Goal: Communication & Community: Participate in discussion

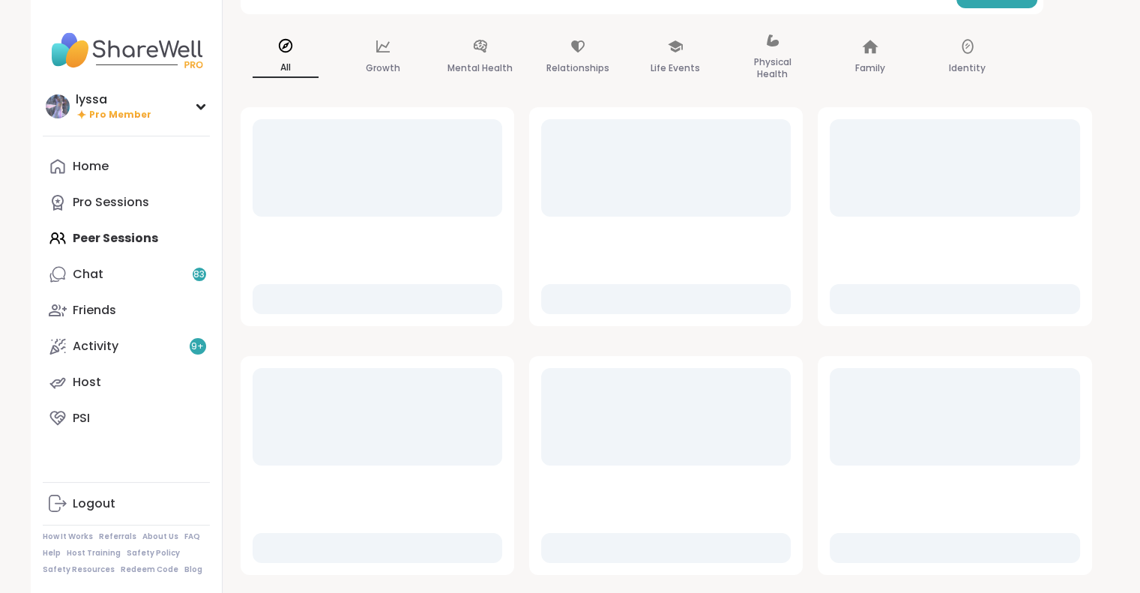
scroll to position [141, 0]
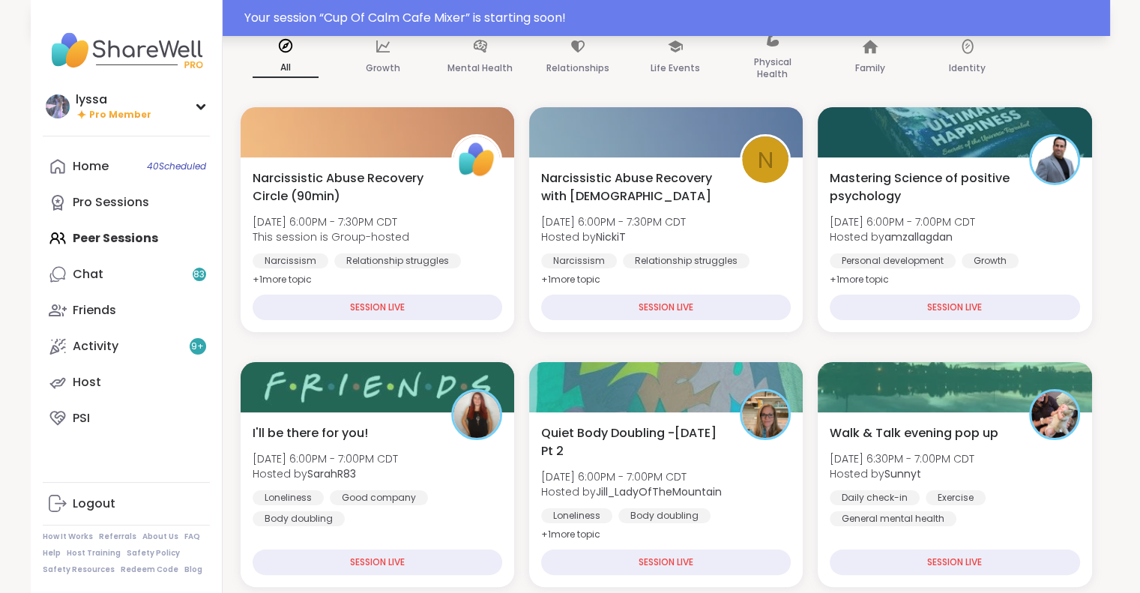
click at [523, 19] on div "Your session “ Cup Of Calm Cafe Mixer ” is starting soon!" at bounding box center [672, 18] width 857 height 18
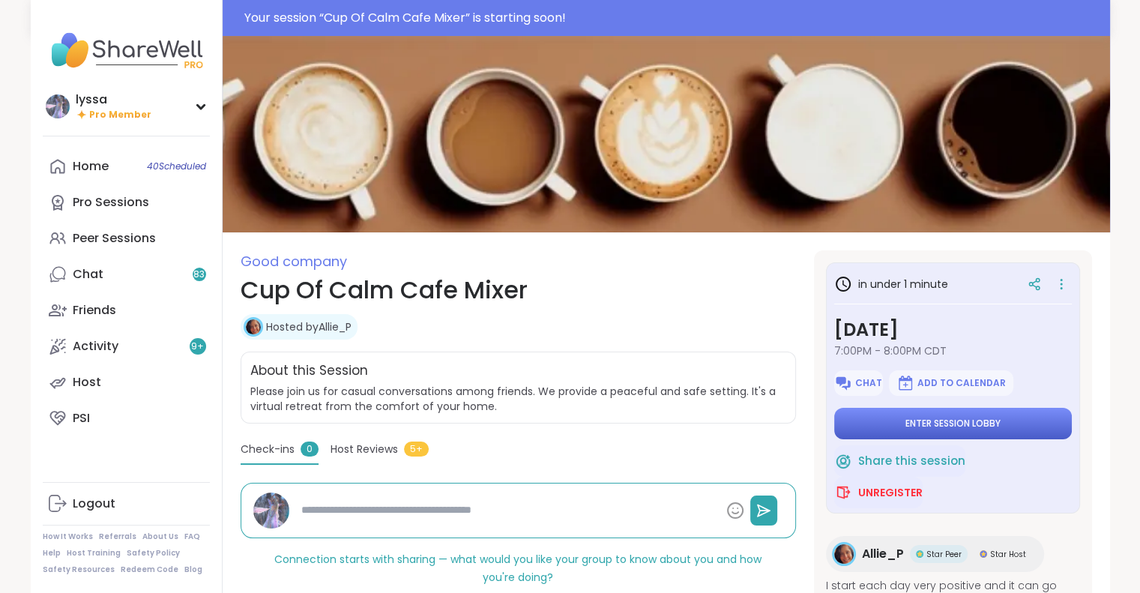
click at [1013, 429] on button "Enter session lobby" at bounding box center [953, 423] width 238 height 31
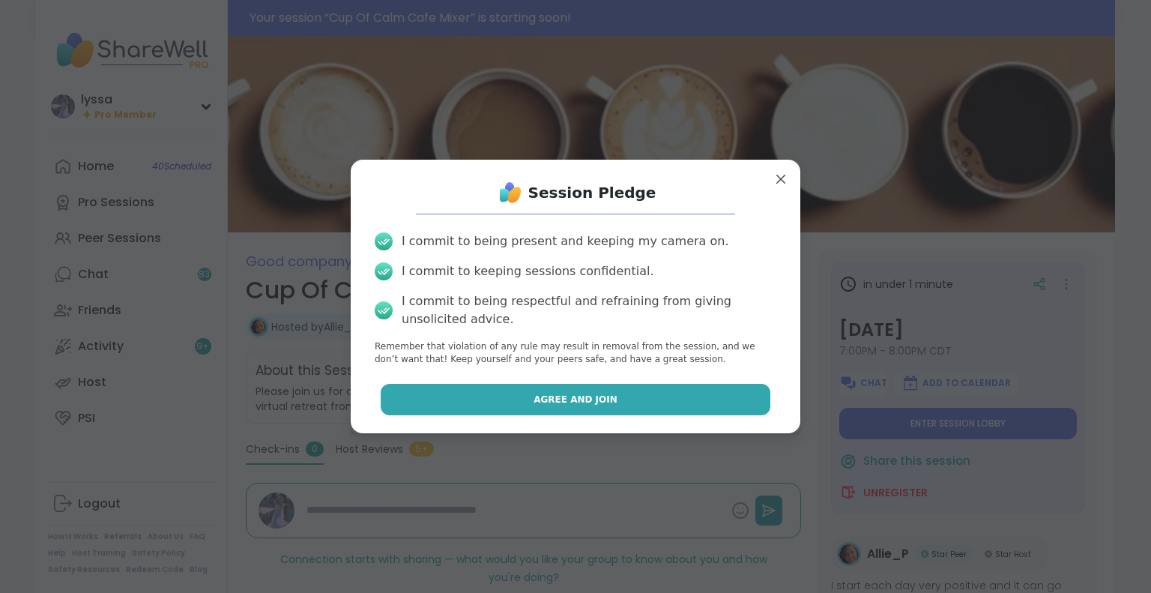
click at [714, 399] on button "Agree and Join" at bounding box center [576, 399] width 390 height 31
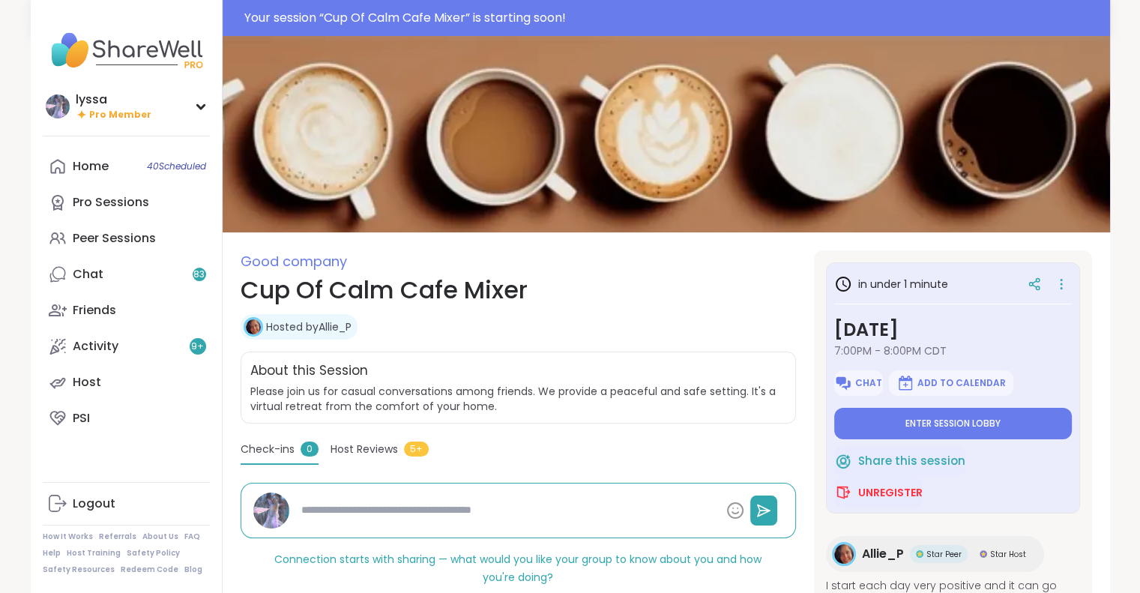
type textarea "*"
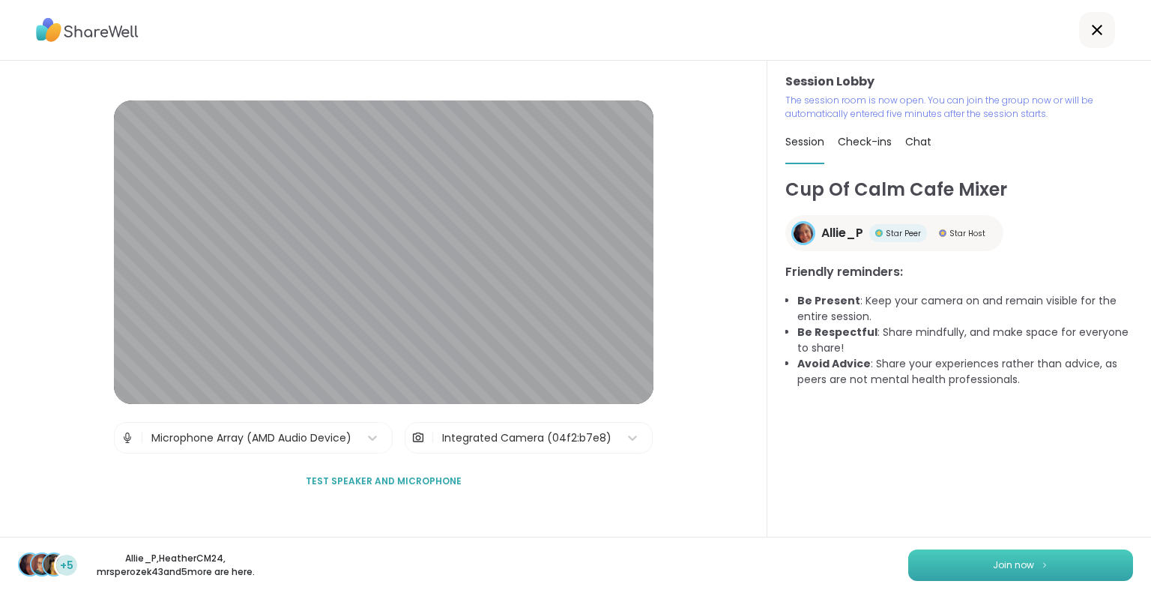
click at [993, 561] on span "Join now" at bounding box center [1013, 564] width 41 height 13
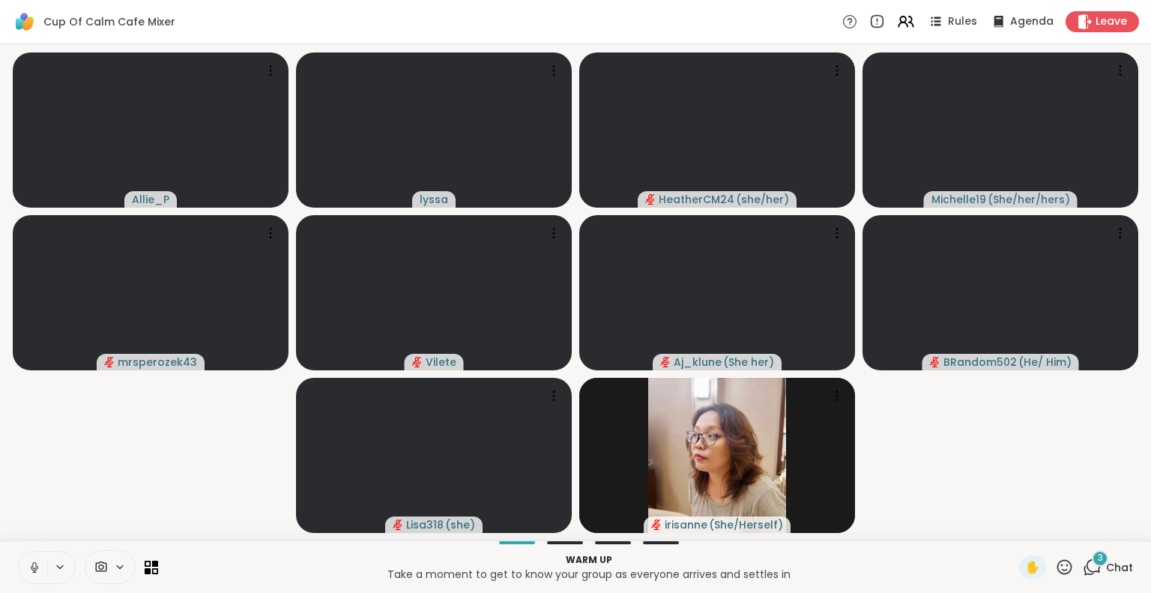
click at [24, 564] on button at bounding box center [33, 567] width 28 height 31
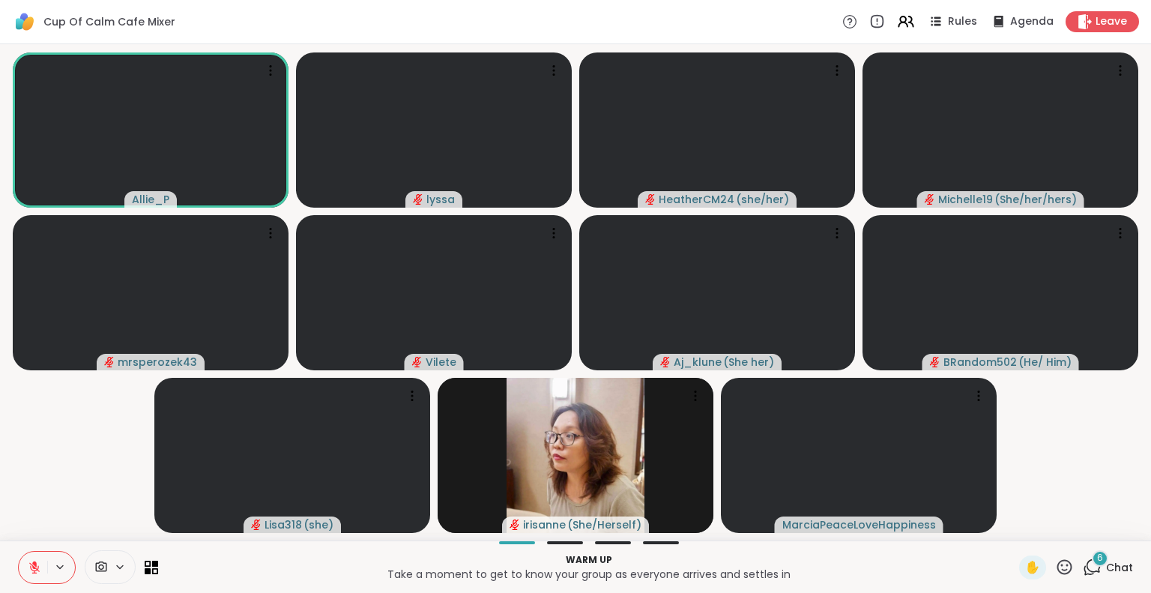
click at [1088, 569] on icon at bounding box center [1094, 565] width 14 height 13
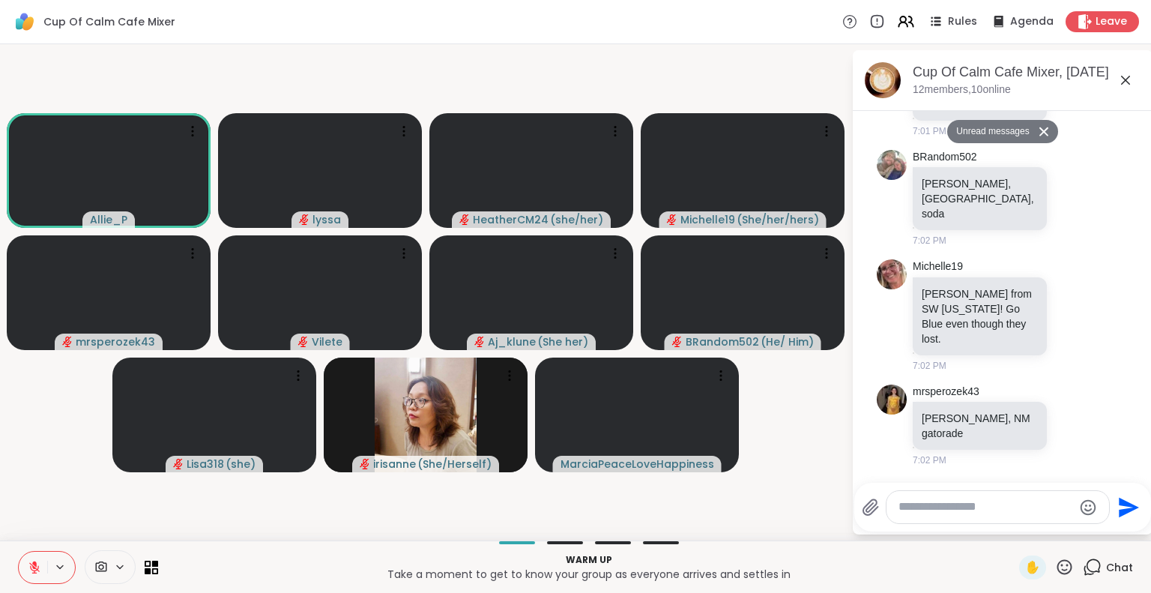
scroll to position [1262, 0]
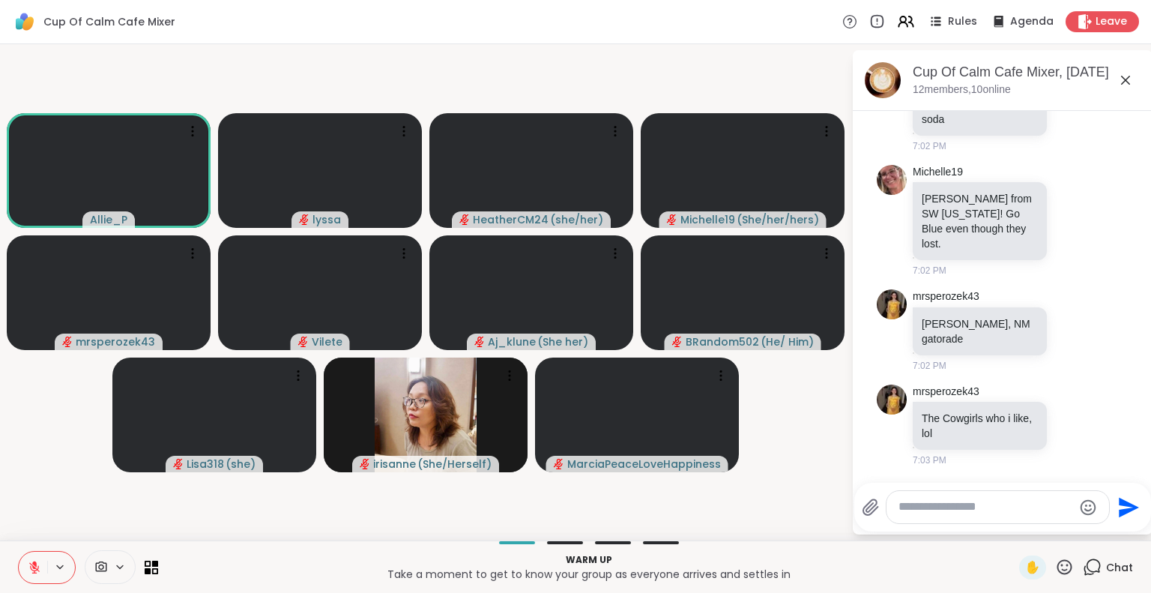
click at [940, 517] on div at bounding box center [998, 507] width 223 height 32
click at [928, 512] on textarea "Type your message" at bounding box center [986, 507] width 175 height 16
type textarea "**********"
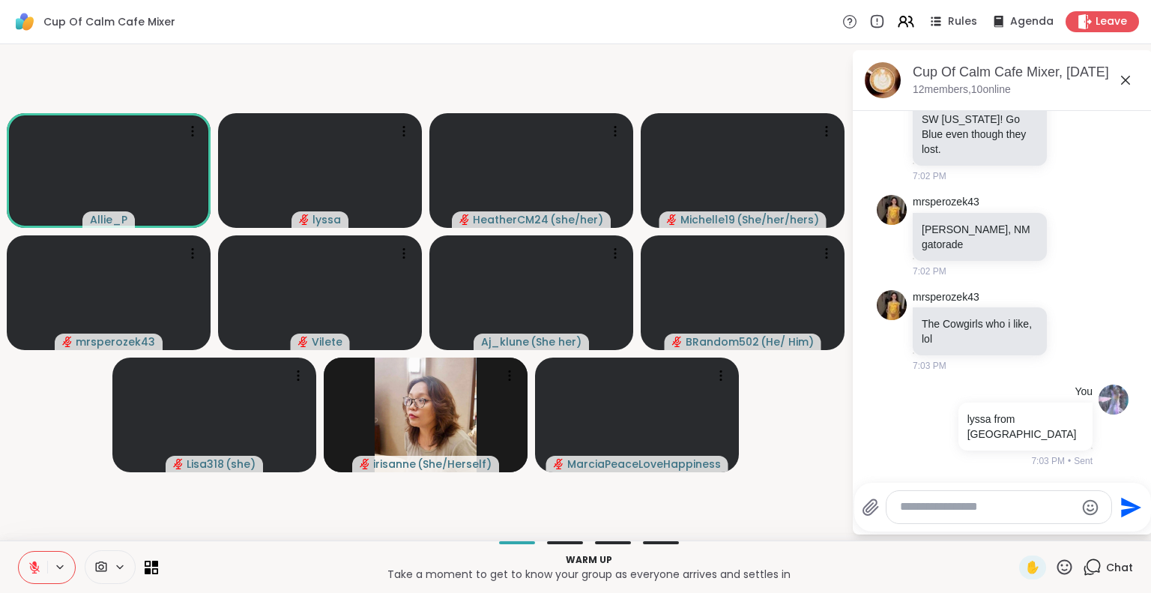
click at [1128, 76] on icon at bounding box center [1126, 80] width 18 height 18
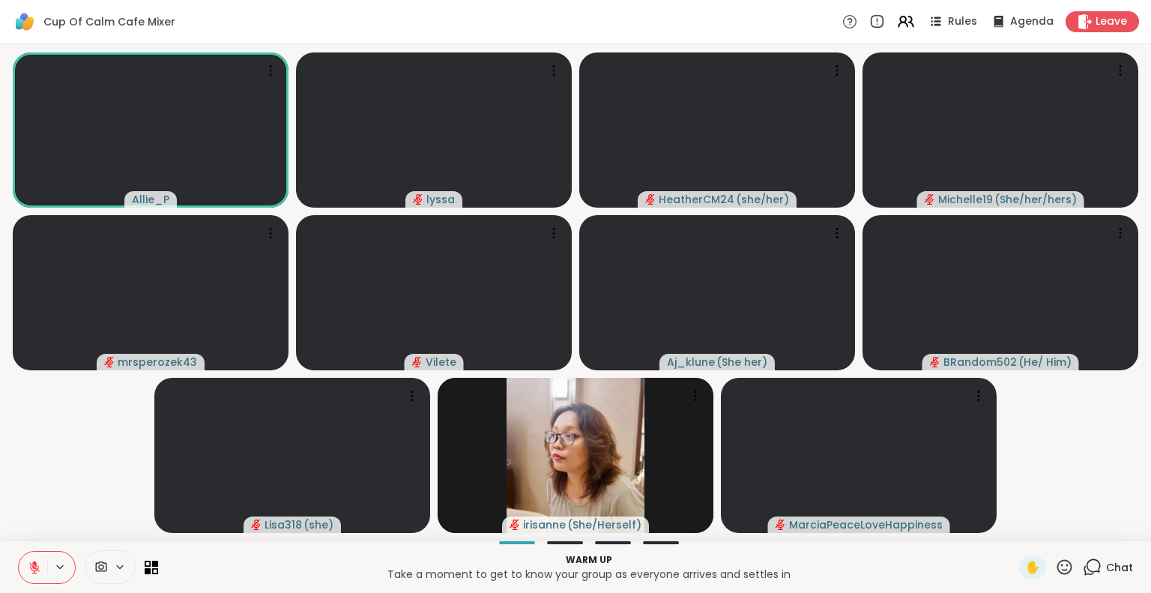
click at [1055, 565] on icon at bounding box center [1064, 567] width 19 height 19
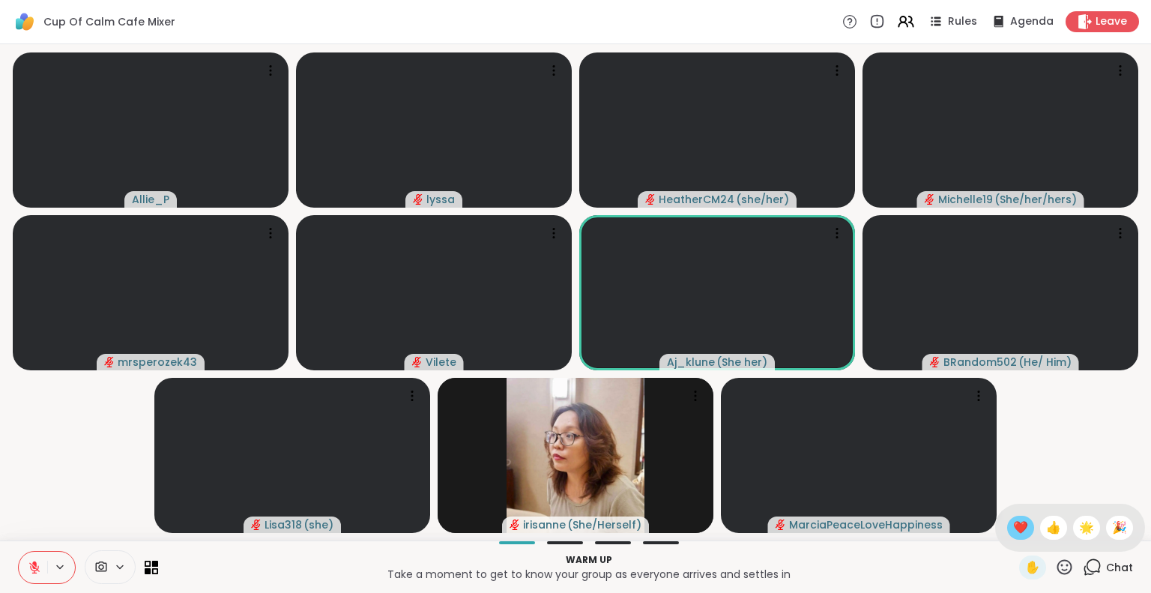
click at [1013, 522] on span "❤️" at bounding box center [1020, 528] width 15 height 18
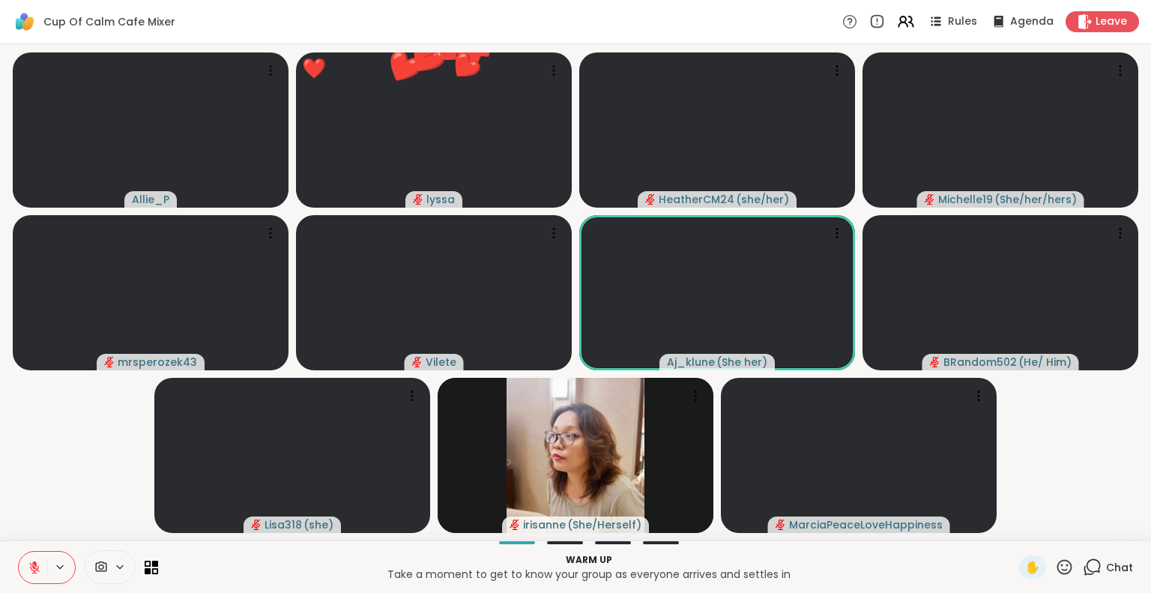
click at [1055, 562] on icon at bounding box center [1064, 567] width 19 height 19
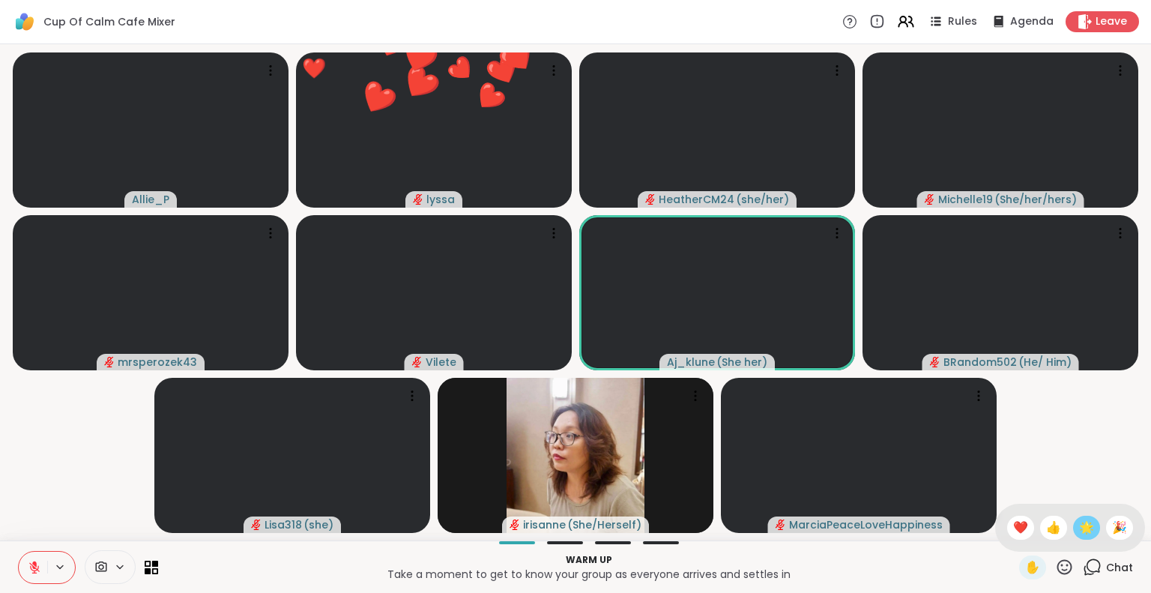
click at [1079, 533] on span "🌟" at bounding box center [1086, 528] width 15 height 18
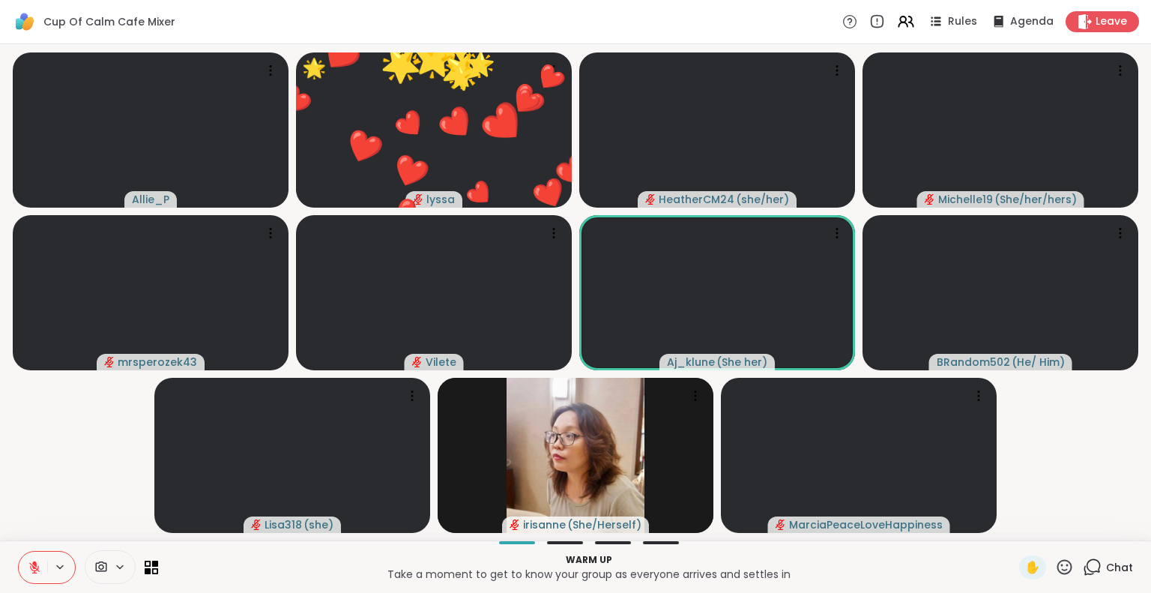
click at [1061, 563] on icon at bounding box center [1064, 567] width 19 height 19
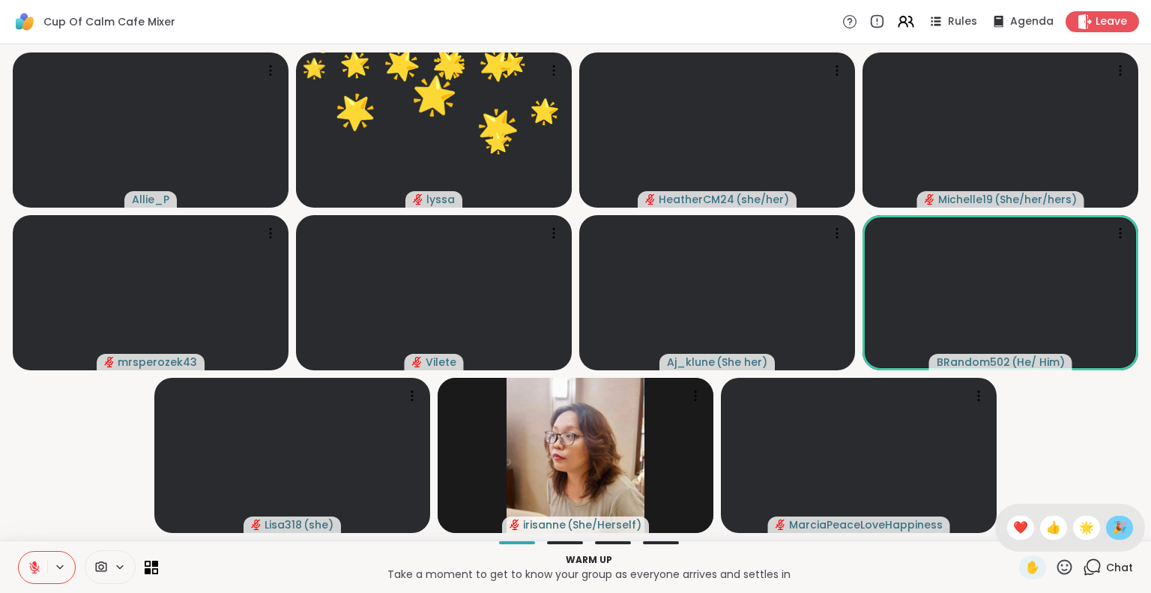
click at [1112, 525] on span "🎉" at bounding box center [1119, 528] width 15 height 18
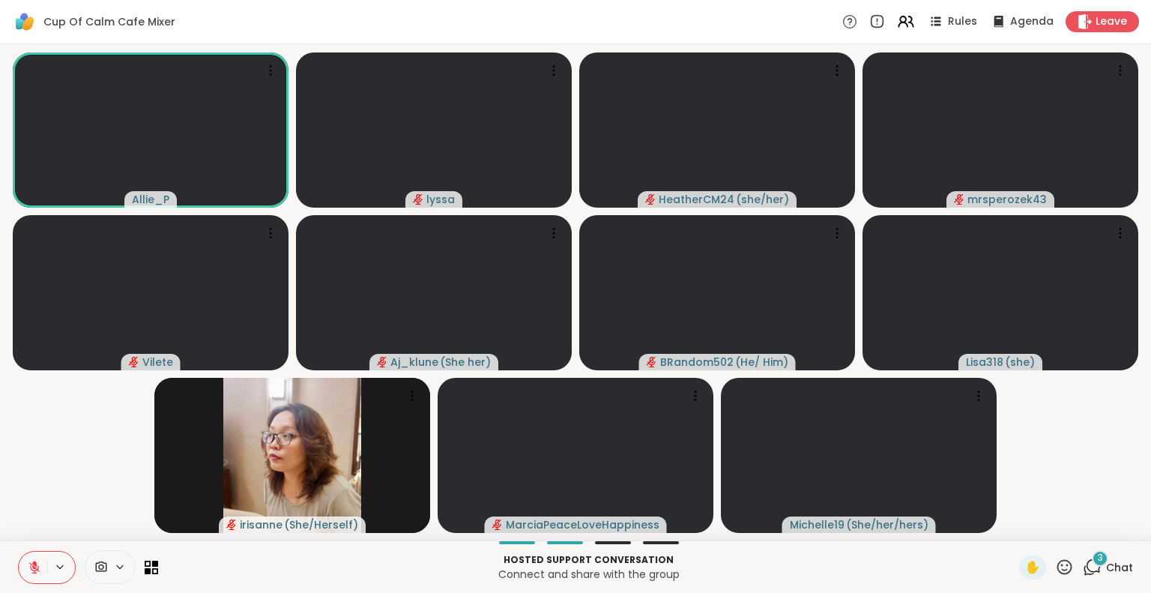
click at [29, 561] on icon at bounding box center [34, 567] width 13 height 13
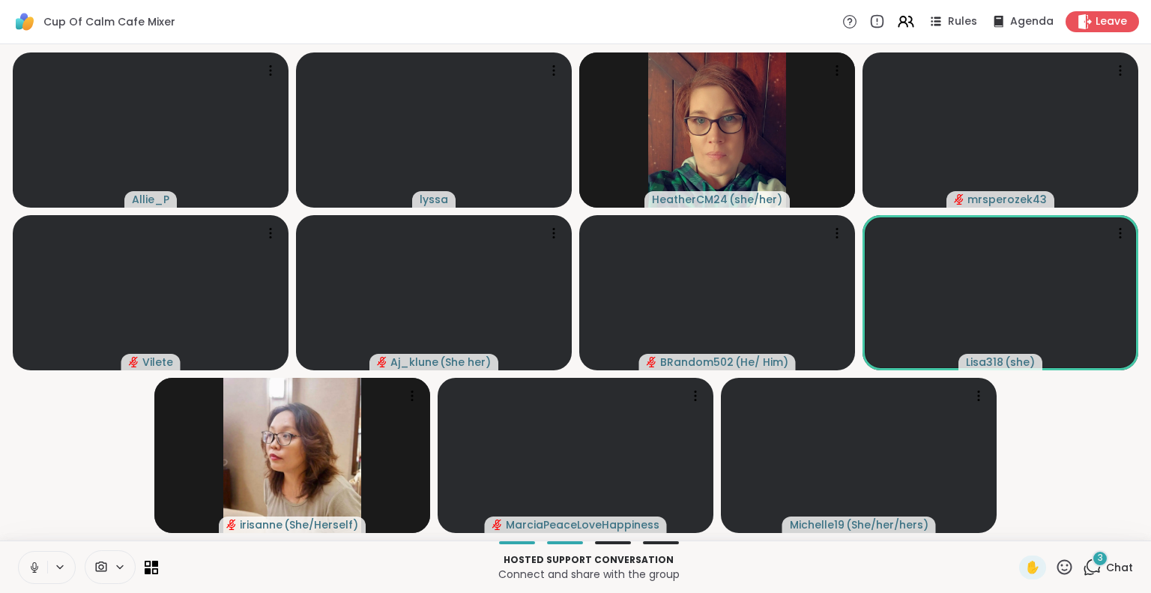
click at [27, 566] on button at bounding box center [33, 567] width 28 height 31
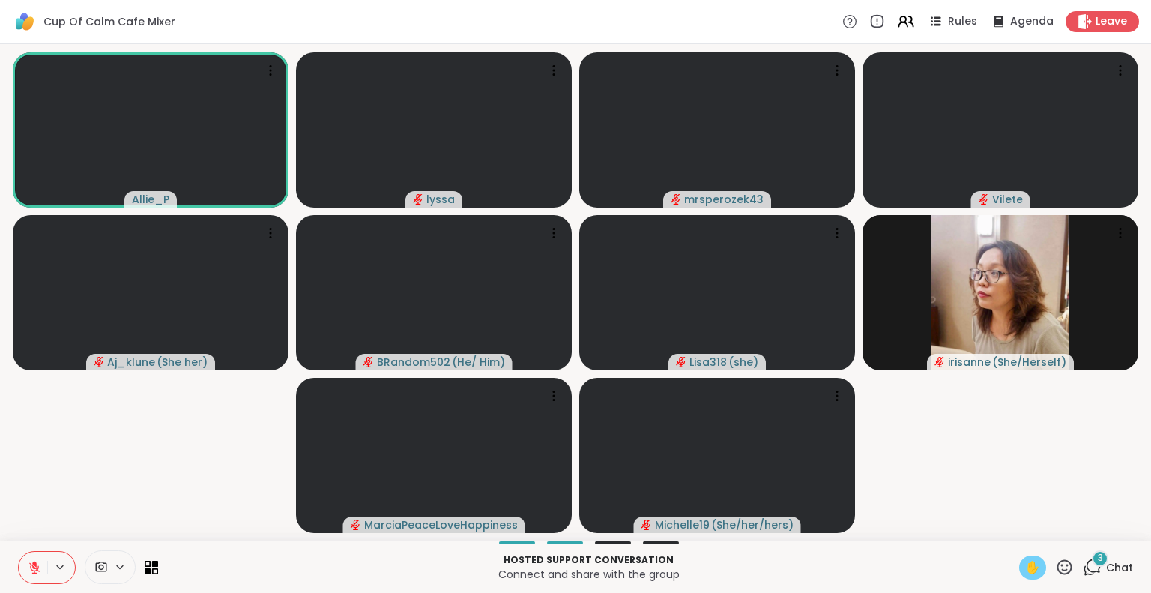
click at [1025, 563] on span "✋" at bounding box center [1032, 567] width 15 height 18
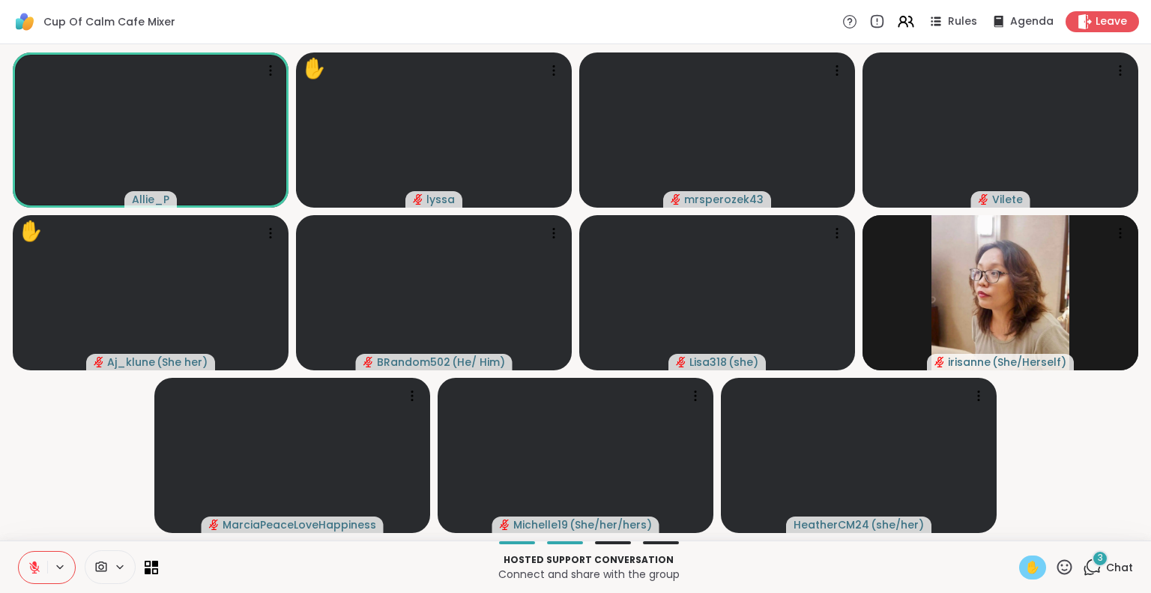
click at [32, 565] on icon at bounding box center [34, 567] width 10 height 10
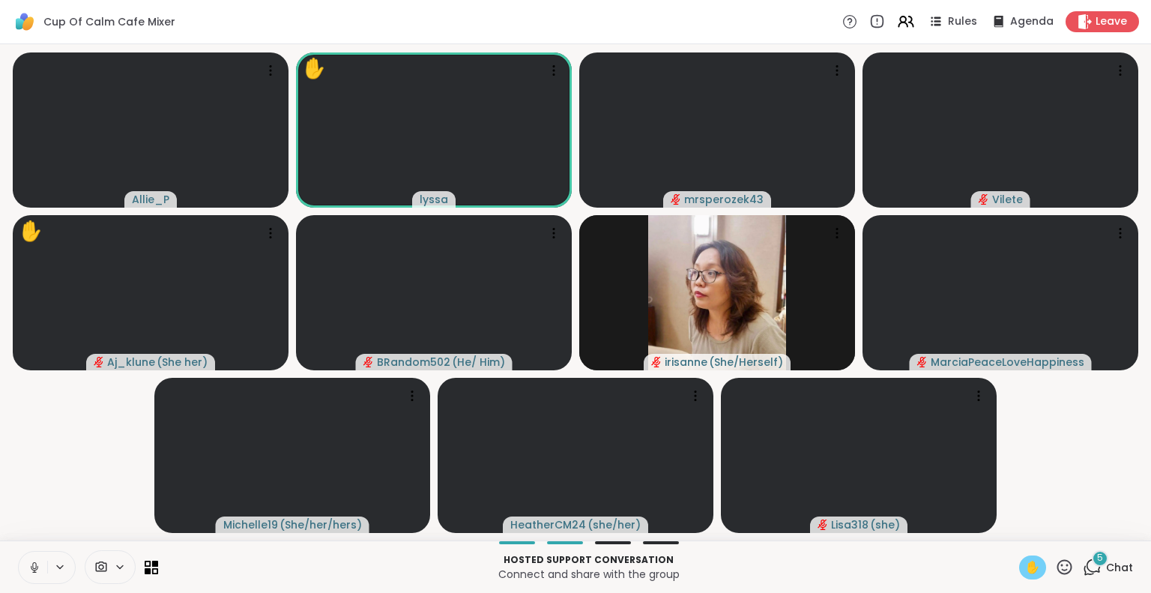
click at [37, 557] on button at bounding box center [33, 567] width 28 height 31
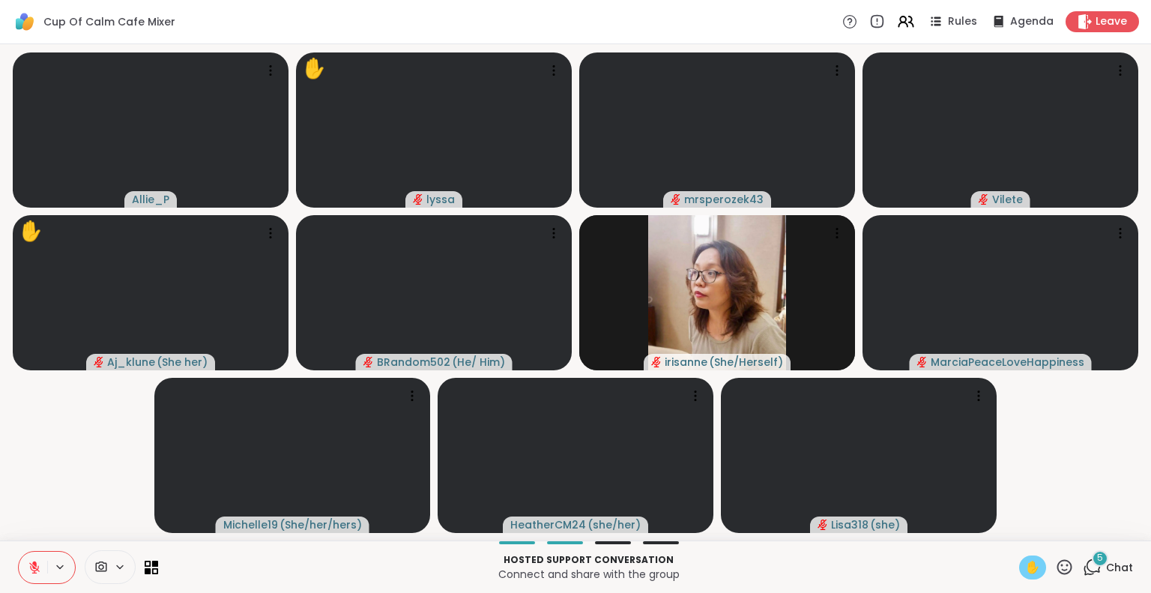
click at [1055, 564] on icon at bounding box center [1064, 567] width 19 height 19
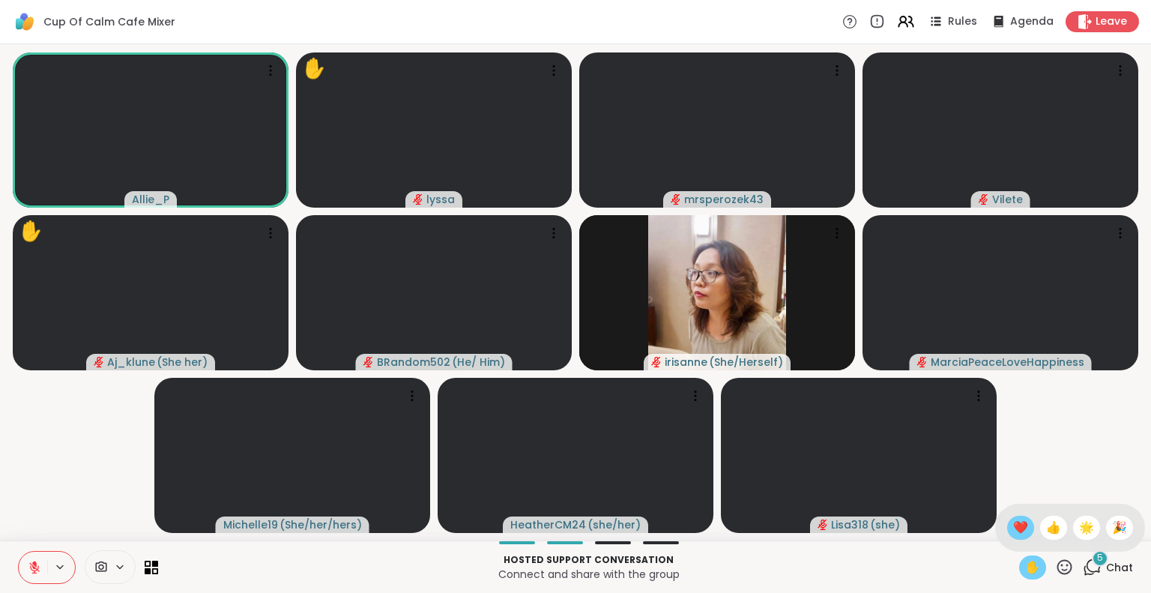
click at [1013, 531] on span "❤️" at bounding box center [1020, 528] width 15 height 18
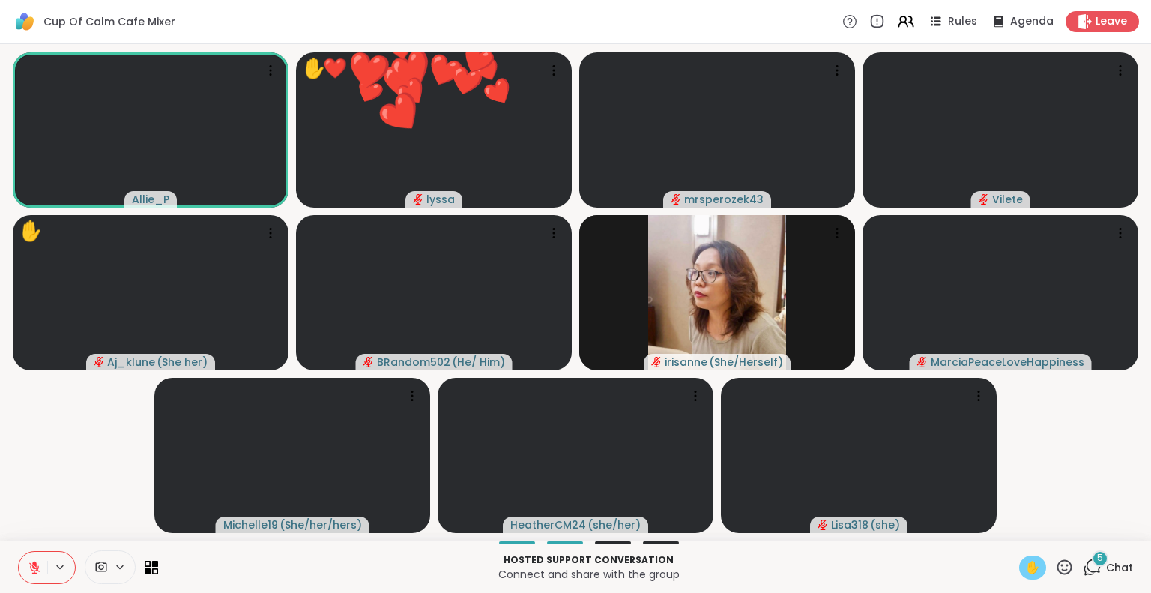
click at [1025, 561] on span "✋" at bounding box center [1032, 567] width 15 height 18
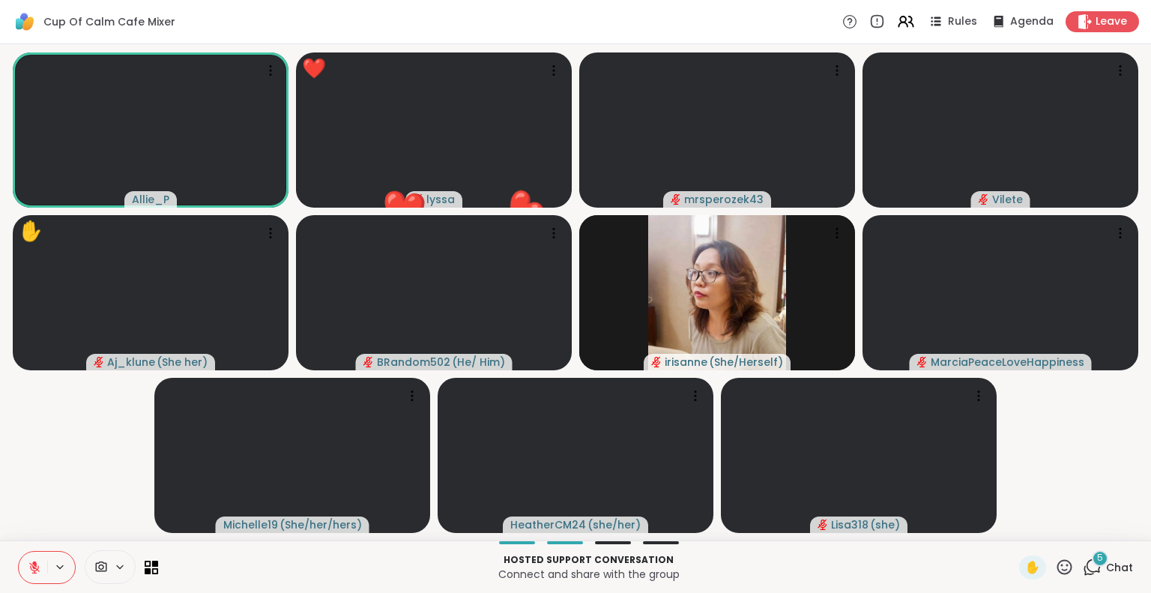
click at [34, 571] on icon at bounding box center [34, 567] width 10 height 10
click at [42, 577] on button at bounding box center [33, 567] width 28 height 31
click at [34, 568] on icon at bounding box center [34, 567] width 10 height 10
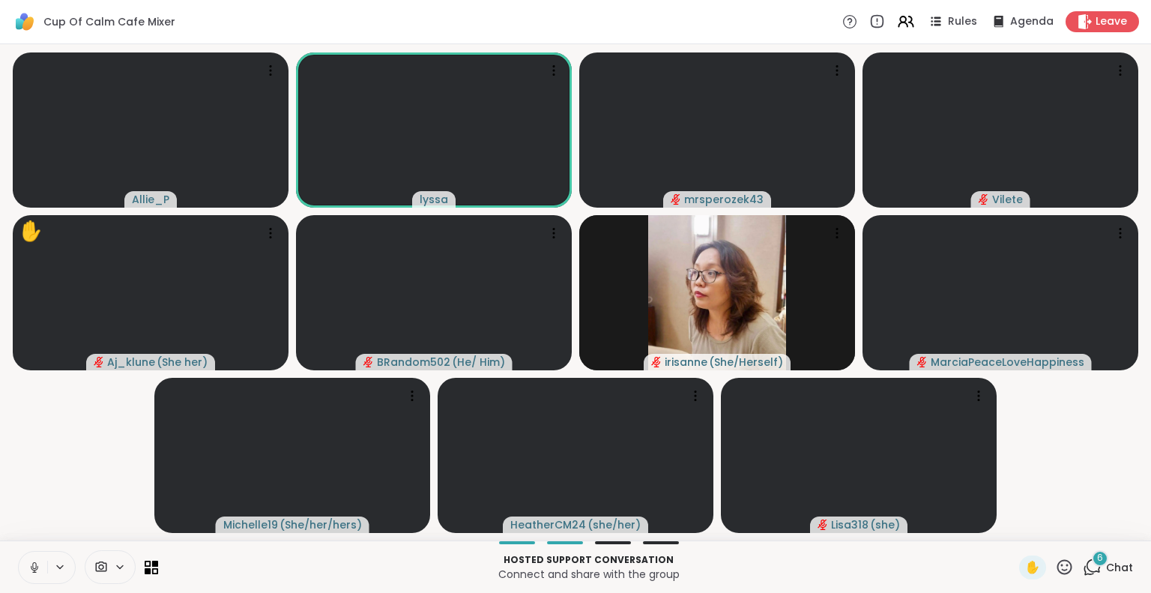
click at [36, 568] on icon at bounding box center [34, 567] width 13 height 13
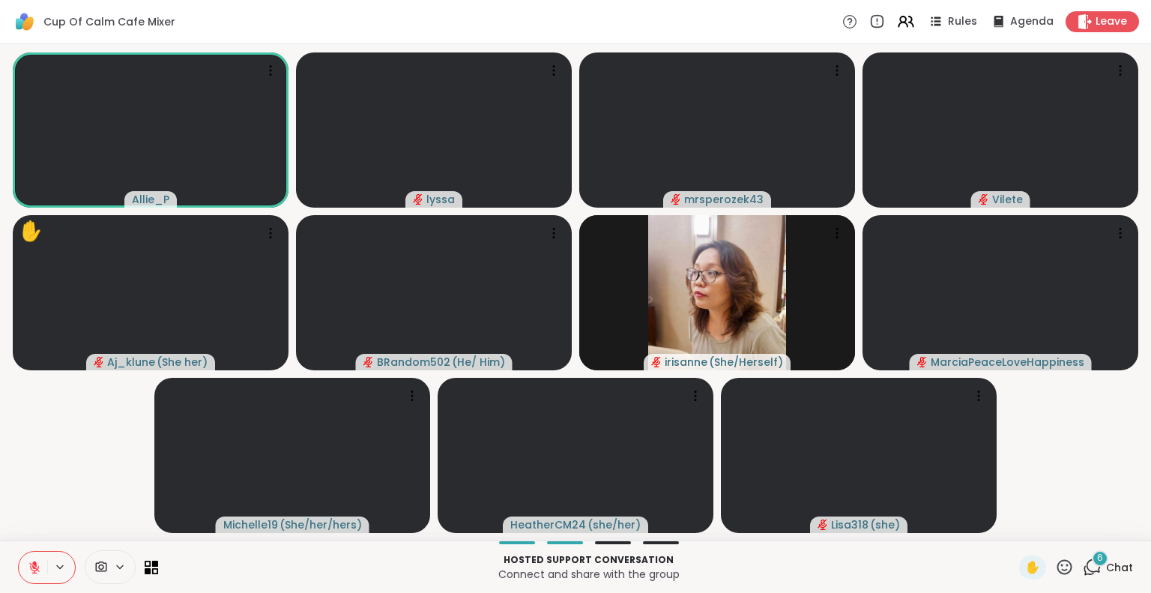
click at [28, 561] on icon at bounding box center [34, 567] width 13 height 13
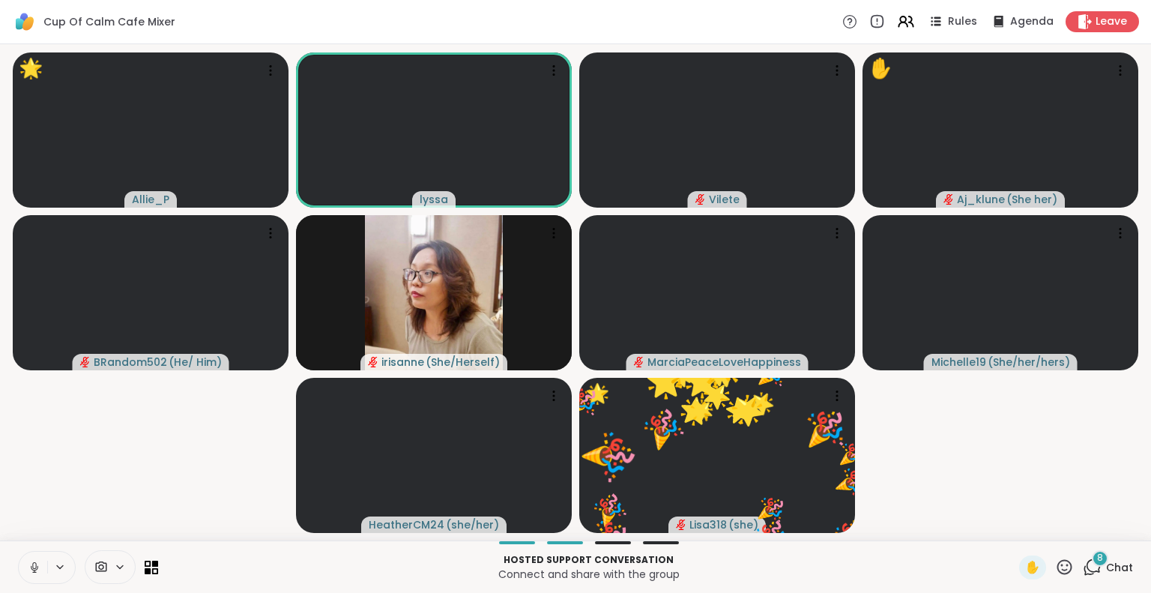
click at [39, 567] on icon at bounding box center [34, 567] width 13 height 13
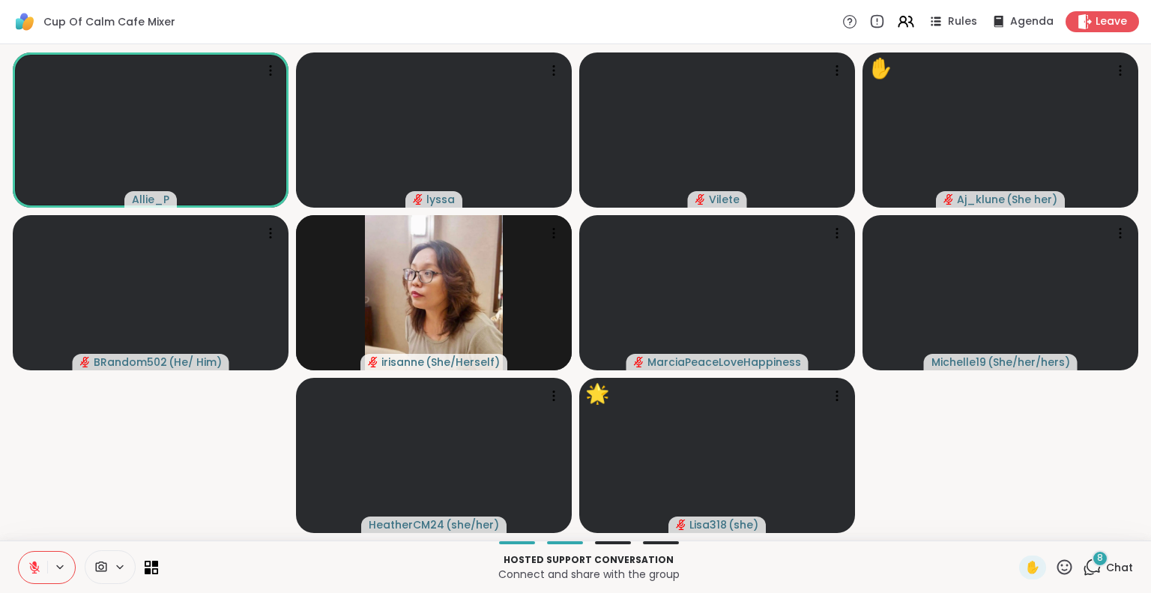
click at [31, 565] on icon at bounding box center [34, 567] width 10 height 10
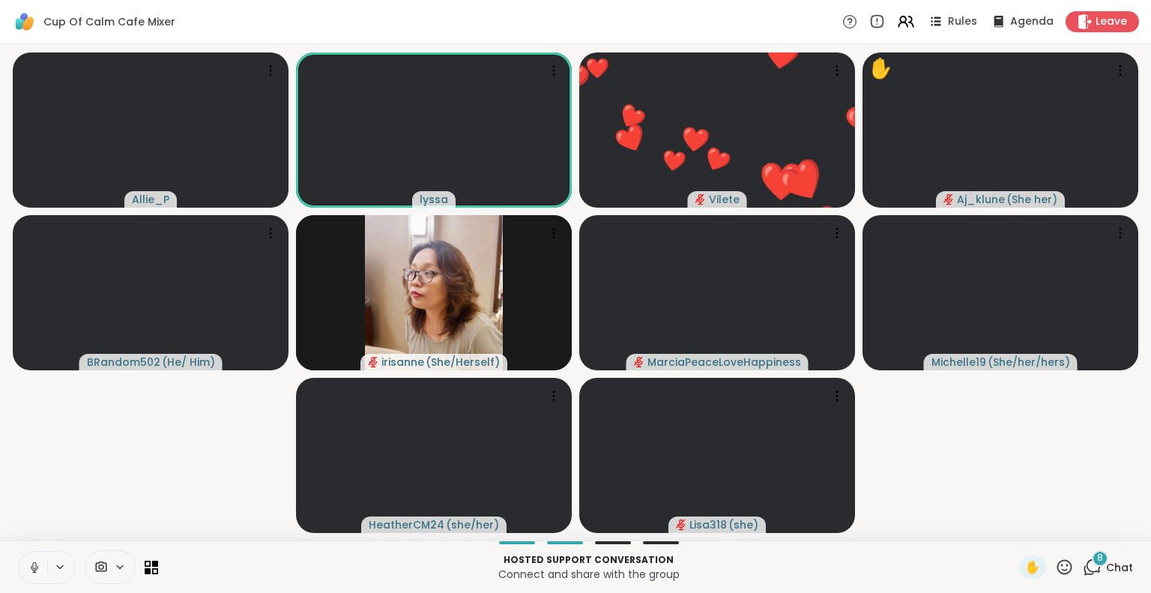
click at [23, 558] on button at bounding box center [33, 567] width 28 height 31
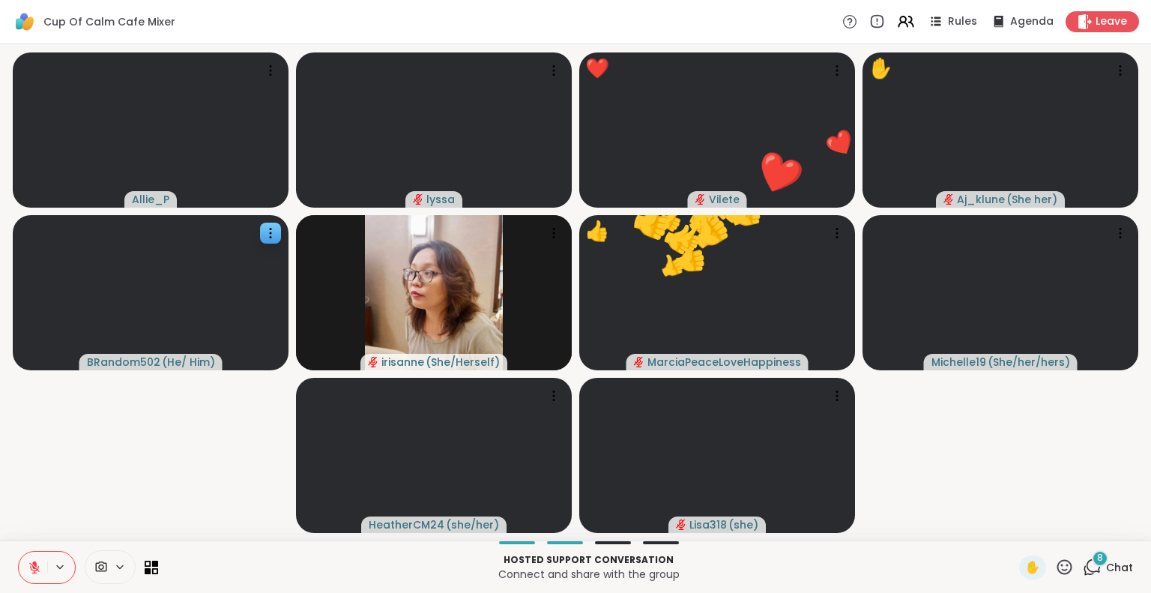
click at [15, 313] on video at bounding box center [151, 292] width 276 height 155
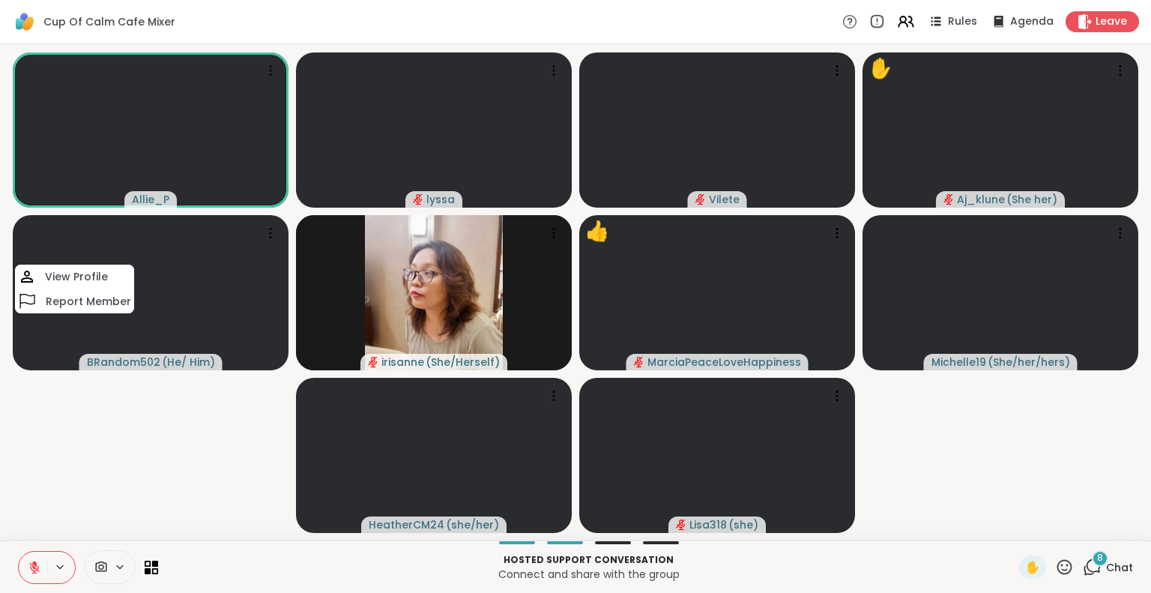
click at [34, 515] on video-player-container "Allie_P lyssa Vilete ✋ Aj_klune ( She her ) BRandom502 ( He/ Him ) View Profile…" at bounding box center [575, 292] width 1133 height 484
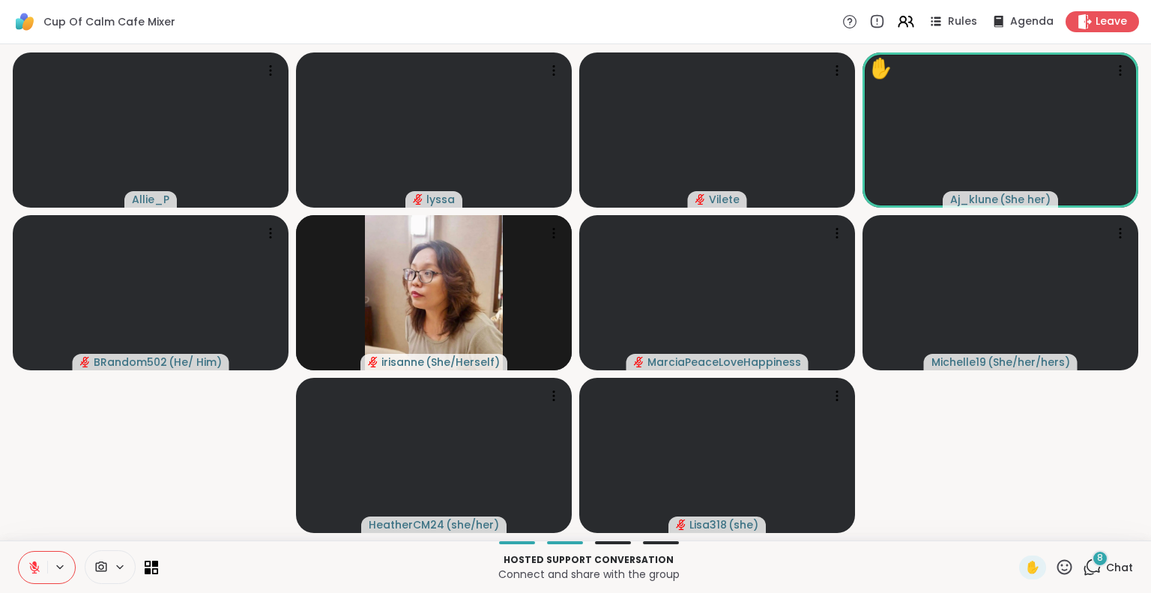
click at [1094, 567] on div "8 Chat" at bounding box center [1108, 567] width 50 height 24
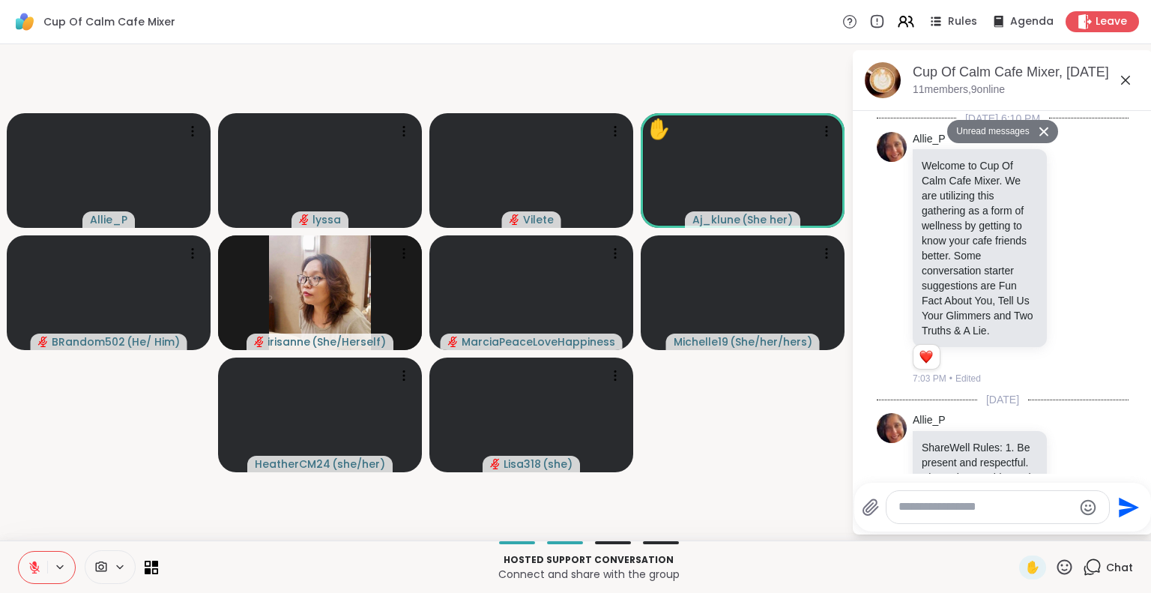
scroll to position [2252, 0]
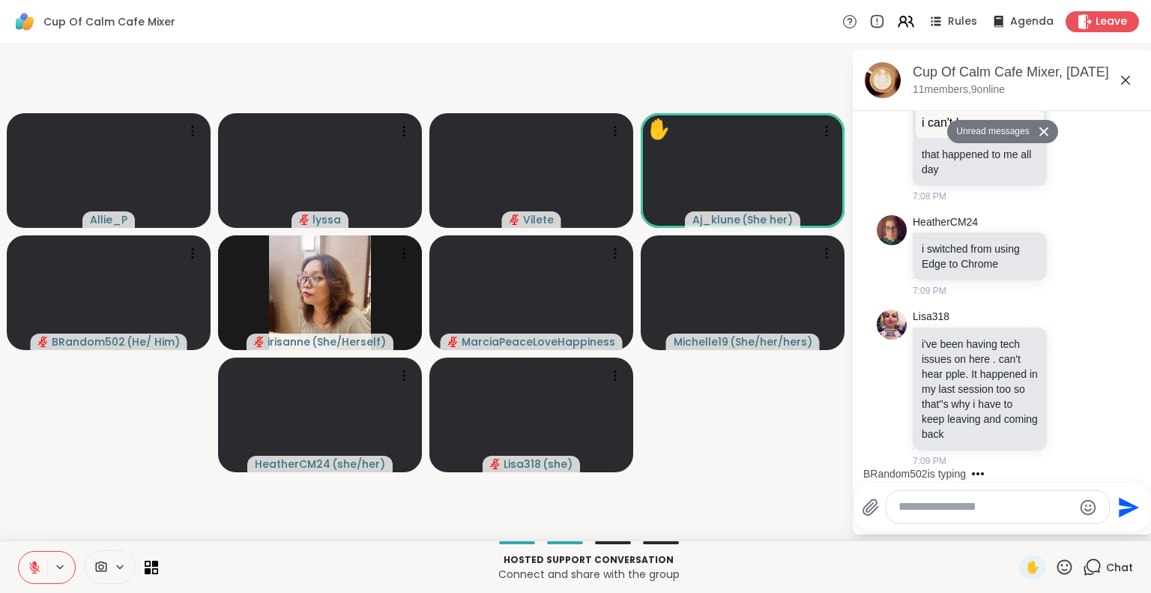
click at [1130, 77] on icon at bounding box center [1126, 80] width 18 height 18
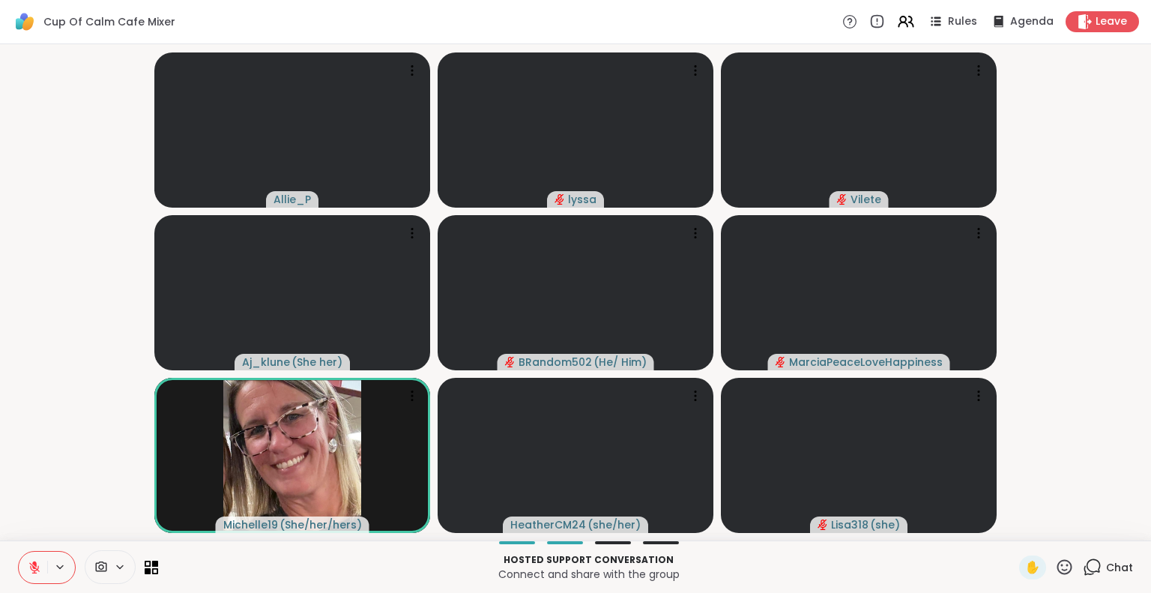
click at [28, 572] on icon at bounding box center [34, 567] width 13 height 13
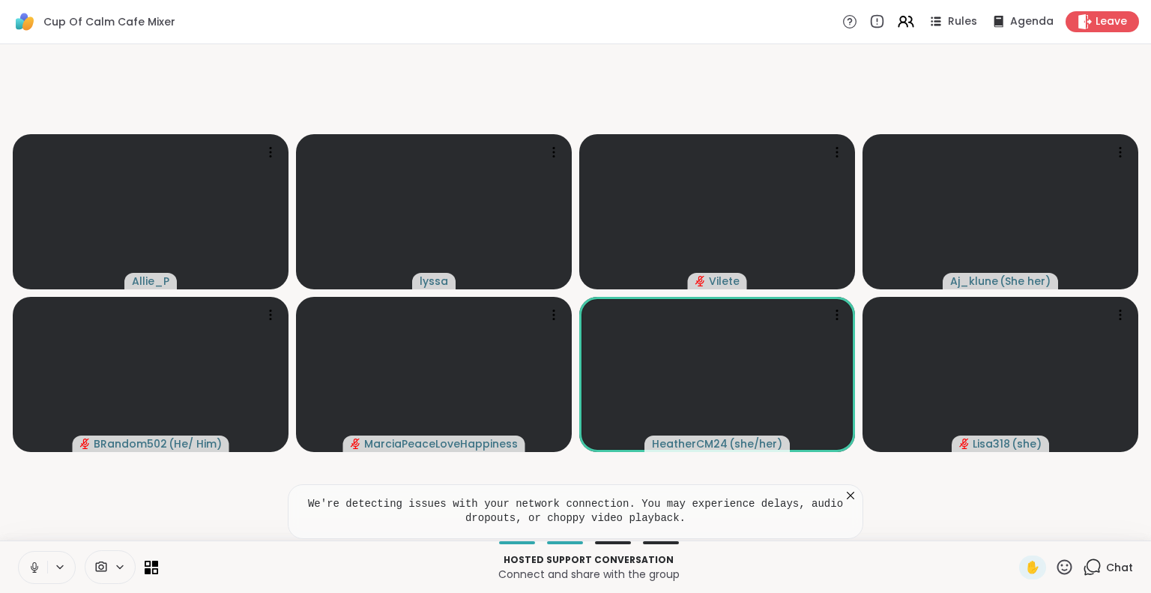
click at [845, 491] on icon at bounding box center [850, 495] width 15 height 15
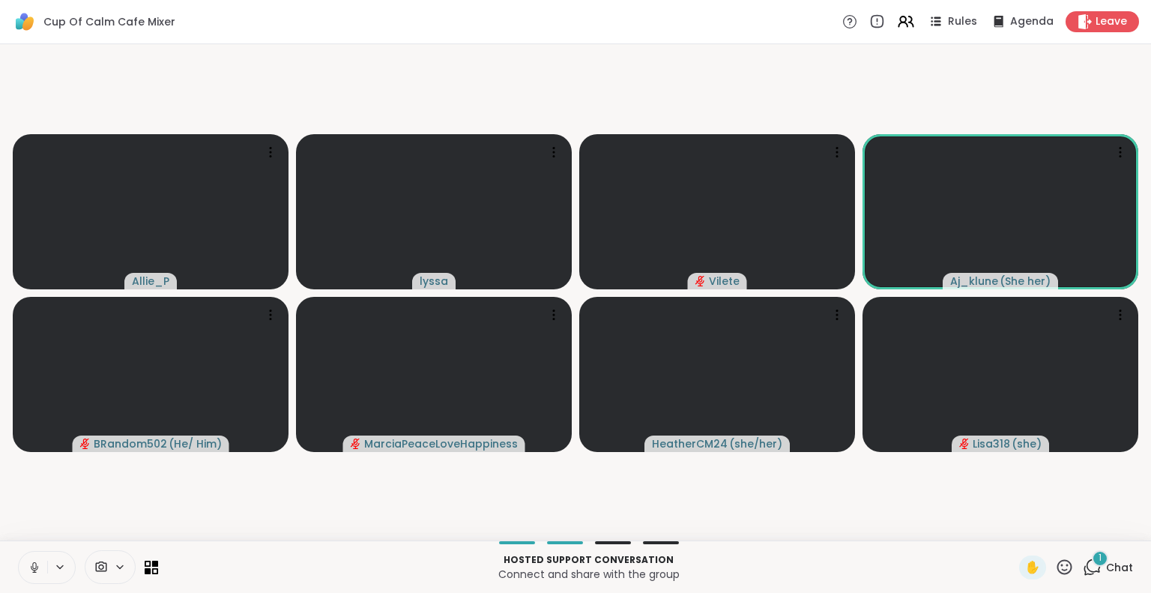
click at [34, 569] on icon at bounding box center [34, 567] width 13 height 13
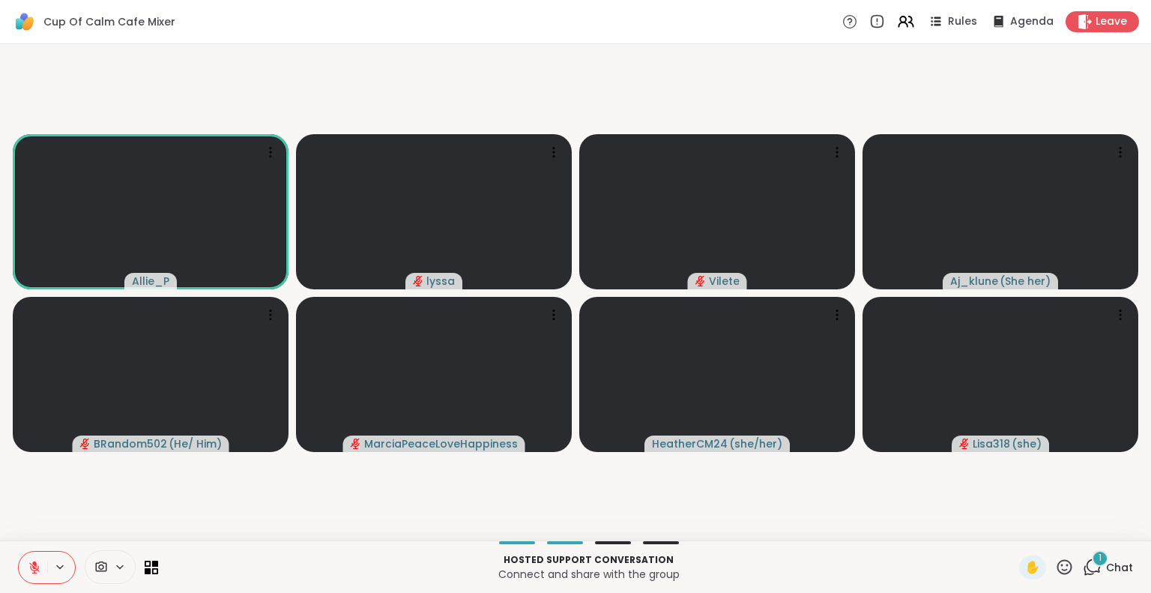
click at [1113, 564] on span "Chat" at bounding box center [1119, 567] width 27 height 15
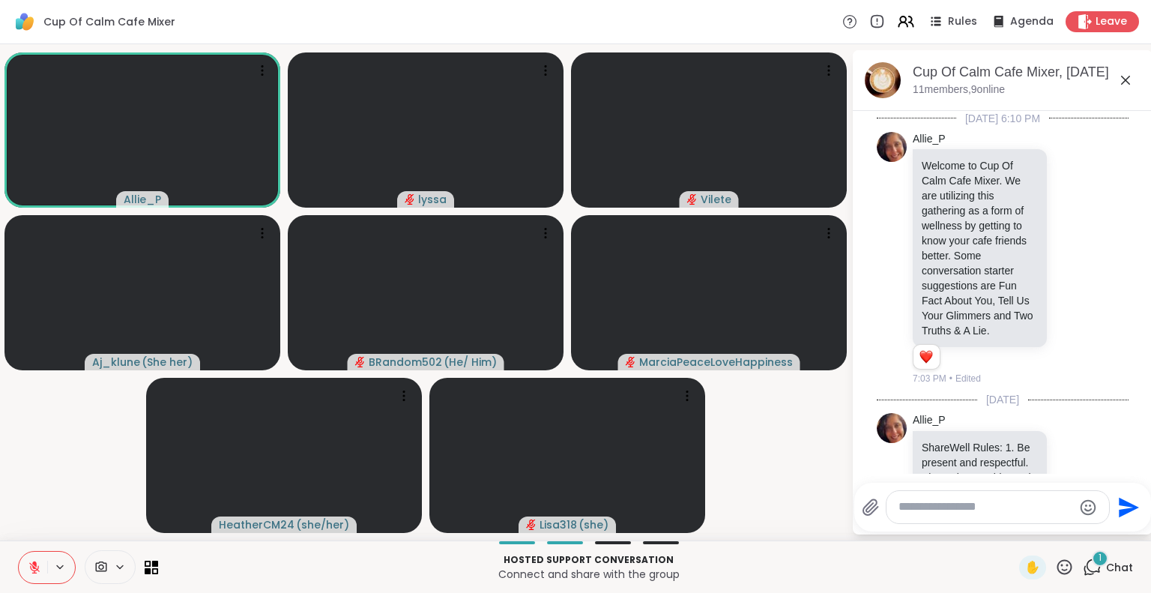
scroll to position [2377, 0]
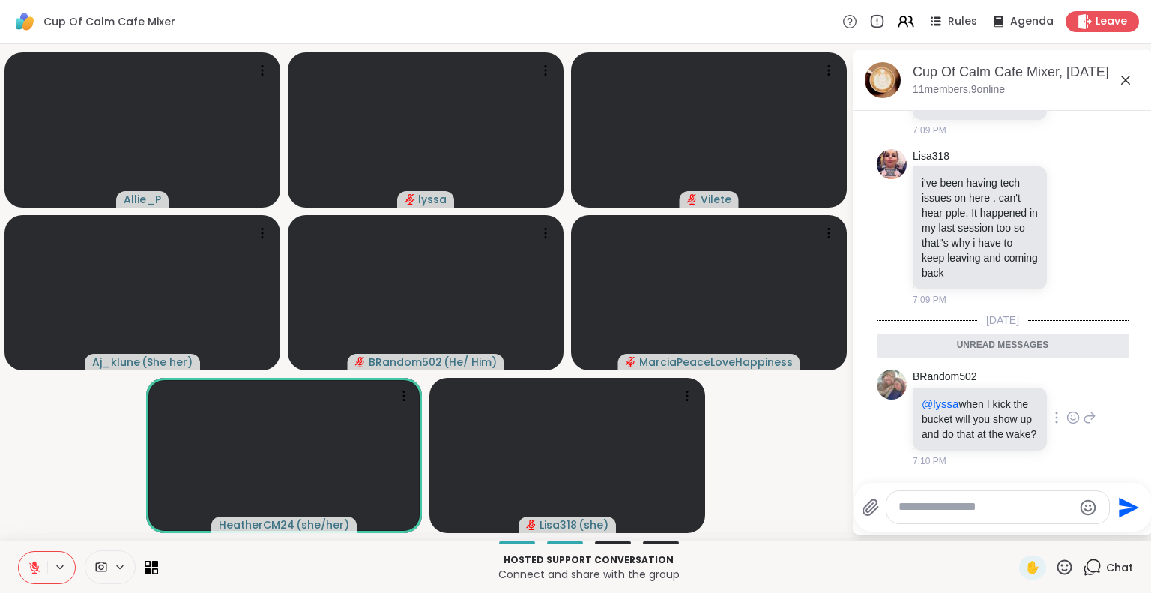
click at [1067, 411] on icon at bounding box center [1073, 417] width 13 height 15
click at [1084, 364] on div "BRandom502 @lyssa when I kick the bucket will you show up and do that at the wa…" at bounding box center [1003, 419] width 252 height 110
click at [1067, 410] on icon at bounding box center [1073, 417] width 13 height 15
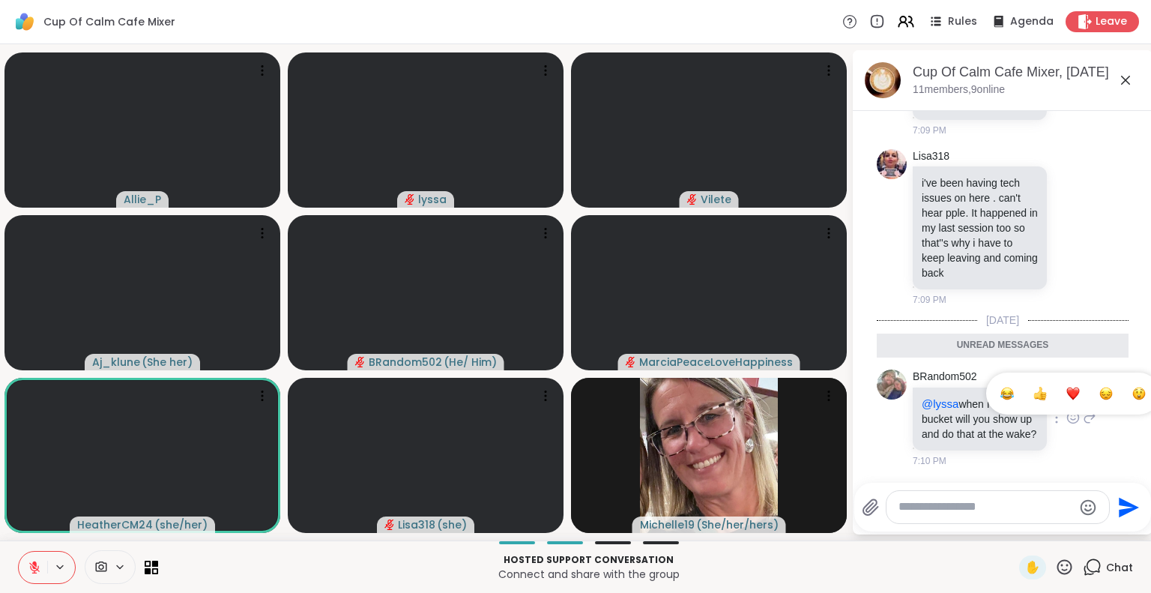
click at [1001, 387] on div "Select Reaction: Joy" at bounding box center [1007, 393] width 13 height 13
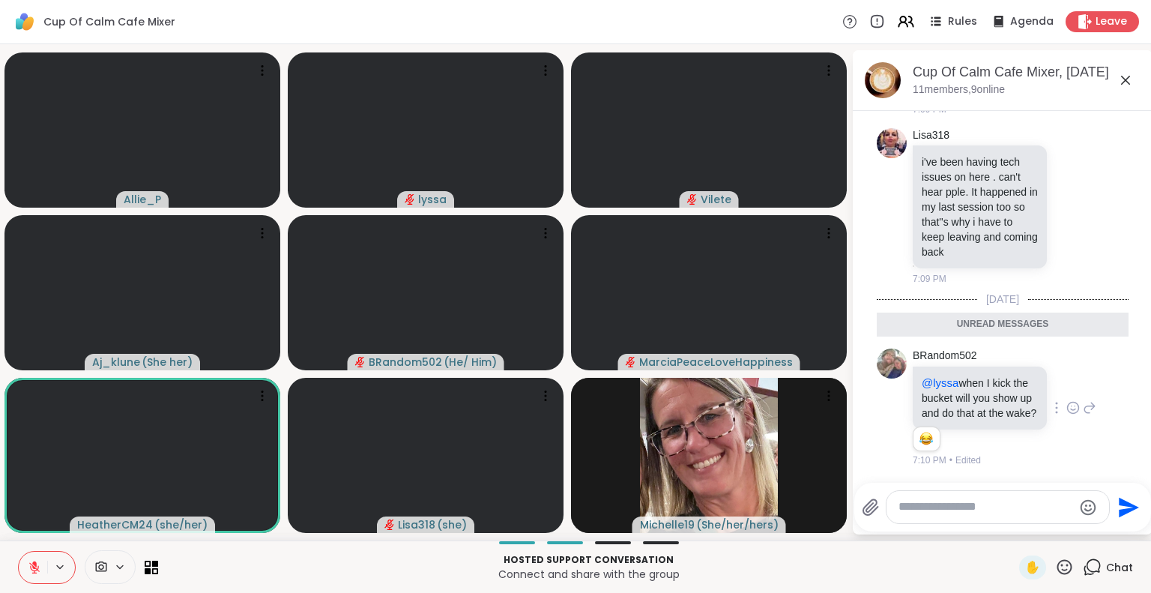
scroll to position [2398, 0]
click at [1083, 400] on icon at bounding box center [1089, 408] width 13 height 18
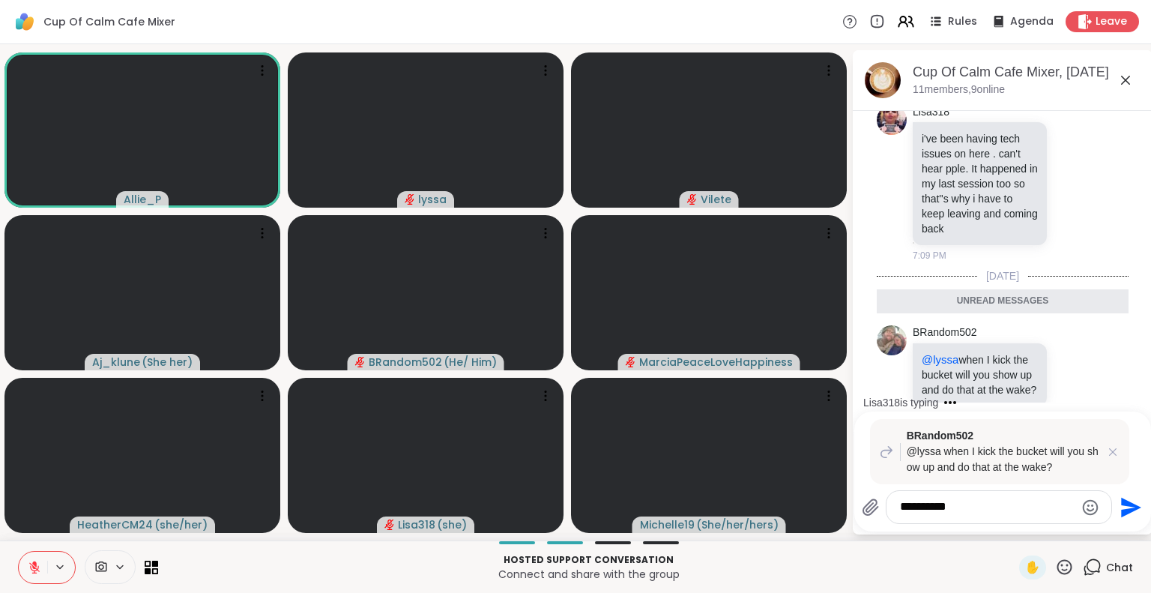
type textarea "*********"
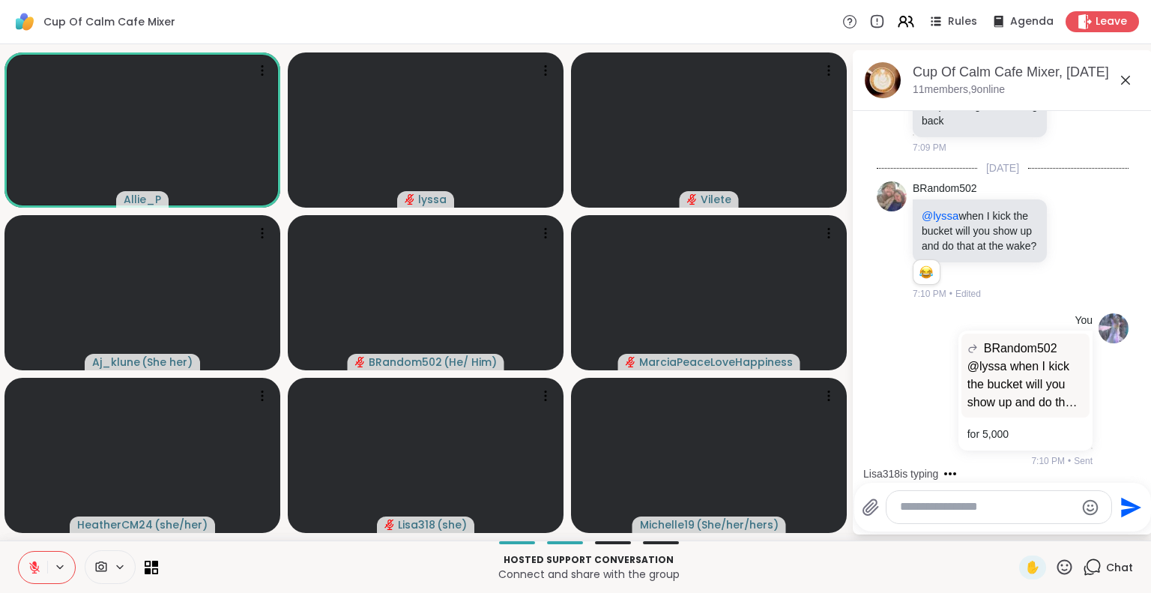
click at [1122, 77] on icon at bounding box center [1126, 80] width 18 height 18
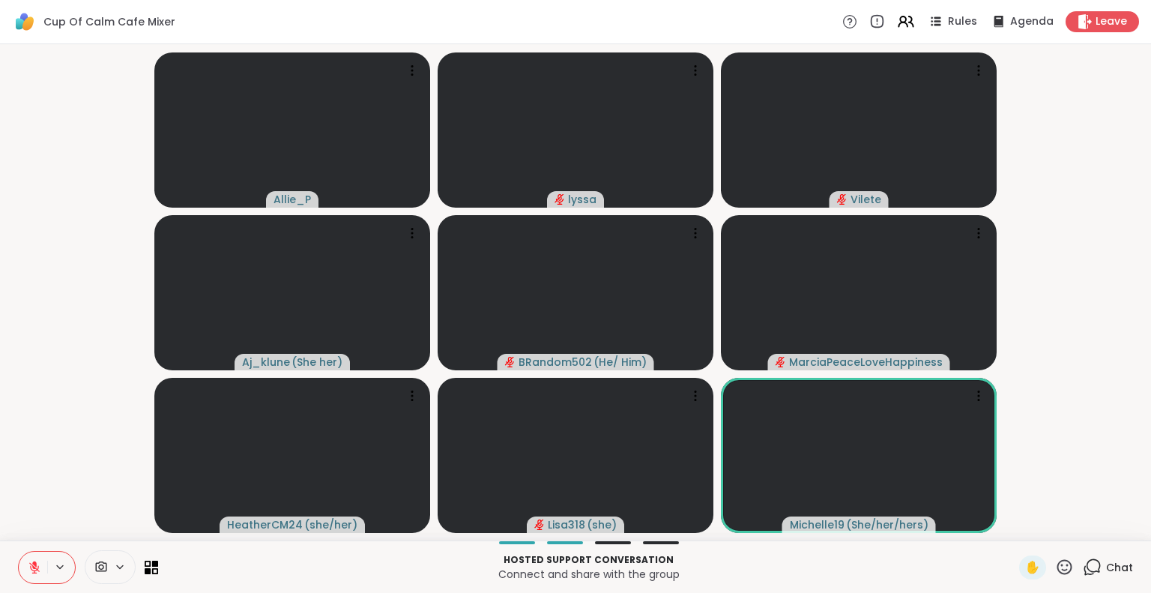
click at [1089, 561] on icon at bounding box center [1092, 567] width 19 height 19
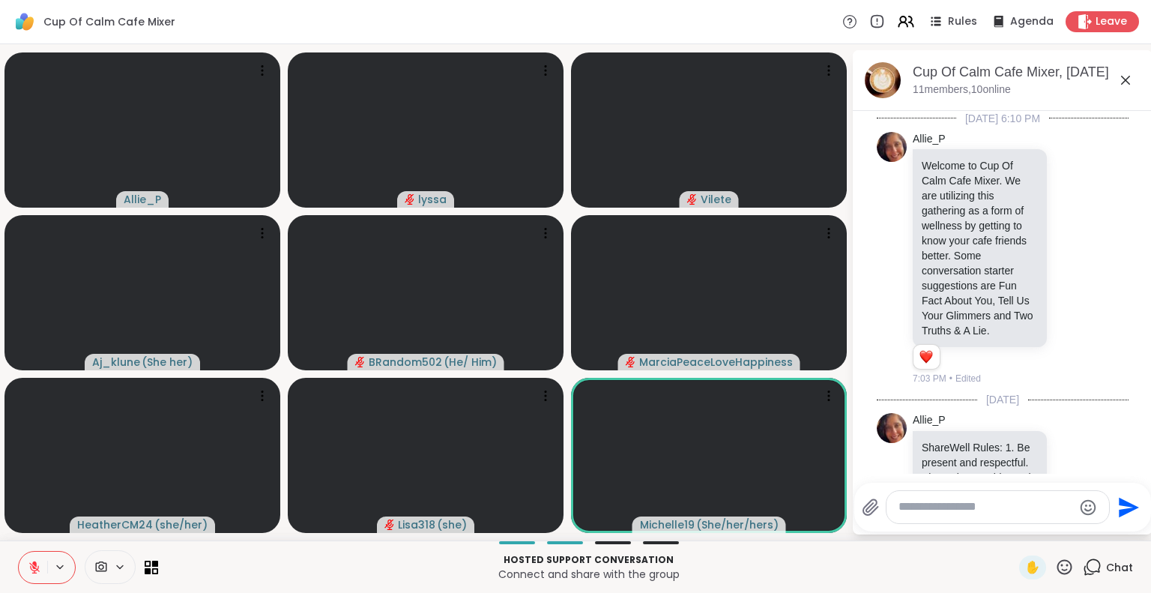
scroll to position [2514, 0]
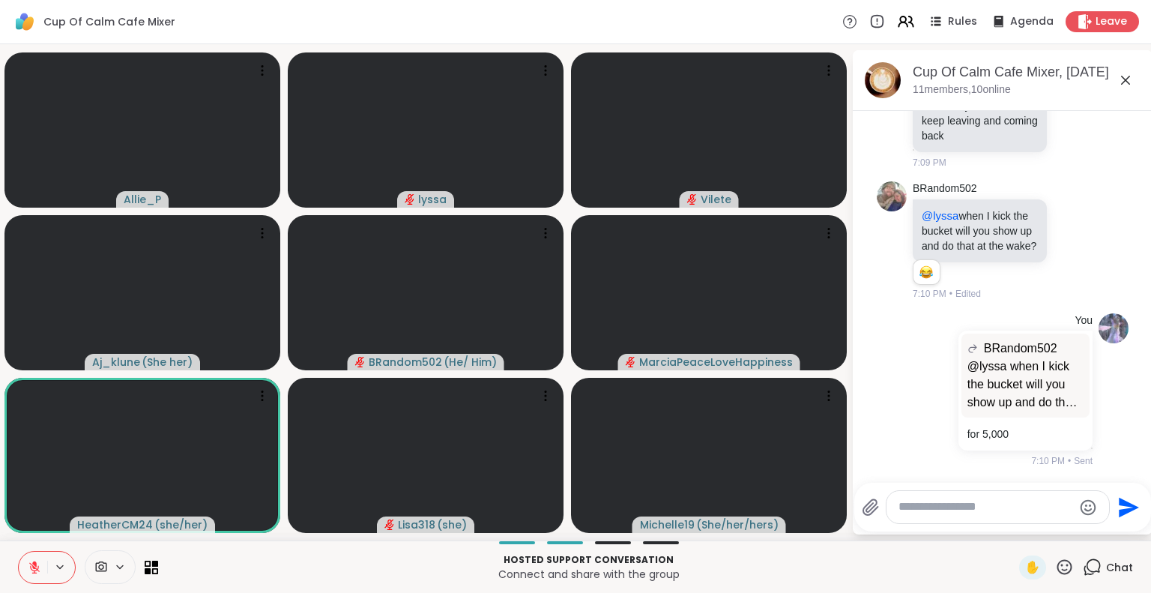
click at [1027, 507] on textarea "Type your message" at bounding box center [986, 507] width 175 height 16
click at [35, 572] on icon at bounding box center [34, 567] width 13 height 13
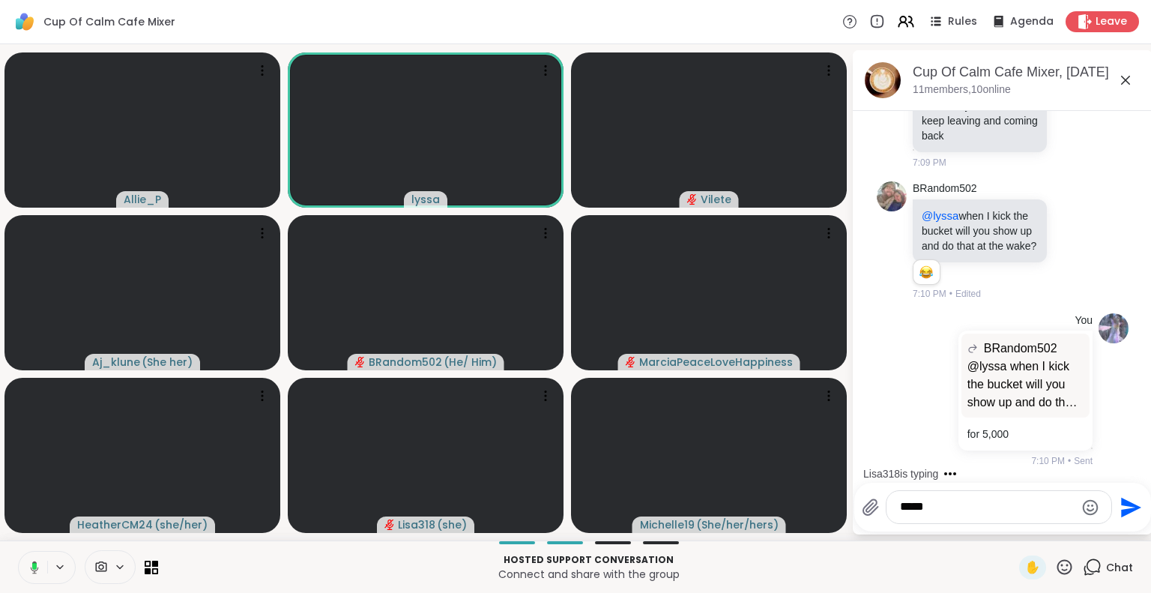
click at [30, 565] on icon at bounding box center [31, 567] width 13 height 13
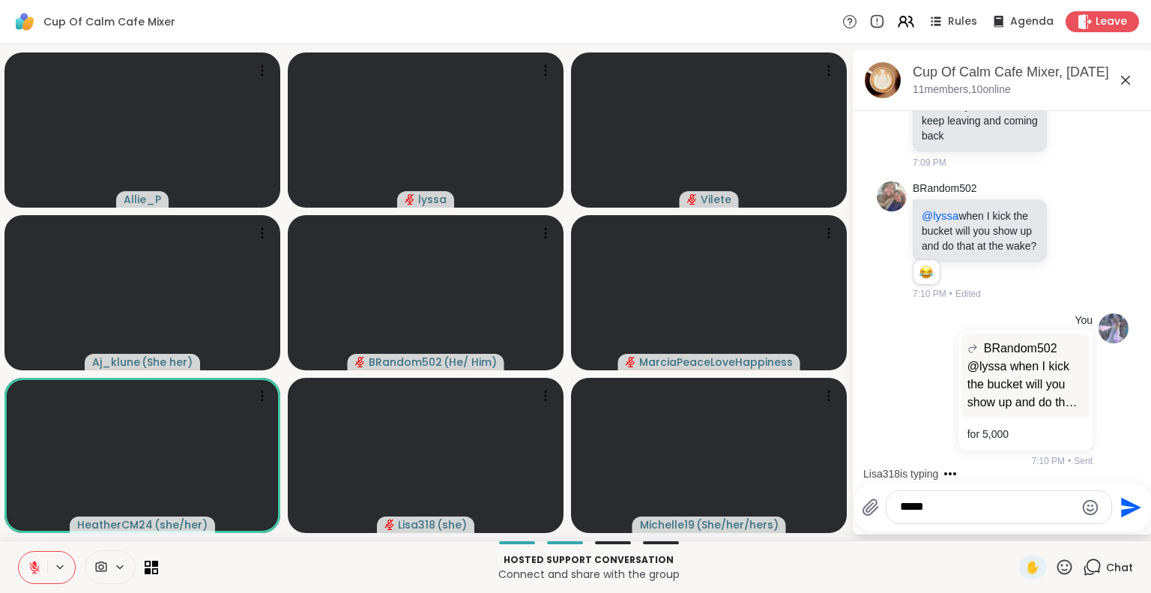
click at [38, 571] on icon at bounding box center [34, 567] width 13 height 13
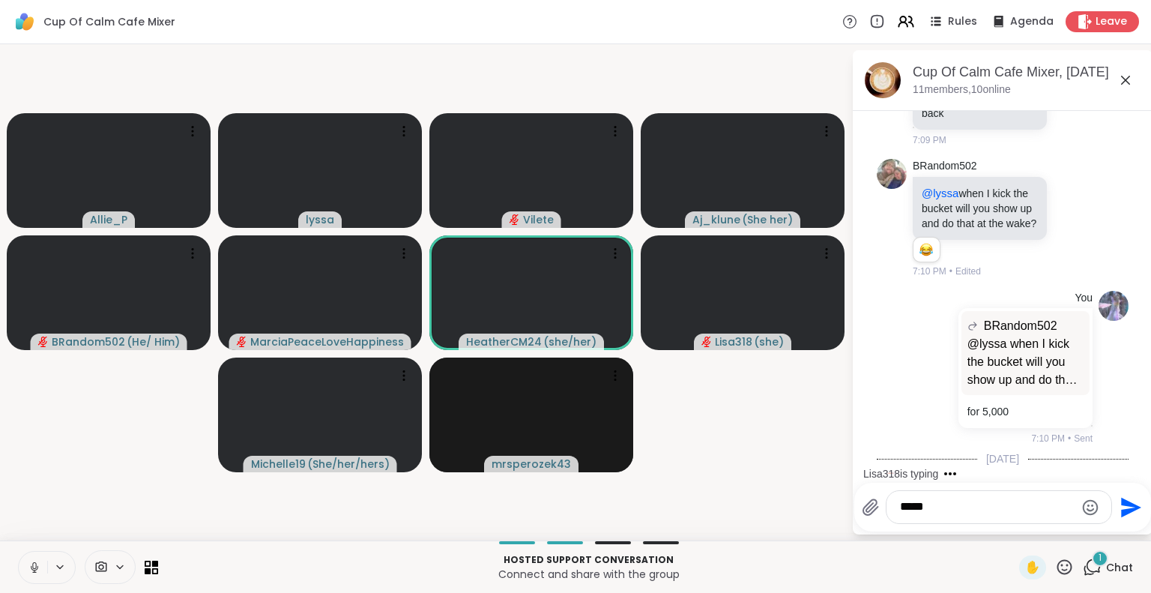
scroll to position [2668, 0]
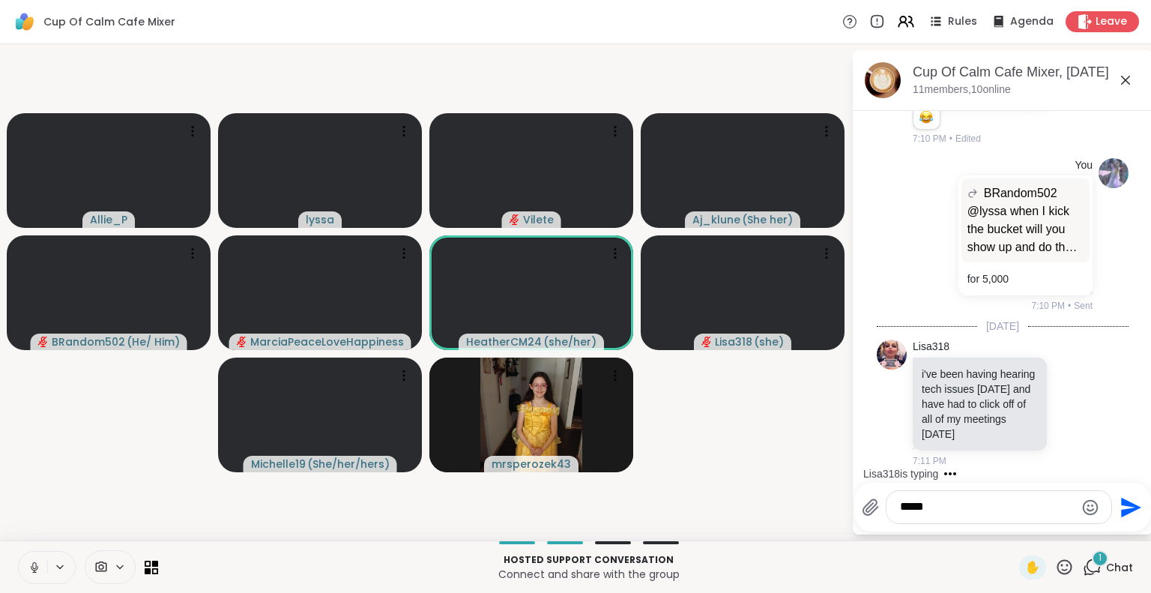
click at [38, 565] on icon at bounding box center [34, 567] width 13 height 13
click at [954, 502] on textarea "*****" at bounding box center [987, 507] width 175 height 16
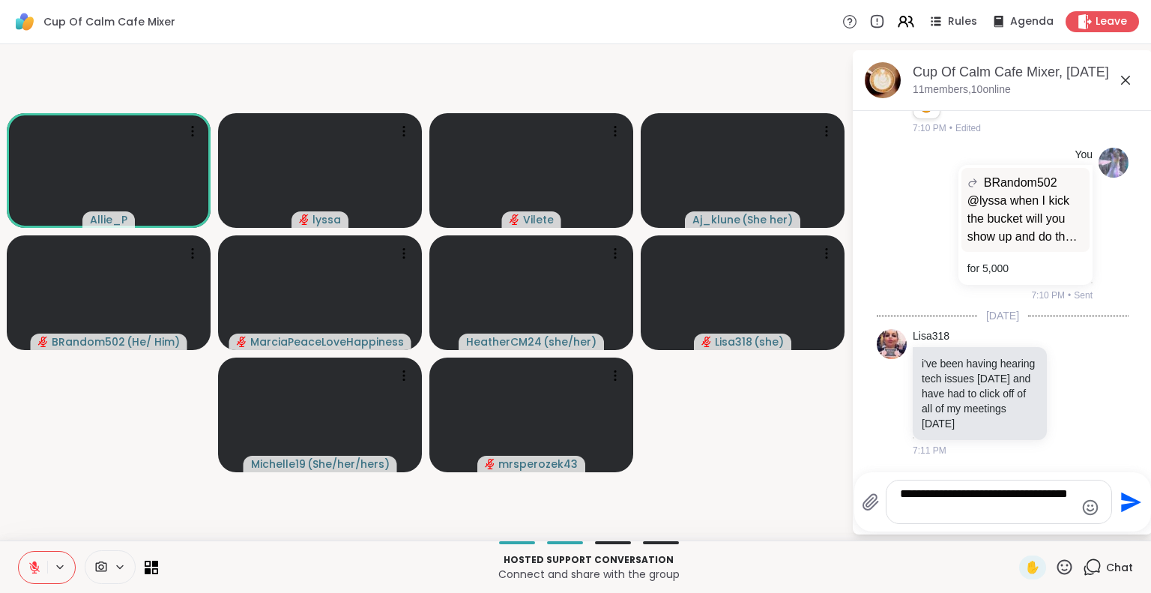
type textarea "**********"
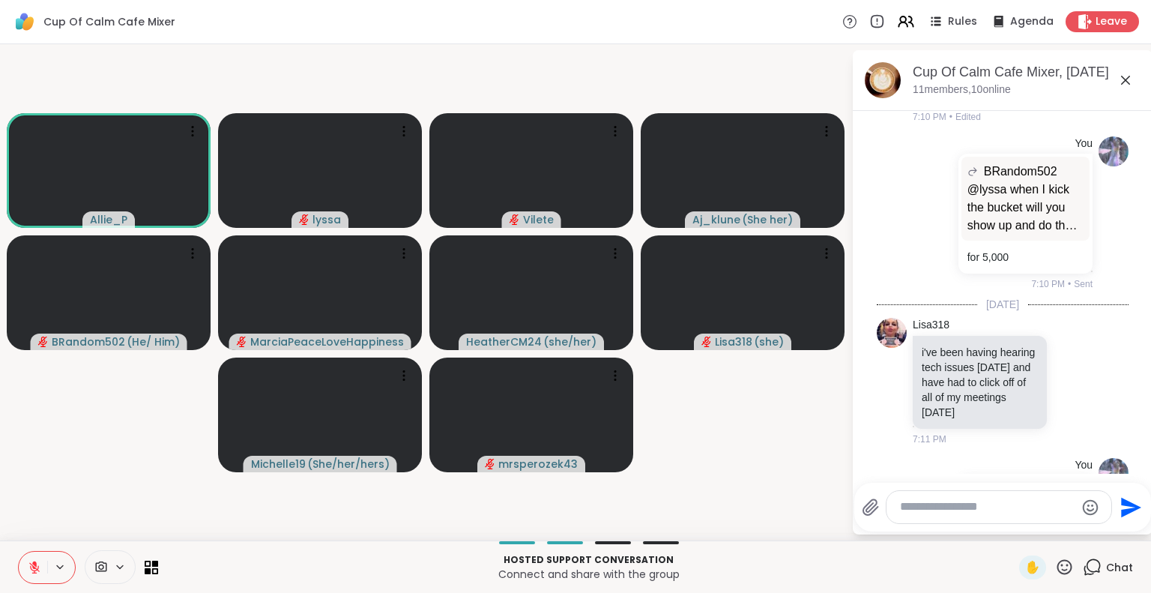
scroll to position [2763, 0]
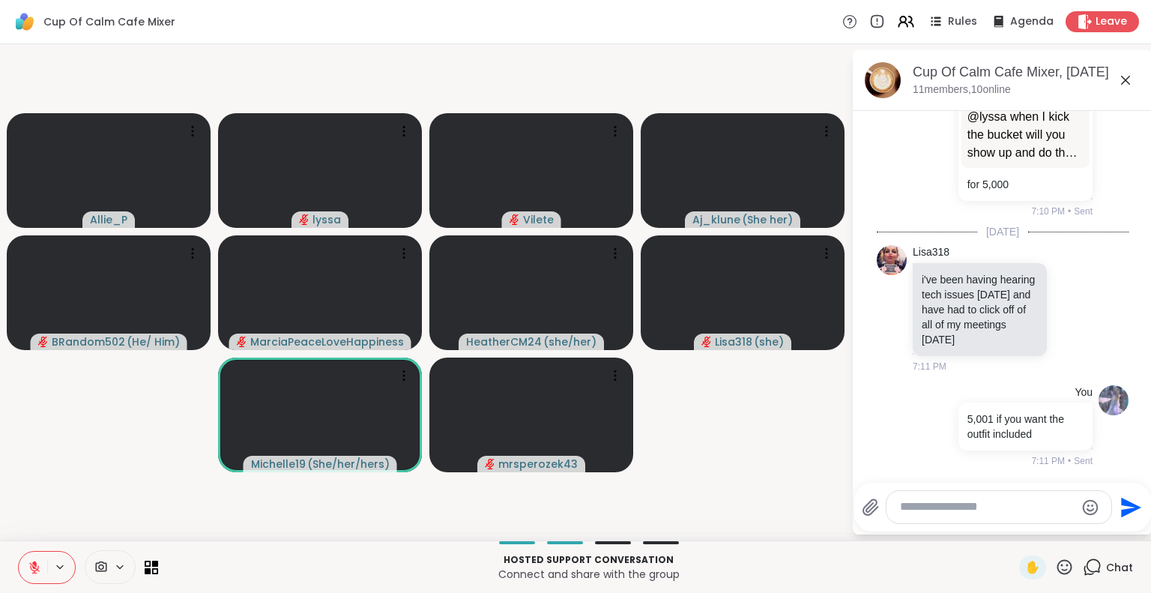
click at [36, 568] on icon at bounding box center [34, 567] width 10 height 10
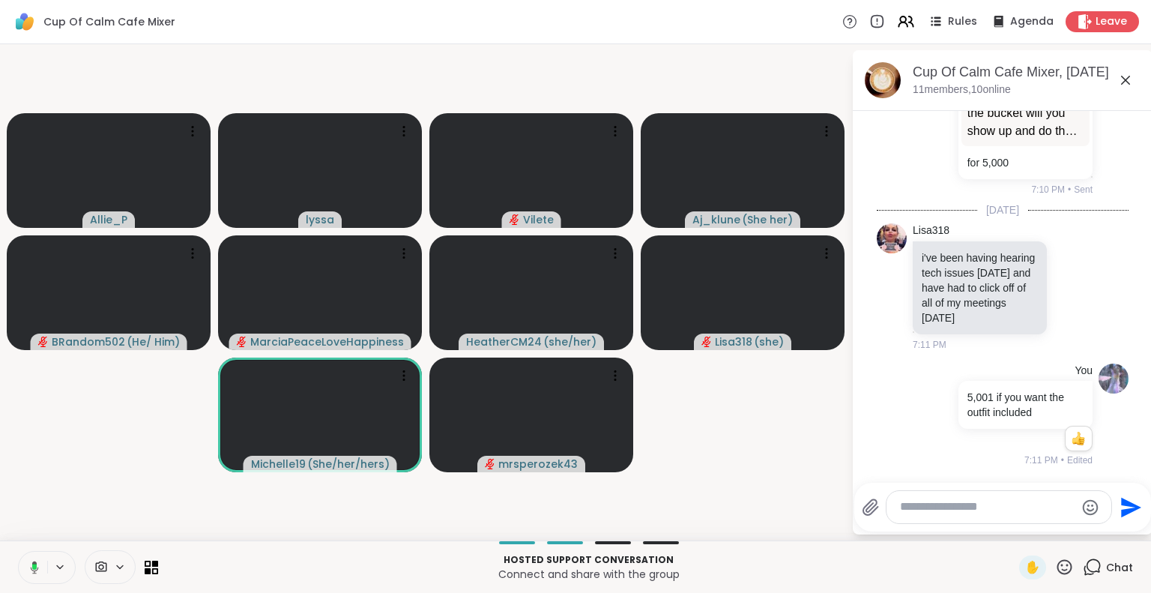
scroll to position [2784, 0]
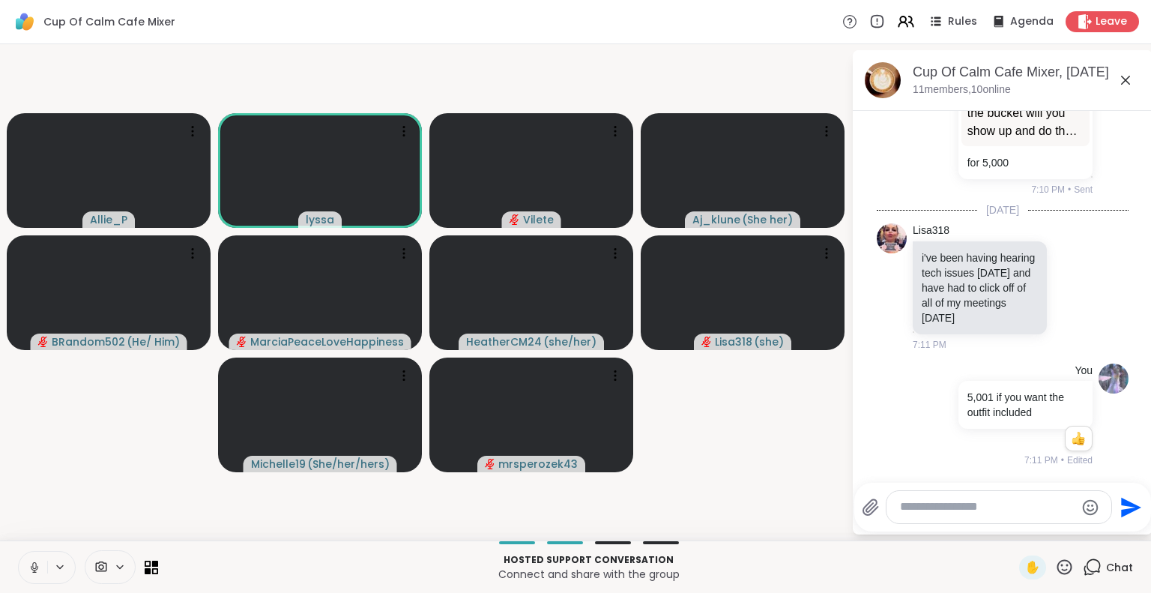
click at [35, 557] on button at bounding box center [33, 567] width 28 height 31
click at [1120, 75] on icon at bounding box center [1126, 80] width 18 height 18
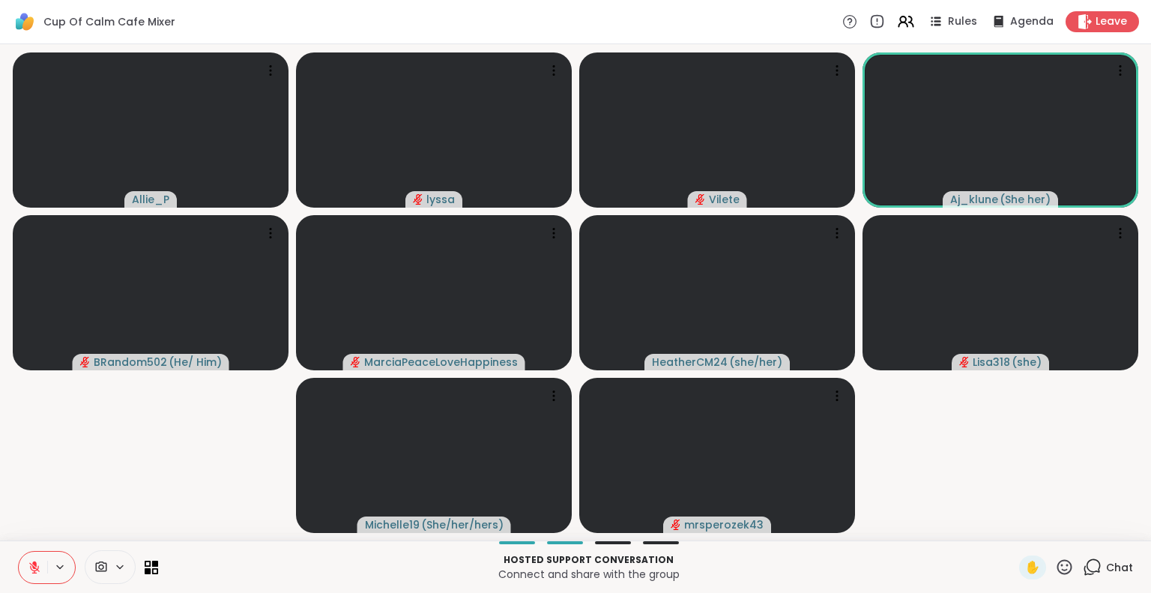
click at [24, 563] on button at bounding box center [33, 567] width 28 height 31
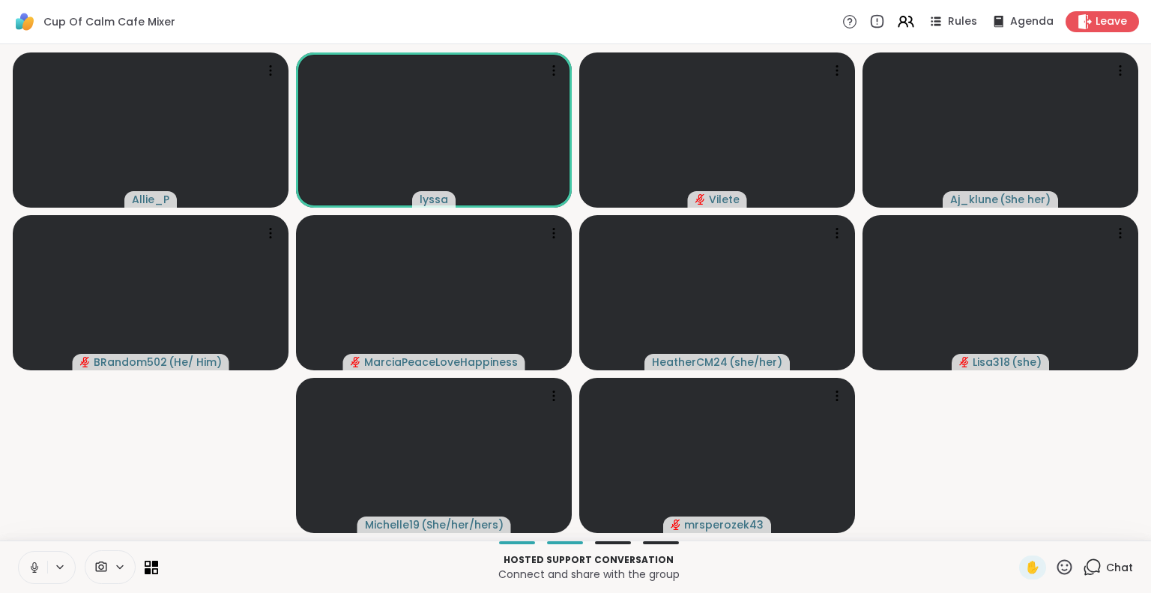
click at [28, 556] on button at bounding box center [33, 567] width 28 height 31
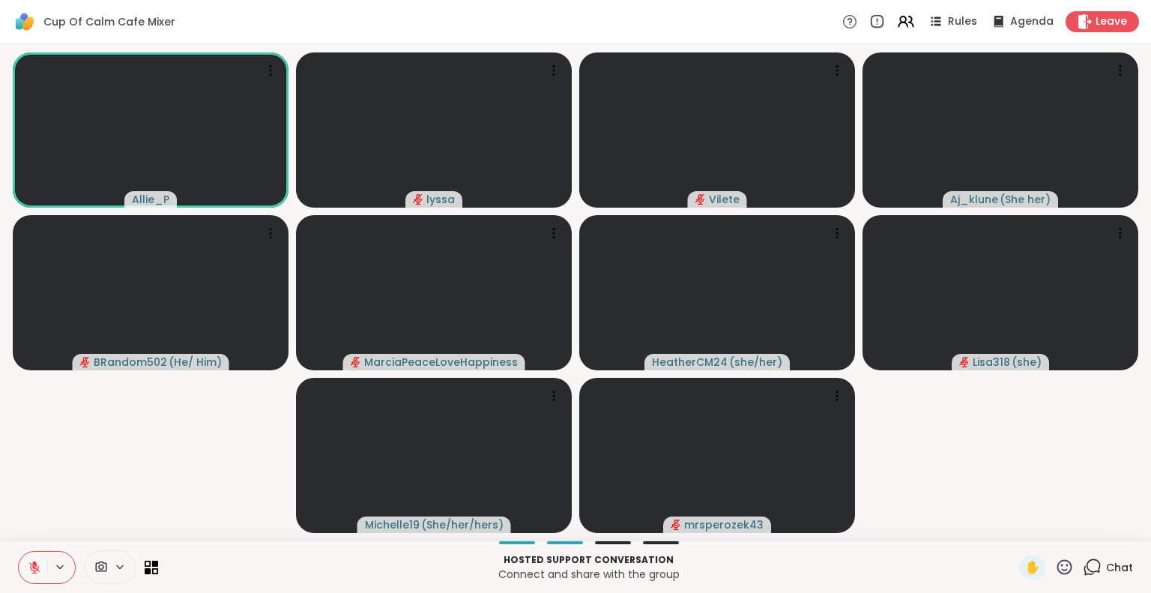
click at [37, 564] on icon at bounding box center [34, 567] width 13 height 13
click at [1055, 567] on icon at bounding box center [1064, 567] width 19 height 19
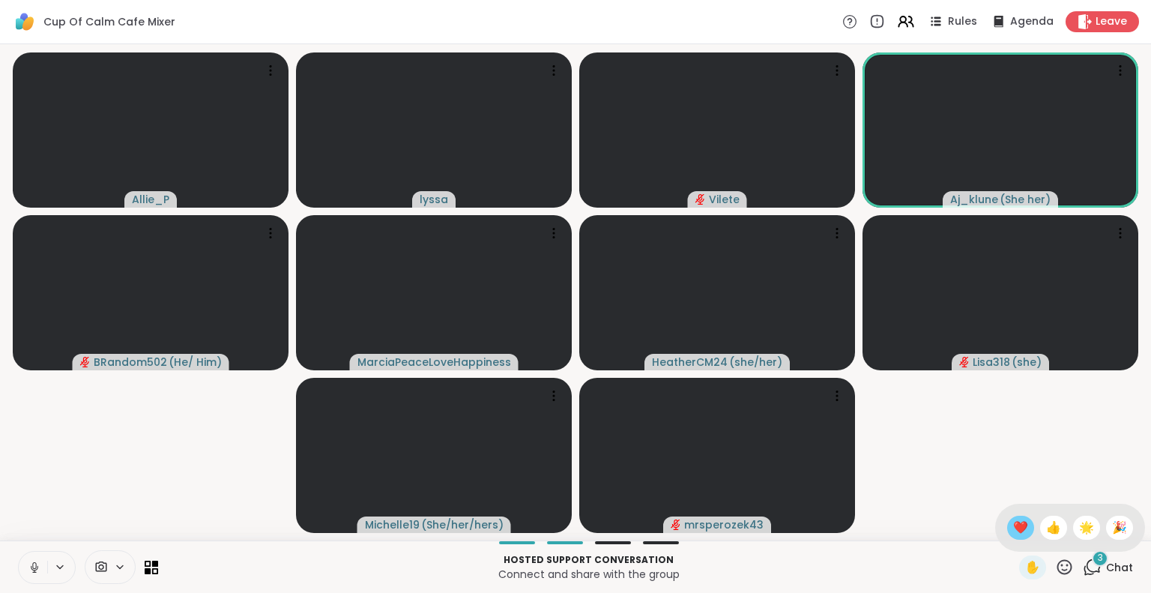
click at [1013, 527] on span "❤️" at bounding box center [1020, 528] width 15 height 18
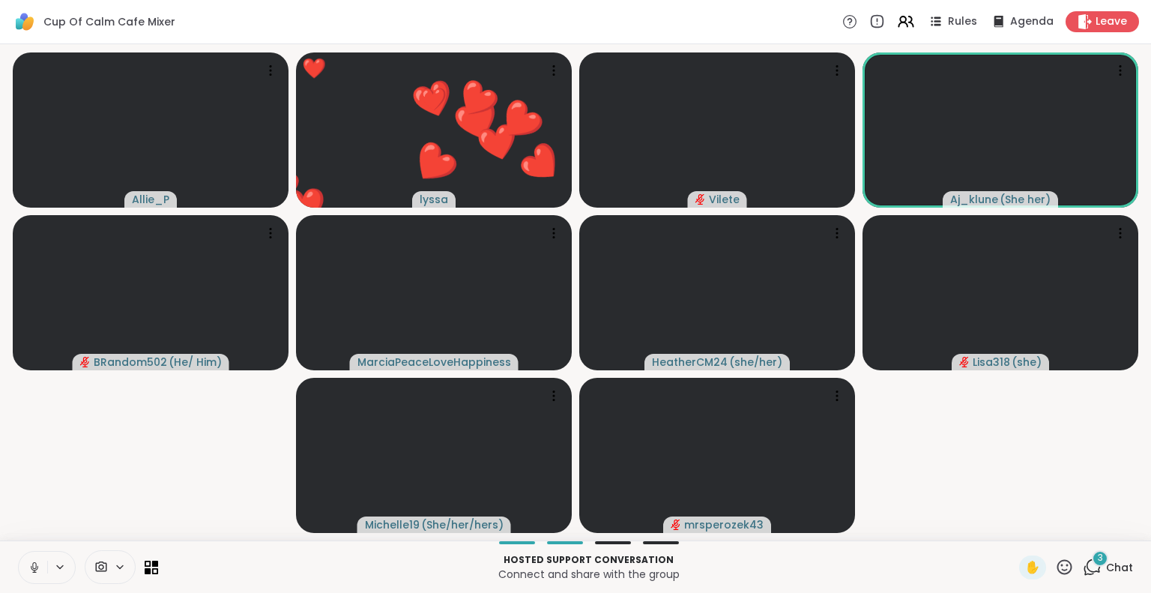
click at [30, 570] on icon at bounding box center [34, 567] width 13 height 13
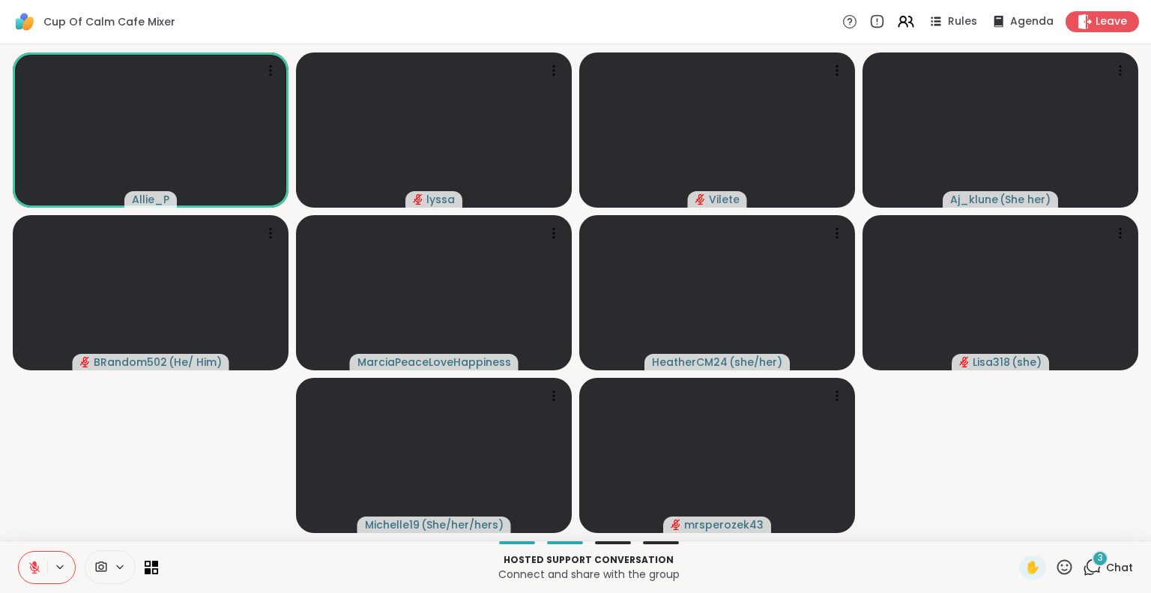
click at [36, 579] on button at bounding box center [33, 567] width 28 height 31
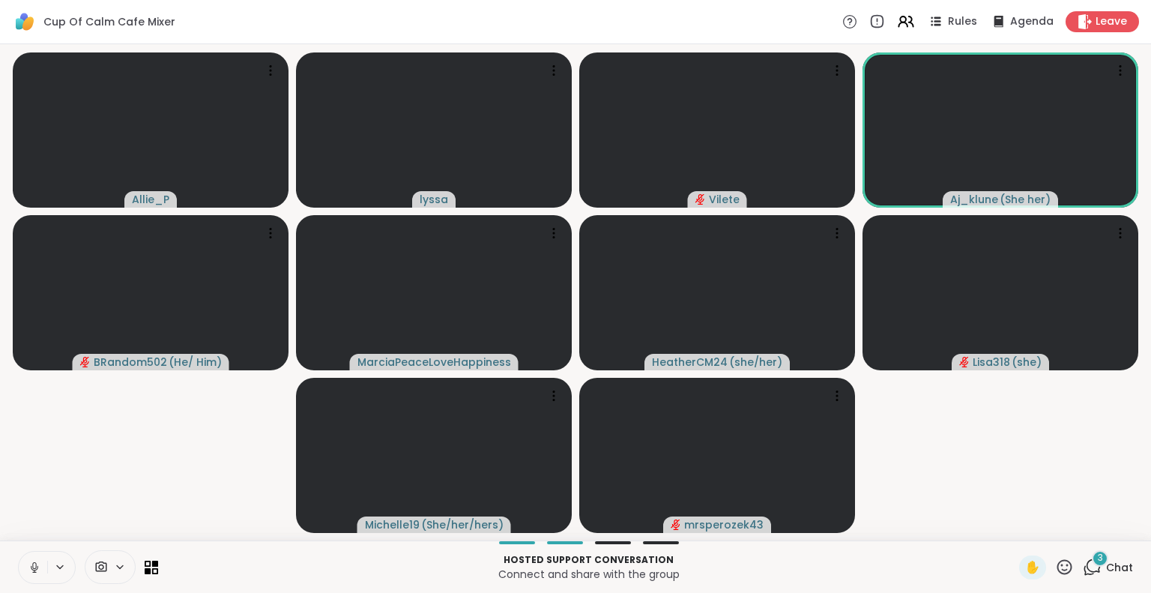
click at [36, 567] on icon at bounding box center [34, 567] width 13 height 13
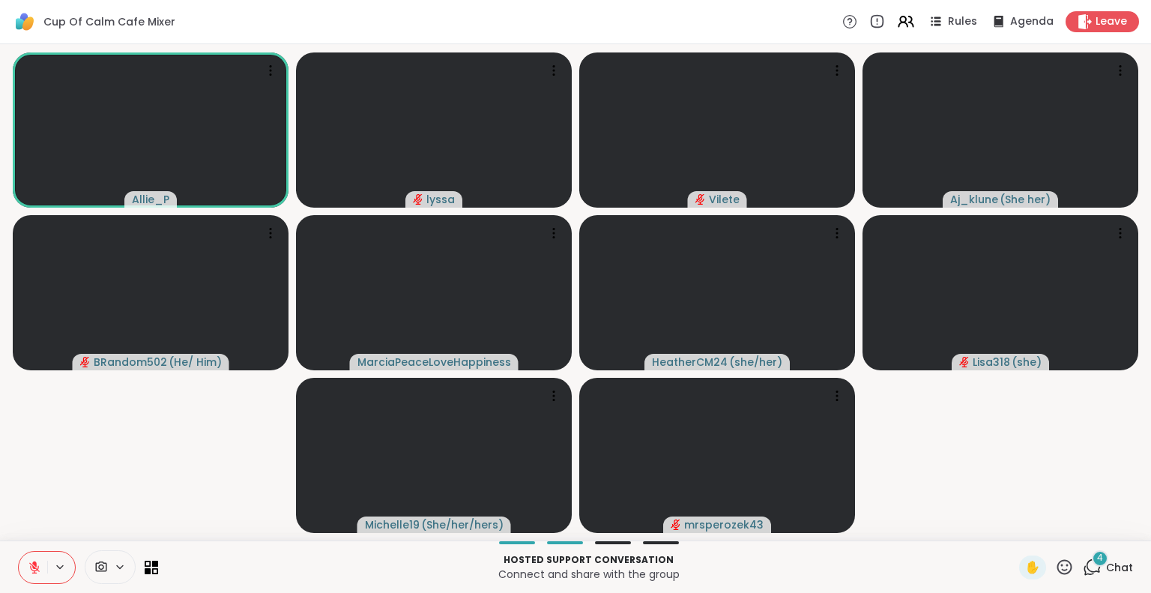
click at [1094, 572] on div "4 Chat" at bounding box center [1108, 567] width 50 height 24
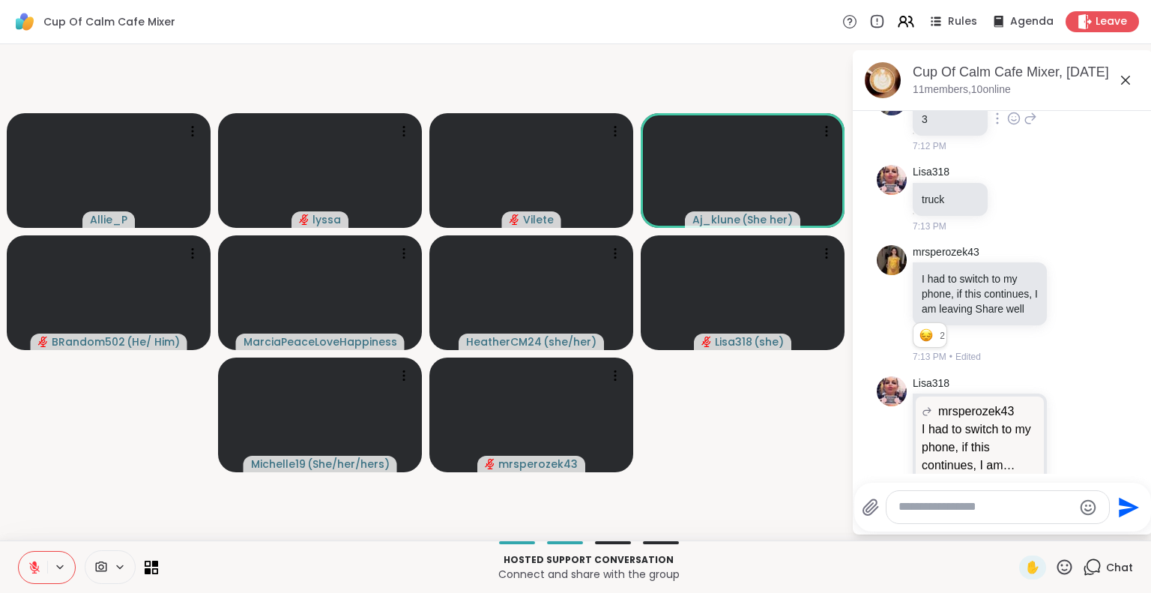
scroll to position [3307, 0]
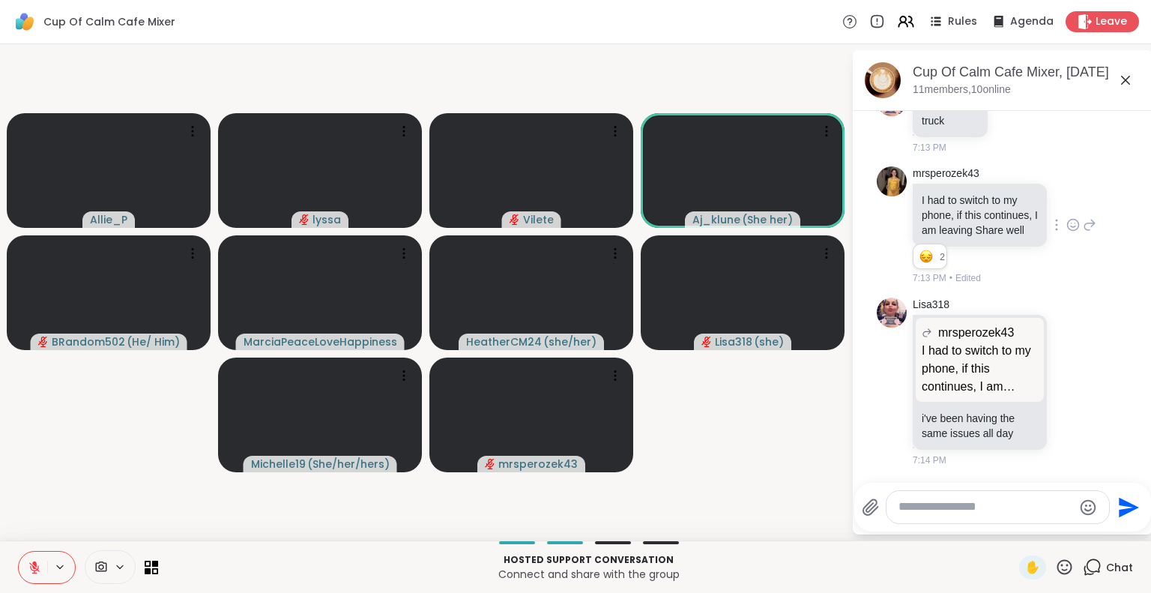
click at [1067, 218] on icon at bounding box center [1073, 224] width 13 height 15
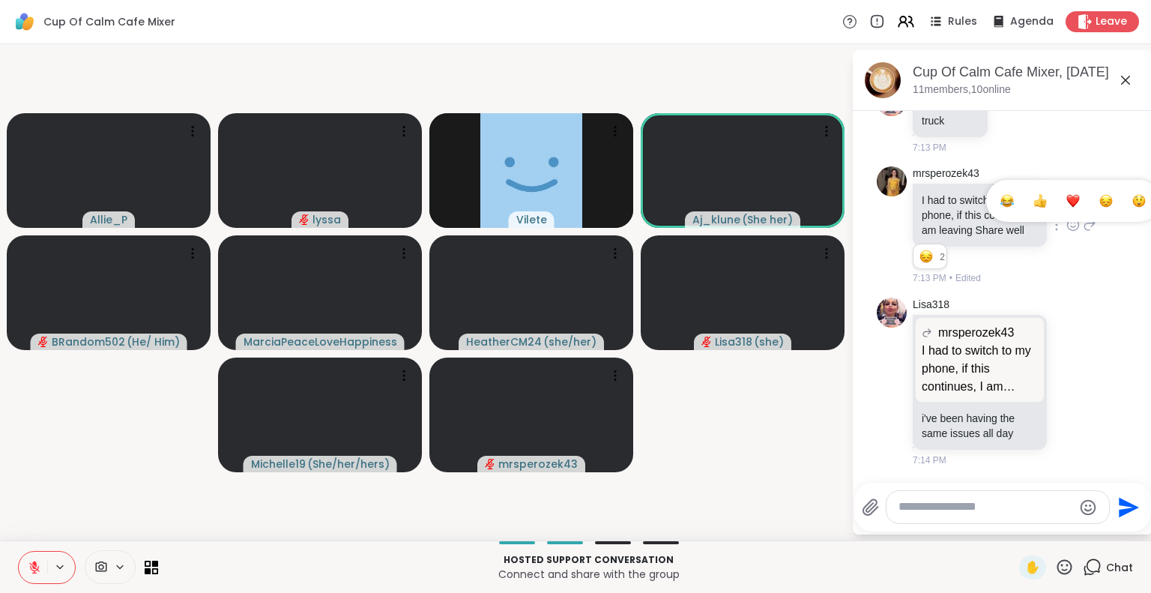
click at [1100, 196] on div "Select Reaction: Sad" at bounding box center [1106, 200] width 13 height 13
click at [1083, 219] on icon at bounding box center [1089, 225] width 13 height 18
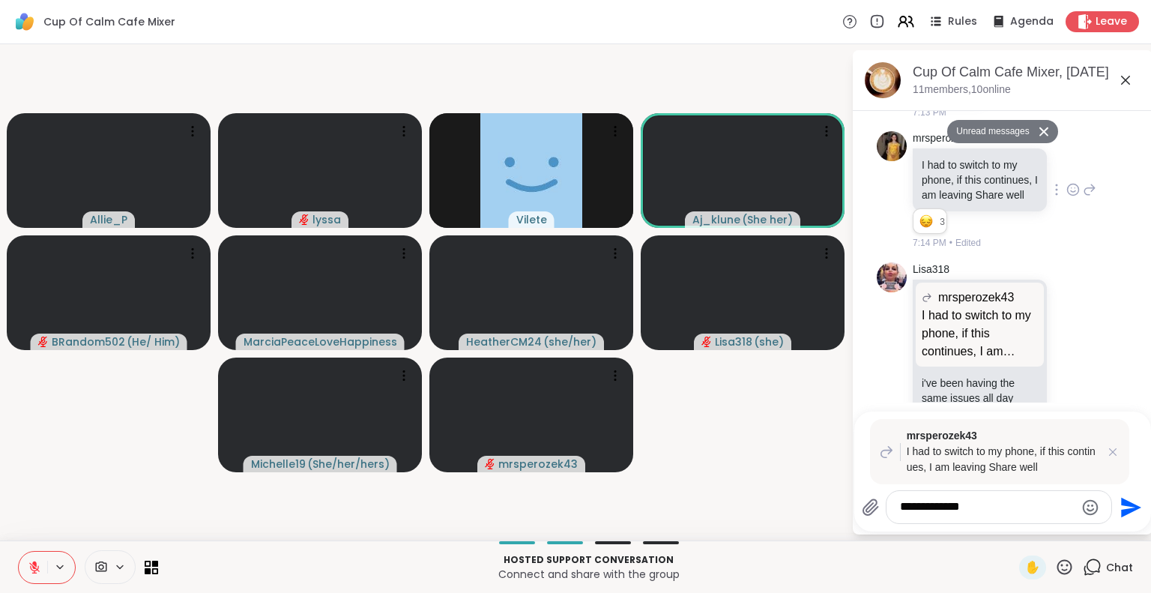
type textarea "**********"
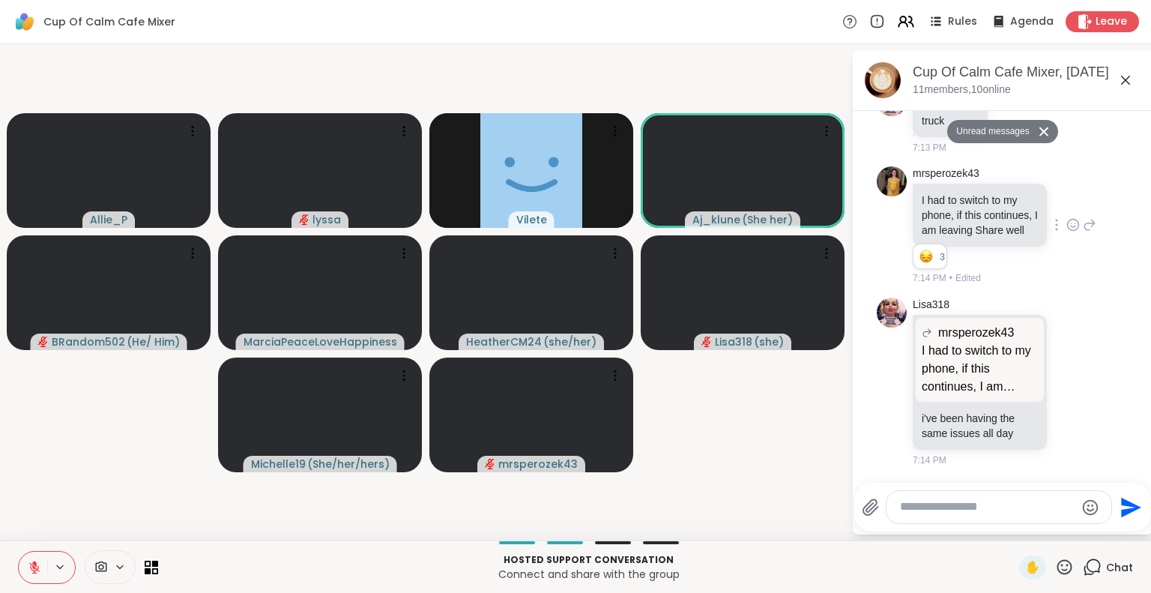
scroll to position [3438, 0]
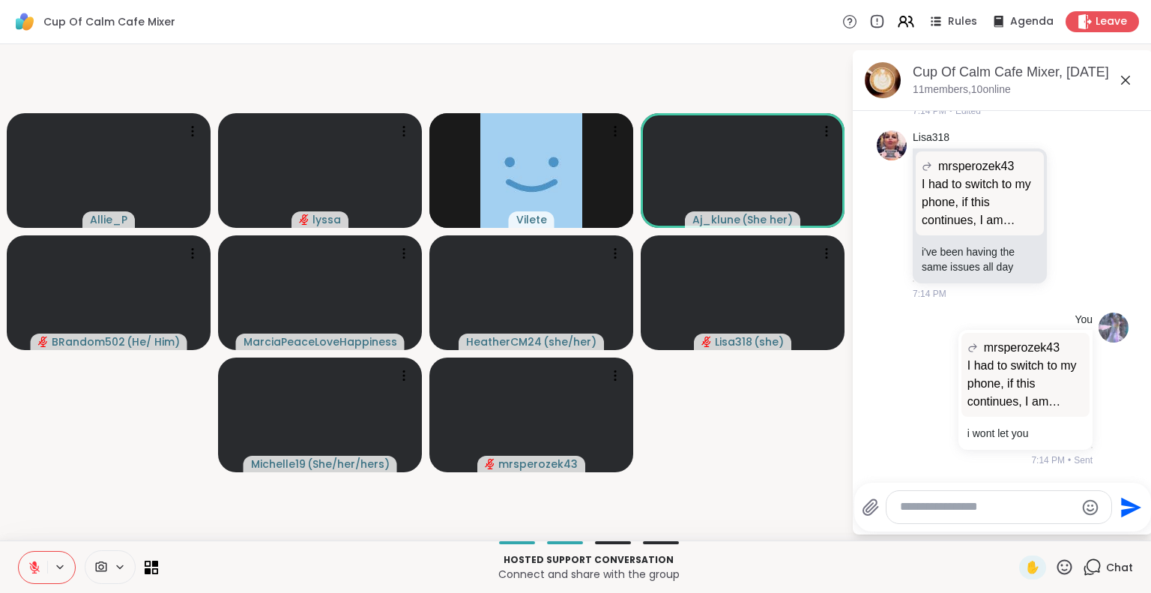
click at [1124, 81] on icon at bounding box center [1125, 80] width 9 height 9
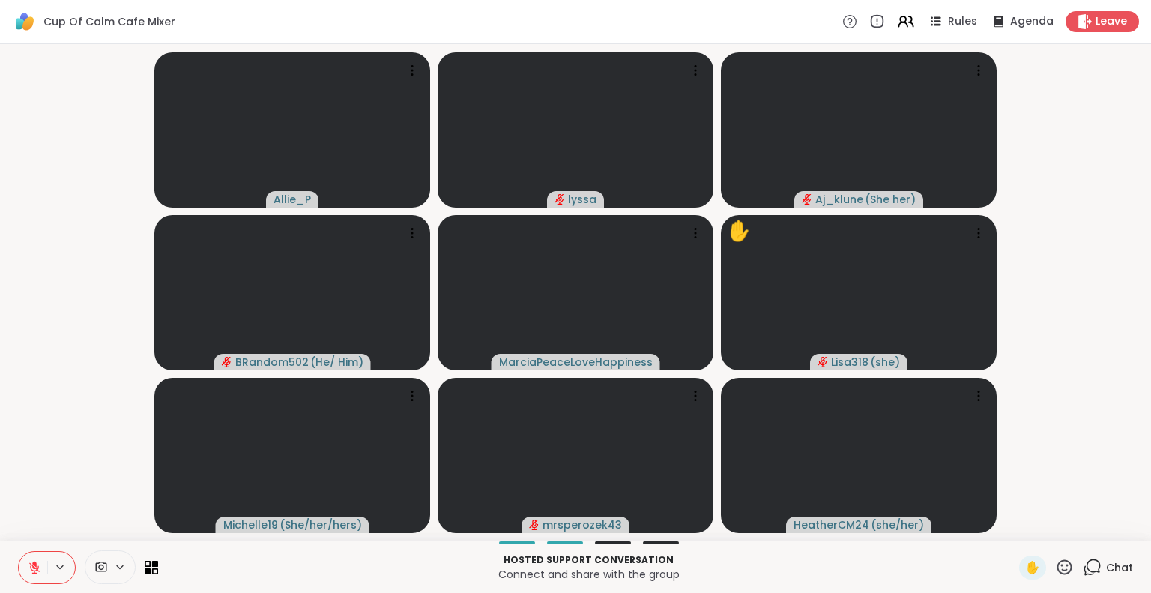
click at [19, 568] on button at bounding box center [33, 567] width 28 height 31
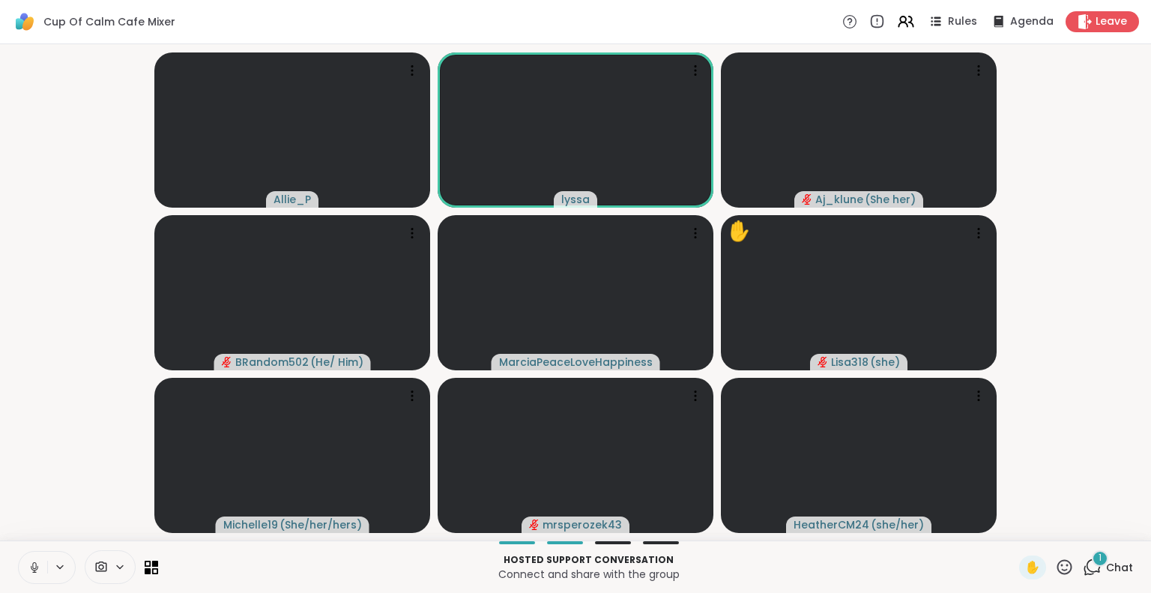
click at [34, 579] on button at bounding box center [33, 567] width 28 height 31
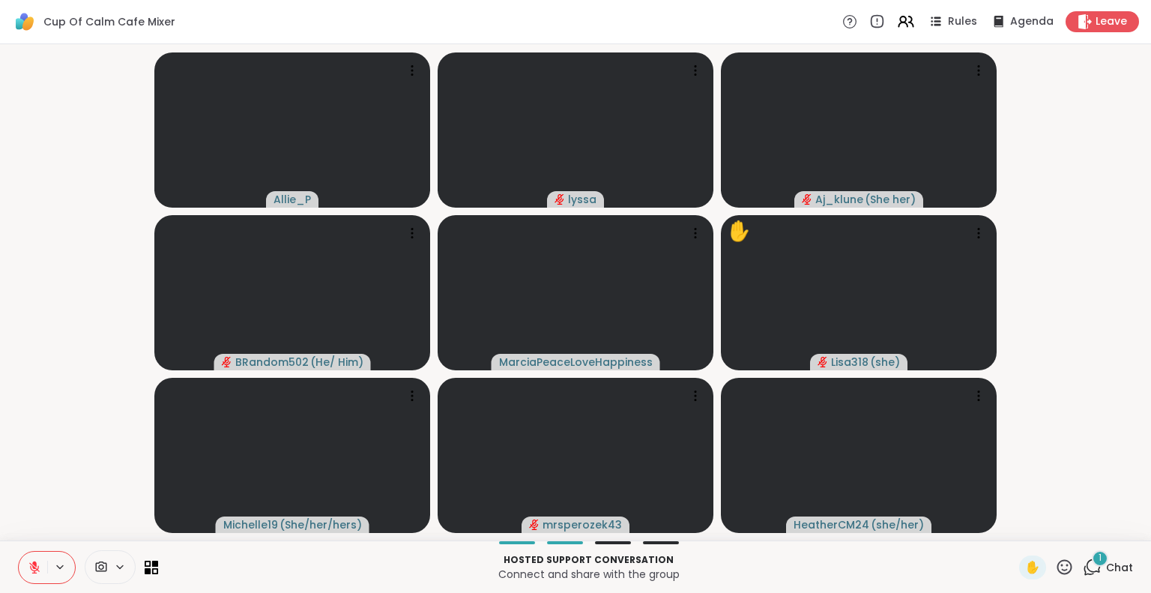
click at [34, 576] on button at bounding box center [33, 567] width 28 height 31
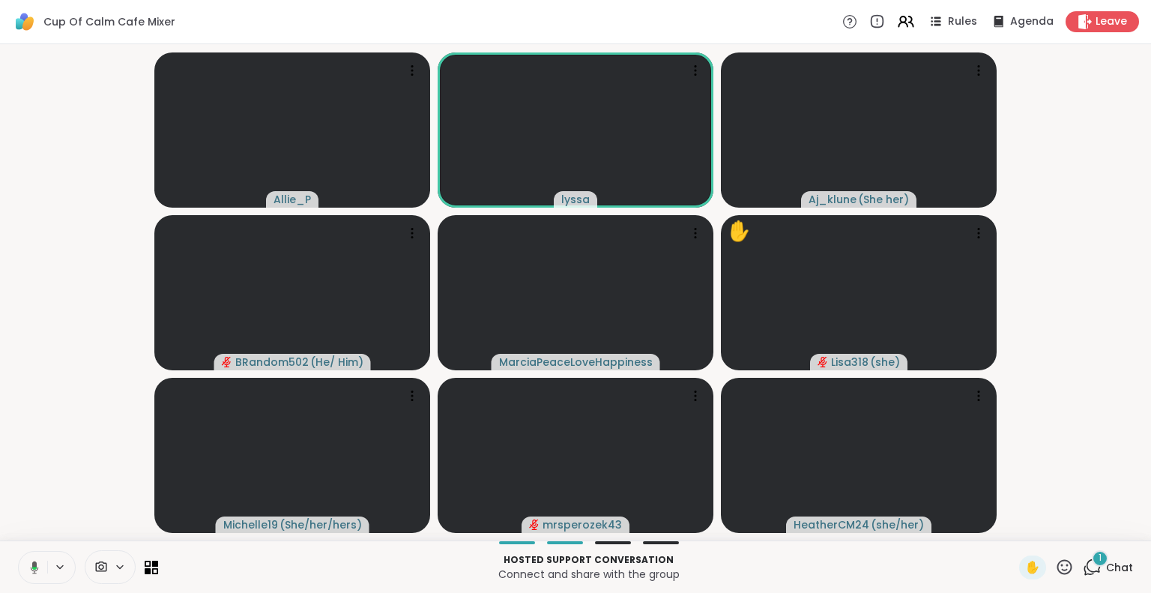
click at [34, 571] on icon at bounding box center [31, 567] width 13 height 13
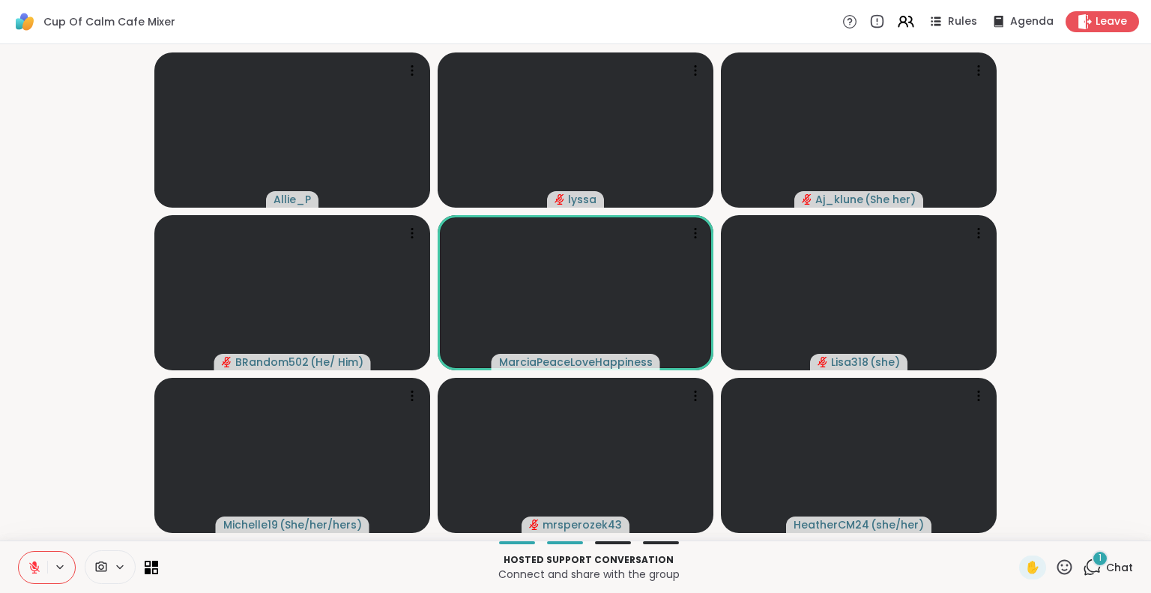
click at [36, 567] on icon at bounding box center [34, 567] width 13 height 13
click at [35, 567] on icon at bounding box center [34, 567] width 4 height 4
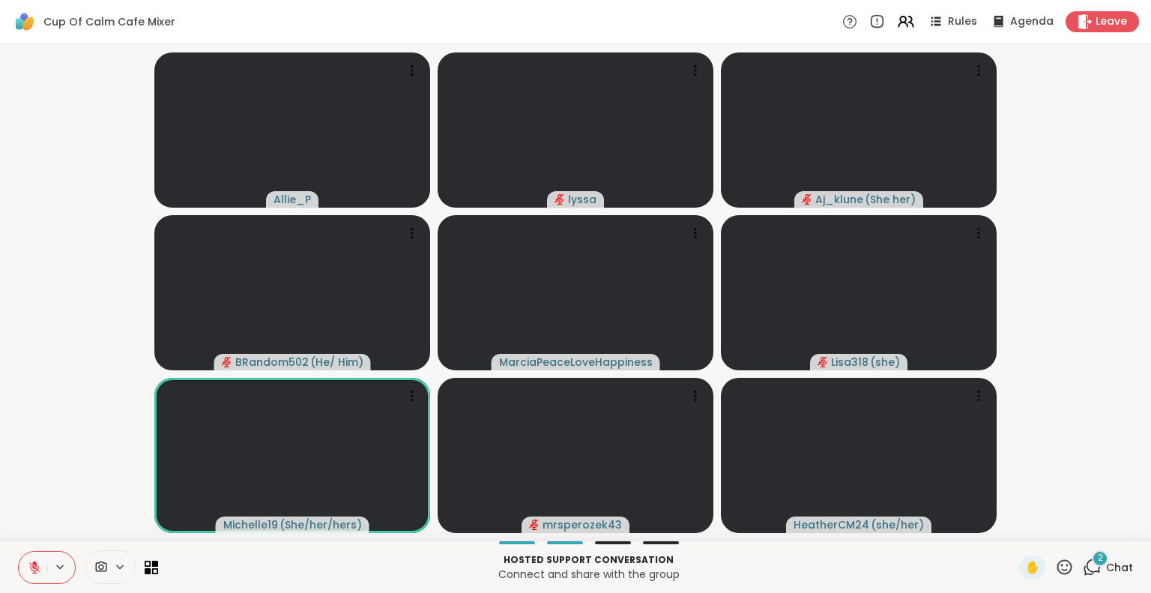
click at [32, 558] on button at bounding box center [33, 567] width 28 height 31
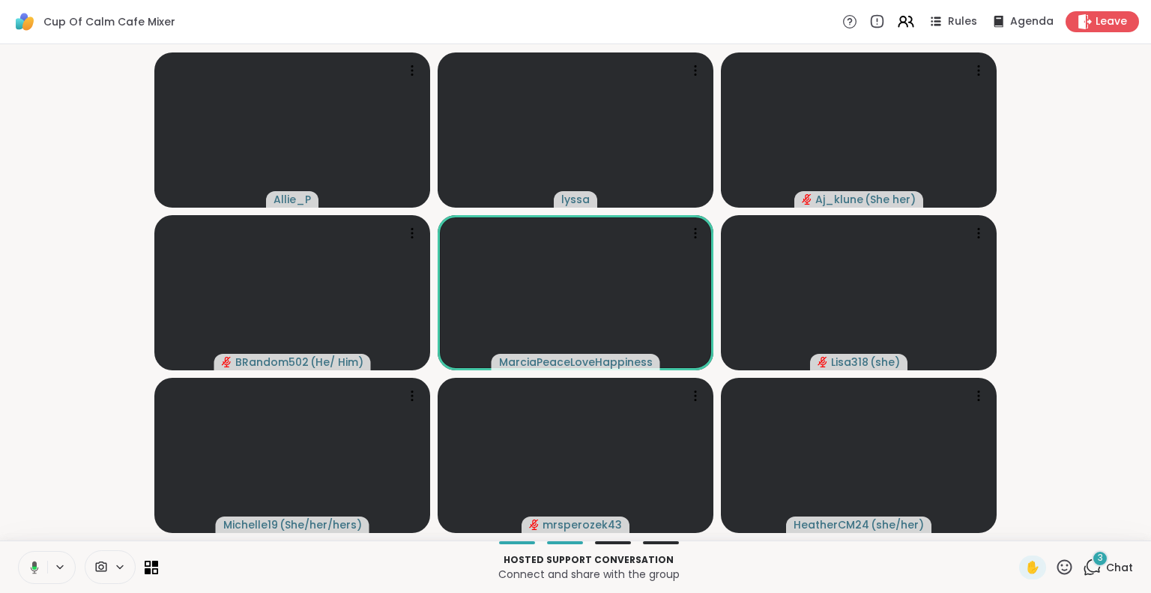
click at [40, 559] on button at bounding box center [31, 567] width 31 height 31
click at [35, 563] on icon at bounding box center [34, 564] width 4 height 6
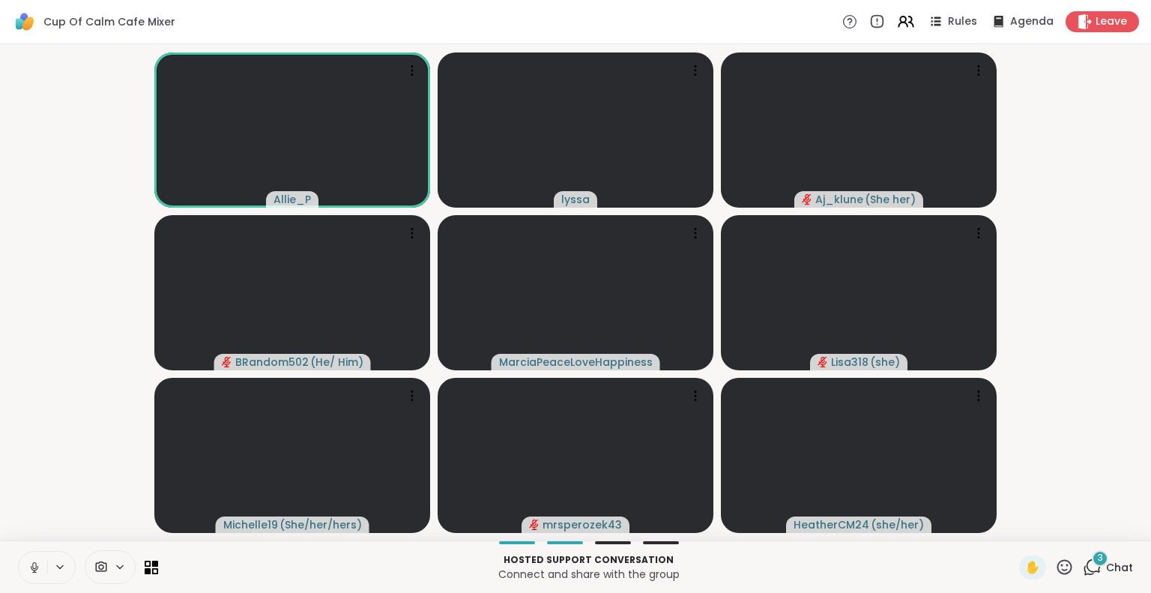
click at [1059, 564] on icon at bounding box center [1064, 567] width 19 height 19
click at [1079, 527] on span "🌟" at bounding box center [1086, 528] width 15 height 18
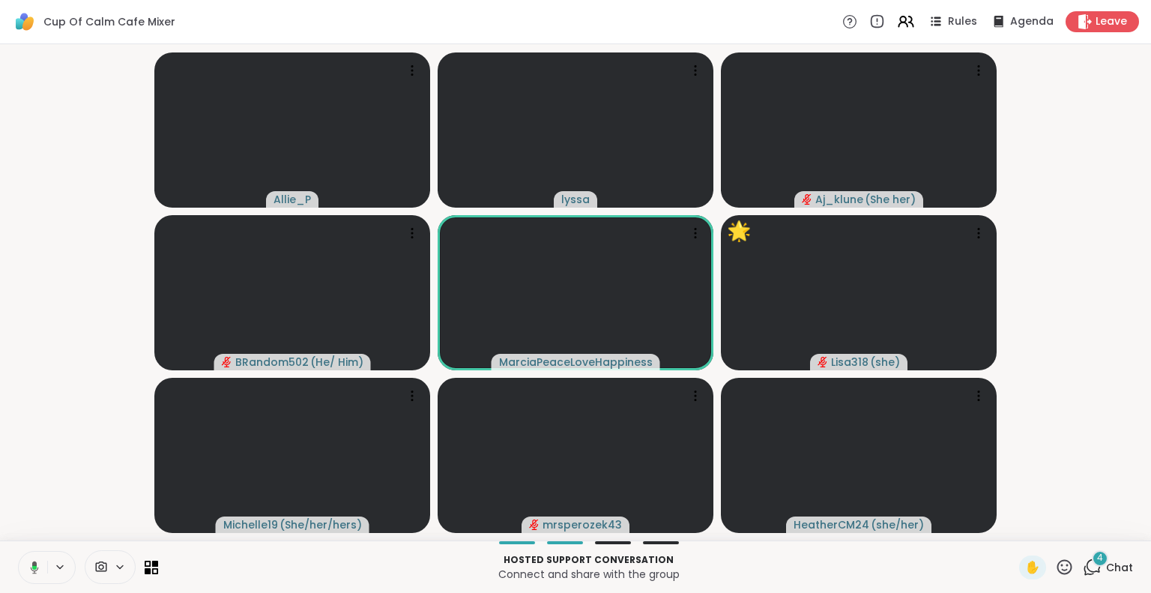
click at [34, 557] on button at bounding box center [31, 567] width 31 height 31
click at [1058, 569] on icon at bounding box center [1065, 566] width 15 height 15
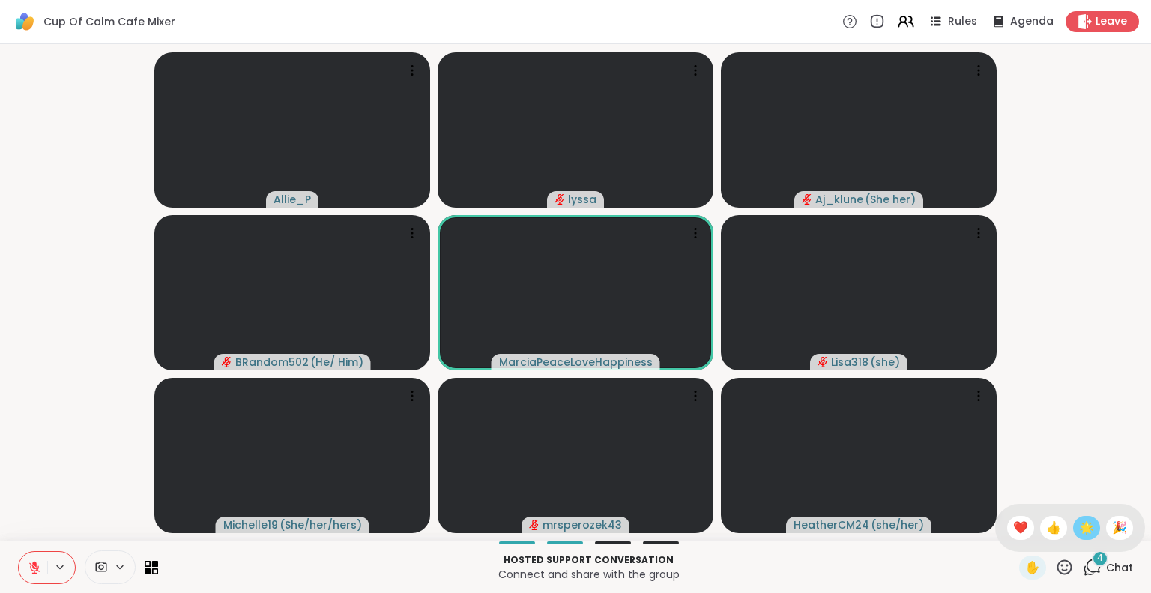
click at [1079, 526] on span "🌟" at bounding box center [1086, 528] width 15 height 18
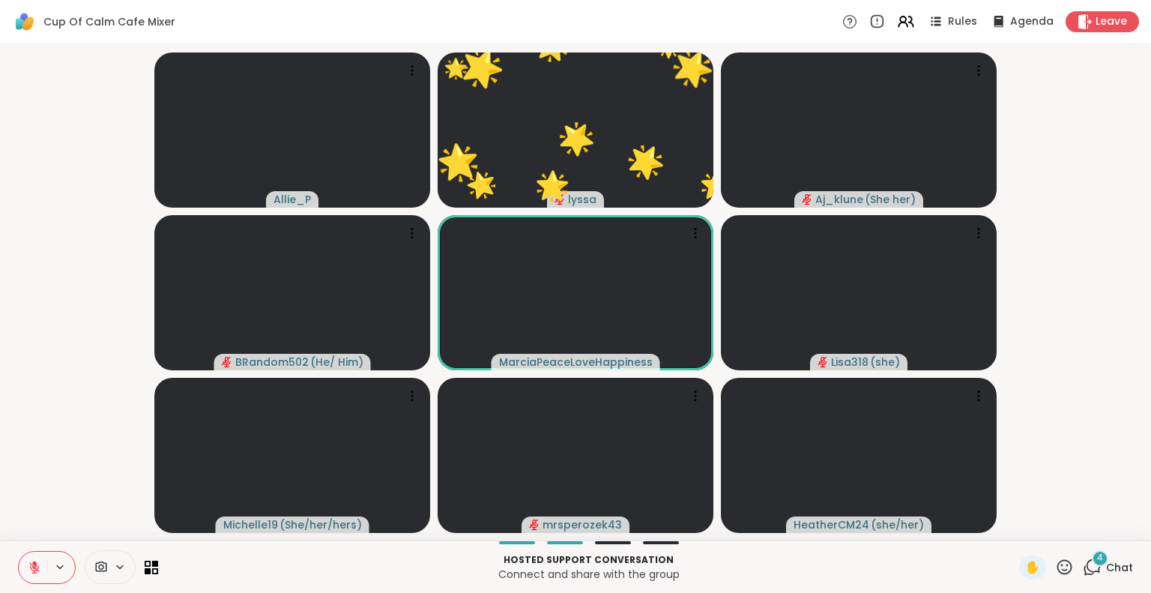
click at [1061, 562] on icon at bounding box center [1064, 567] width 19 height 19
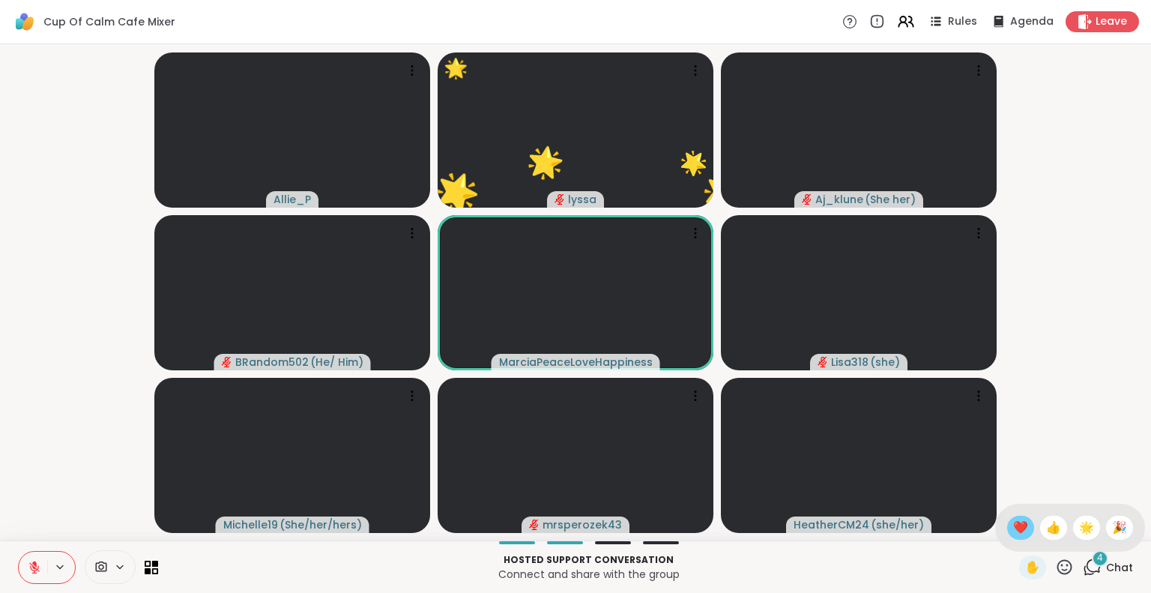
click at [1013, 522] on span "❤️" at bounding box center [1020, 528] width 15 height 18
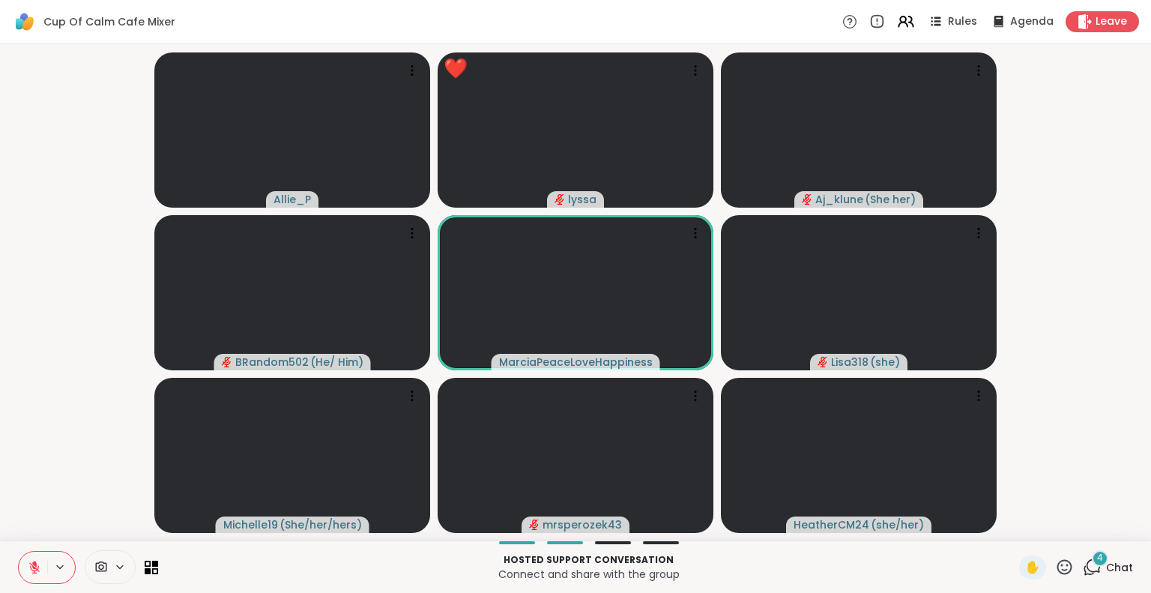
click at [1092, 564] on div "4" at bounding box center [1100, 558] width 16 height 16
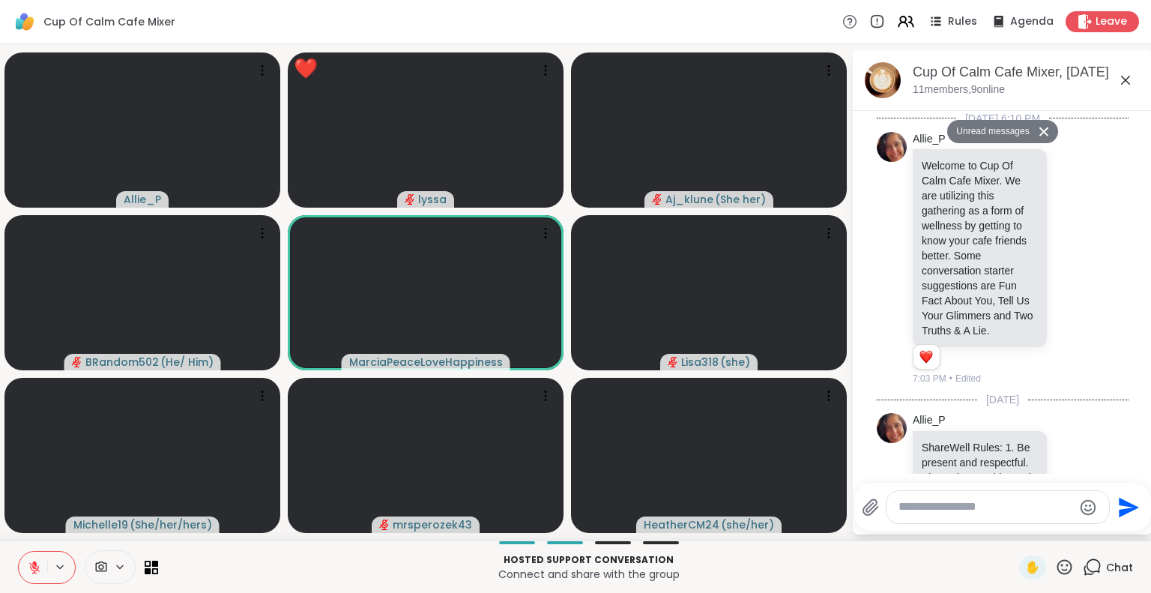
scroll to position [4218, 0]
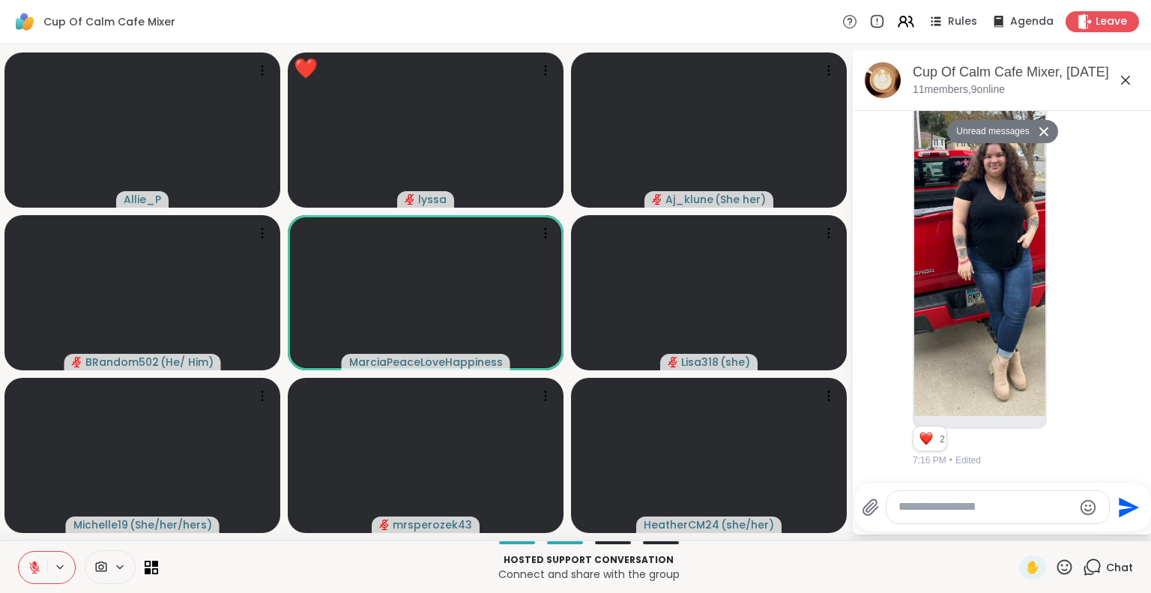
click at [998, 510] on textarea "Type your message" at bounding box center [986, 507] width 175 height 16
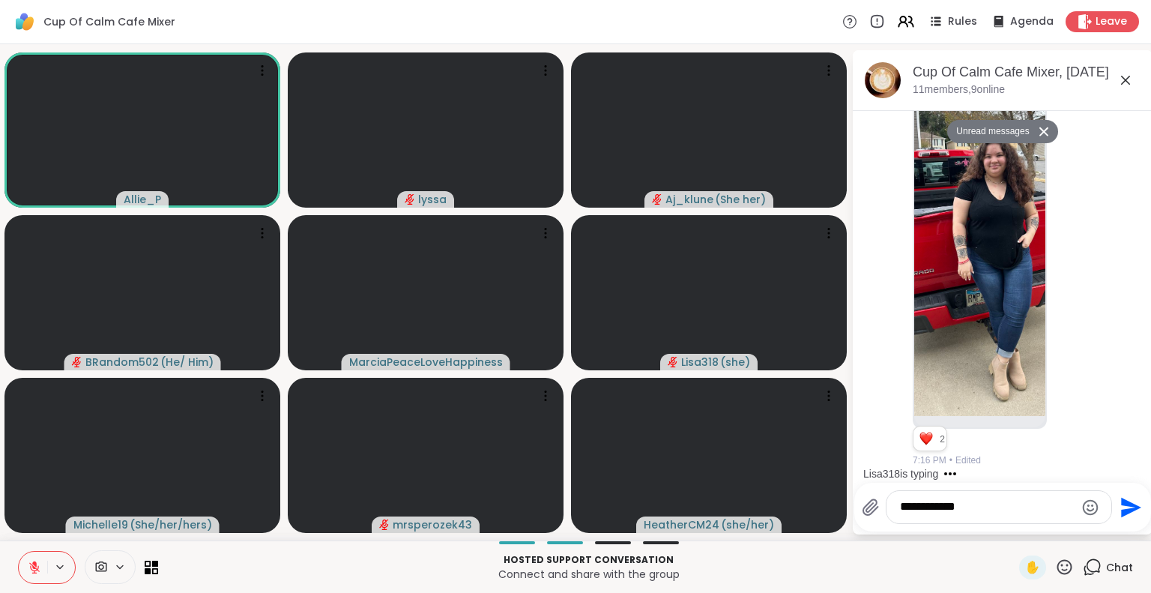
type textarea "**********"
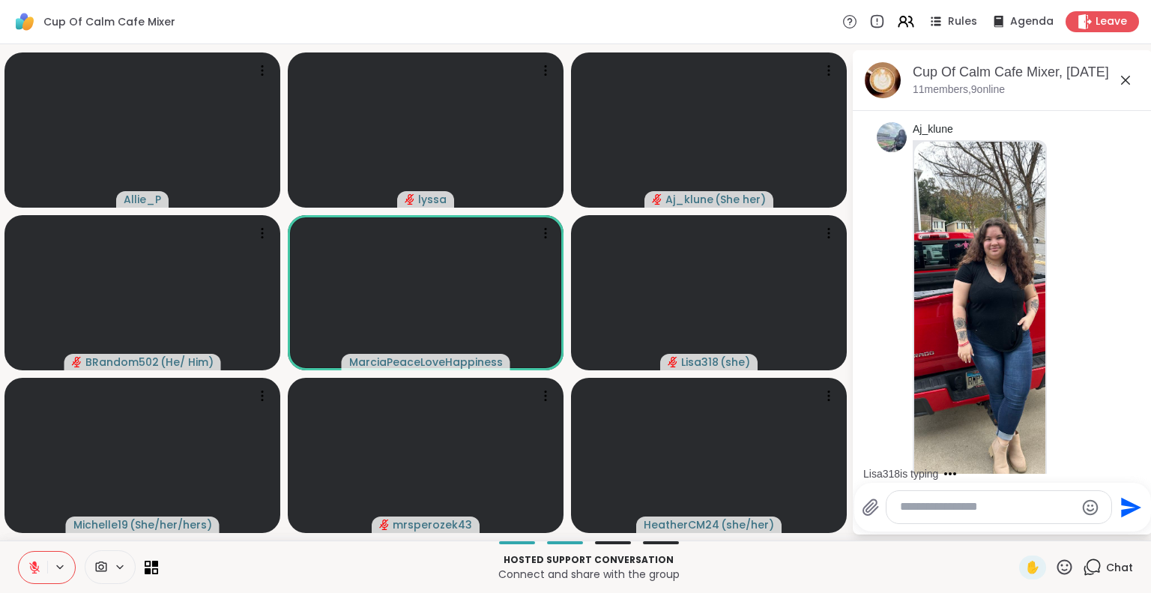
scroll to position [4108, 0]
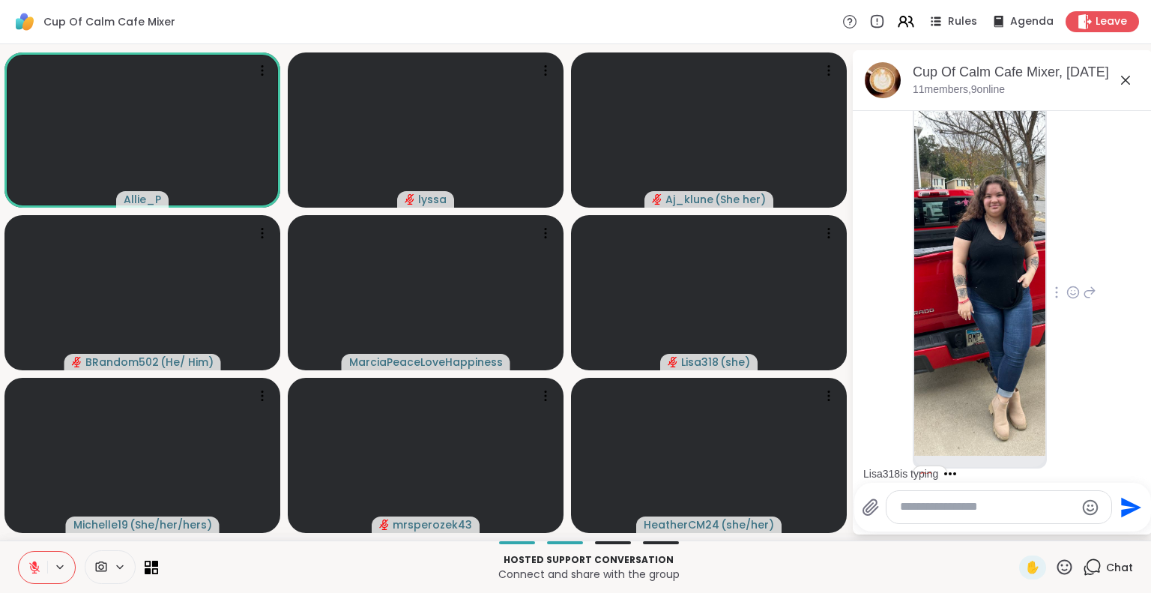
click at [1067, 300] on icon at bounding box center [1073, 292] width 13 height 15
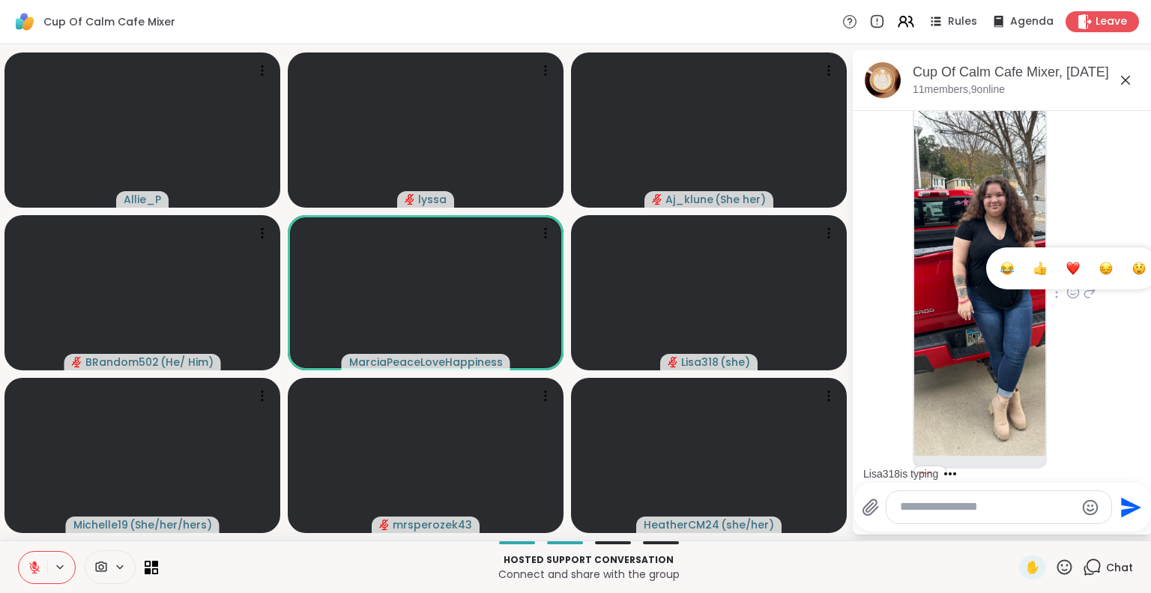
click at [1067, 275] on div "Select Reaction: Heart" at bounding box center [1073, 268] width 13 height 13
click at [969, 277] on img at bounding box center [979, 277] width 131 height 357
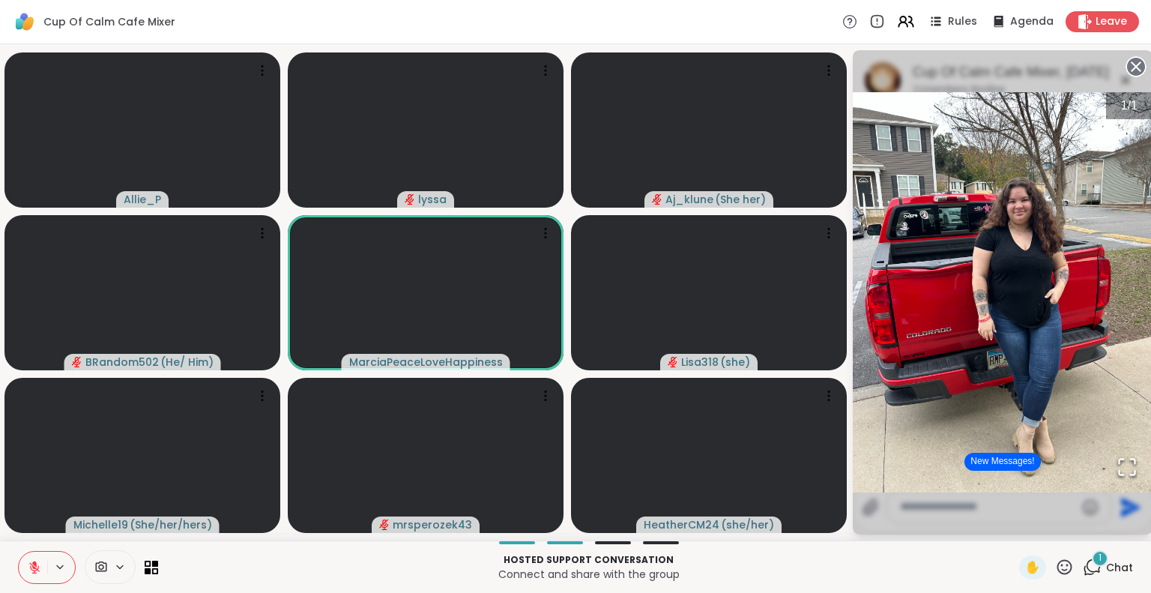
click at [1131, 61] on circle at bounding box center [1136, 67] width 18 height 18
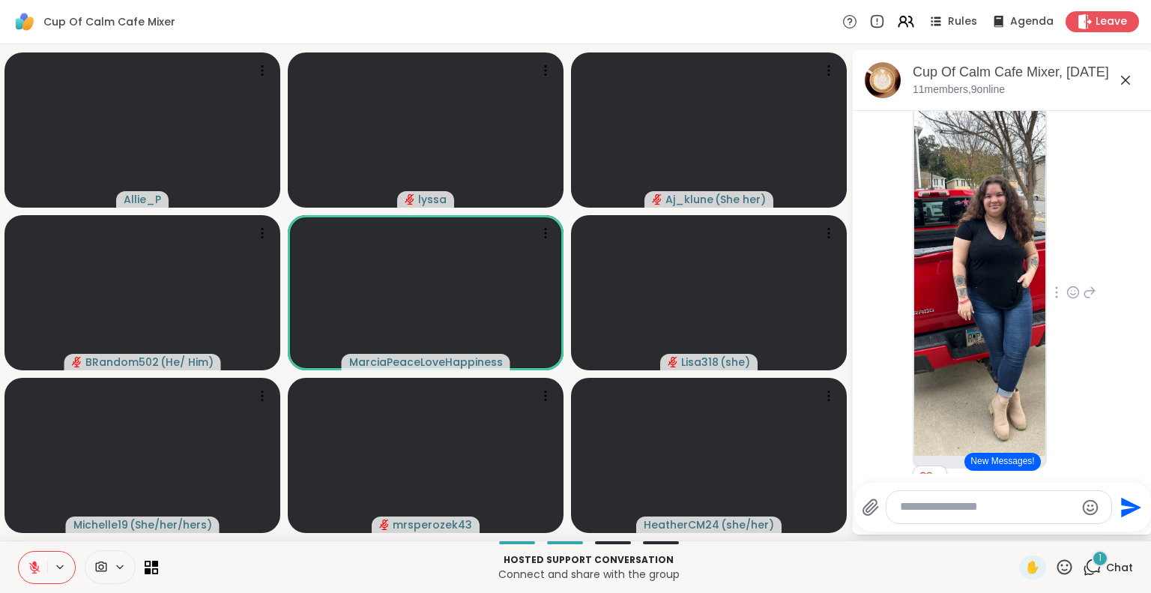
click at [1083, 301] on icon at bounding box center [1089, 292] width 13 height 18
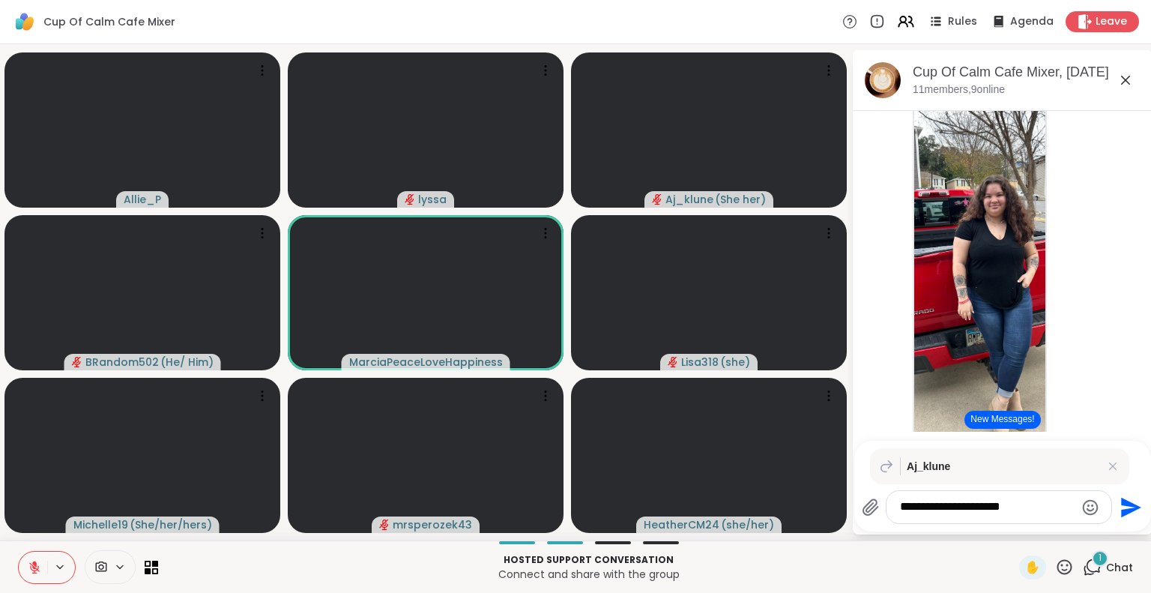
type textarea "**********"
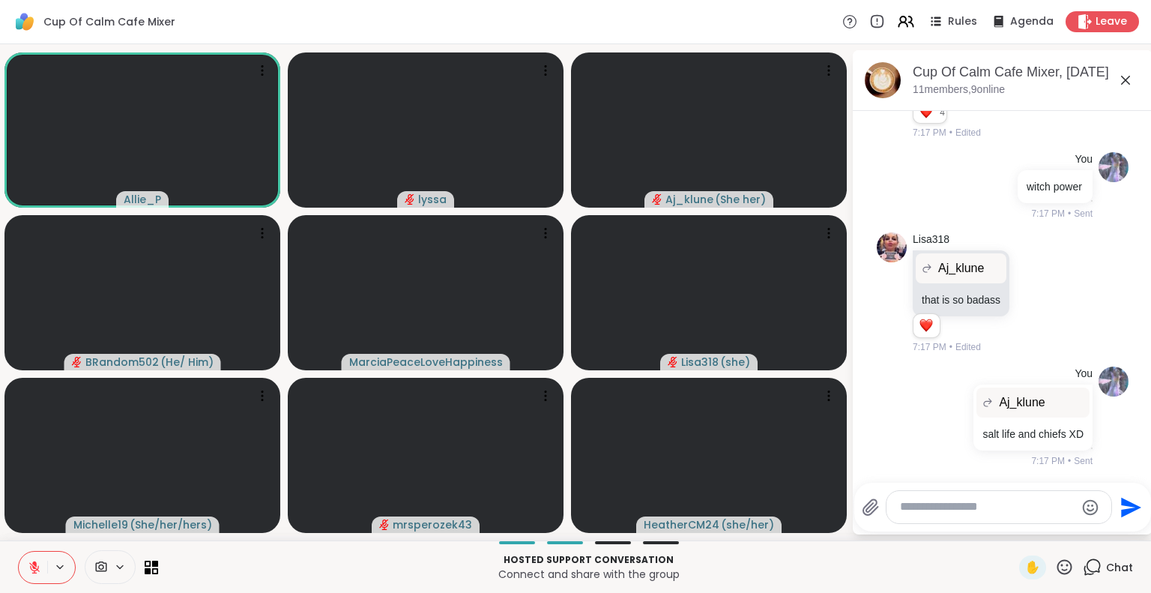
click at [1126, 76] on icon at bounding box center [1126, 80] width 18 height 18
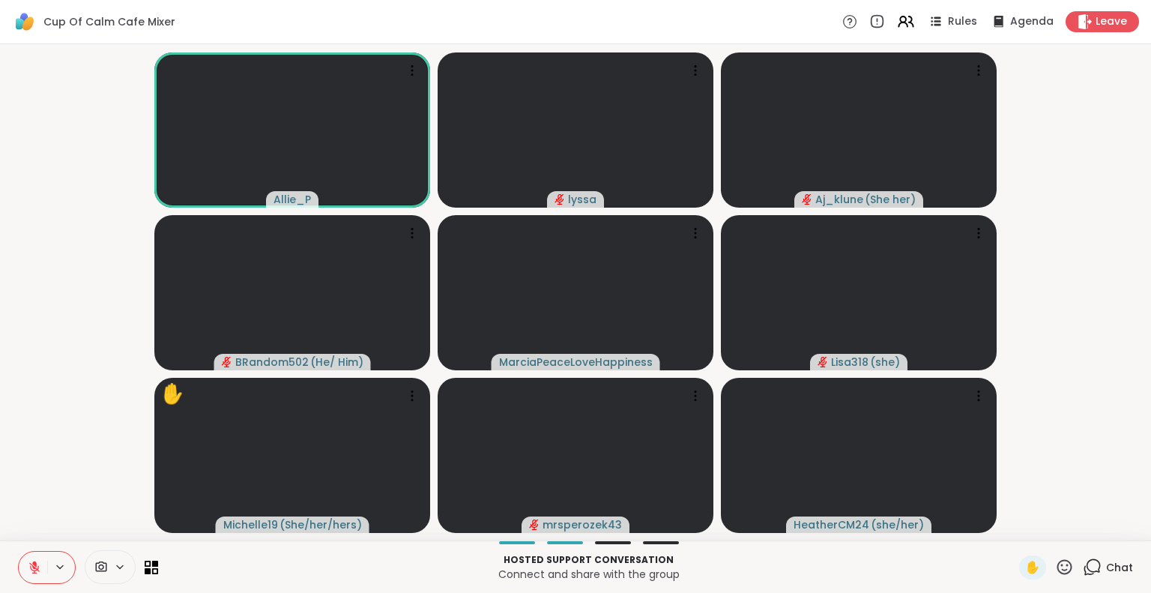
click at [1053, 579] on div "Hosted support conversation Connect and share with the group ✋ Chat" at bounding box center [575, 566] width 1151 height 52
click at [1055, 567] on icon at bounding box center [1064, 567] width 19 height 19
click at [1013, 533] on span "❤️" at bounding box center [1020, 528] width 15 height 18
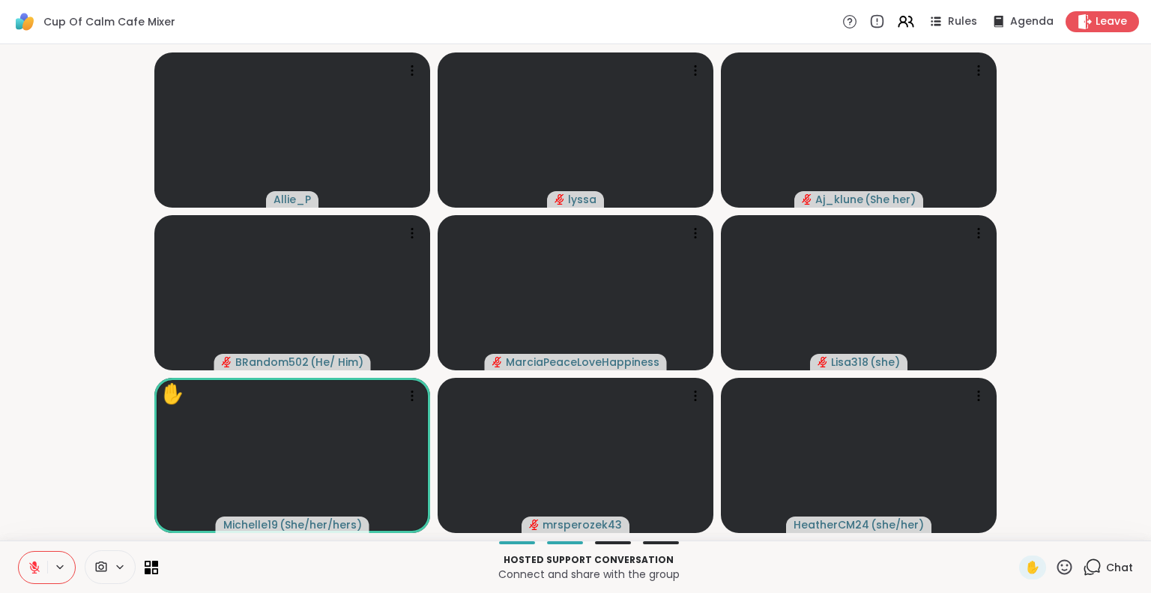
click at [39, 561] on icon at bounding box center [34, 567] width 13 height 13
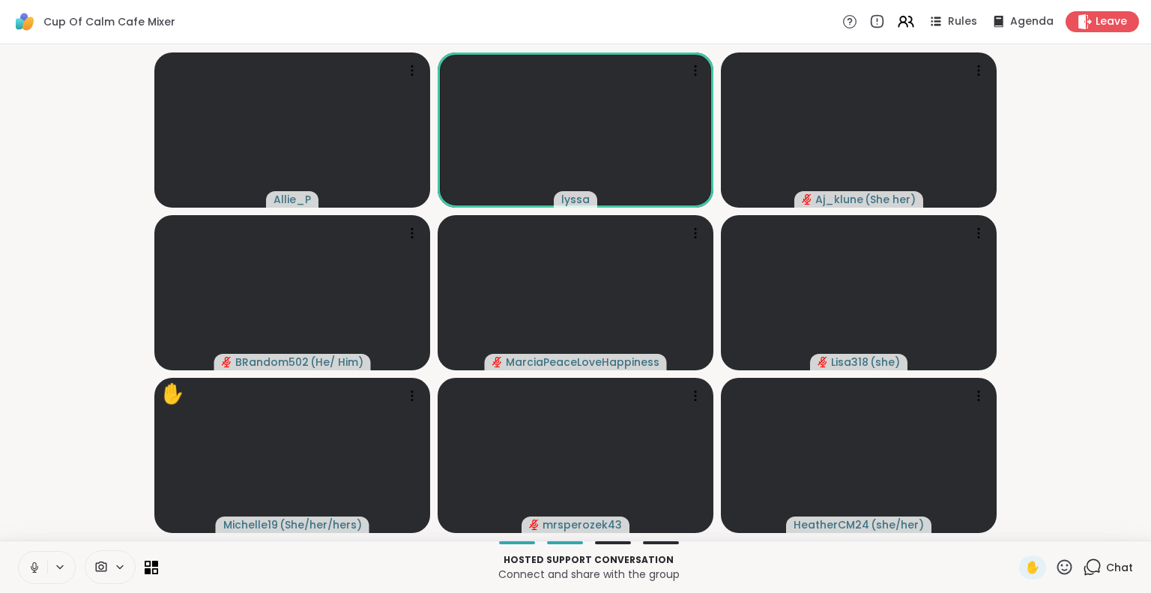
click at [36, 572] on icon at bounding box center [34, 567] width 13 height 13
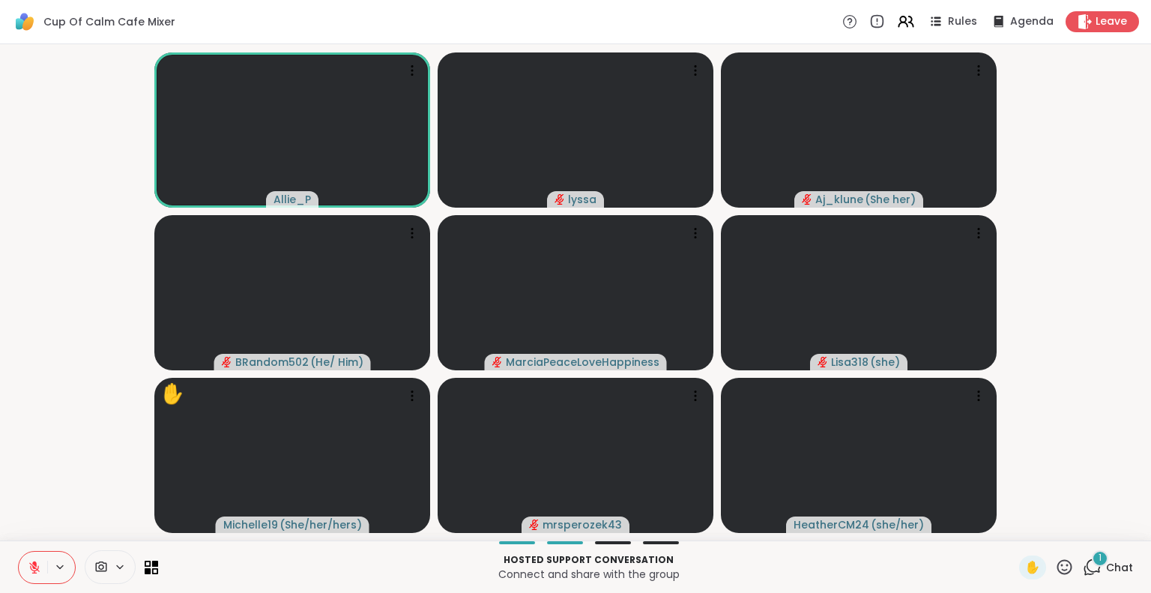
click at [1046, 578] on div "✋" at bounding box center [1046, 567] width 55 height 24
click at [1058, 570] on icon at bounding box center [1065, 566] width 15 height 15
click at [1013, 528] on span "❤️" at bounding box center [1020, 528] width 15 height 18
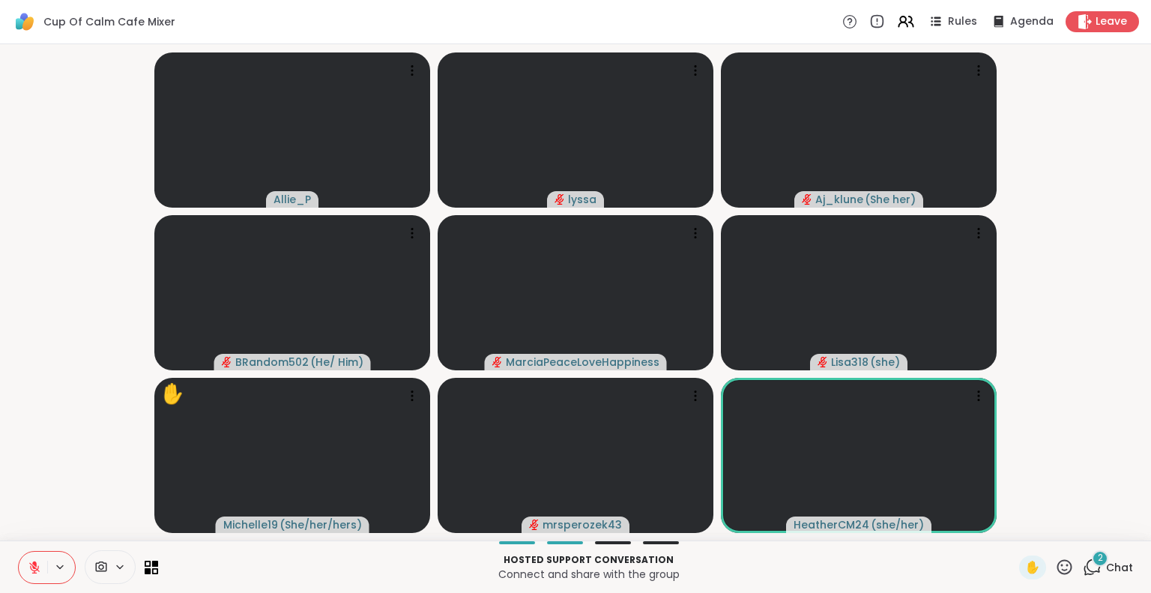
click at [28, 569] on icon at bounding box center [34, 567] width 13 height 13
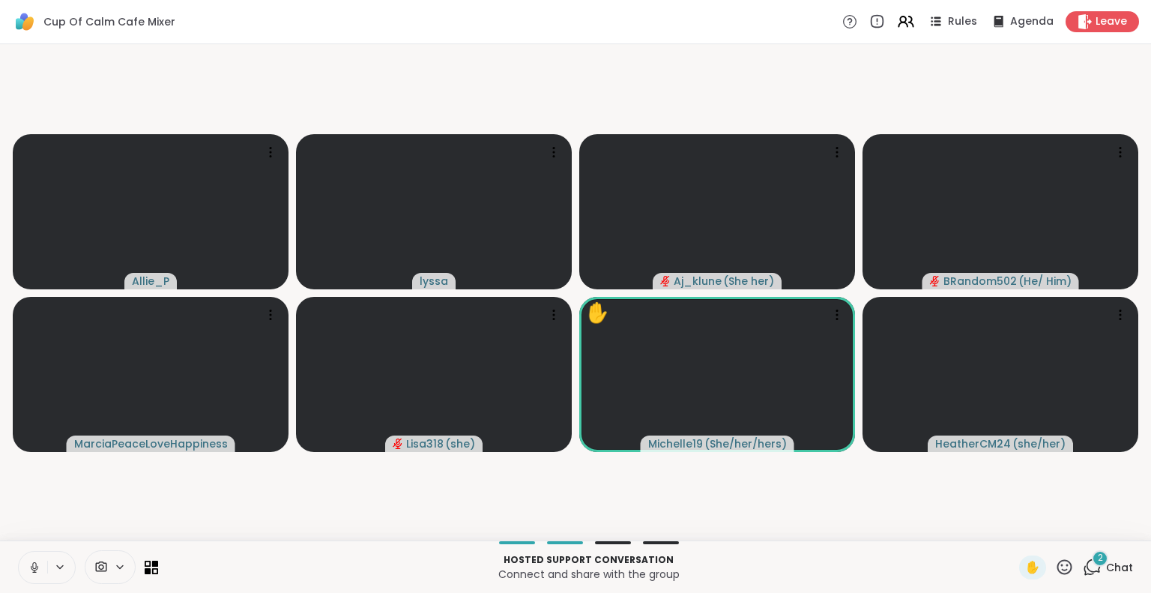
click at [30, 568] on icon at bounding box center [34, 567] width 13 height 13
click at [1106, 565] on span "Chat" at bounding box center [1119, 567] width 27 height 15
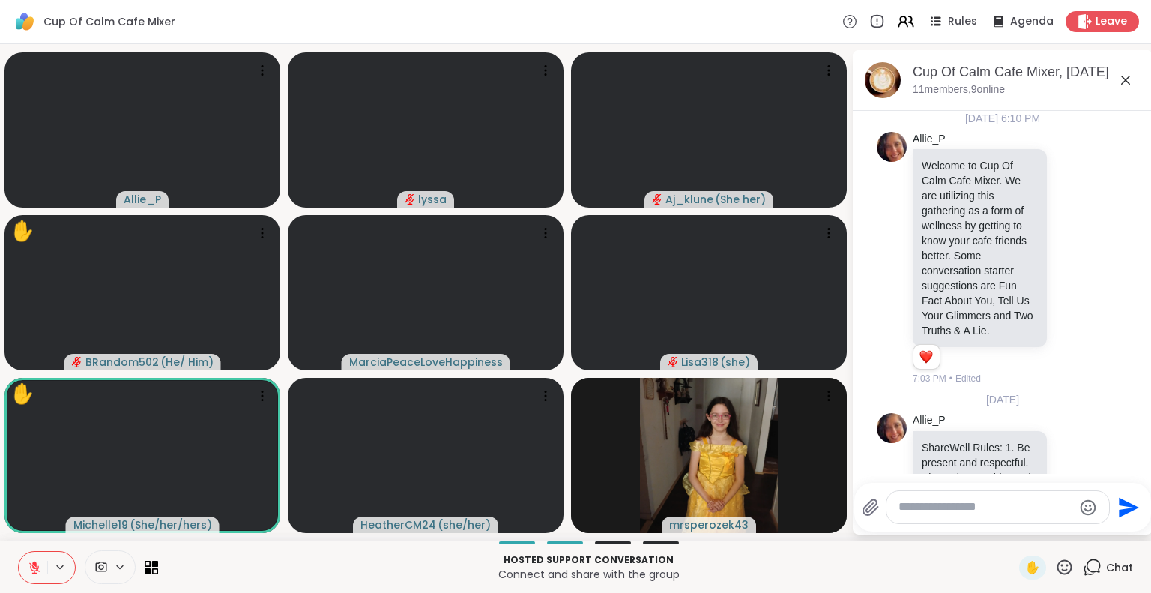
scroll to position [4717, 0]
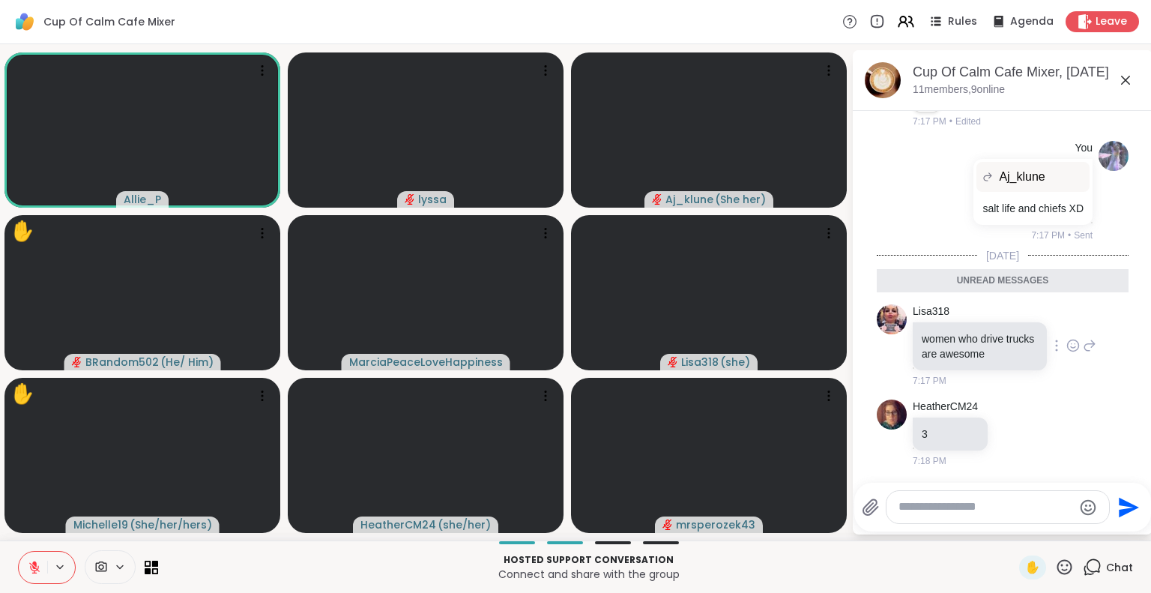
click at [1067, 353] on icon at bounding box center [1073, 345] width 13 height 15
click at [1067, 318] on div "Select Reaction: Heart" at bounding box center [1073, 321] width 13 height 13
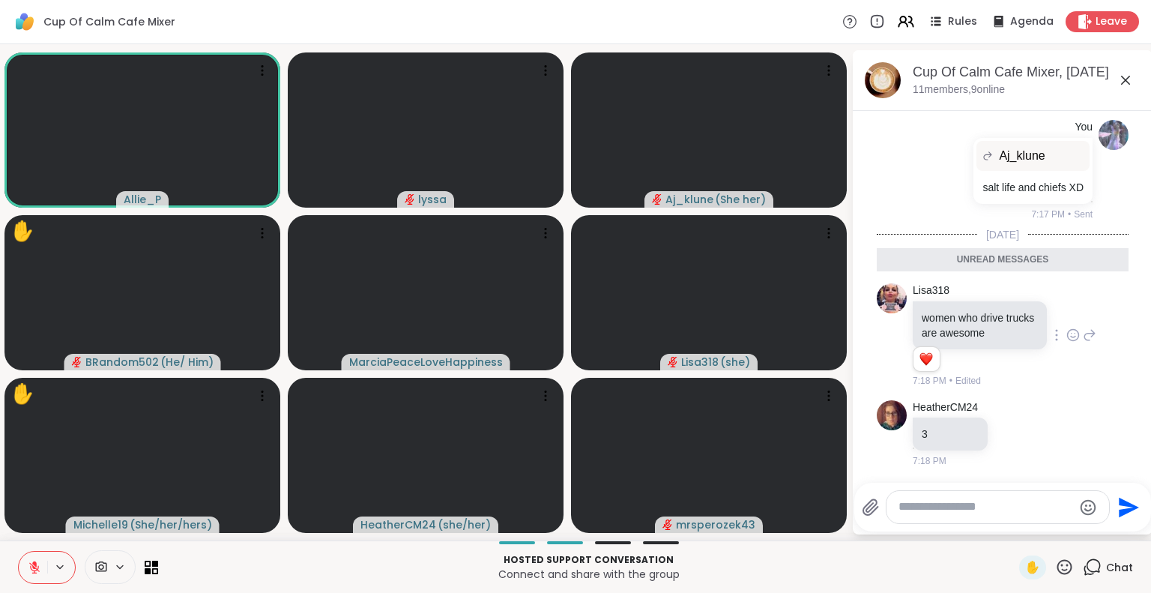
click at [1125, 80] on icon at bounding box center [1125, 80] width 9 height 9
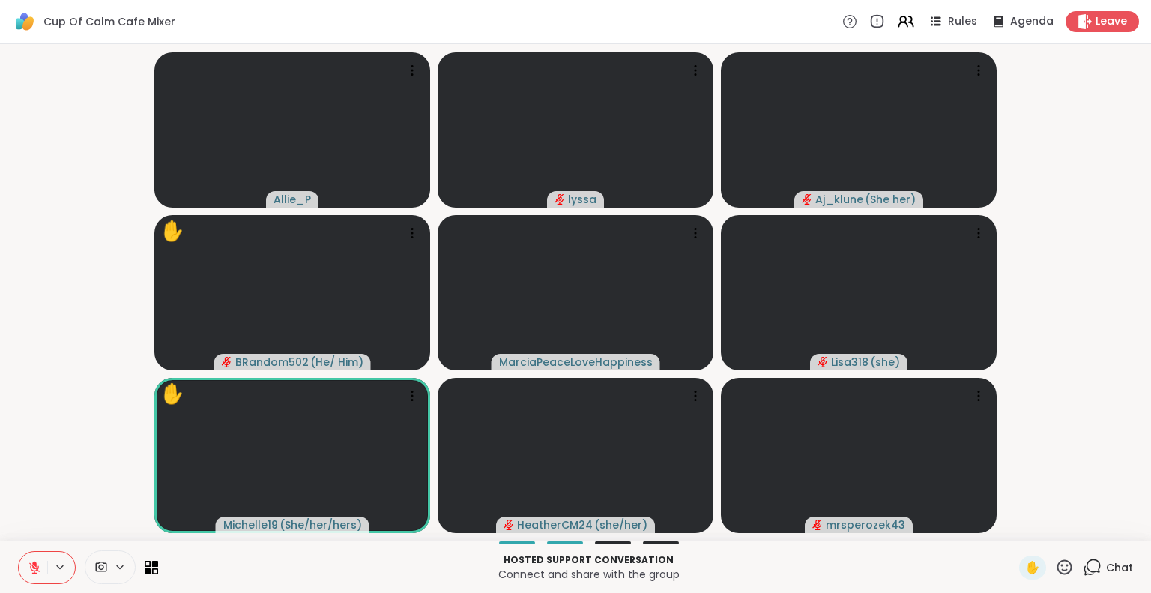
click at [28, 574] on button at bounding box center [33, 567] width 28 height 31
click at [34, 561] on icon at bounding box center [31, 567] width 13 height 13
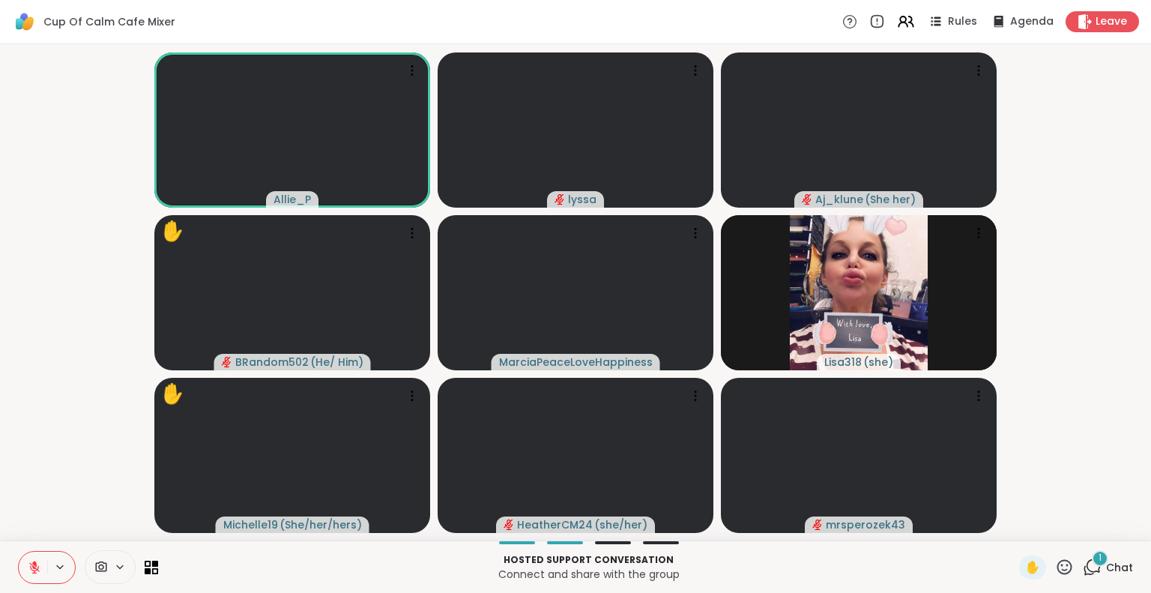
click at [1055, 568] on icon at bounding box center [1064, 567] width 19 height 19
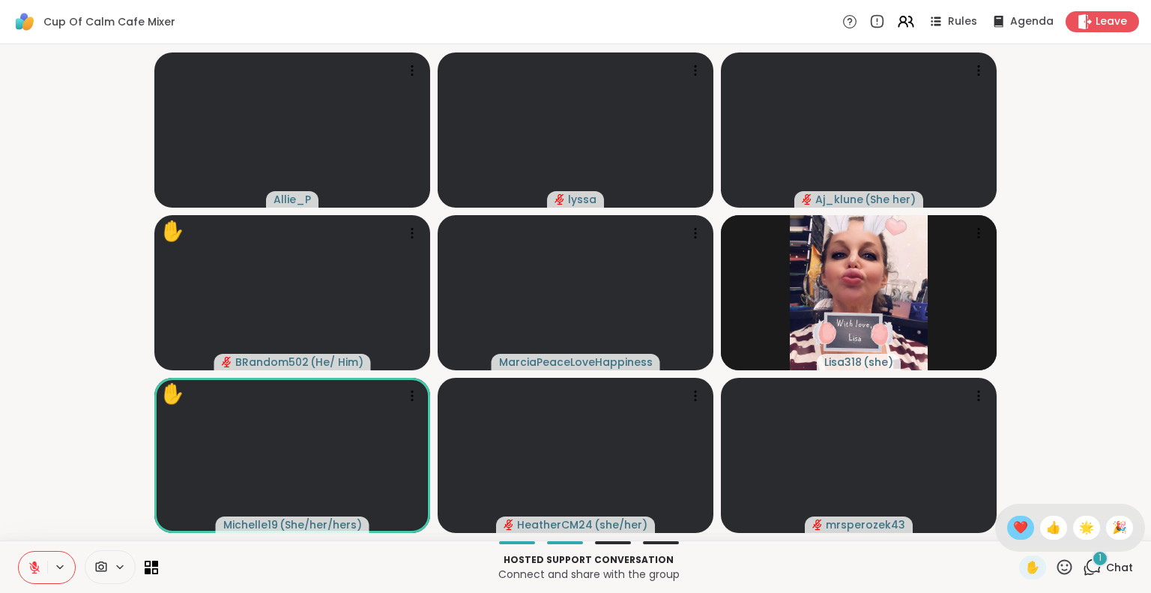
click at [1013, 535] on span "❤️" at bounding box center [1020, 528] width 15 height 18
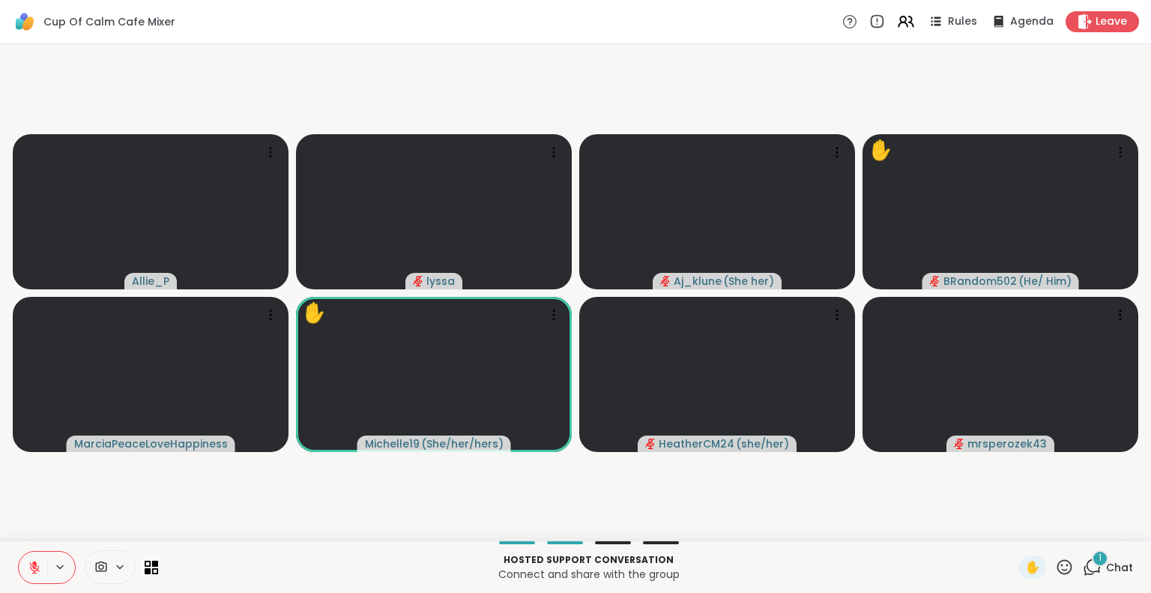
click at [34, 566] on icon at bounding box center [34, 567] width 10 height 10
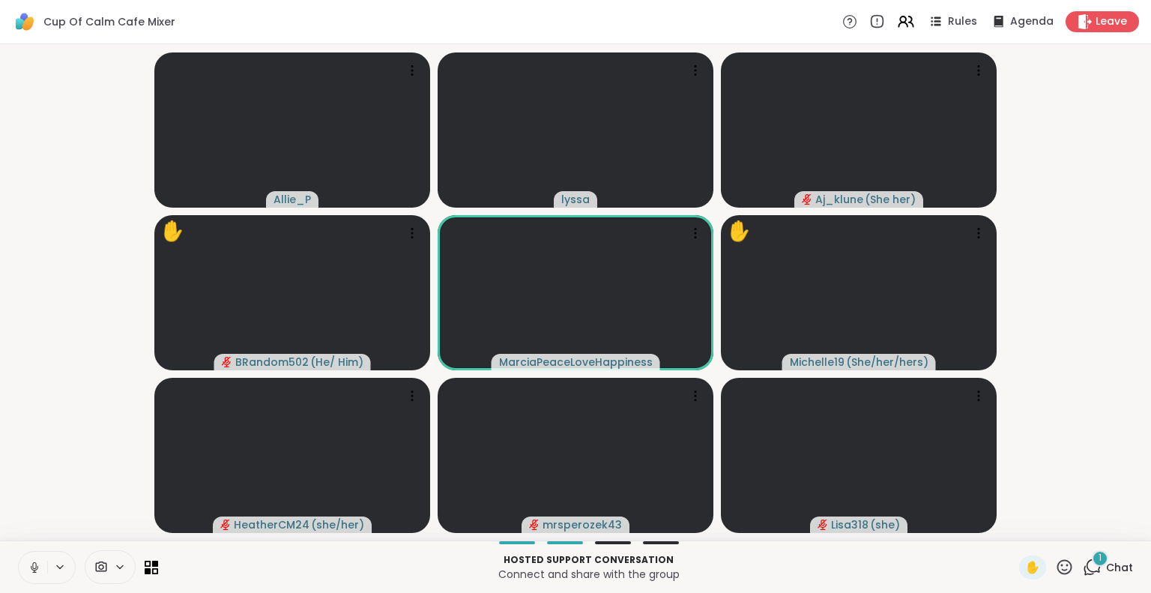
click at [28, 563] on icon at bounding box center [34, 567] width 13 height 13
click at [30, 559] on button at bounding box center [33, 567] width 28 height 31
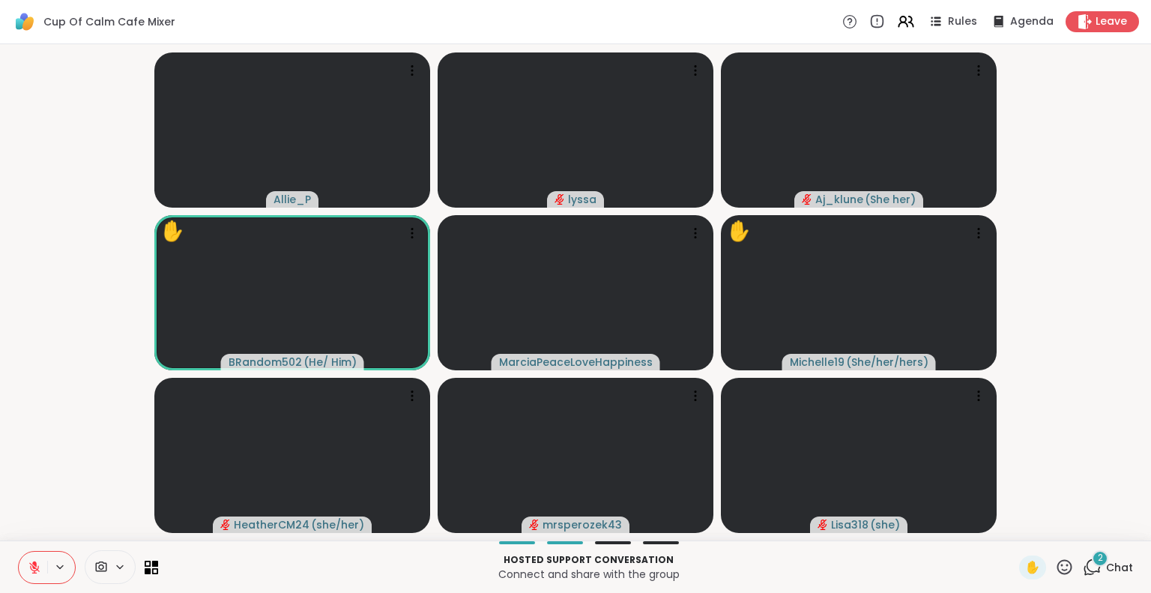
click at [34, 565] on icon at bounding box center [34, 564] width 4 height 6
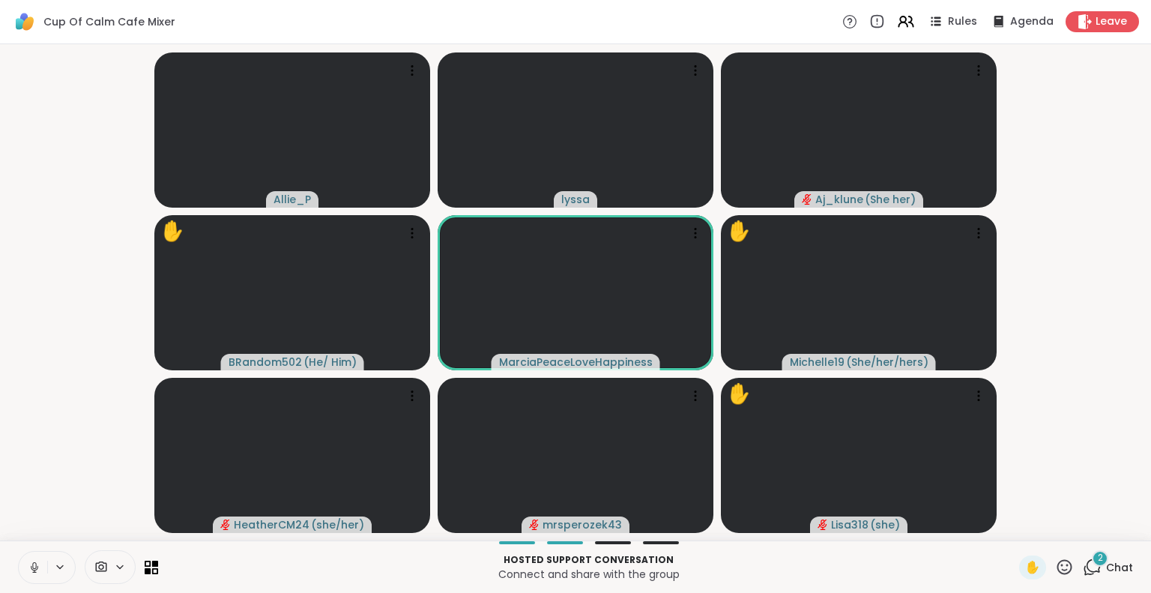
click at [28, 557] on button at bounding box center [33, 567] width 28 height 31
click at [29, 563] on icon at bounding box center [34, 567] width 13 height 13
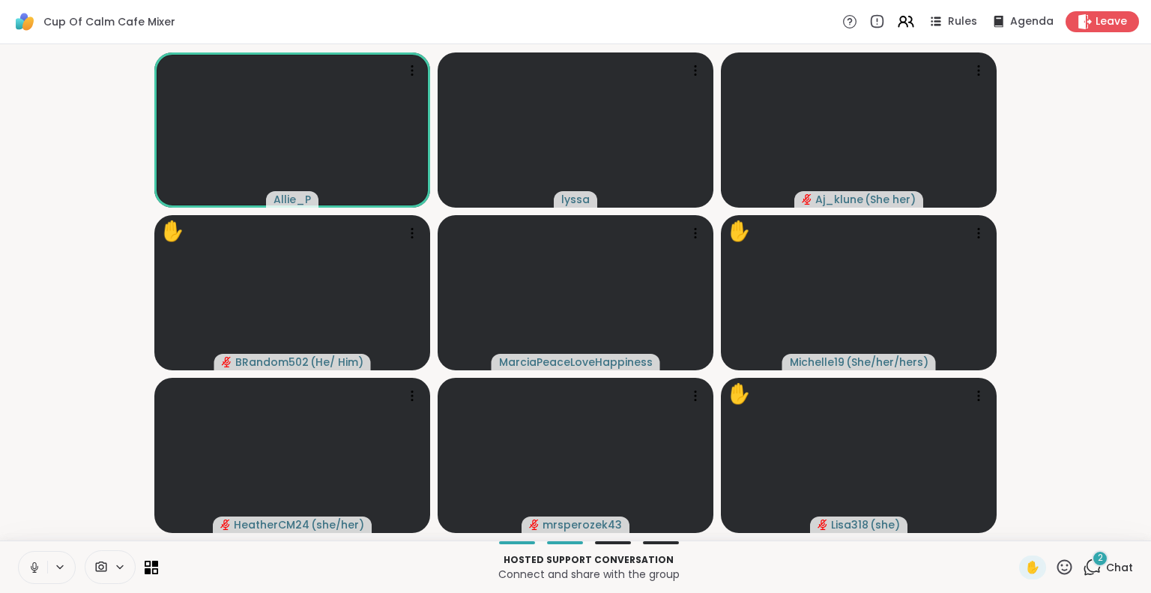
click at [39, 564] on icon at bounding box center [34, 567] width 13 height 13
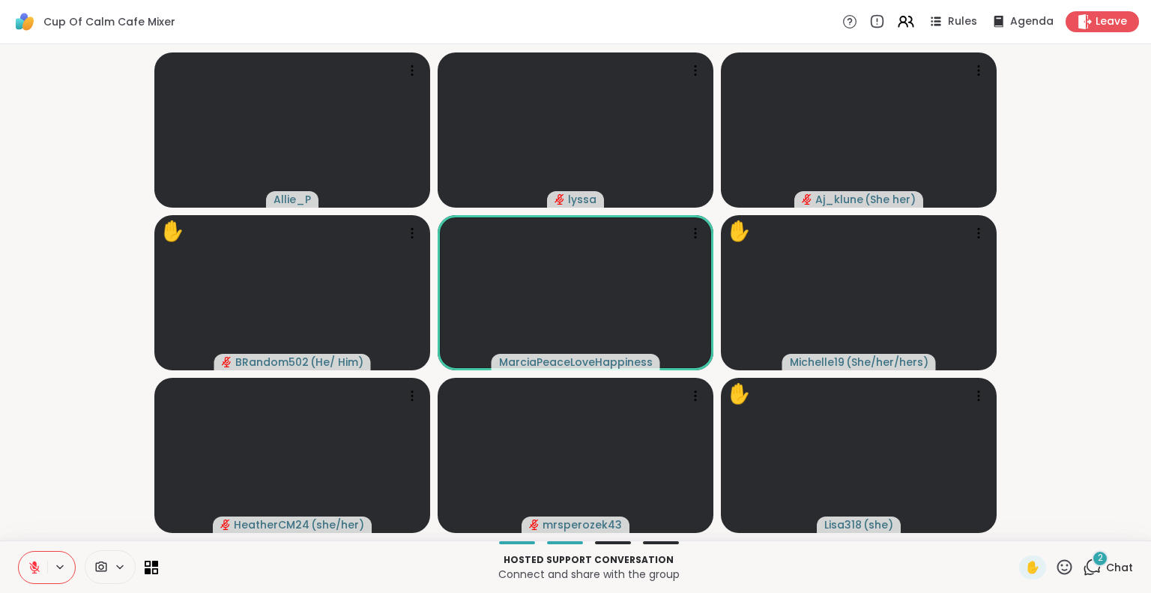
click at [1083, 563] on icon at bounding box center [1092, 567] width 19 height 19
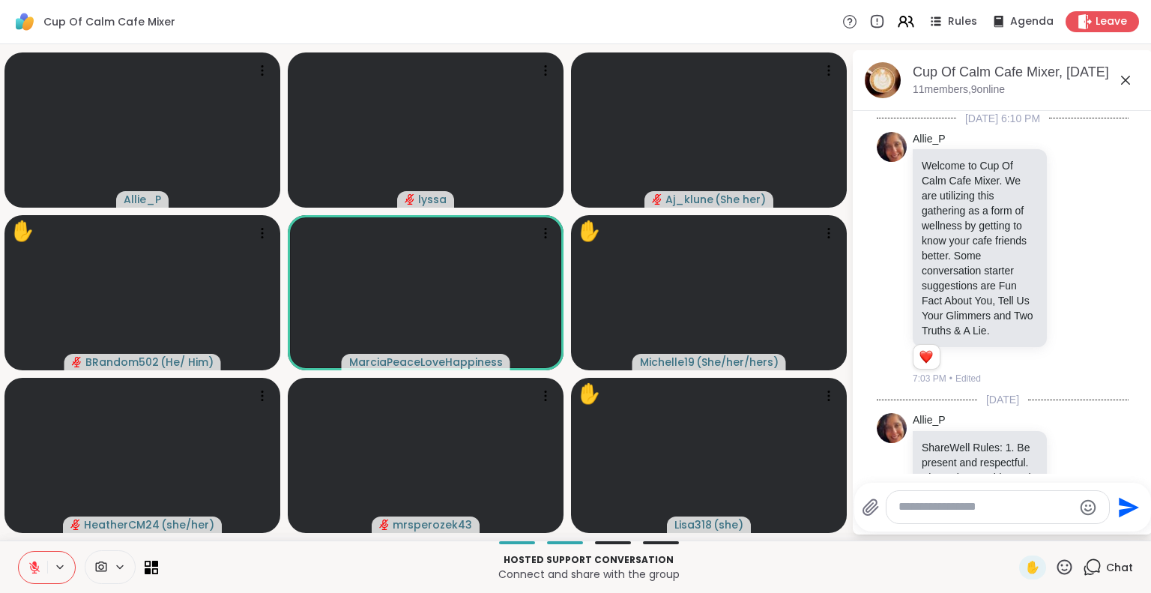
scroll to position [4956, 0]
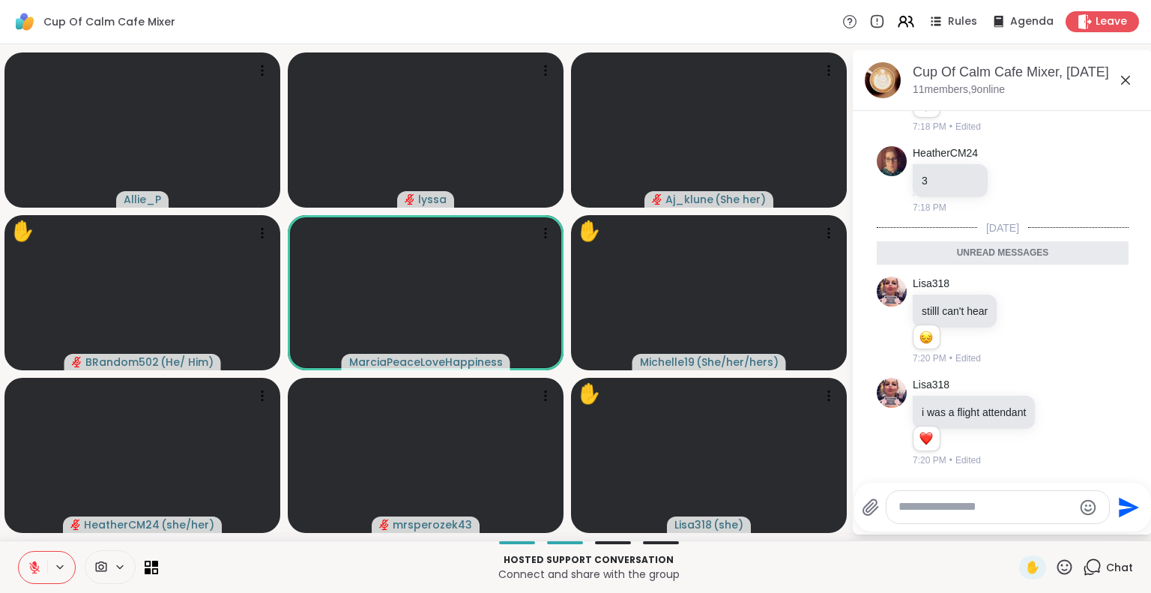
click at [1125, 79] on icon at bounding box center [1125, 80] width 9 height 9
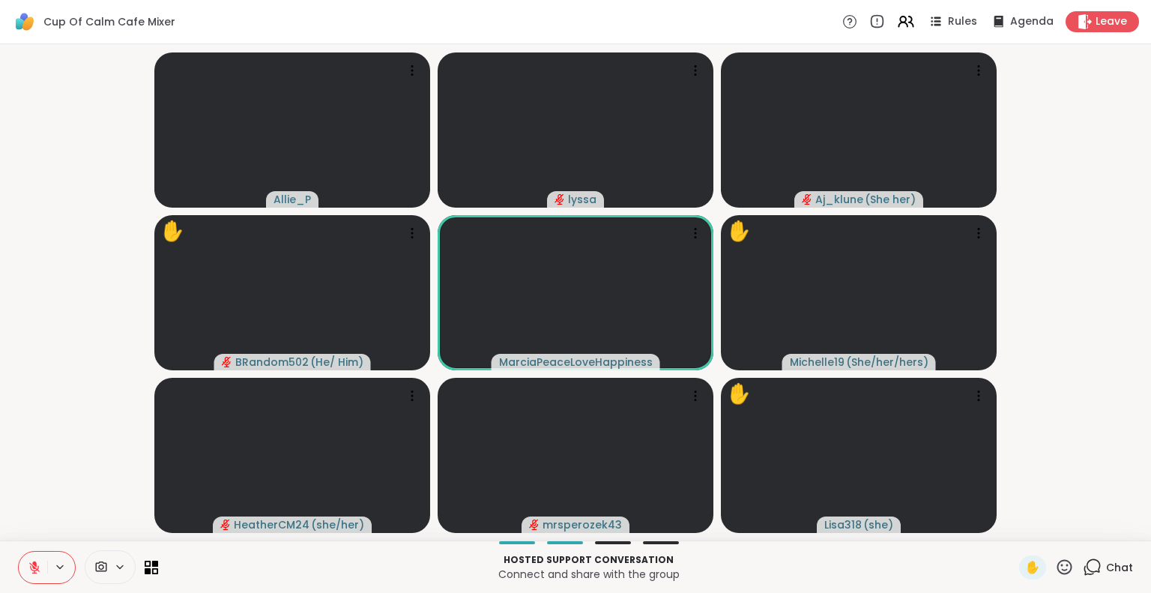
click at [1057, 569] on icon at bounding box center [1064, 567] width 19 height 19
click at [1013, 530] on span "❤️" at bounding box center [1020, 528] width 15 height 18
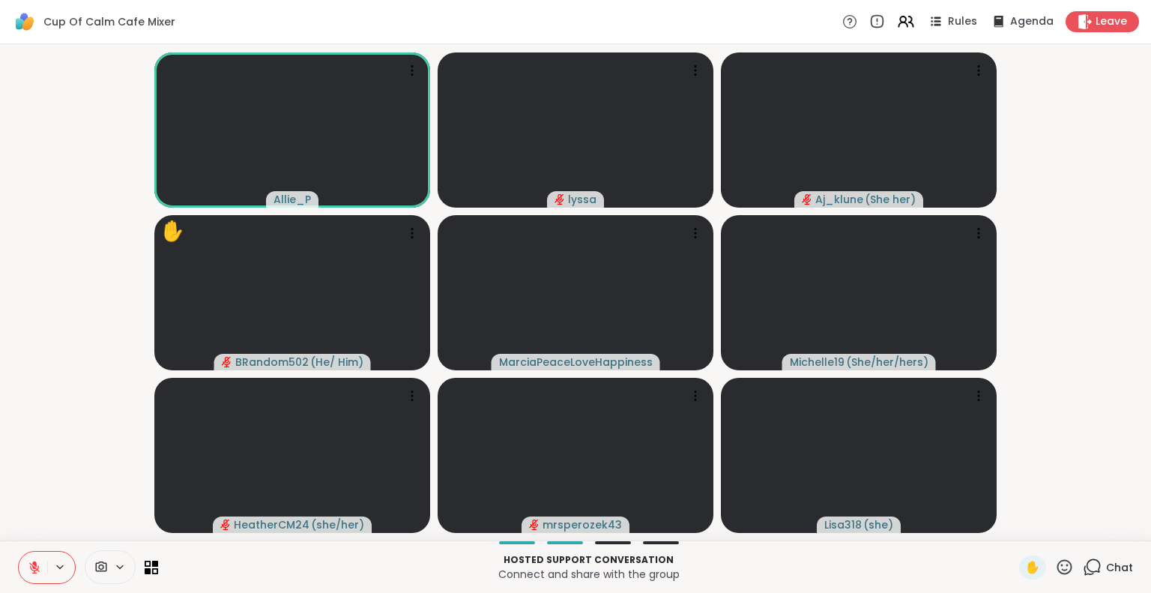
click at [0, 546] on div "Hosted support conversation Connect and share with the group ✋ Chat" at bounding box center [575, 566] width 1151 height 52
click at [1106, 569] on span "Chat" at bounding box center [1119, 567] width 27 height 15
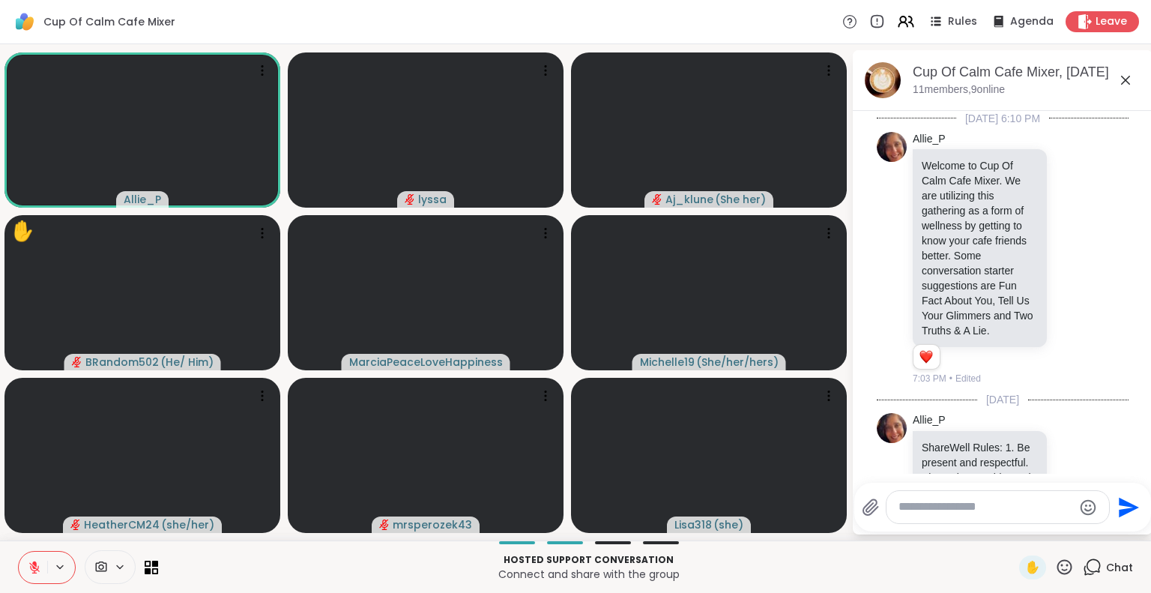
scroll to position [4906, 0]
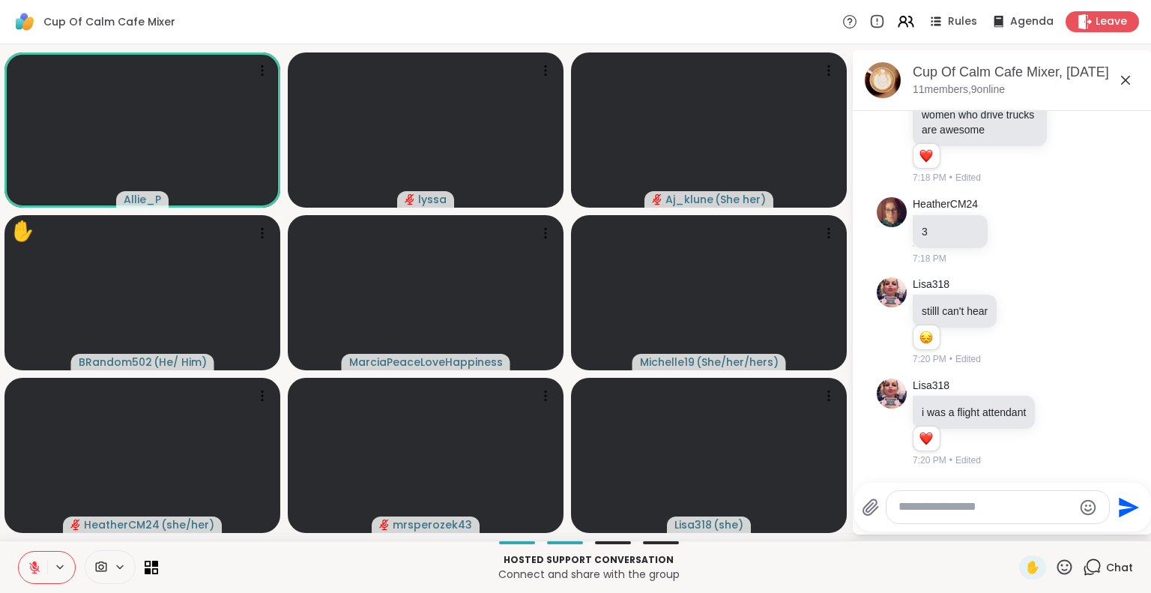
click at [1034, 509] on textarea "Type your message" at bounding box center [986, 507] width 175 height 16
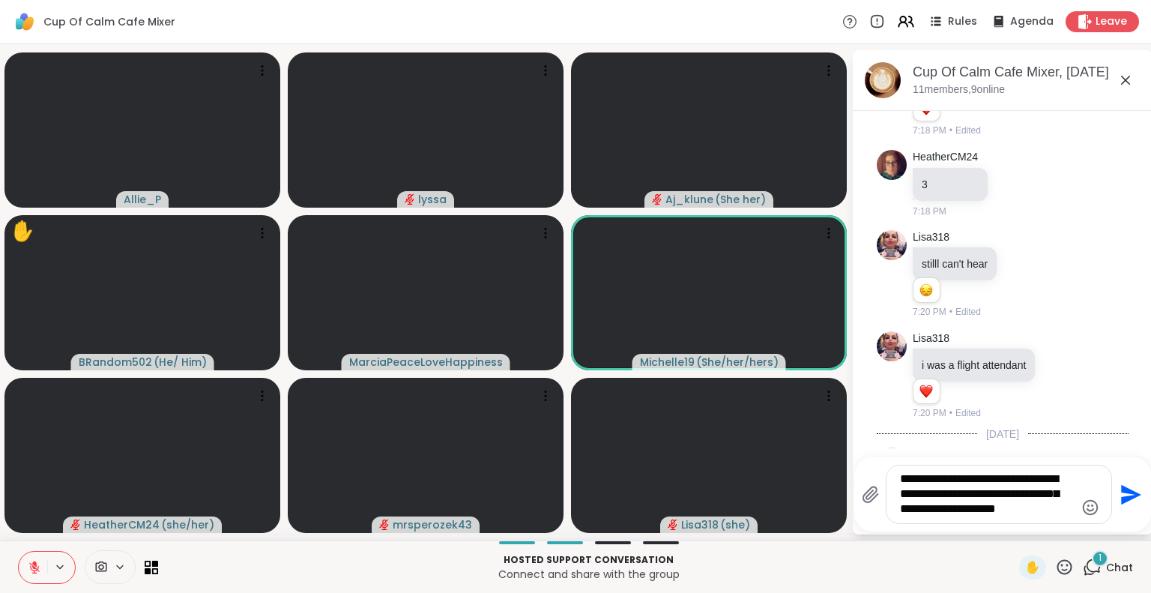
scroll to position [5025, 0]
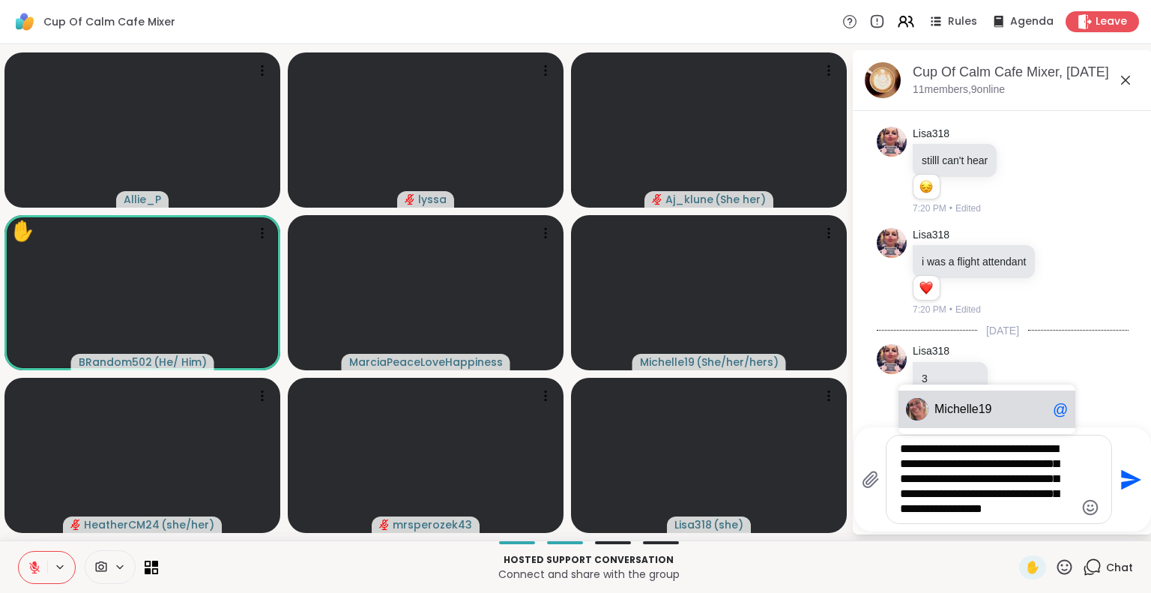
click at [998, 404] on span "Mic helle19" at bounding box center [991, 409] width 112 height 15
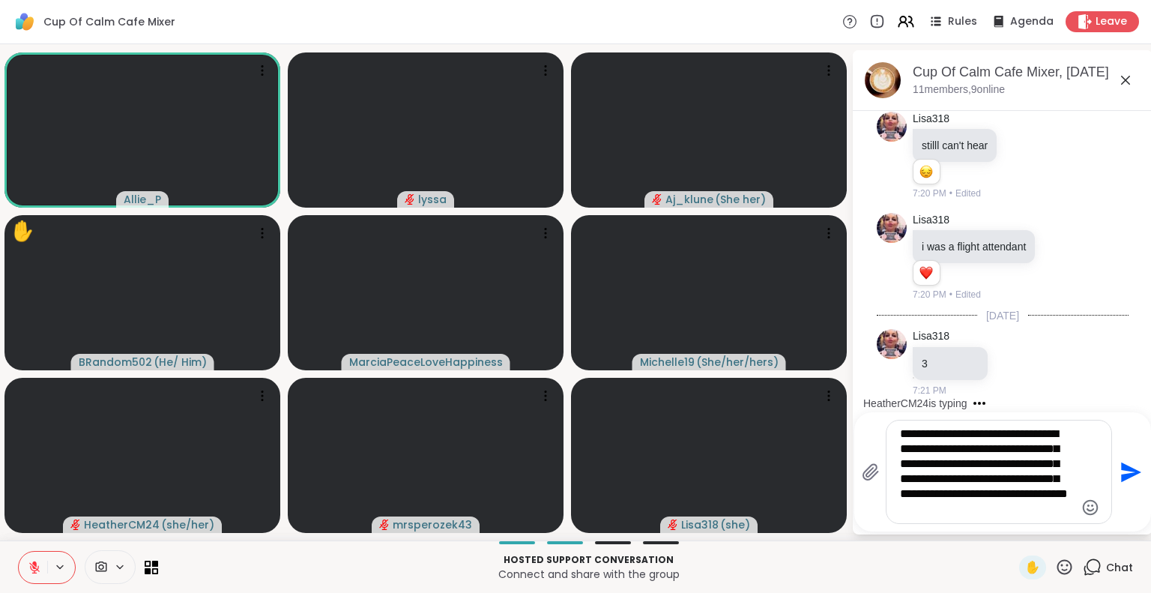
scroll to position [5150, 0]
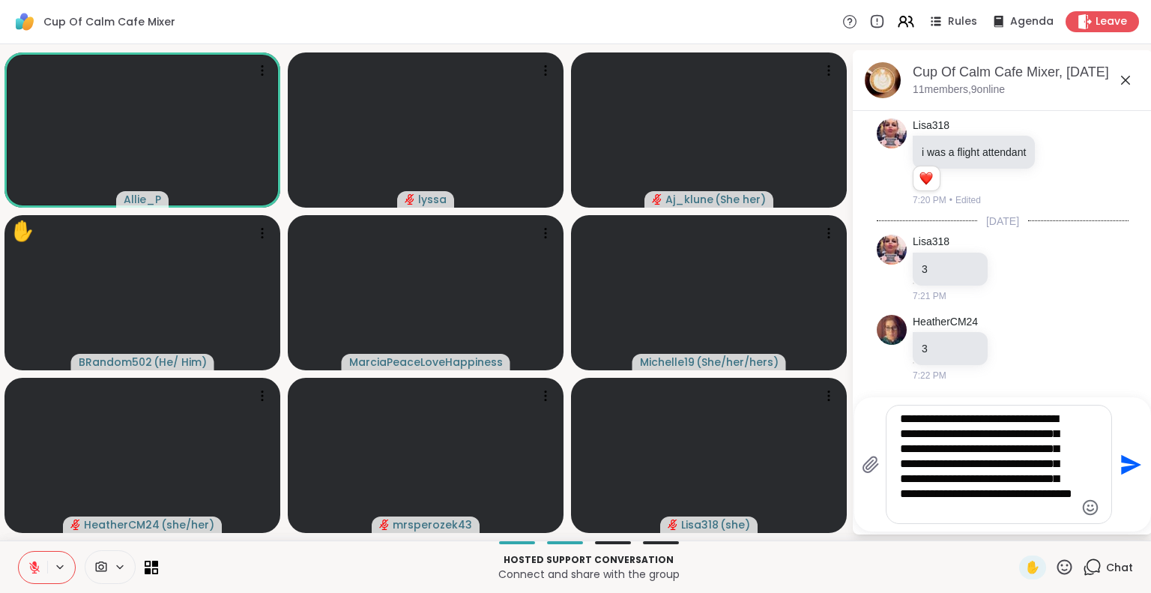
type textarea "**********"
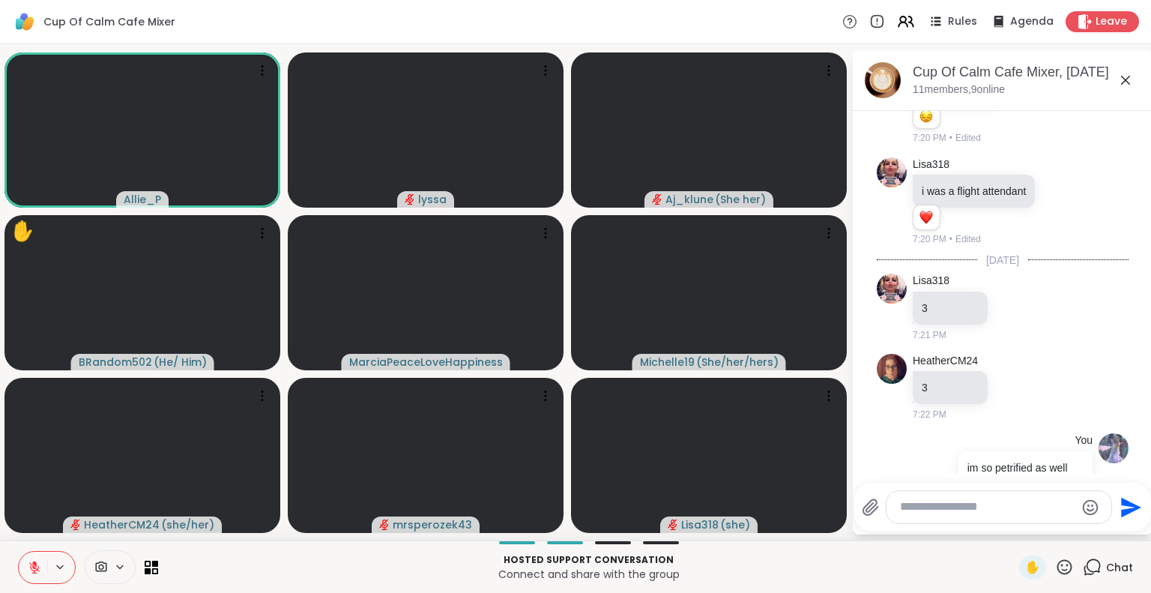
scroll to position [5310, 0]
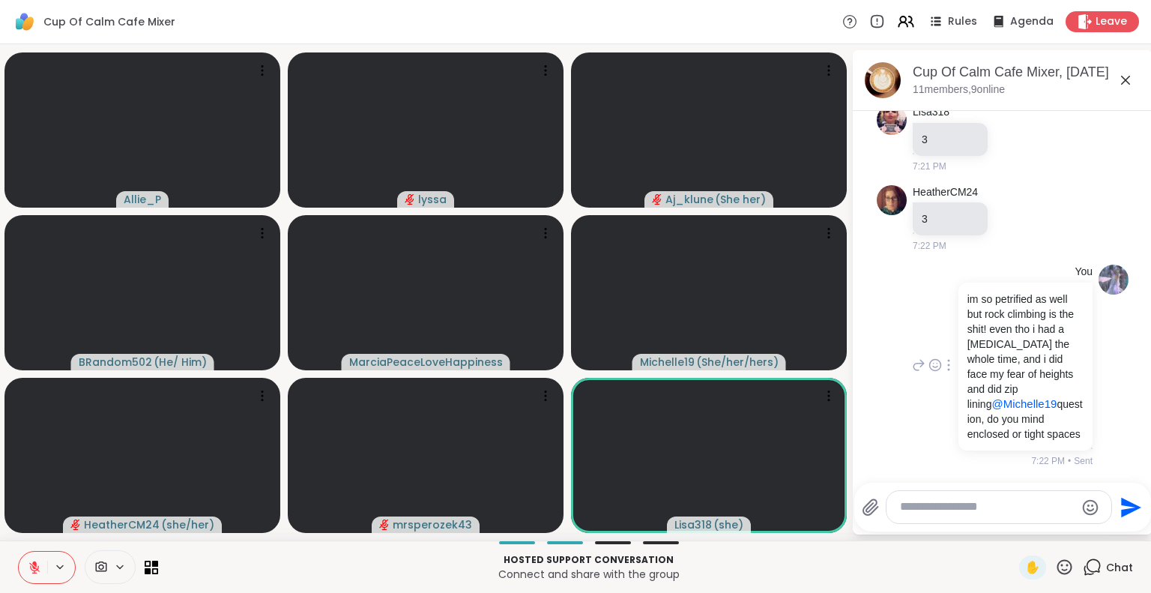
click at [944, 358] on div at bounding box center [948, 365] width 13 height 18
click at [961, 383] on icon at bounding box center [966, 386] width 15 height 15
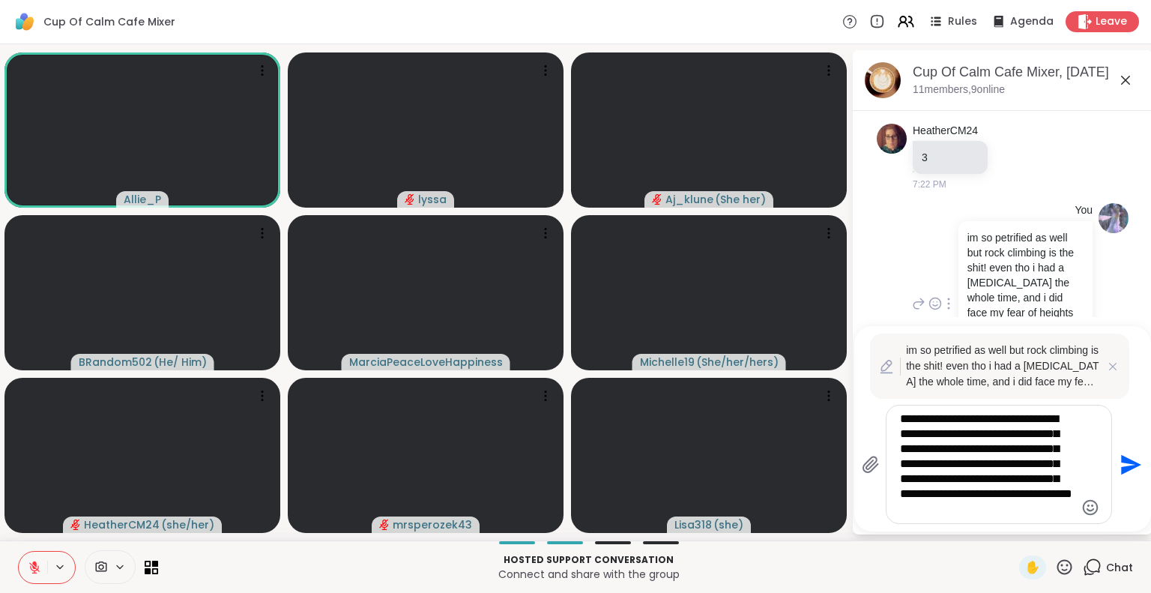
click at [1000, 431] on textarea "**********" at bounding box center [987, 464] width 175 height 106
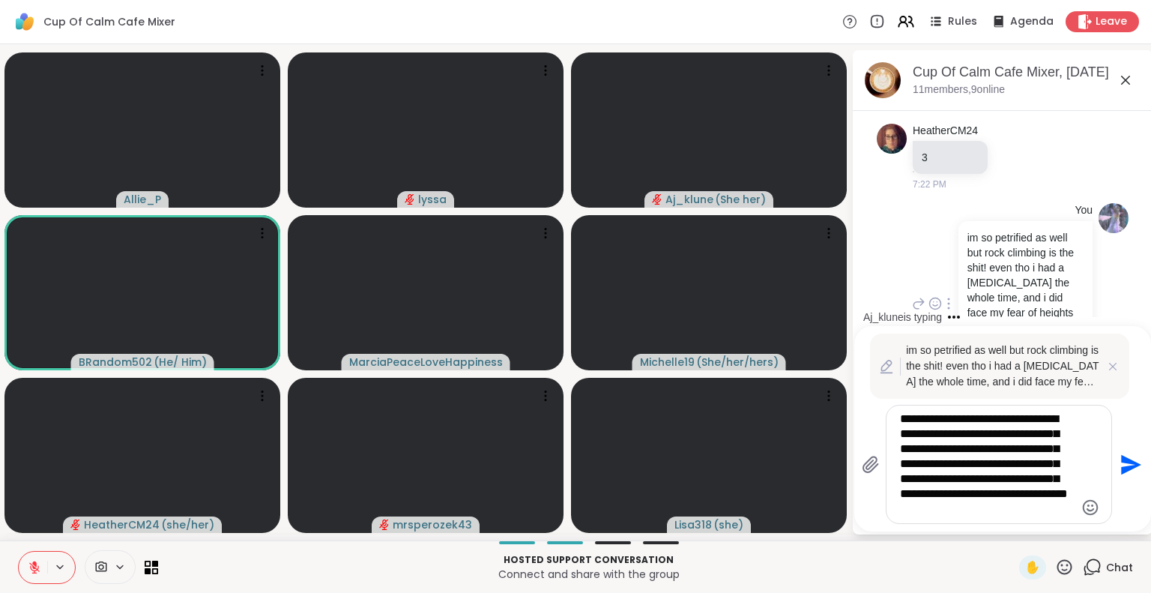
type textarea "**********"
click at [1131, 465] on icon "Send" at bounding box center [1130, 465] width 24 height 24
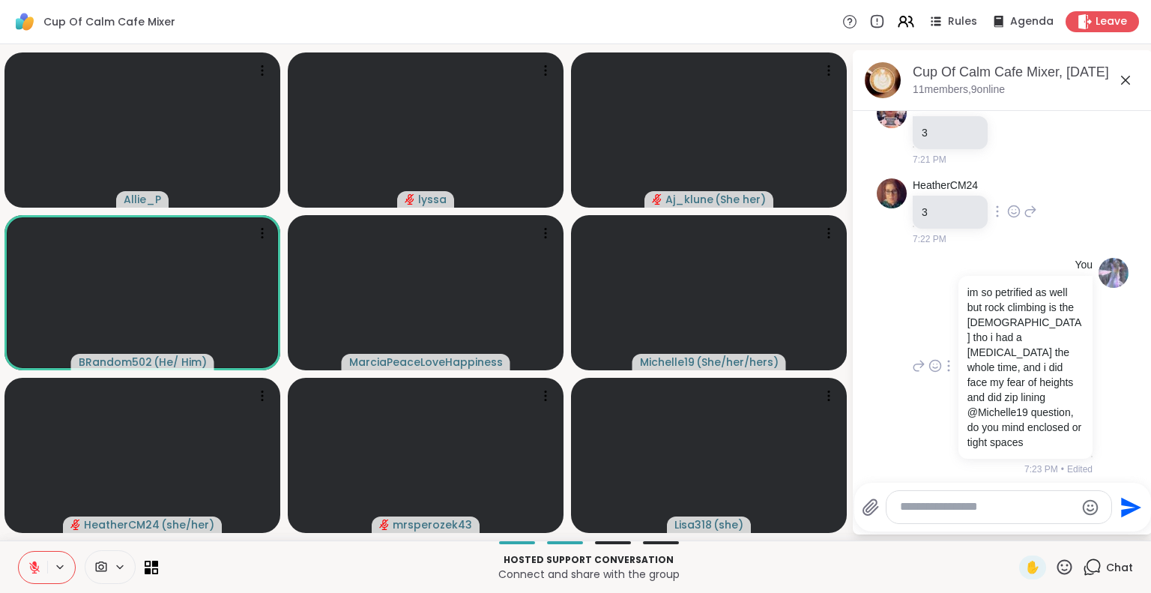
scroll to position [5434, 0]
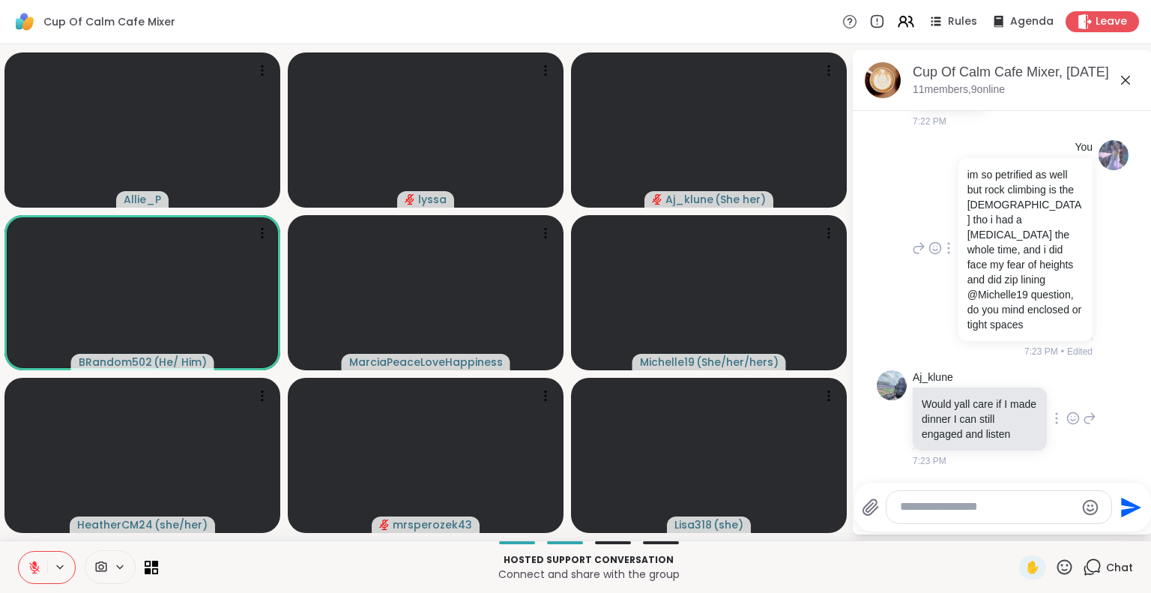
click at [1083, 411] on icon at bounding box center [1089, 418] width 13 height 18
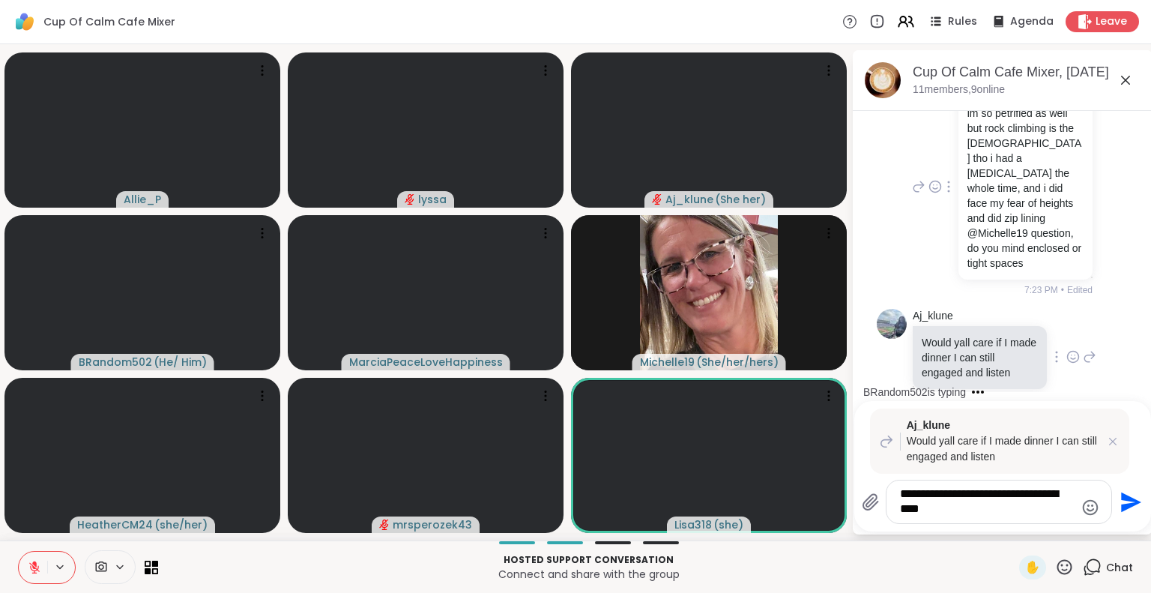
type textarea "**********"
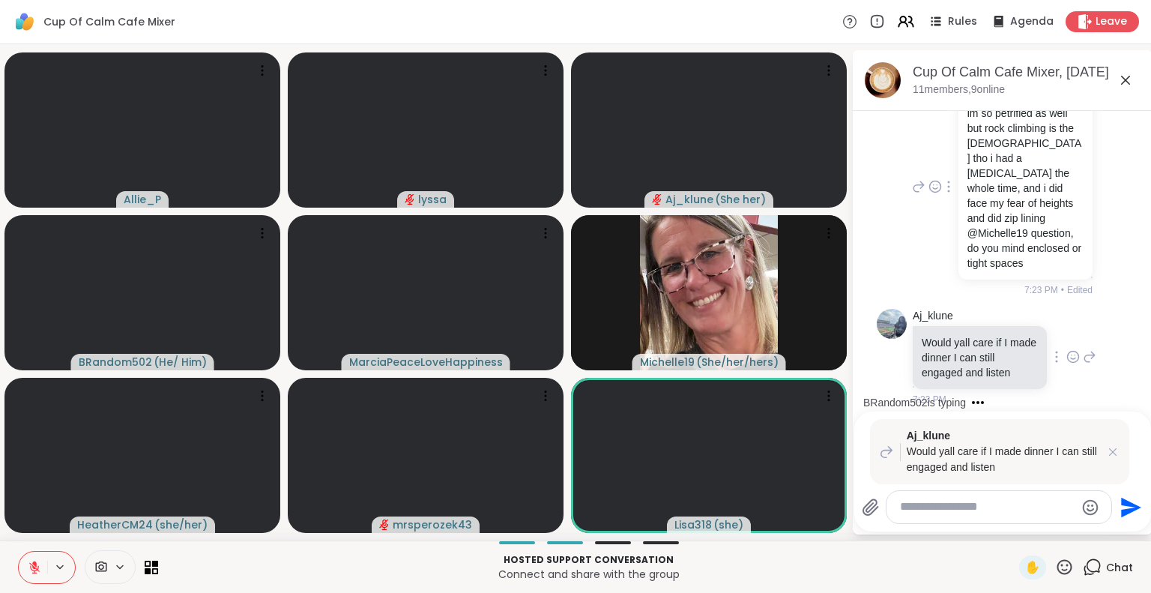
scroll to position [5615, 0]
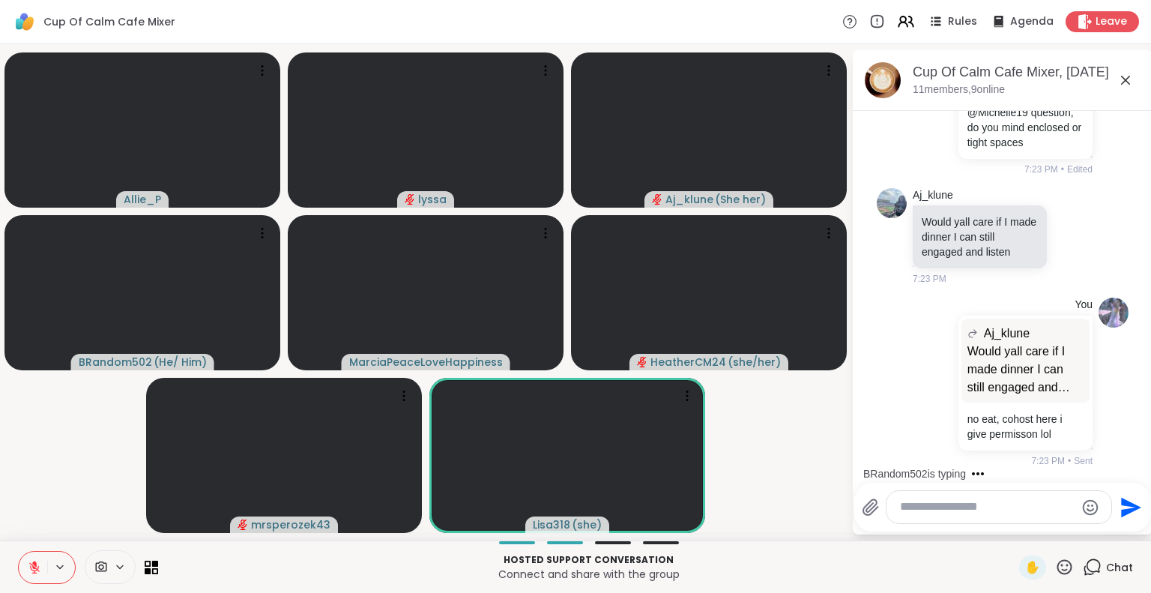
click at [1124, 79] on icon at bounding box center [1126, 80] width 18 height 18
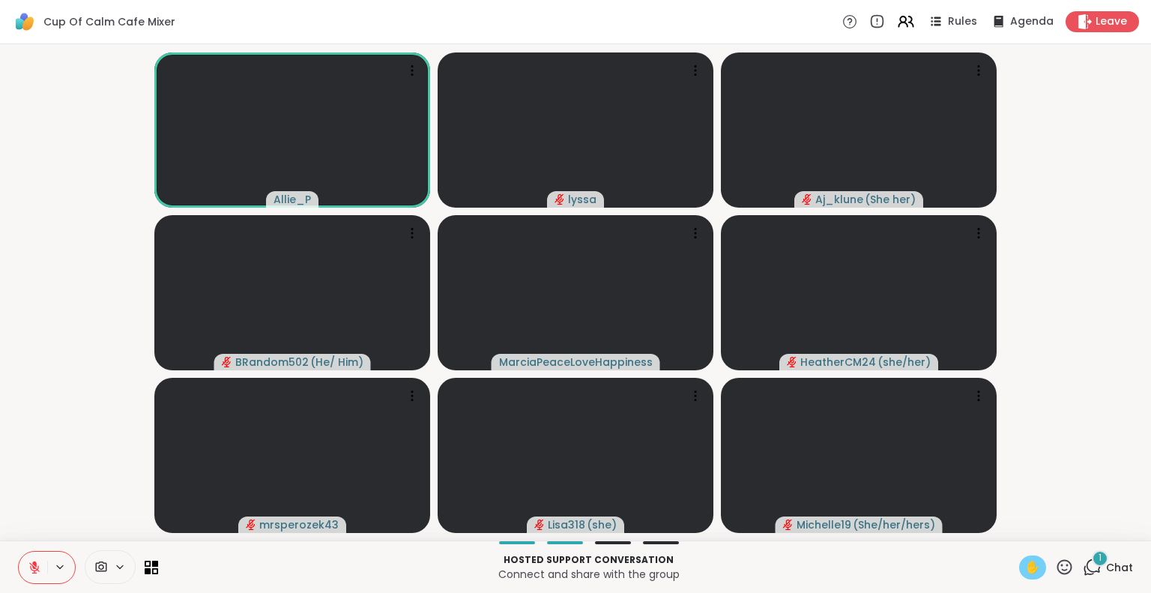
click at [1019, 569] on div "✋" at bounding box center [1032, 567] width 27 height 24
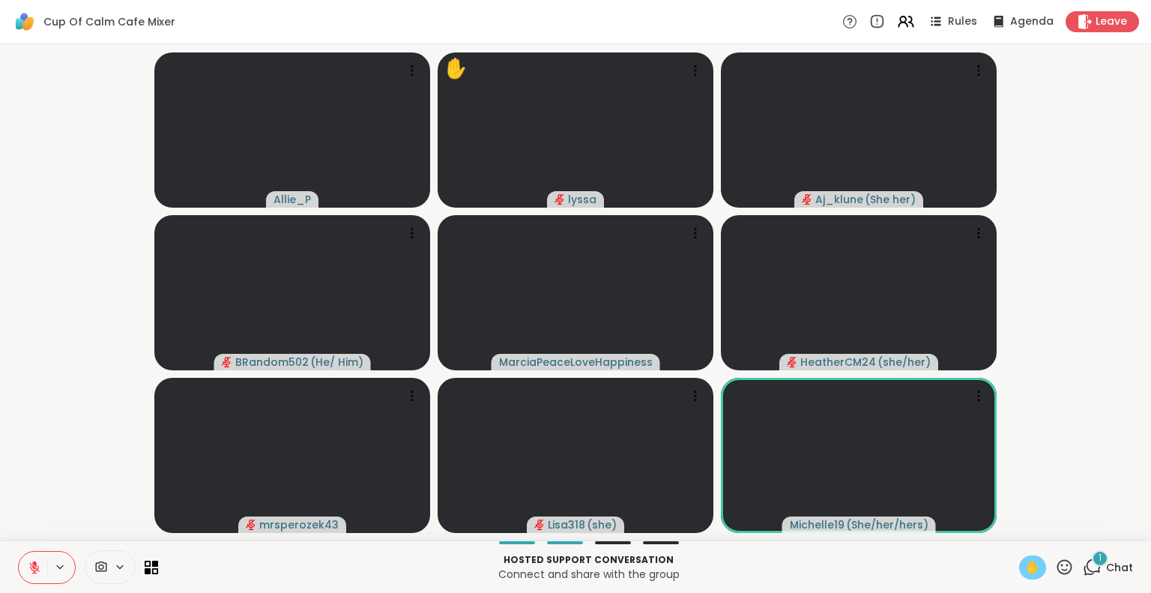
click at [1025, 571] on span "✋" at bounding box center [1032, 567] width 15 height 18
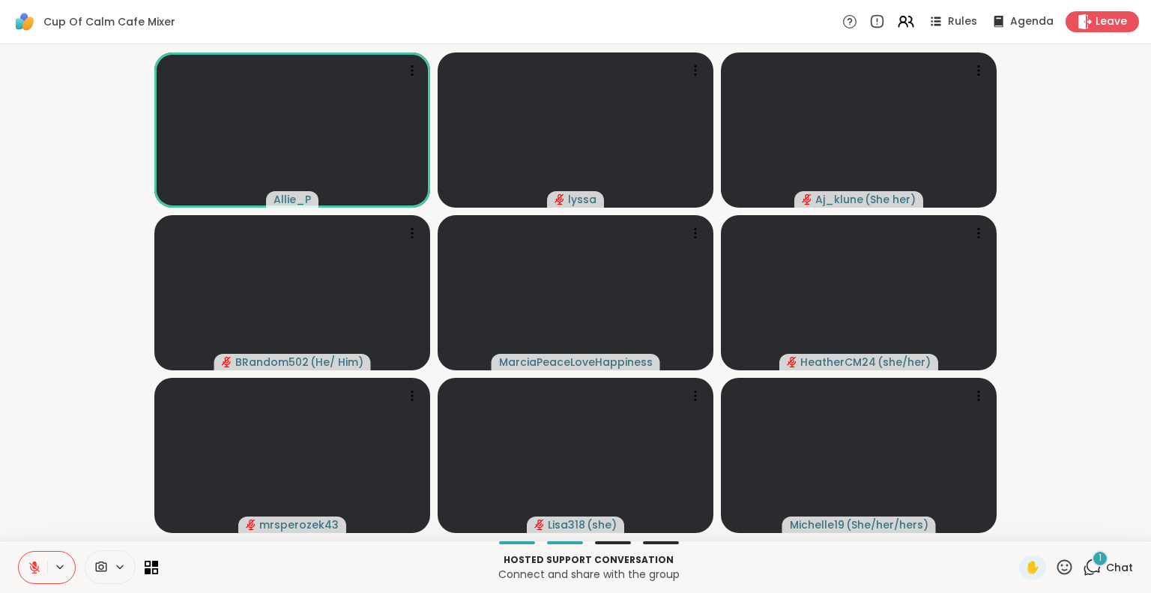
click at [1091, 575] on icon at bounding box center [1092, 567] width 19 height 19
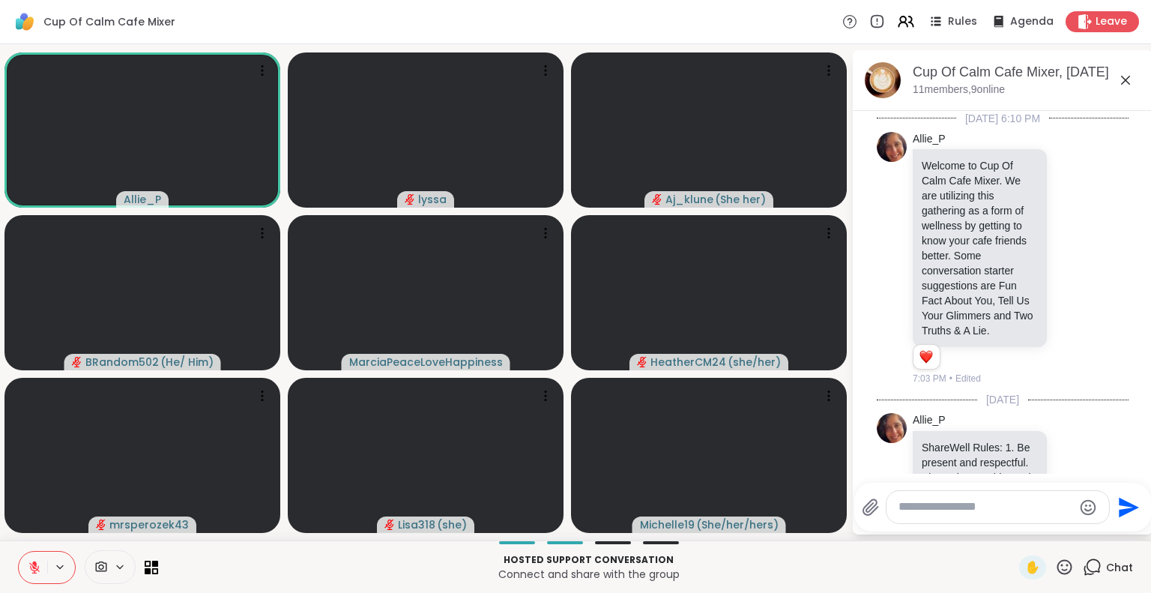
scroll to position [5746, 0]
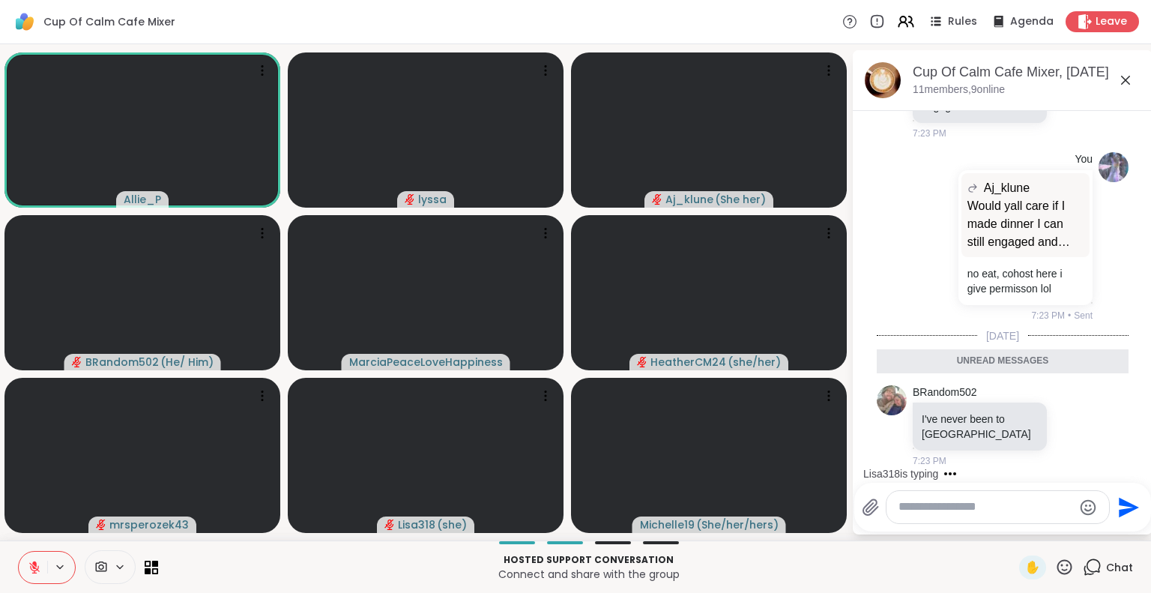
click at [998, 505] on textarea "Type your message" at bounding box center [986, 507] width 175 height 16
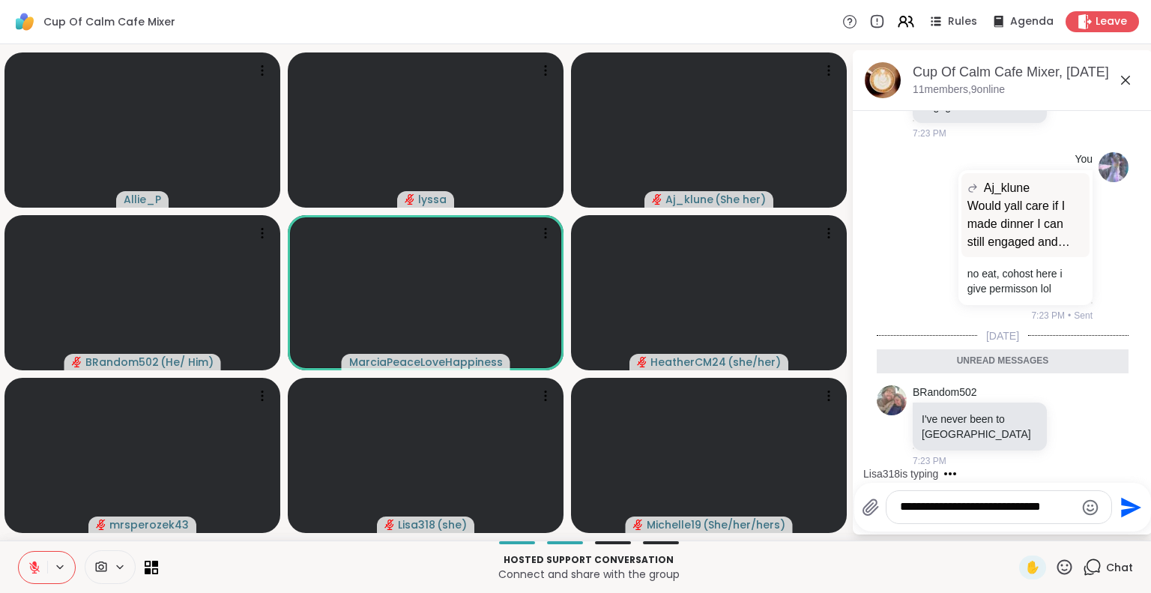
type textarea "**********"
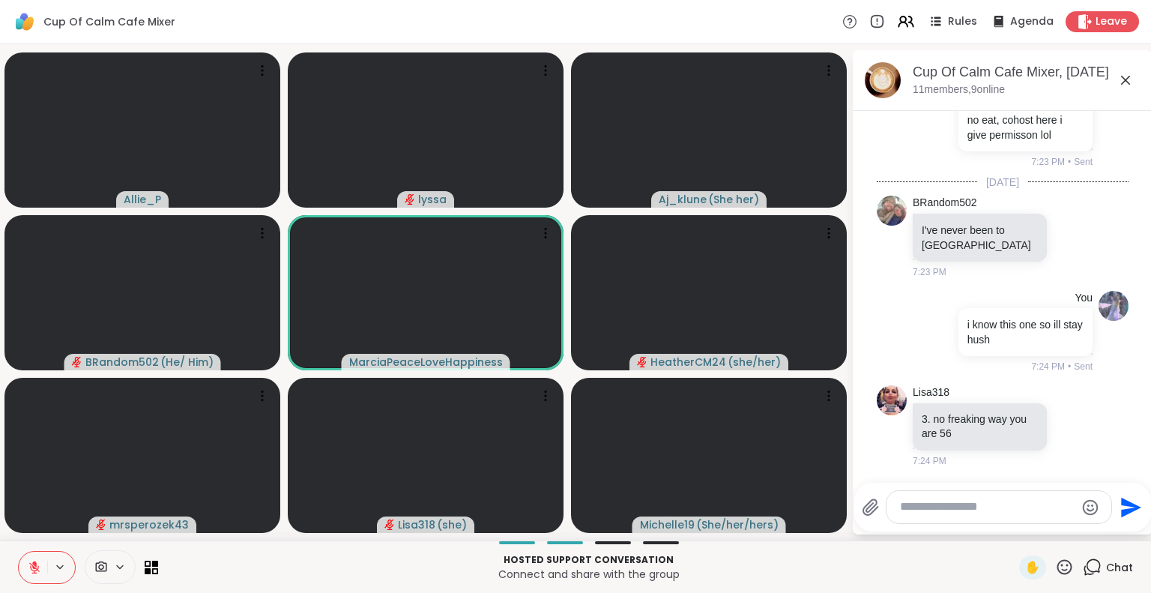
scroll to position [5978, 0]
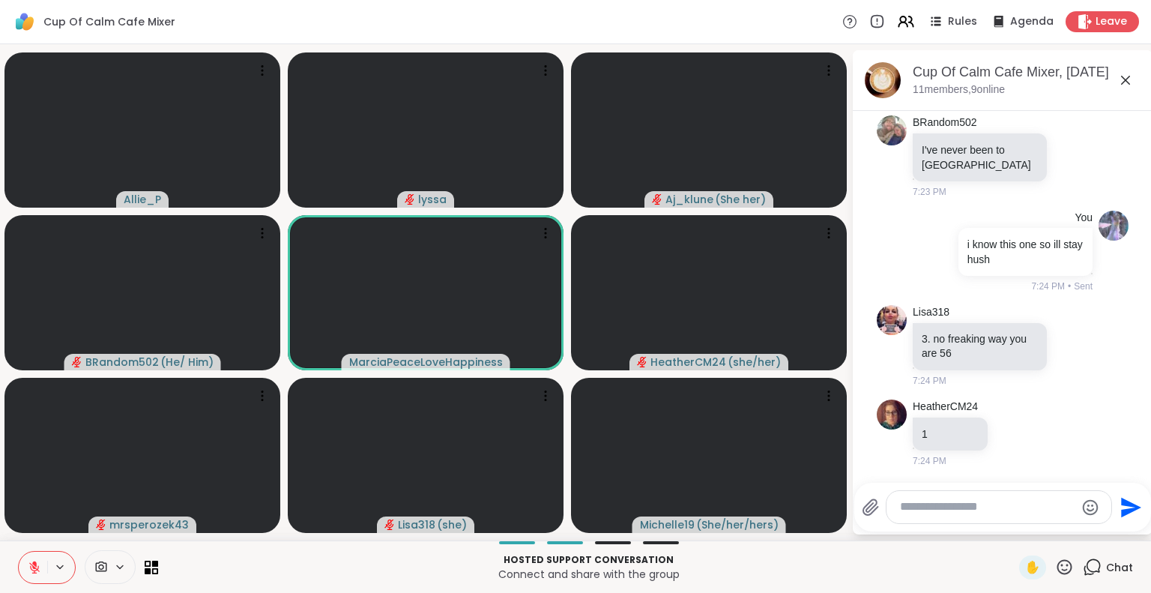
click at [31, 561] on icon at bounding box center [34, 567] width 13 height 13
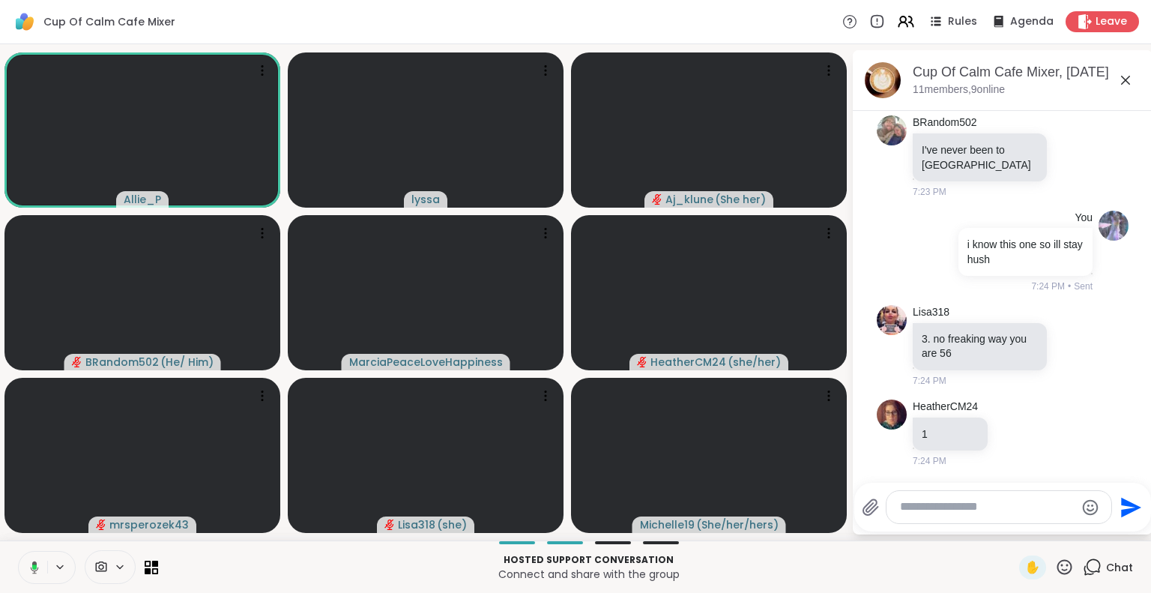
click at [24, 564] on button at bounding box center [31, 567] width 31 height 31
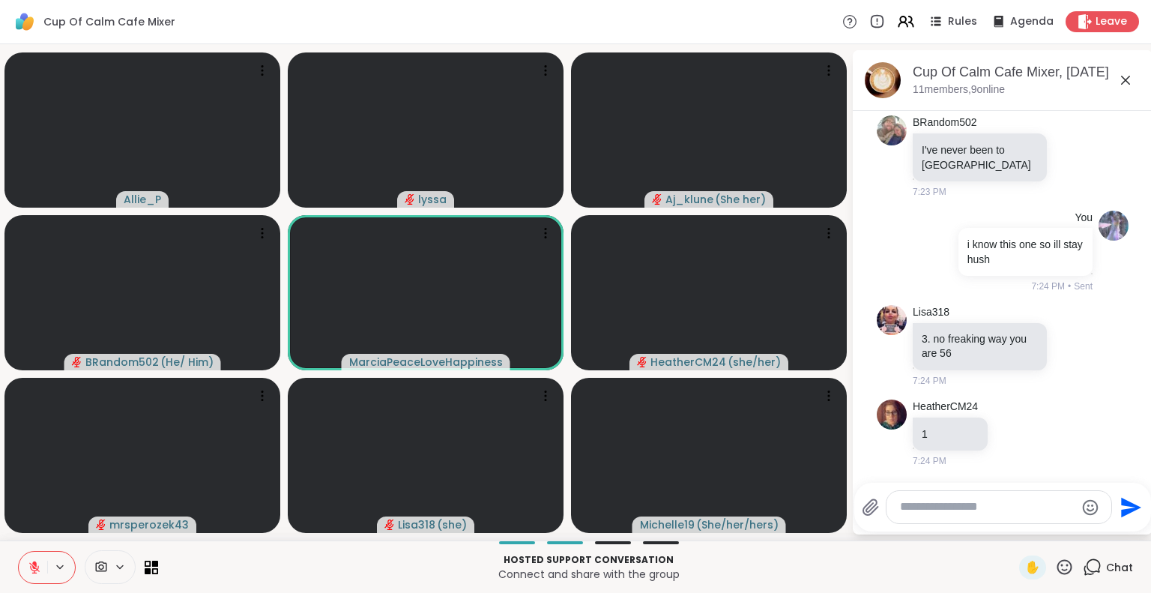
click at [1055, 567] on icon at bounding box center [1064, 567] width 19 height 19
click at [1013, 529] on span "❤️" at bounding box center [1020, 528] width 15 height 18
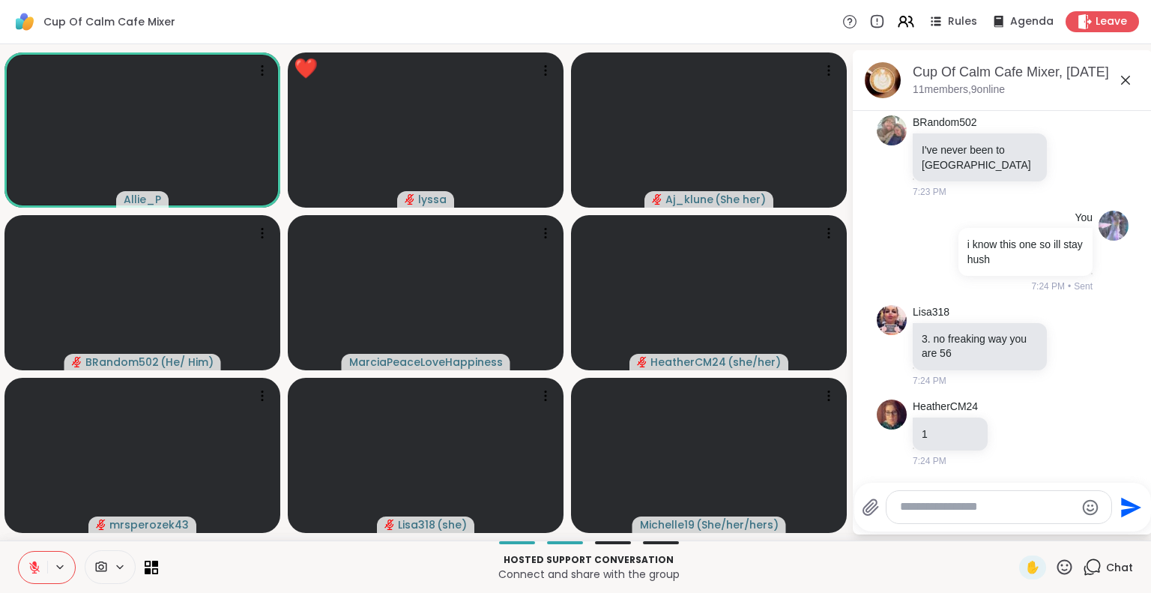
click at [34, 561] on icon at bounding box center [34, 567] width 13 height 13
click at [30, 560] on button at bounding box center [31, 567] width 31 height 31
click at [1055, 570] on icon at bounding box center [1064, 567] width 19 height 19
click at [1112, 528] on span "🎉" at bounding box center [1119, 528] width 15 height 18
click at [1055, 567] on icon at bounding box center [1064, 567] width 19 height 19
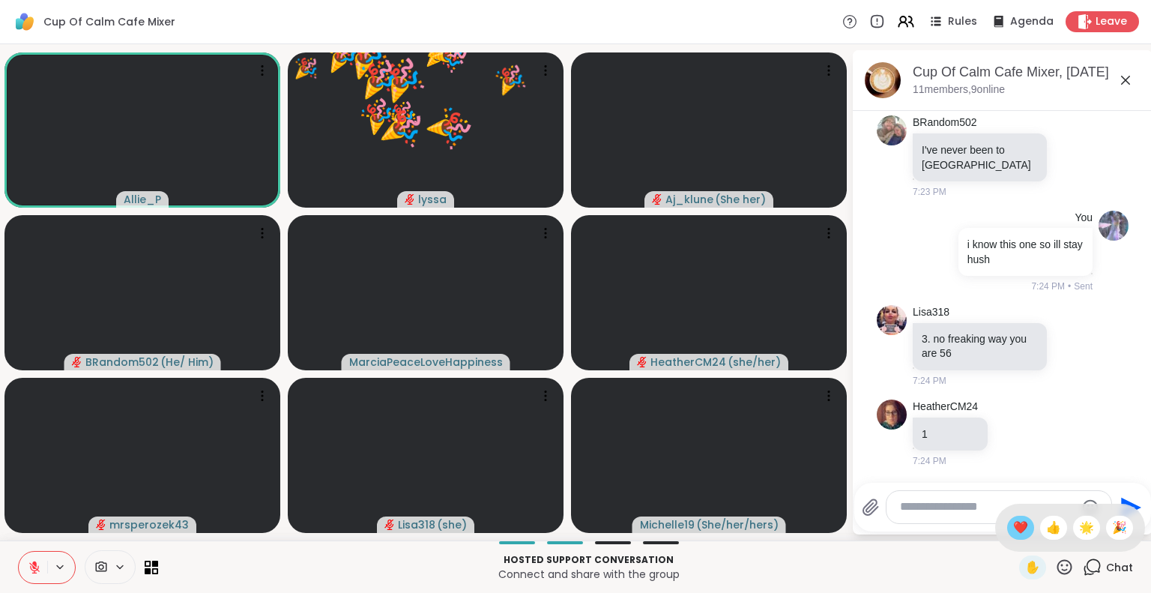
click at [1013, 533] on span "❤️" at bounding box center [1020, 528] width 15 height 18
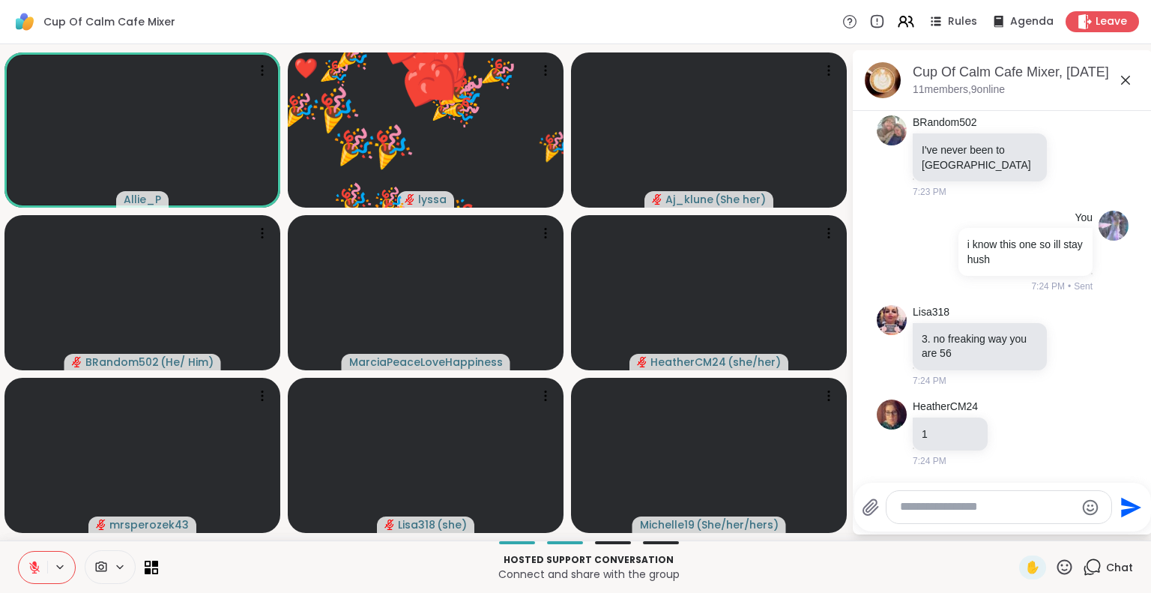
click at [1061, 568] on icon at bounding box center [1065, 566] width 15 height 15
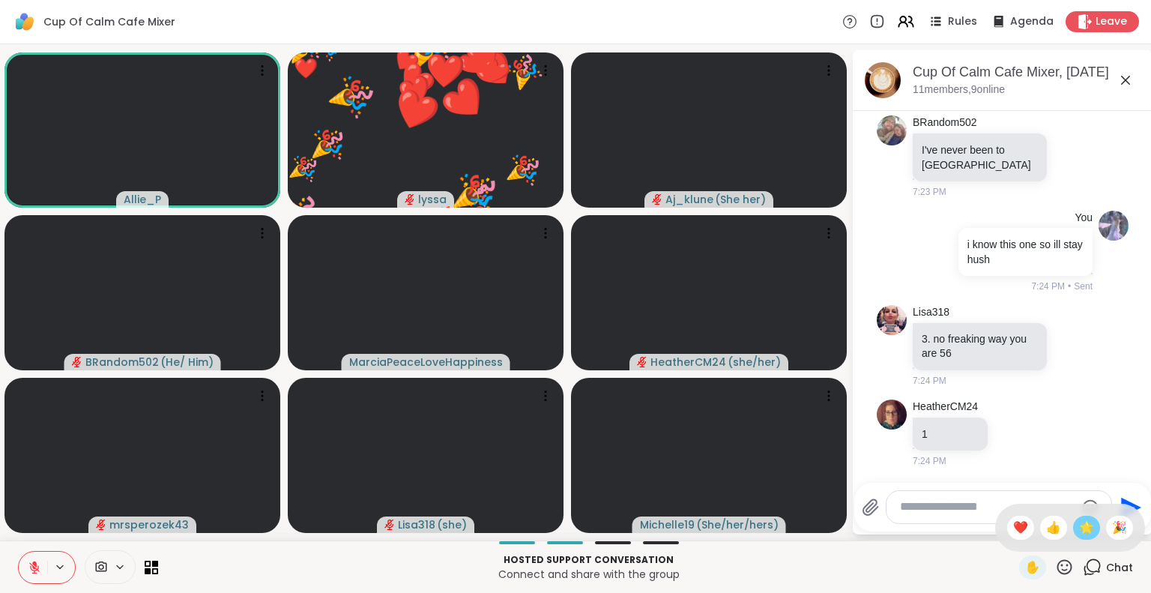
click at [1079, 522] on span "🌟" at bounding box center [1086, 528] width 15 height 18
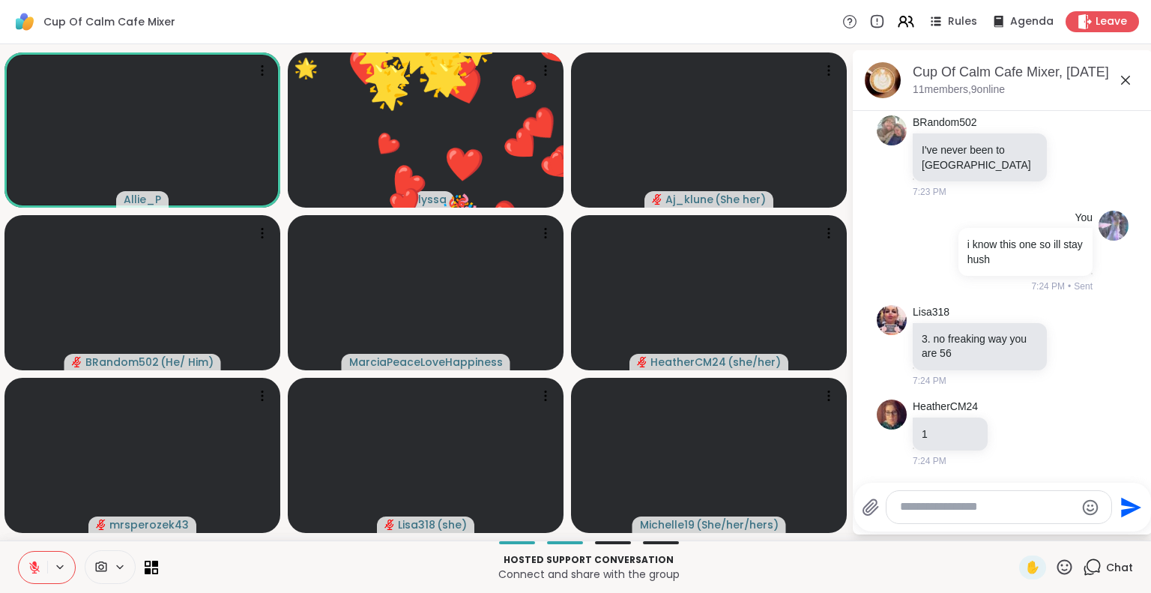
click at [1055, 563] on icon at bounding box center [1064, 567] width 19 height 19
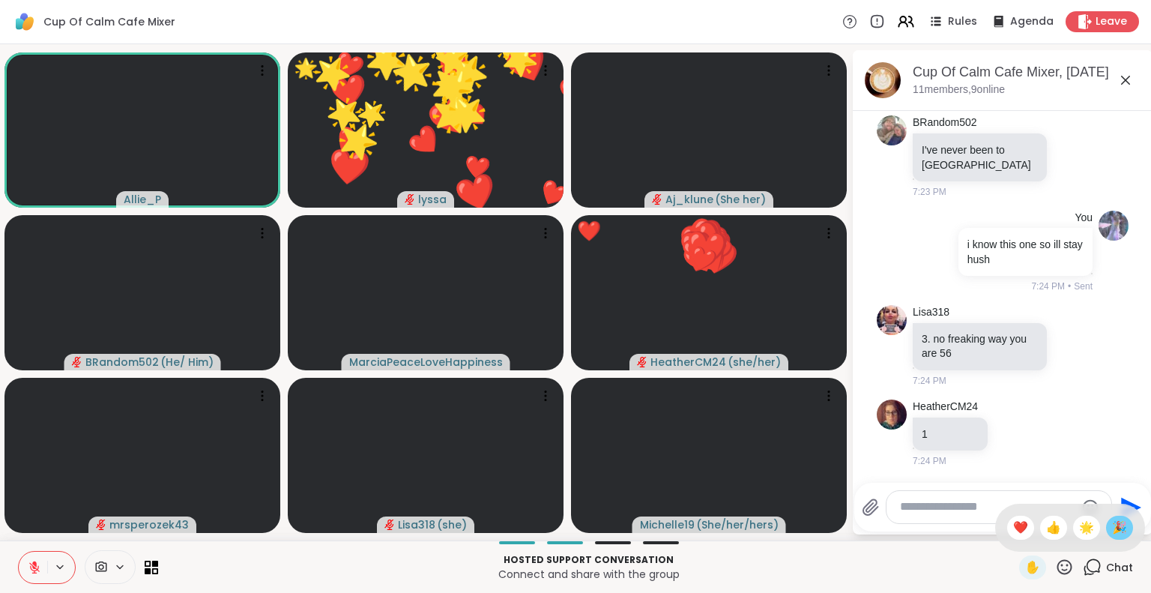
click at [1112, 531] on span "🎉" at bounding box center [1119, 528] width 15 height 18
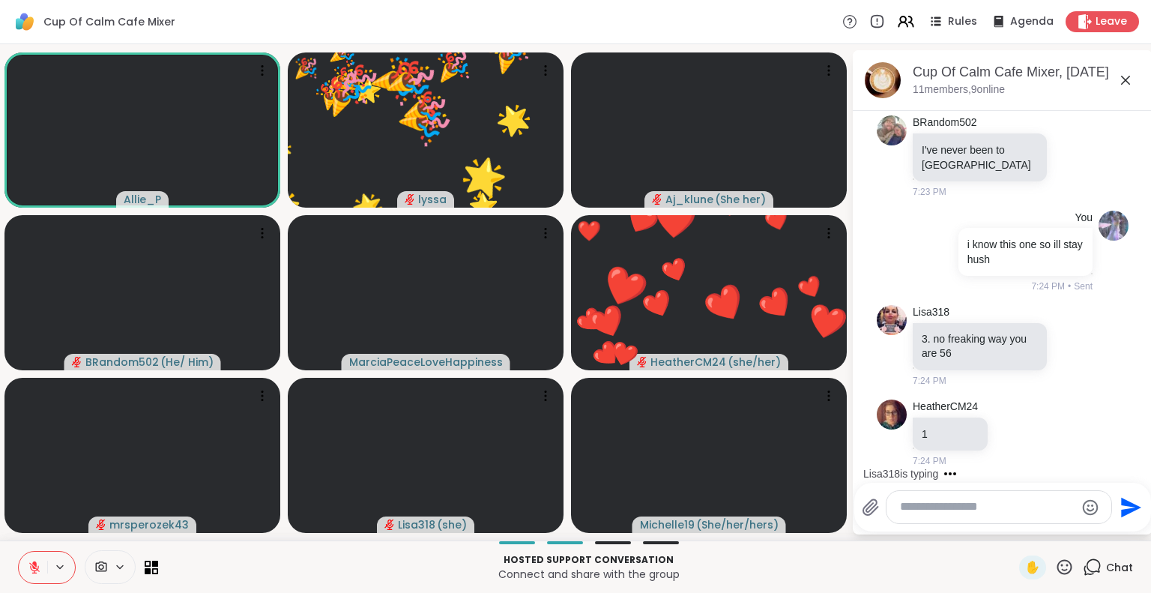
click at [980, 508] on textarea "Type your message" at bounding box center [987, 507] width 175 height 16
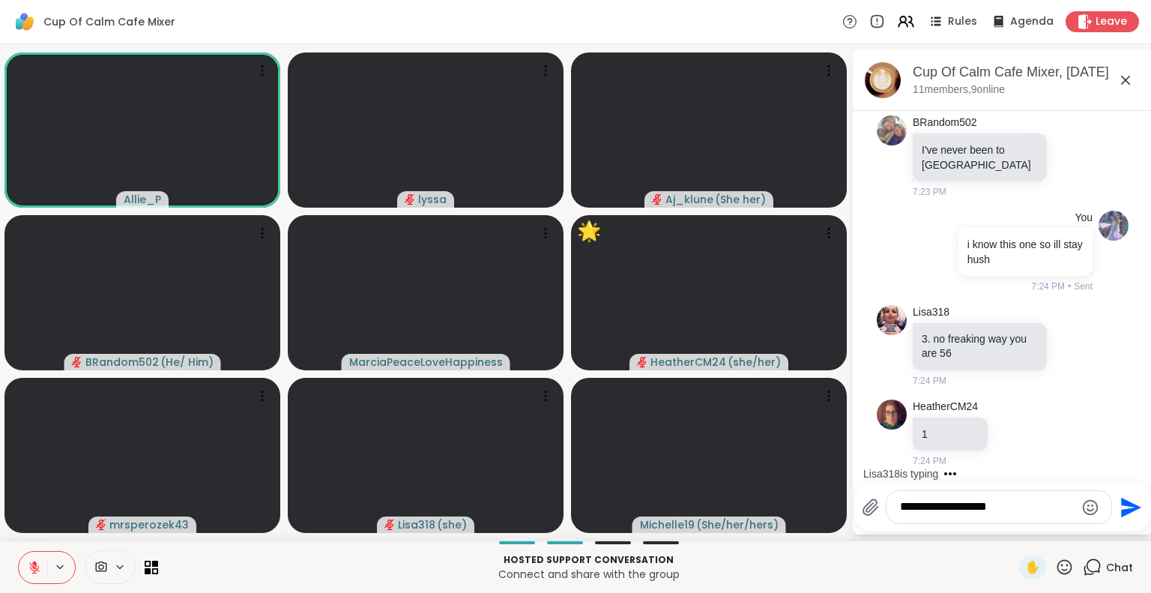
click at [36, 570] on icon at bounding box center [34, 567] width 10 height 10
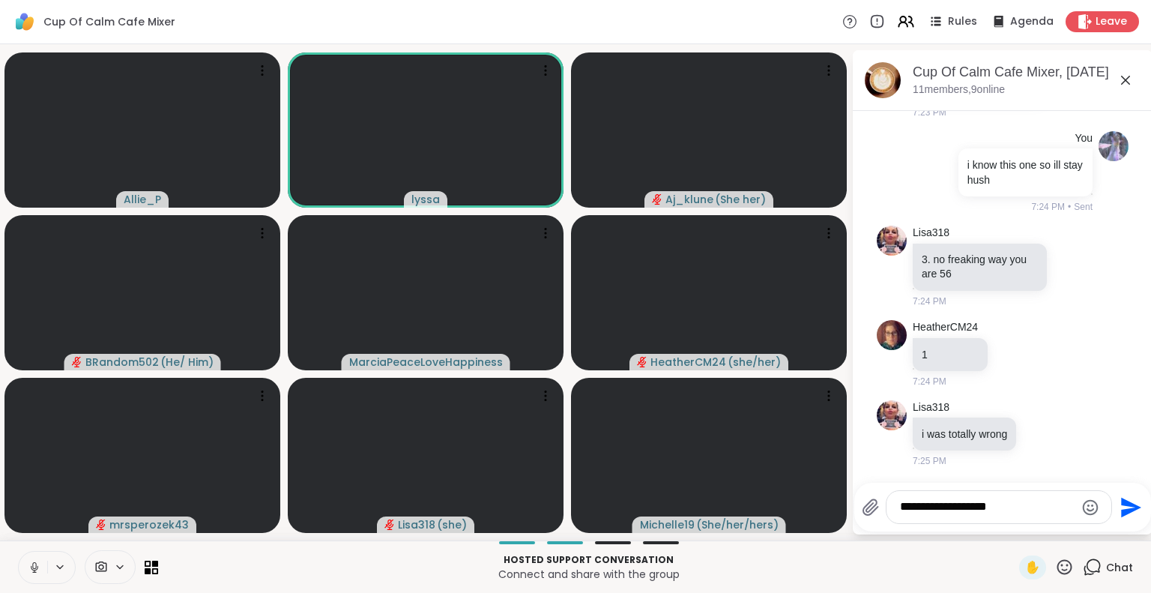
click at [33, 561] on icon at bounding box center [34, 567] width 13 height 13
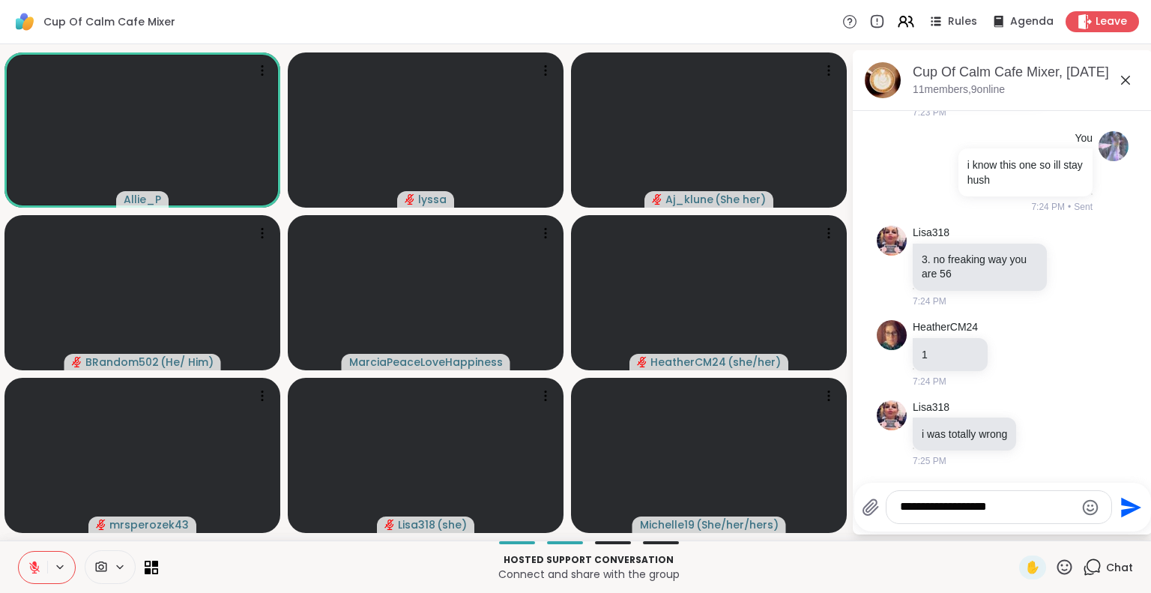
click at [1047, 504] on textarea "**********" at bounding box center [987, 507] width 175 height 16
type textarea "**********"
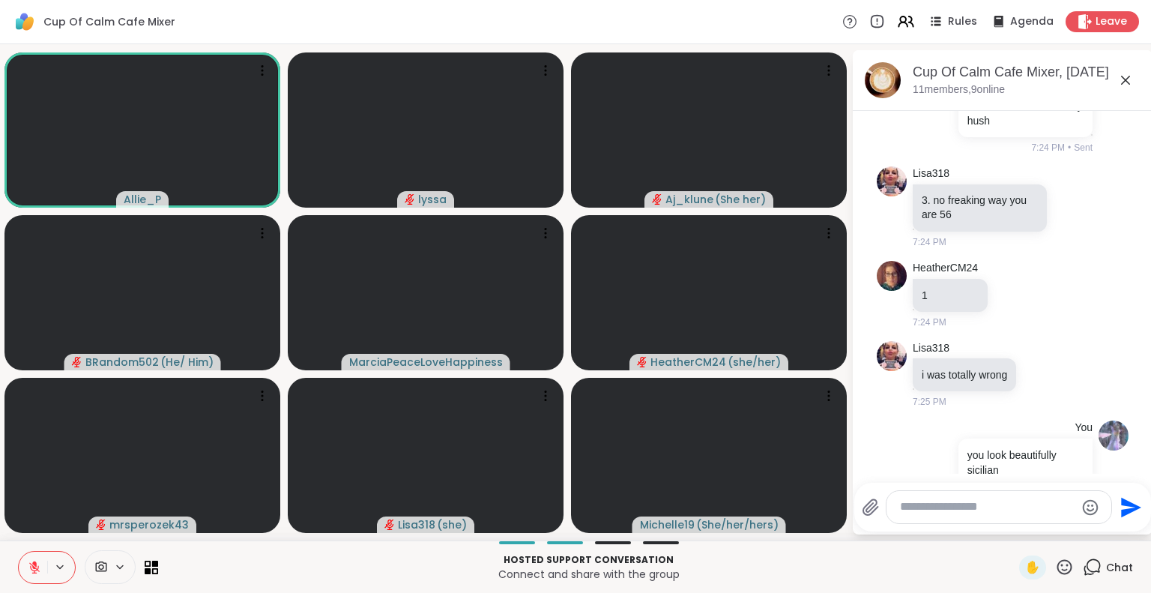
scroll to position [6152, 0]
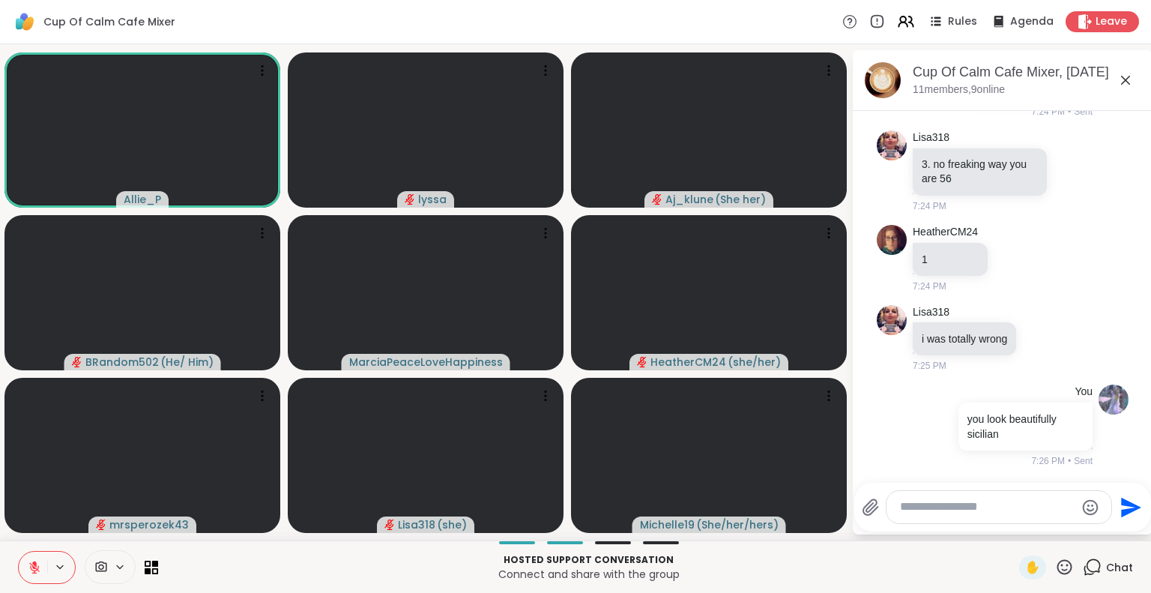
click at [1127, 77] on icon at bounding box center [1126, 80] width 18 height 18
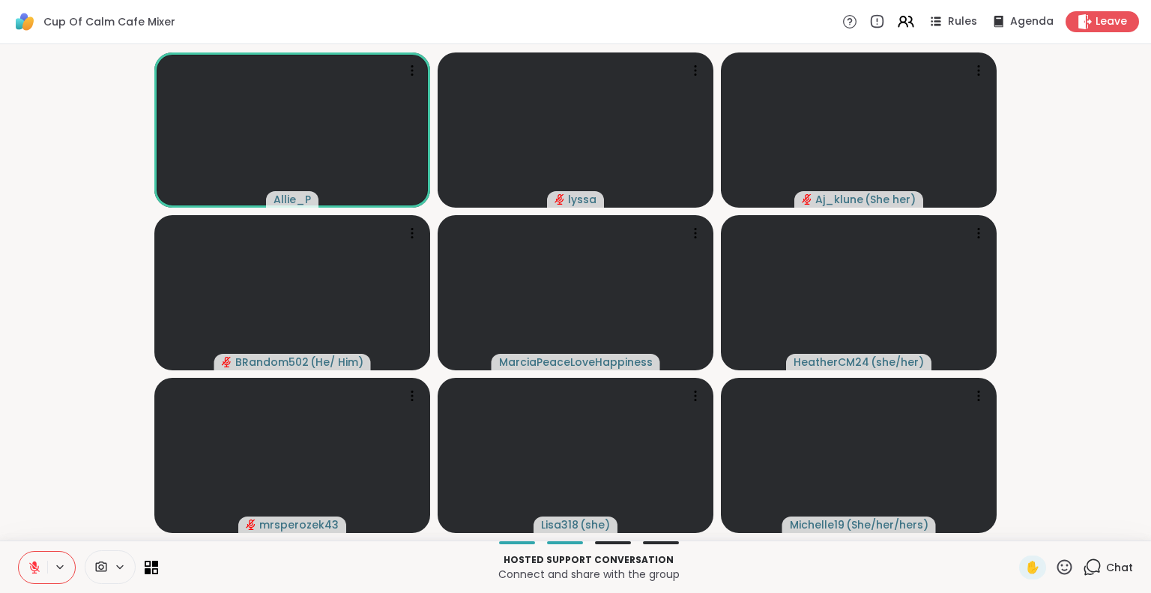
click at [33, 560] on button at bounding box center [33, 567] width 28 height 31
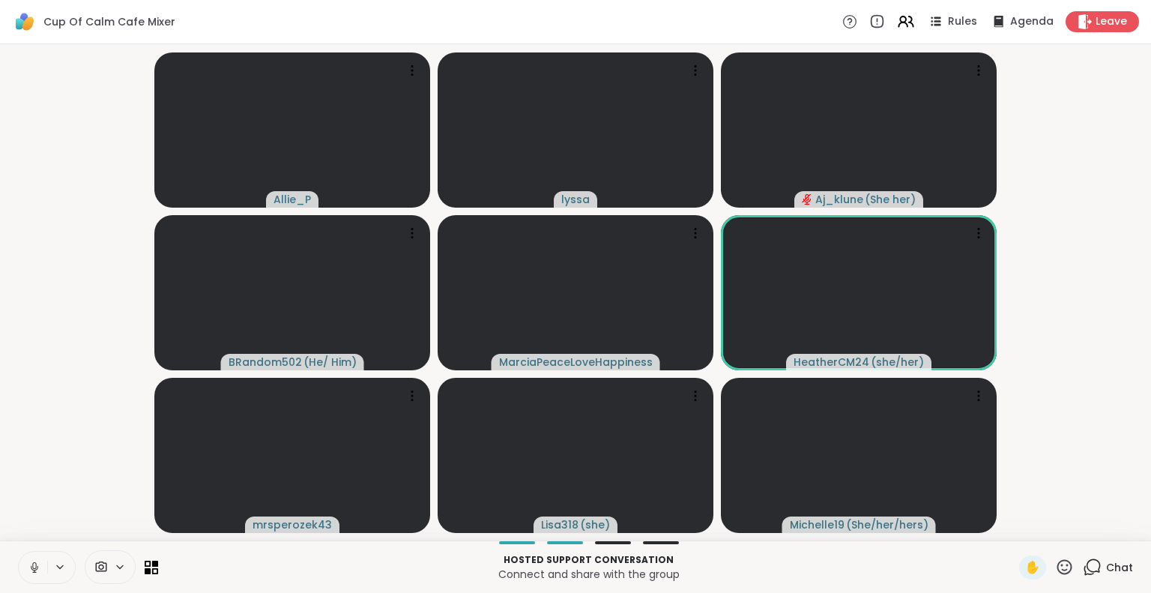
click at [33, 560] on button at bounding box center [33, 567] width 28 height 31
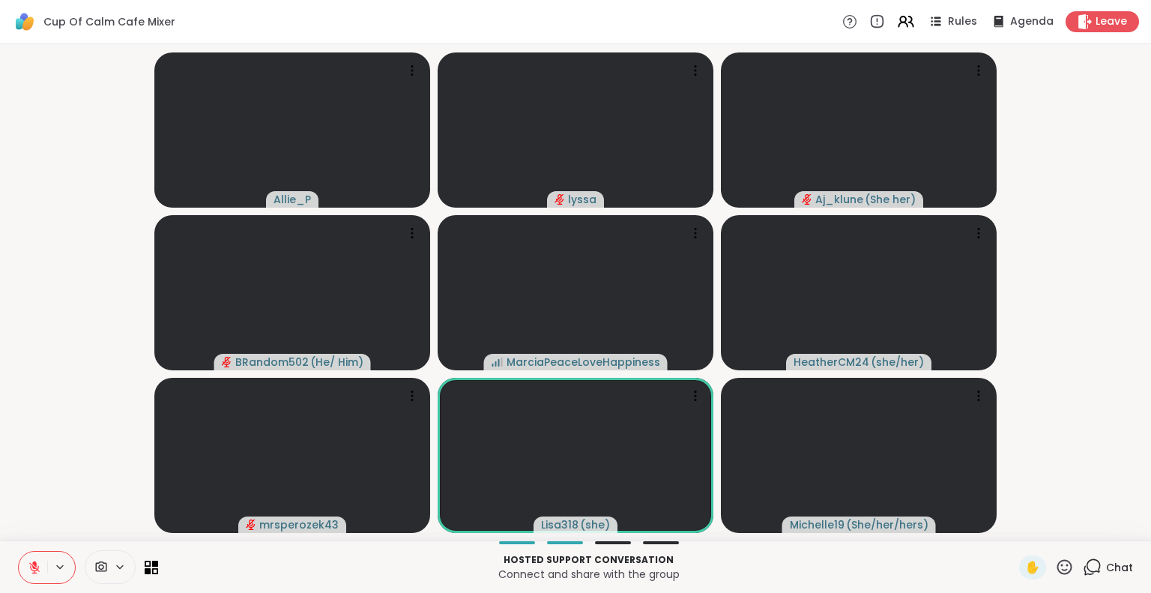
click at [33, 559] on button at bounding box center [33, 567] width 28 height 31
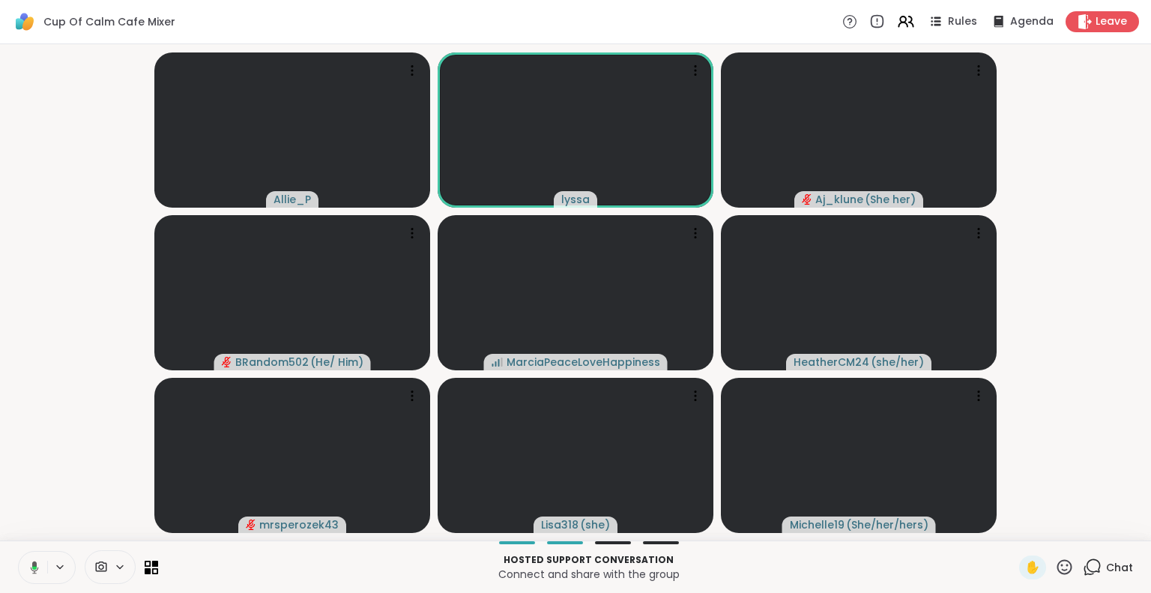
click at [36, 569] on icon at bounding box center [31, 567] width 13 height 13
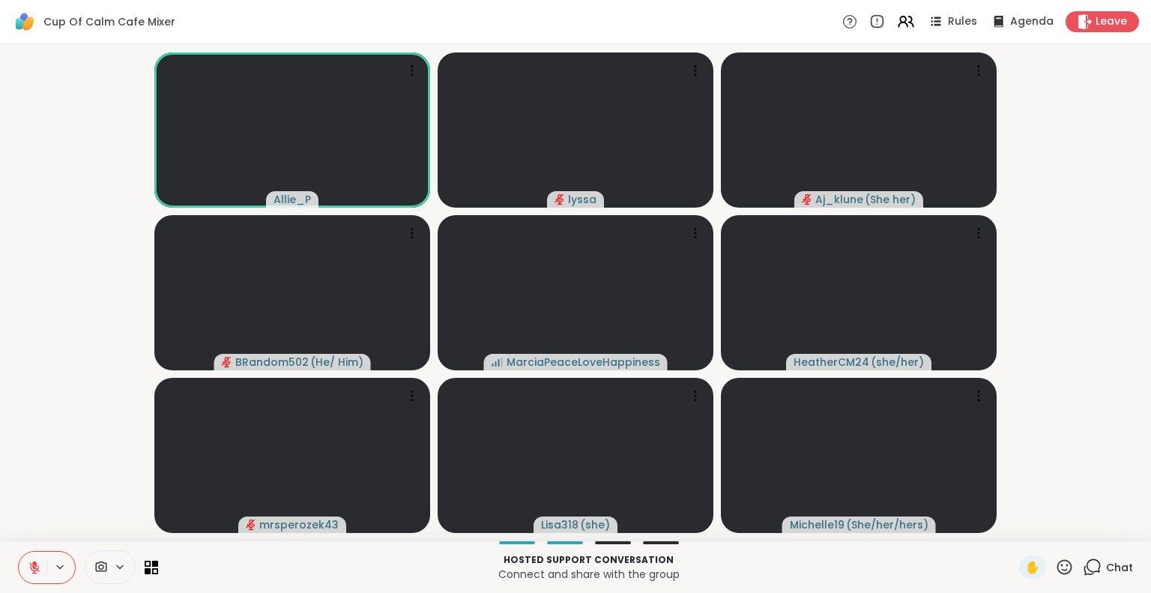
click at [1057, 559] on icon at bounding box center [1064, 567] width 19 height 19
click at [1015, 524] on div "❤️" at bounding box center [1020, 528] width 27 height 24
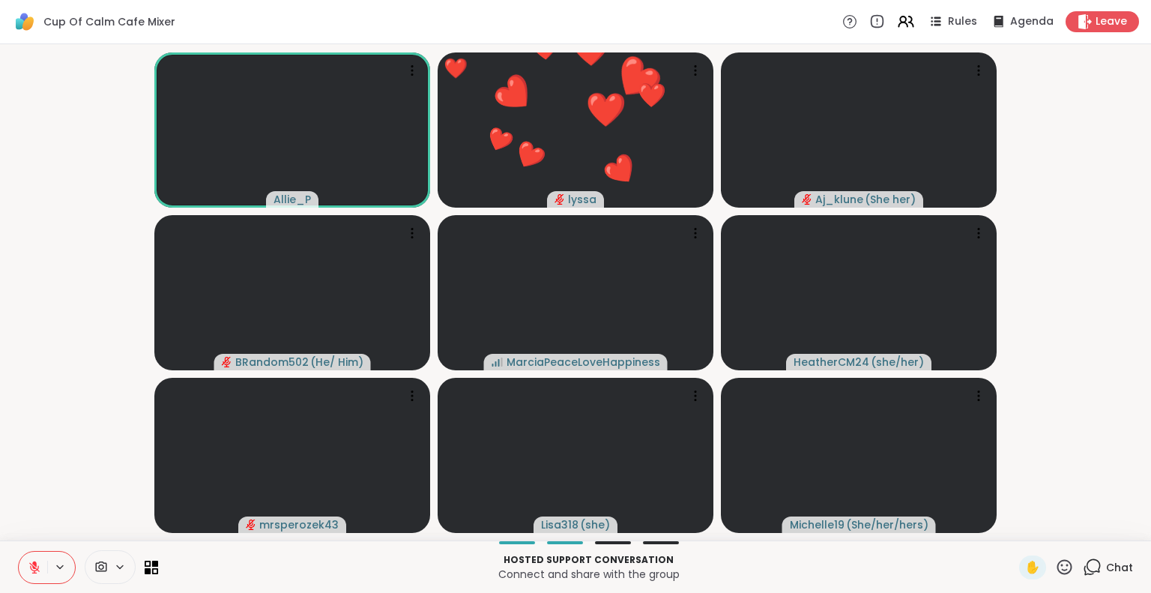
click at [49, 567] on button at bounding box center [61, 567] width 28 height 13
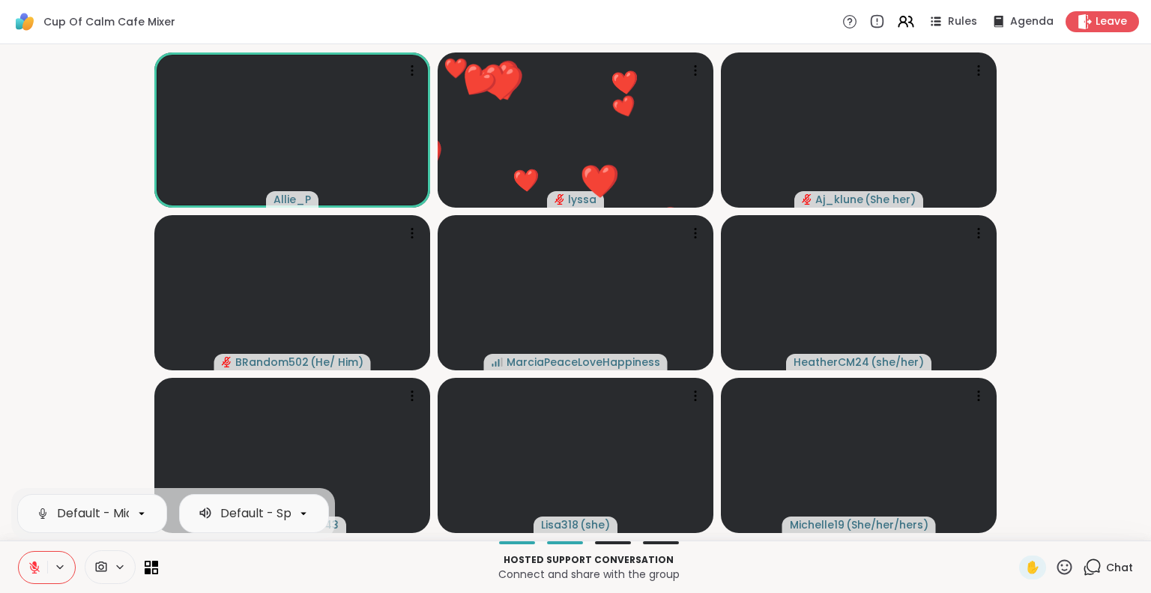
click at [30, 564] on icon at bounding box center [34, 567] width 10 height 10
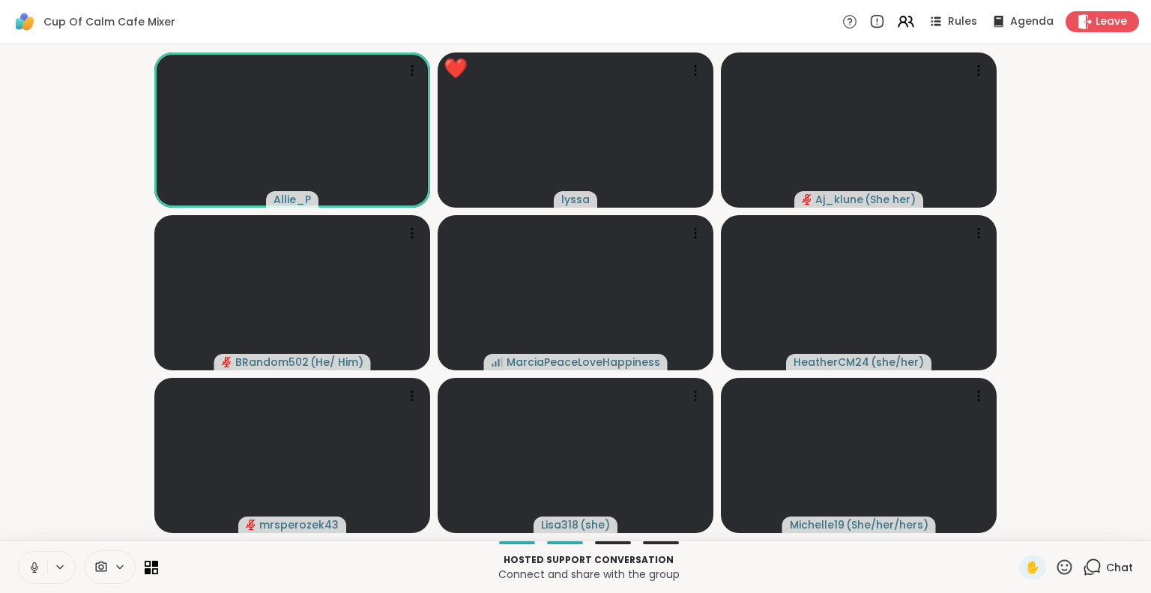
click at [35, 442] on video-player-container "Allie_P ❤️ lyssa Aj_klune ( She her ) BRandom502 ( He/ Him ) MarciaPeaceLoveHap…" at bounding box center [575, 292] width 1133 height 484
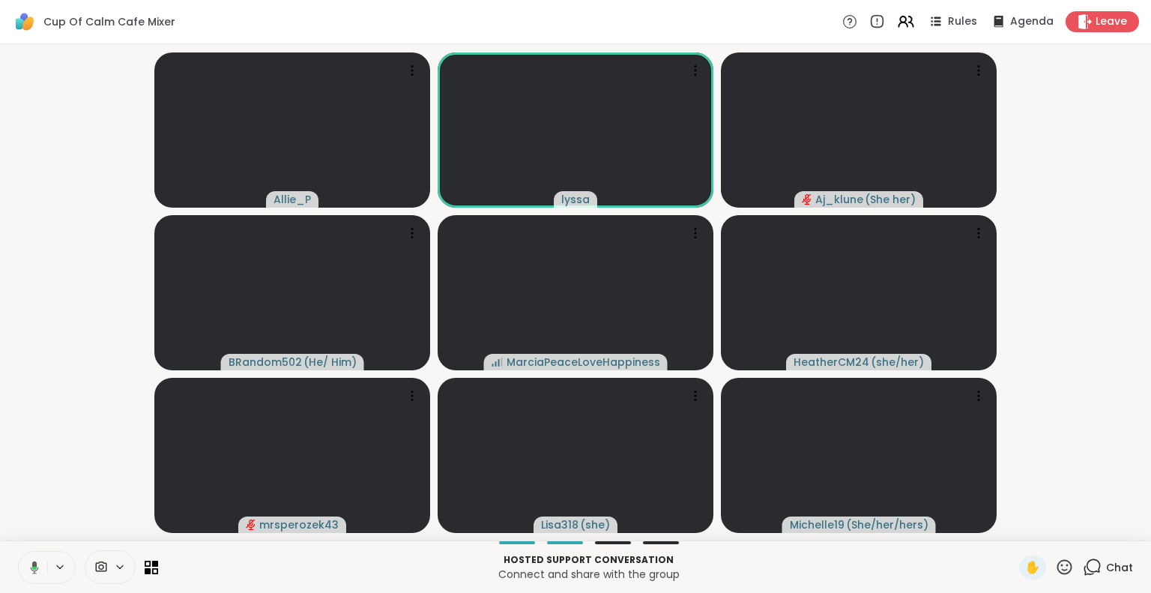
click at [25, 563] on icon at bounding box center [31, 567] width 13 height 13
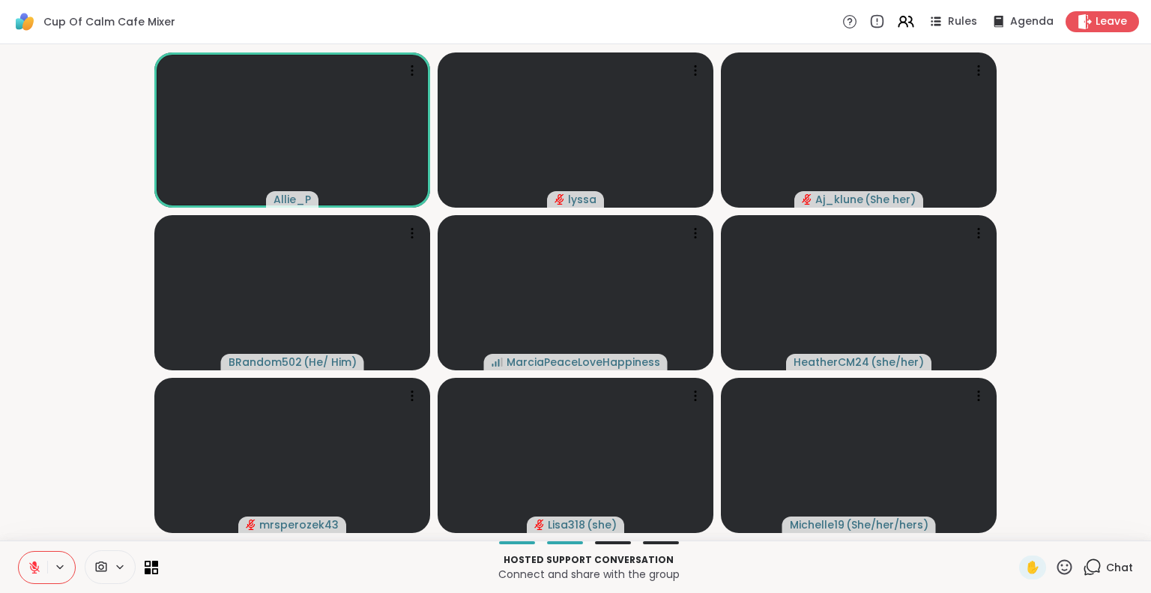
click at [1057, 560] on icon at bounding box center [1064, 567] width 19 height 19
click at [1013, 528] on span "❤️" at bounding box center [1020, 528] width 15 height 18
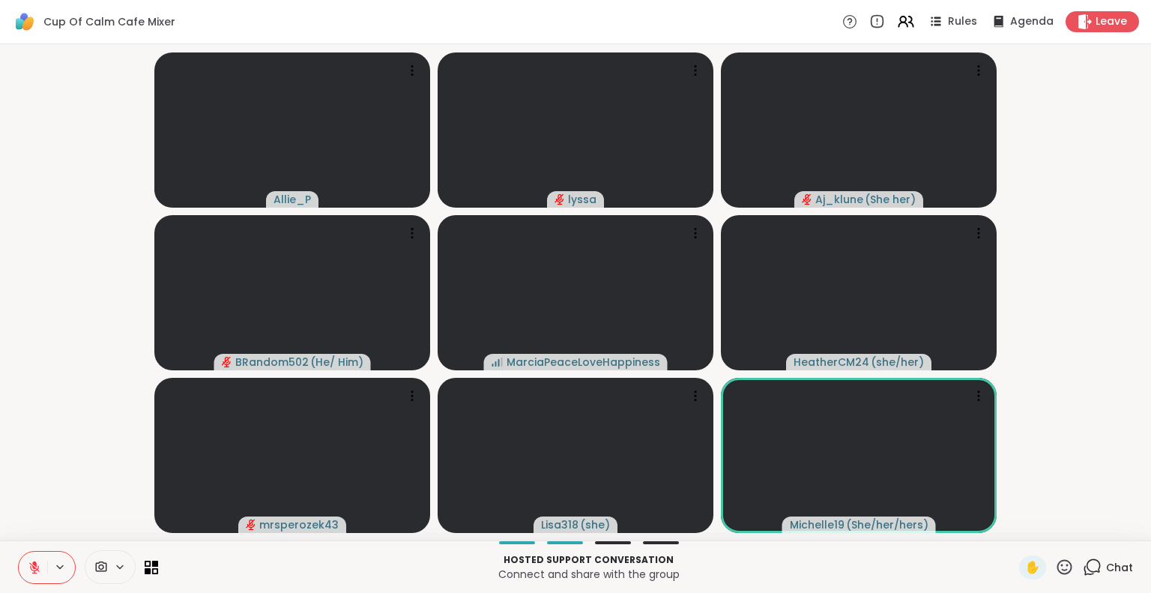
click at [37, 562] on icon at bounding box center [34, 567] width 13 height 13
click at [38, 567] on icon at bounding box center [34, 567] width 13 height 13
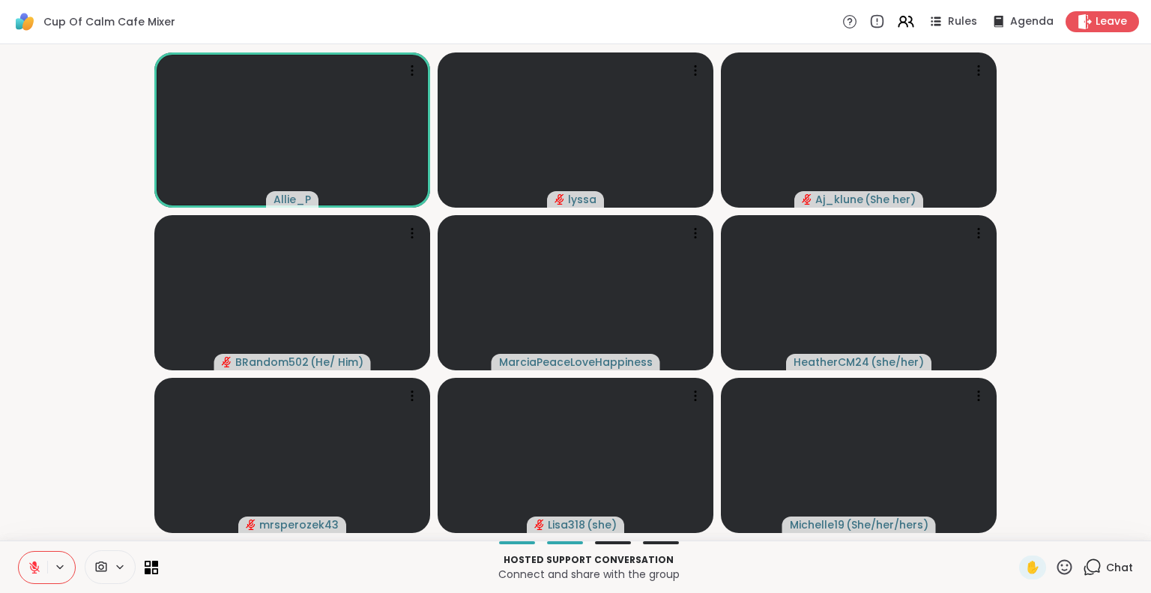
click at [37, 564] on icon at bounding box center [34, 567] width 13 height 13
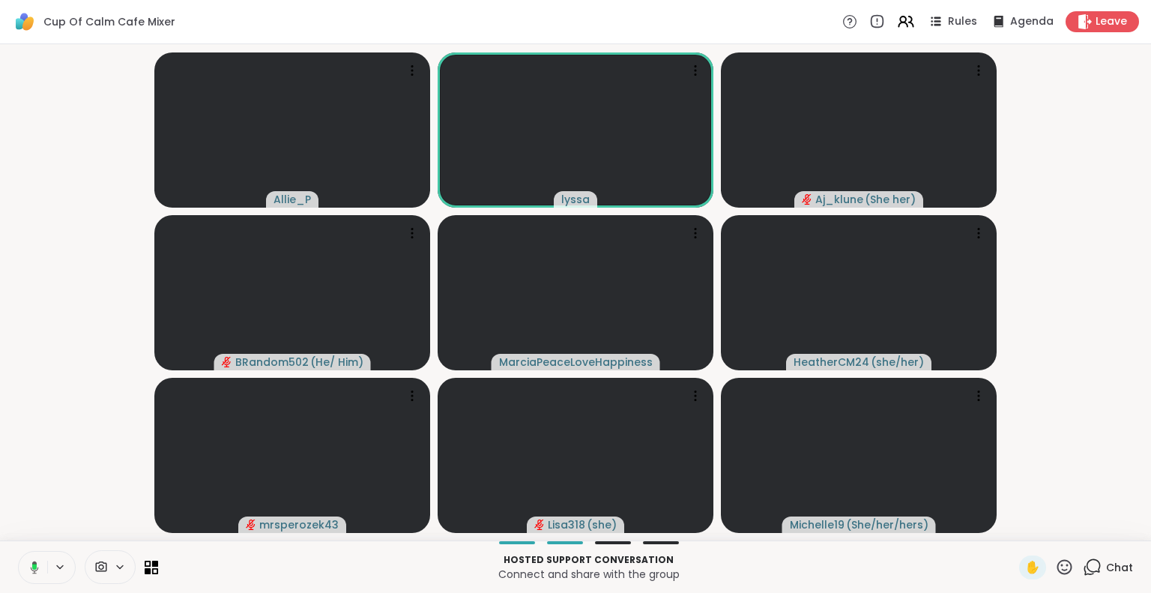
click at [37, 561] on icon at bounding box center [31, 567] width 13 height 13
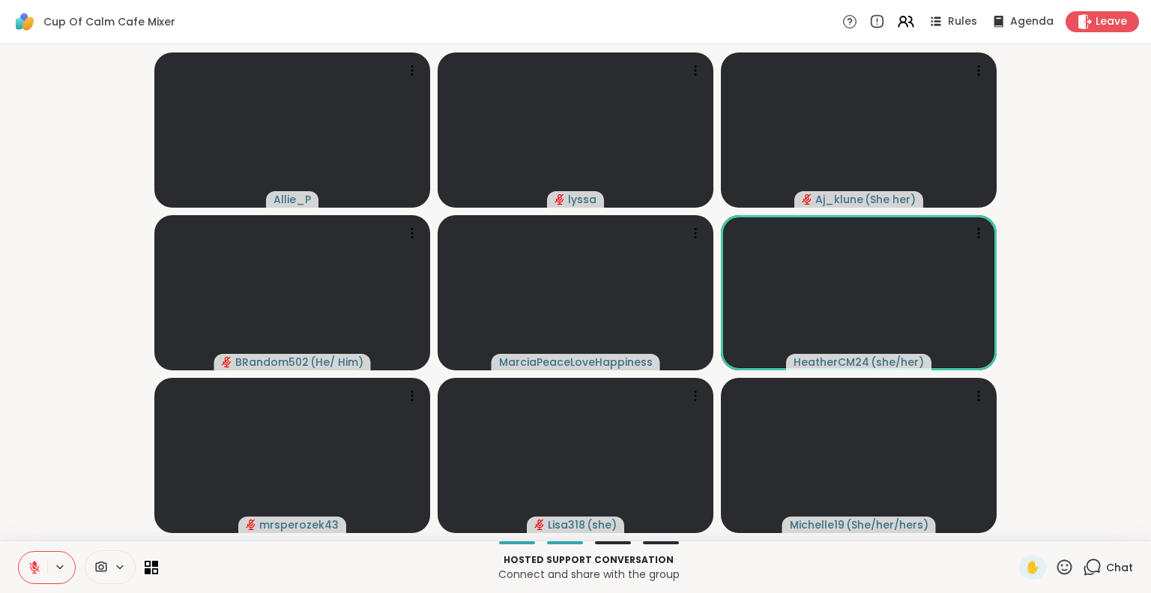
click at [40, 554] on button at bounding box center [33, 567] width 28 height 31
click at [34, 565] on icon at bounding box center [35, 567] width 8 height 13
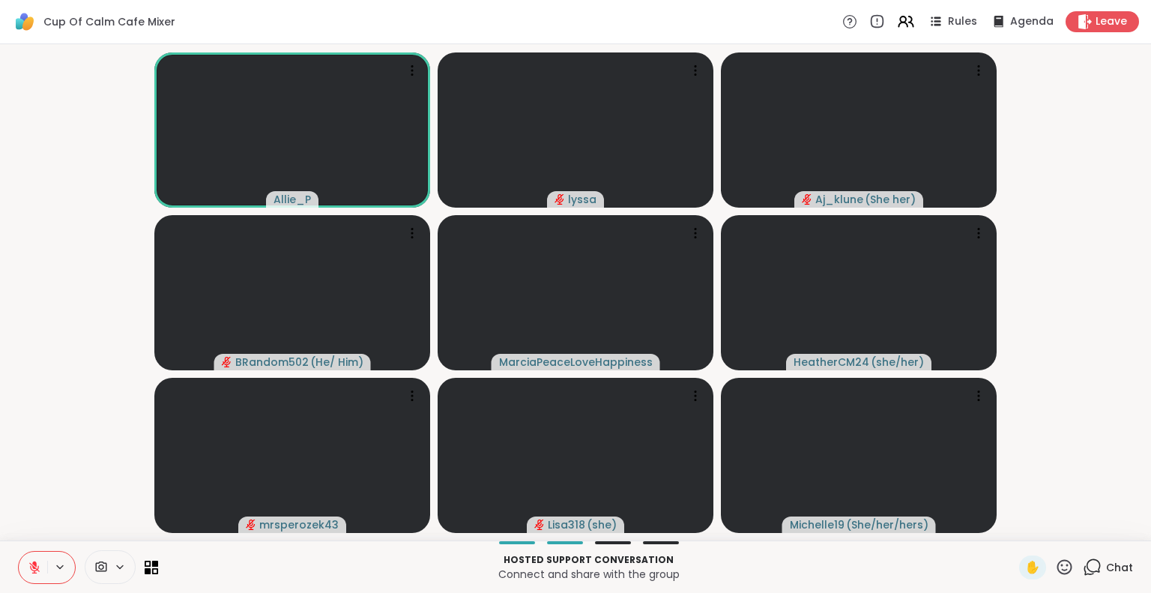
click at [1058, 563] on icon at bounding box center [1065, 566] width 15 height 15
click at [1112, 524] on span "🎉" at bounding box center [1119, 528] width 15 height 18
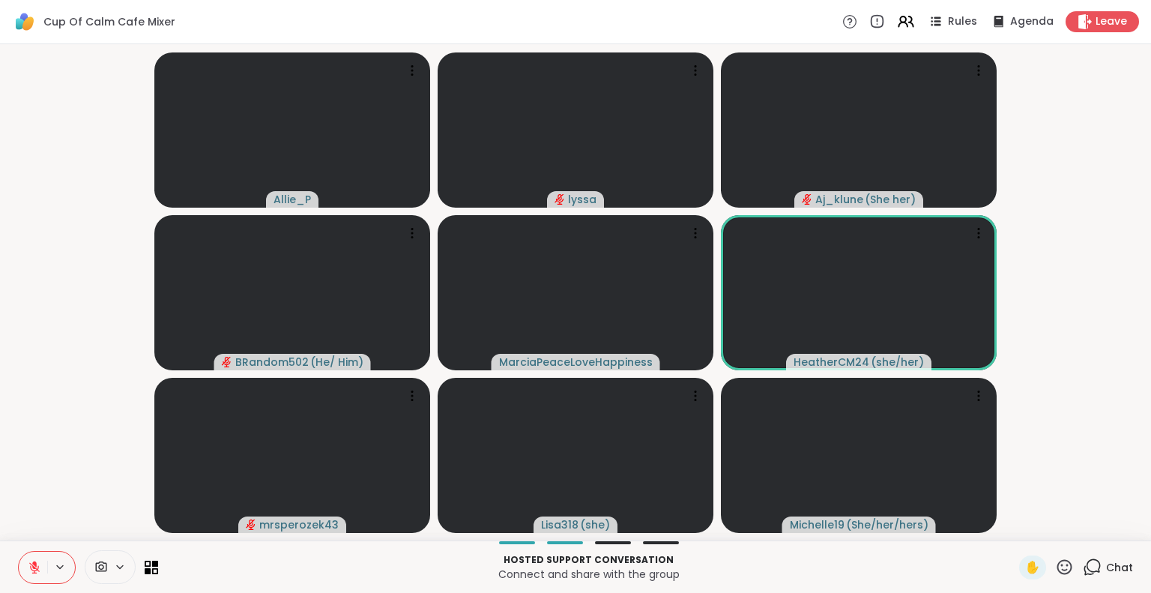
click at [32, 563] on icon at bounding box center [34, 564] width 4 height 6
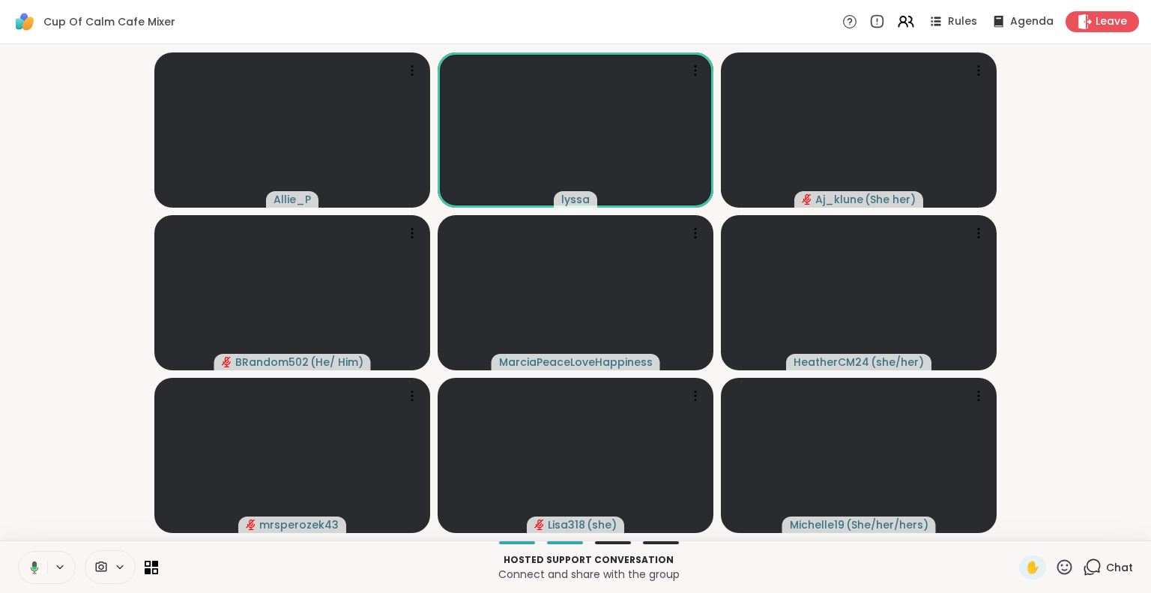
click at [28, 567] on icon at bounding box center [31, 567] width 13 height 13
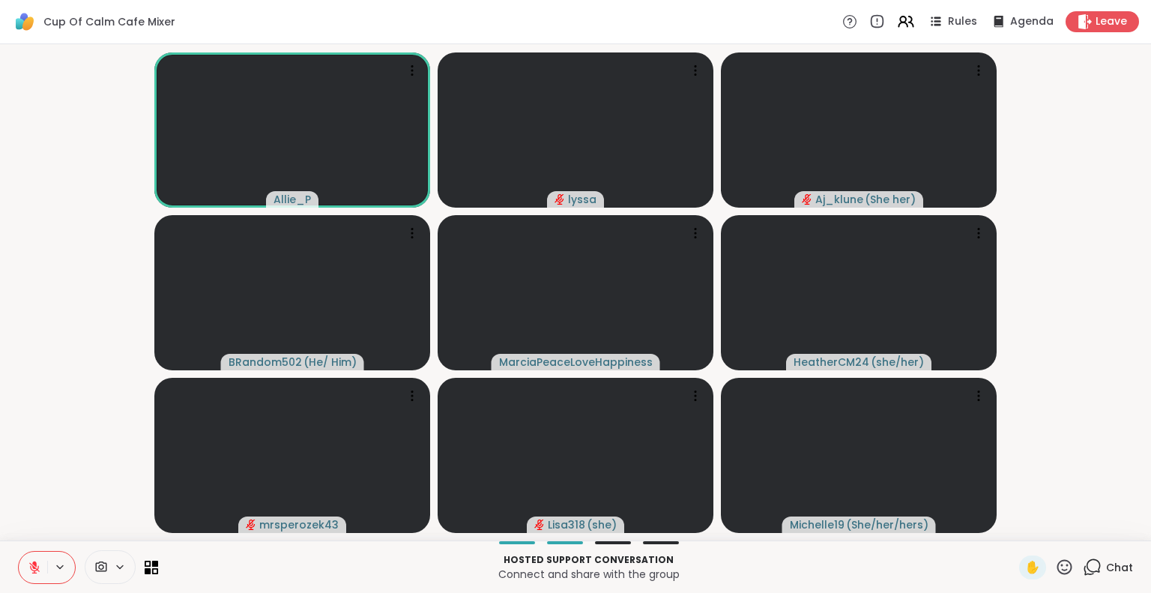
click at [1055, 563] on icon at bounding box center [1064, 567] width 19 height 19
click at [1079, 523] on span "🌟" at bounding box center [1086, 528] width 15 height 18
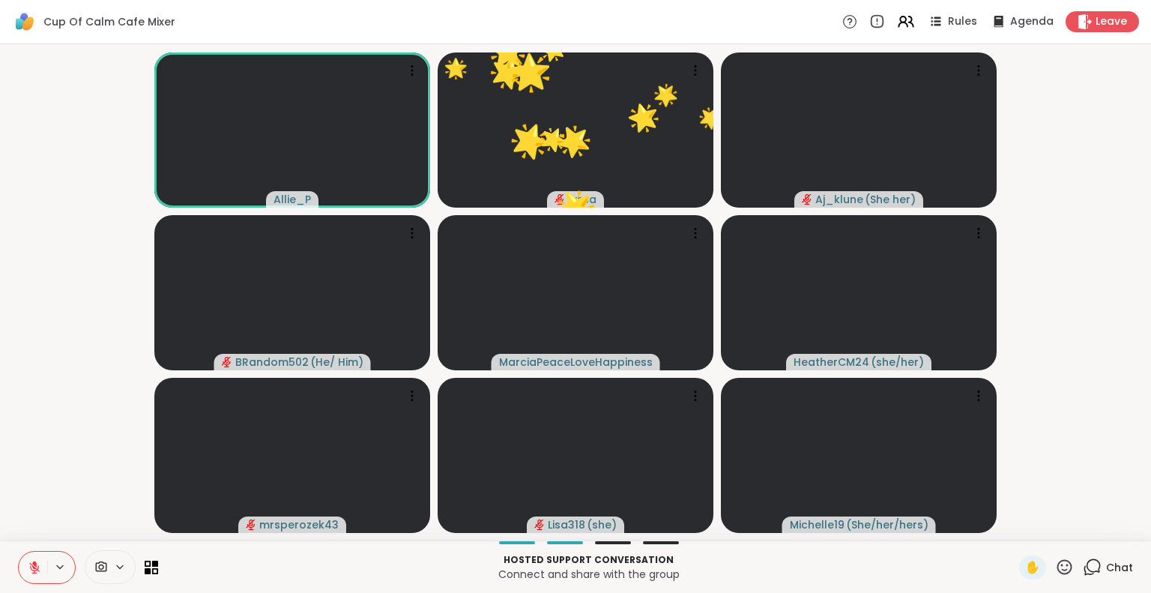
click at [24, 560] on button at bounding box center [33, 567] width 28 height 31
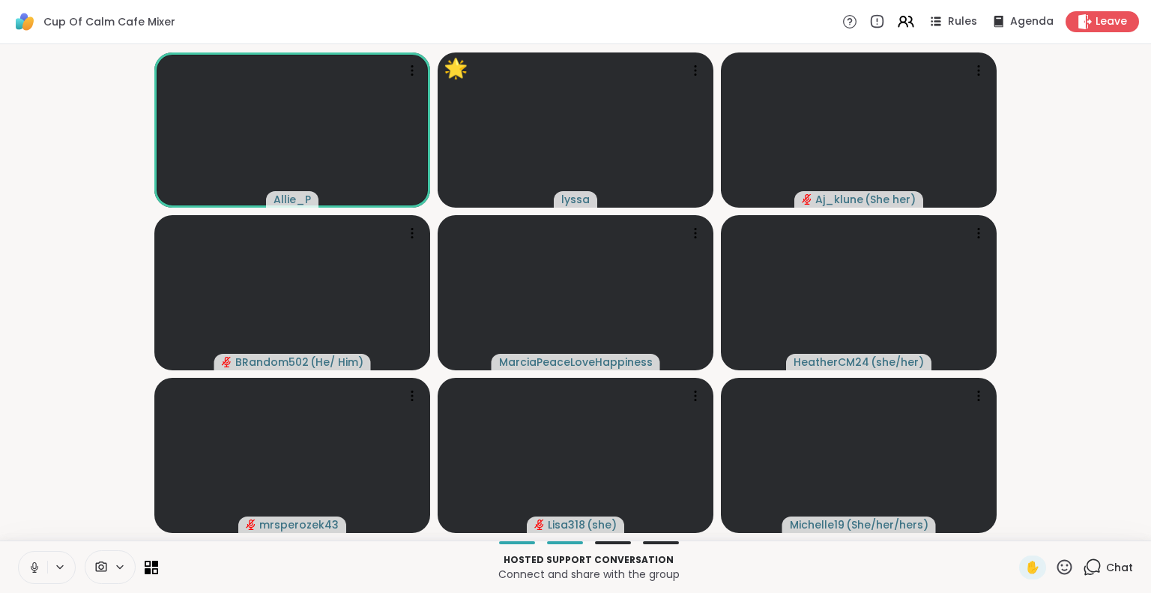
click at [23, 559] on button at bounding box center [33, 567] width 28 height 31
click at [30, 570] on icon at bounding box center [34, 567] width 13 height 13
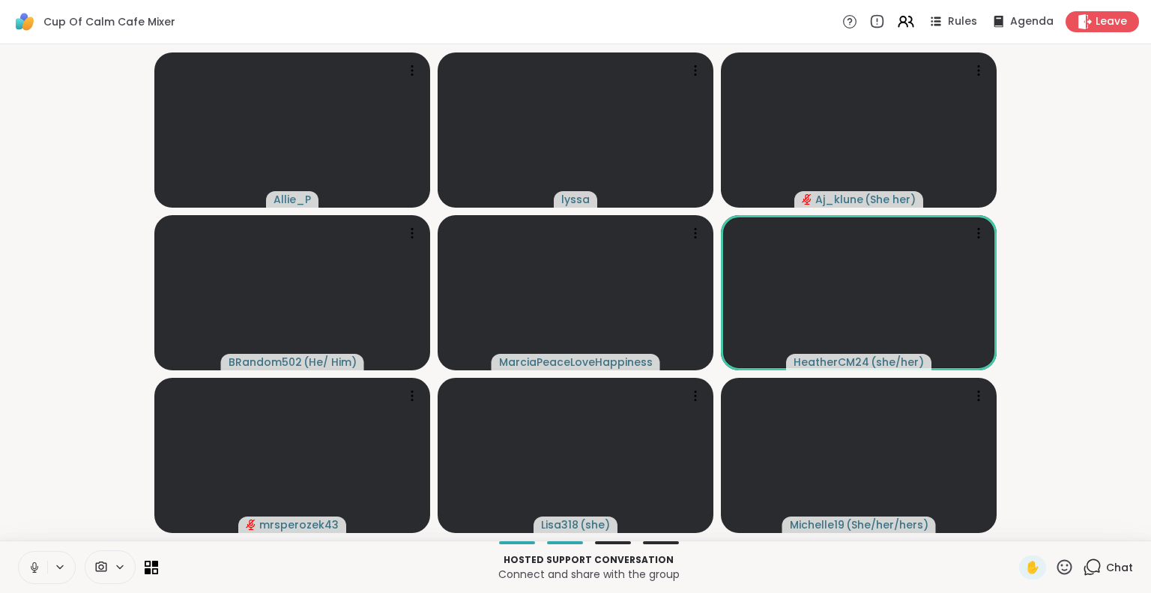
click at [20, 577] on button at bounding box center [33, 567] width 28 height 31
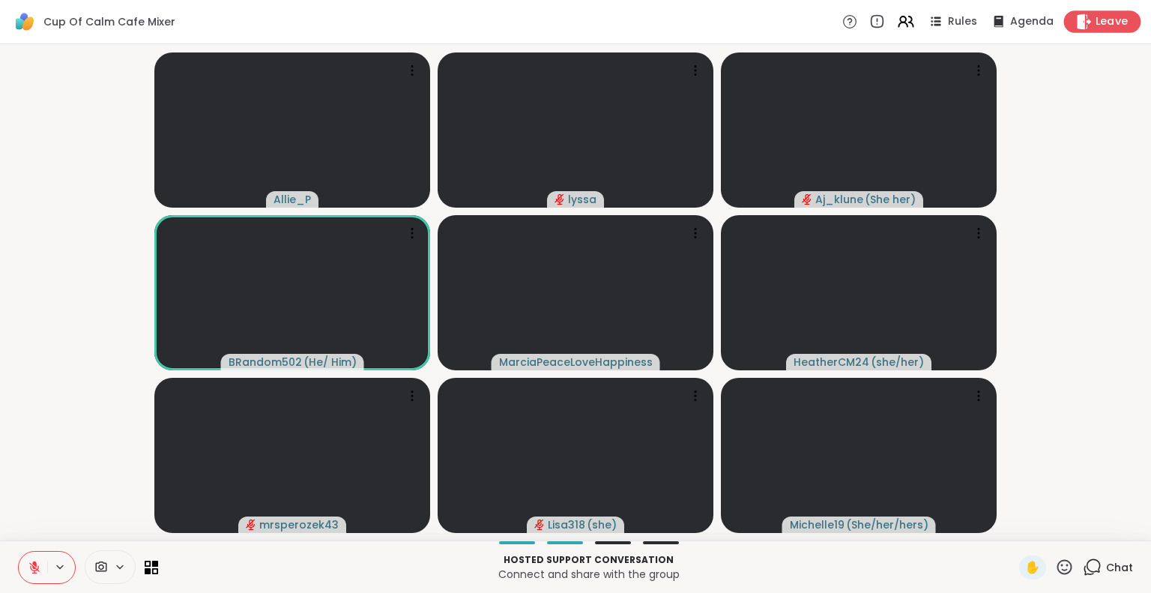
click at [1101, 22] on span "Leave" at bounding box center [1112, 22] width 33 height 16
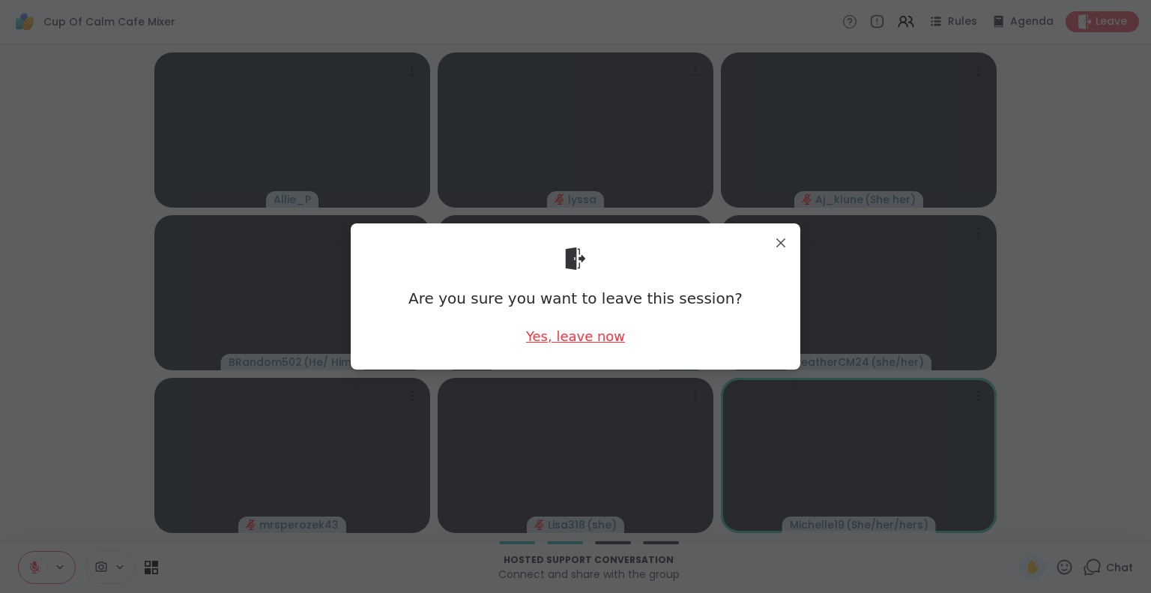
click at [600, 335] on div "Yes, leave now" at bounding box center [575, 336] width 99 height 19
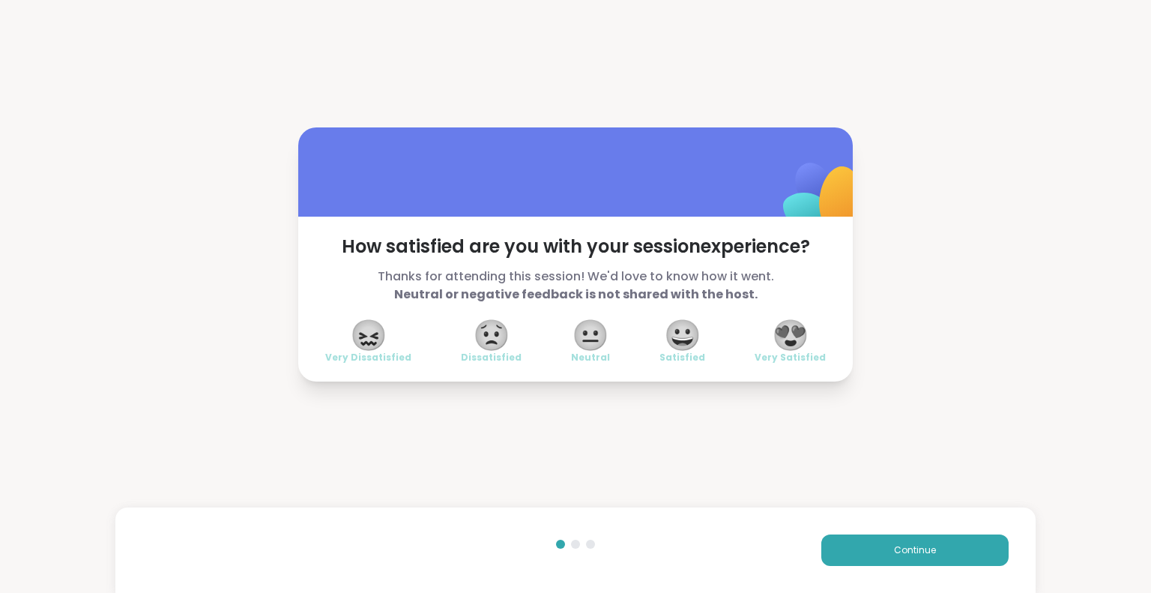
click at [788, 330] on span "😍" at bounding box center [790, 335] width 37 height 27
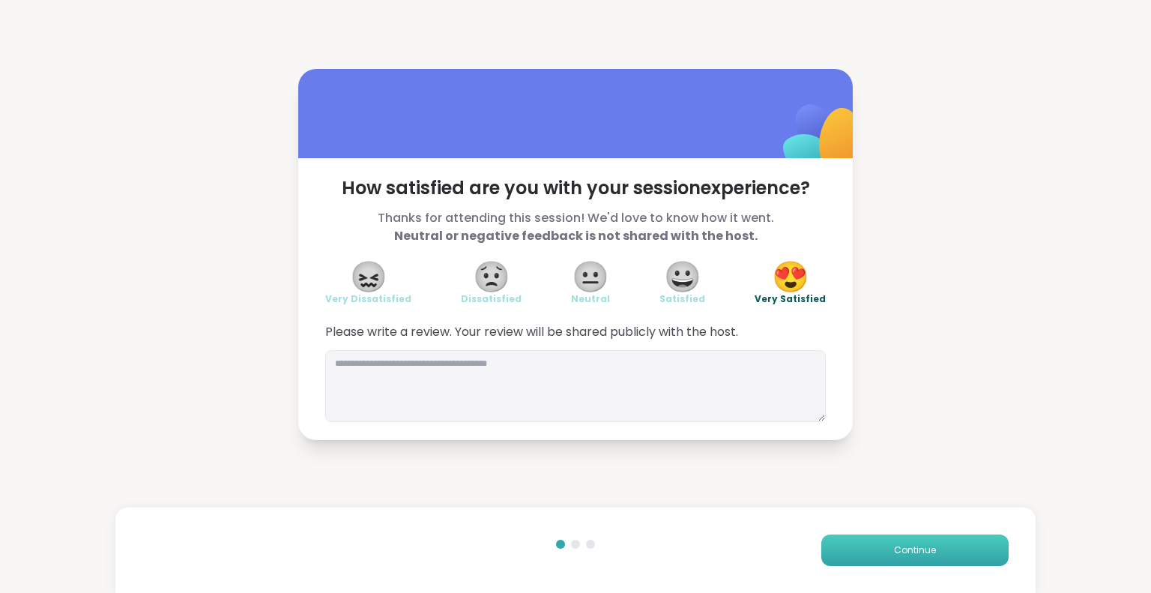
click at [847, 536] on button "Continue" at bounding box center [914, 549] width 187 height 31
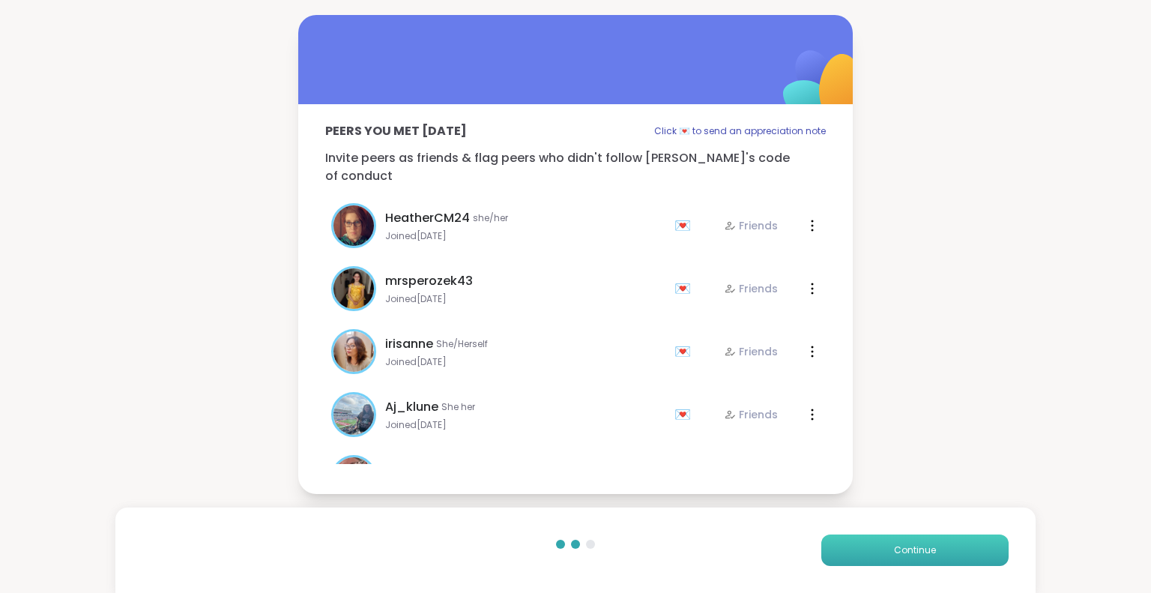
click at [833, 536] on button "Continue" at bounding box center [914, 549] width 187 height 31
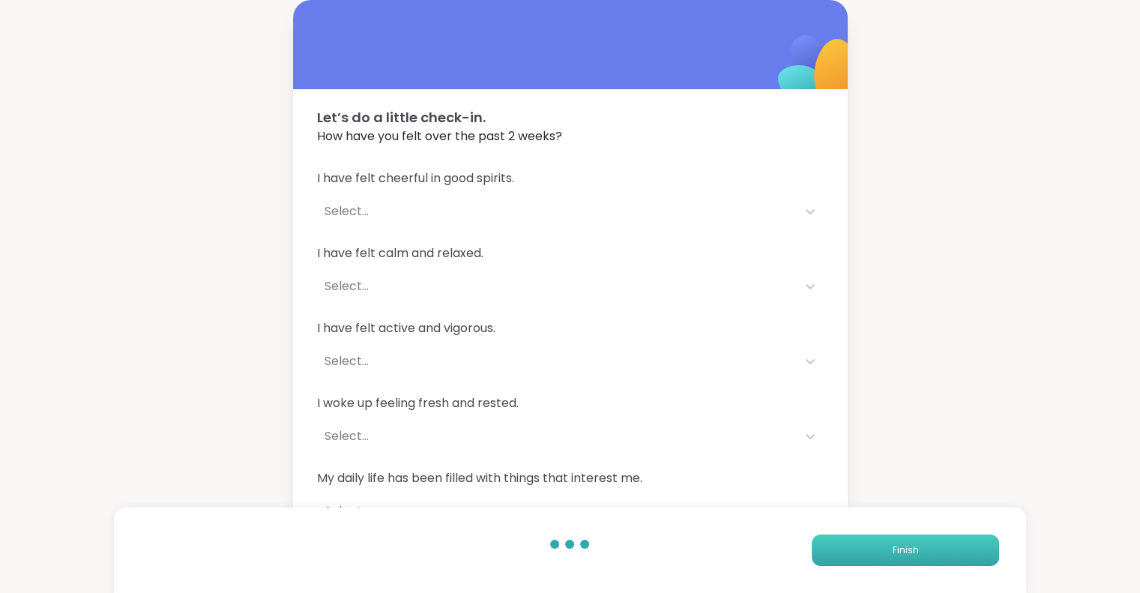
click at [833, 536] on button "Finish" at bounding box center [905, 549] width 187 height 31
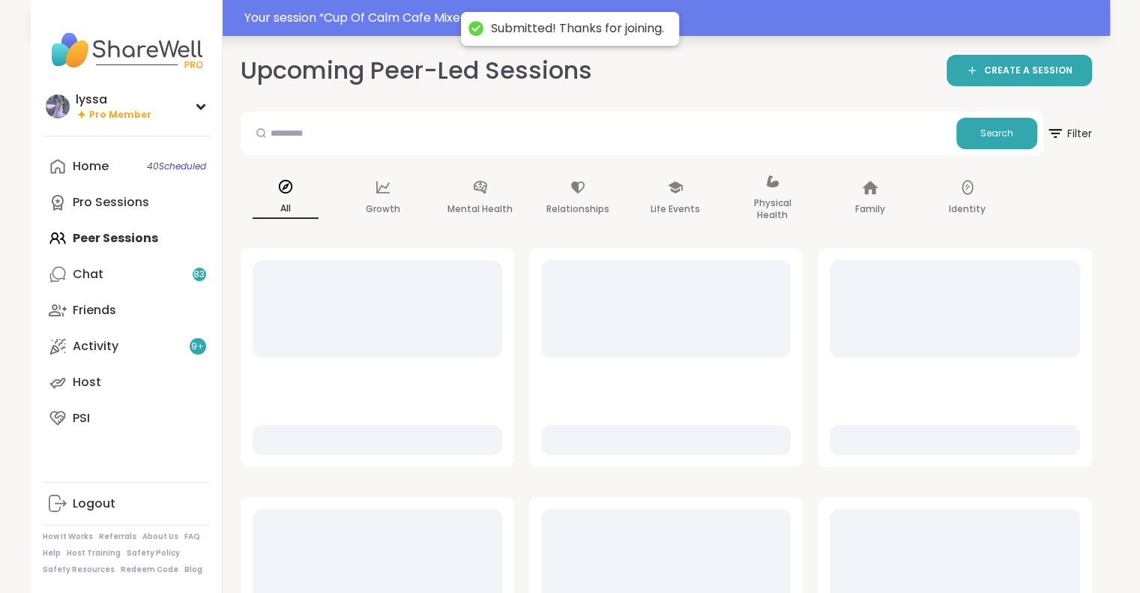
click at [319, 20] on div "Your session “ Cup Of Calm Cafe Mixer ” has started. Click here to enter!" at bounding box center [672, 18] width 857 height 18
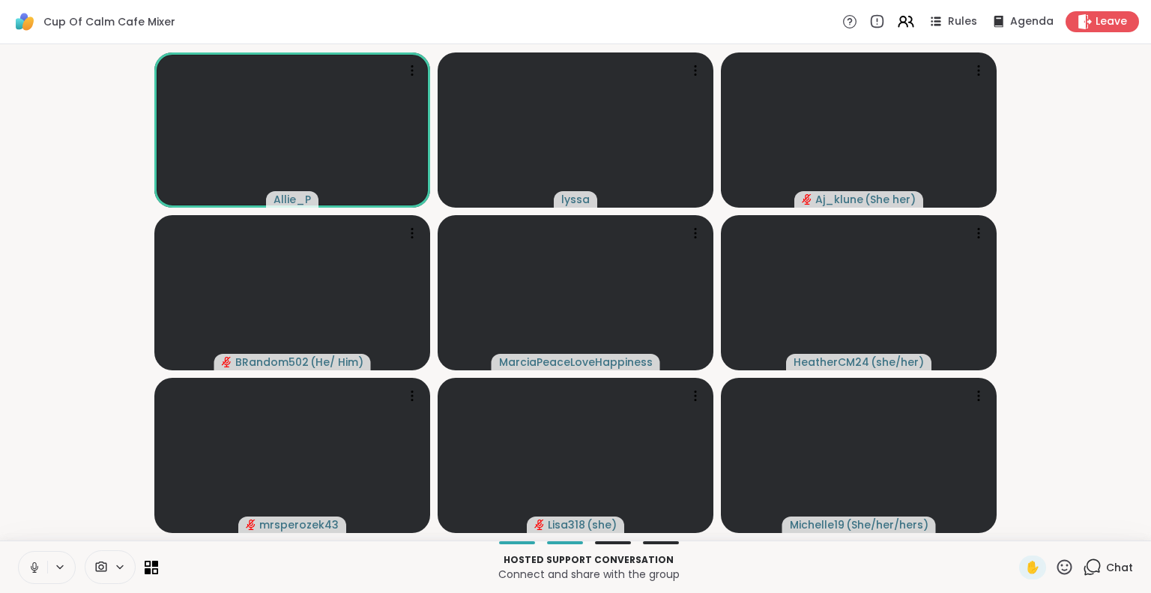
click at [31, 567] on icon at bounding box center [34, 567] width 7 height 4
click at [1108, 558] on div "Chat" at bounding box center [1108, 567] width 50 height 24
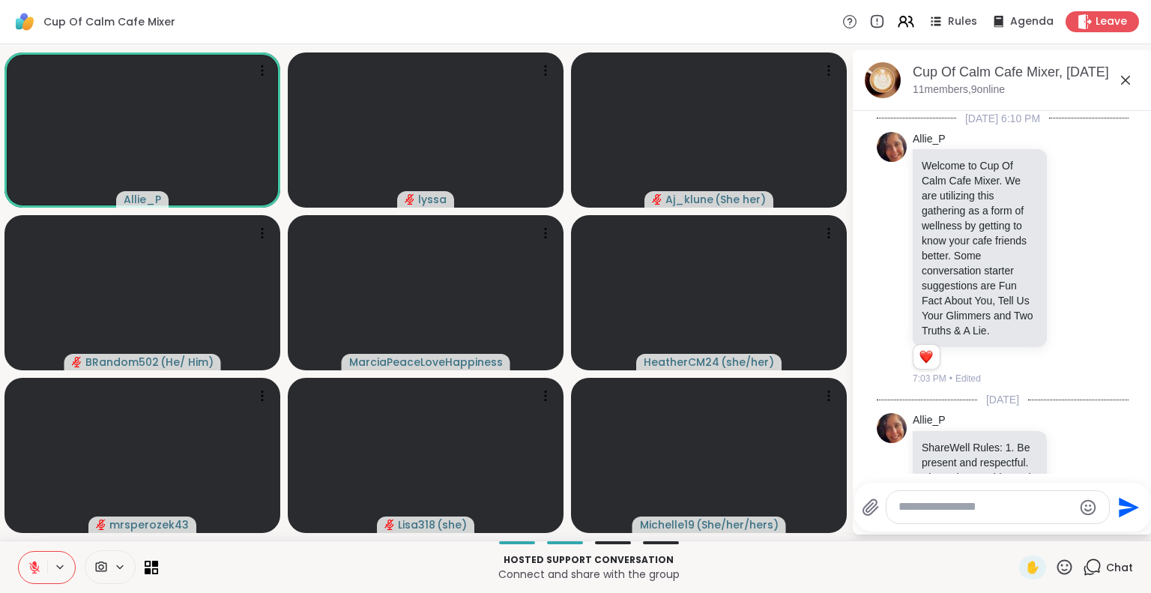
scroll to position [6137, 0]
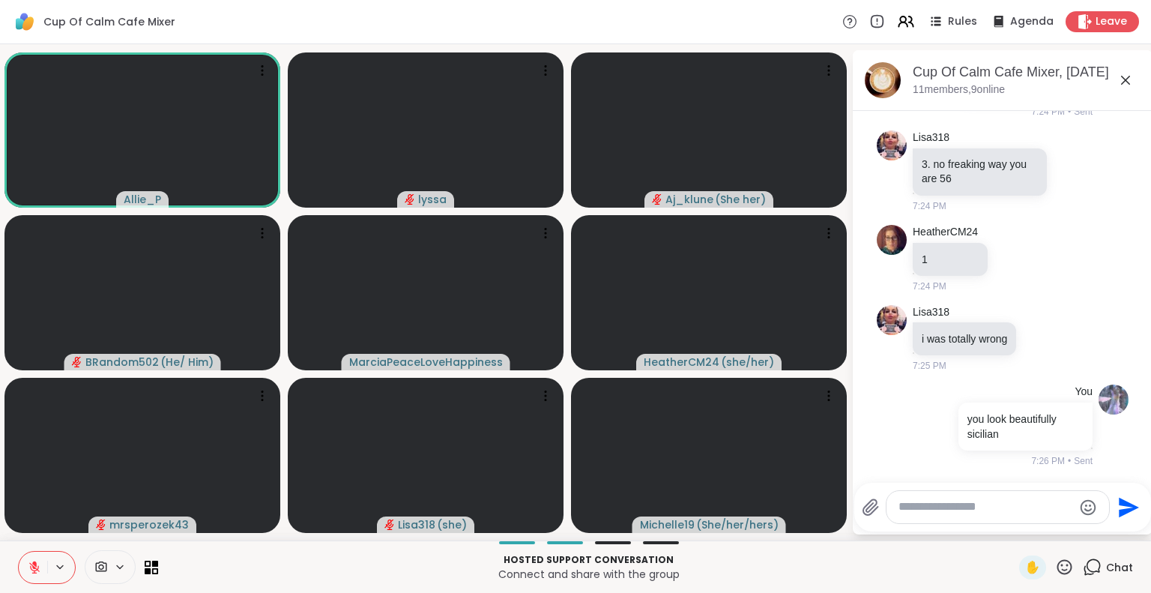
click at [1031, 500] on textarea "Type your message" at bounding box center [986, 507] width 175 height 16
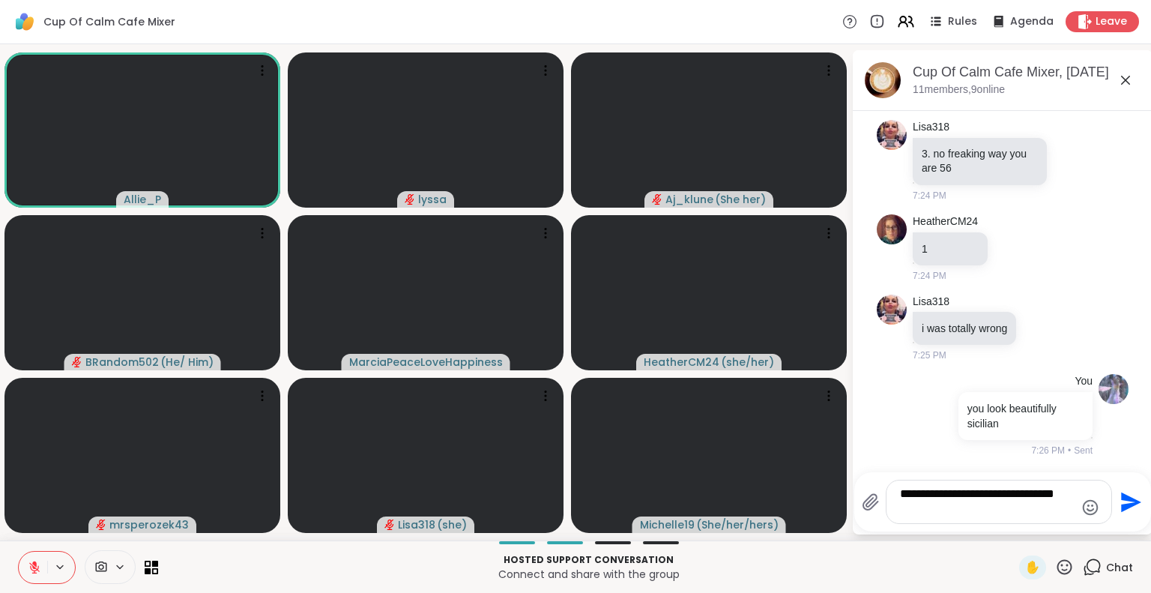
type textarea "**********"
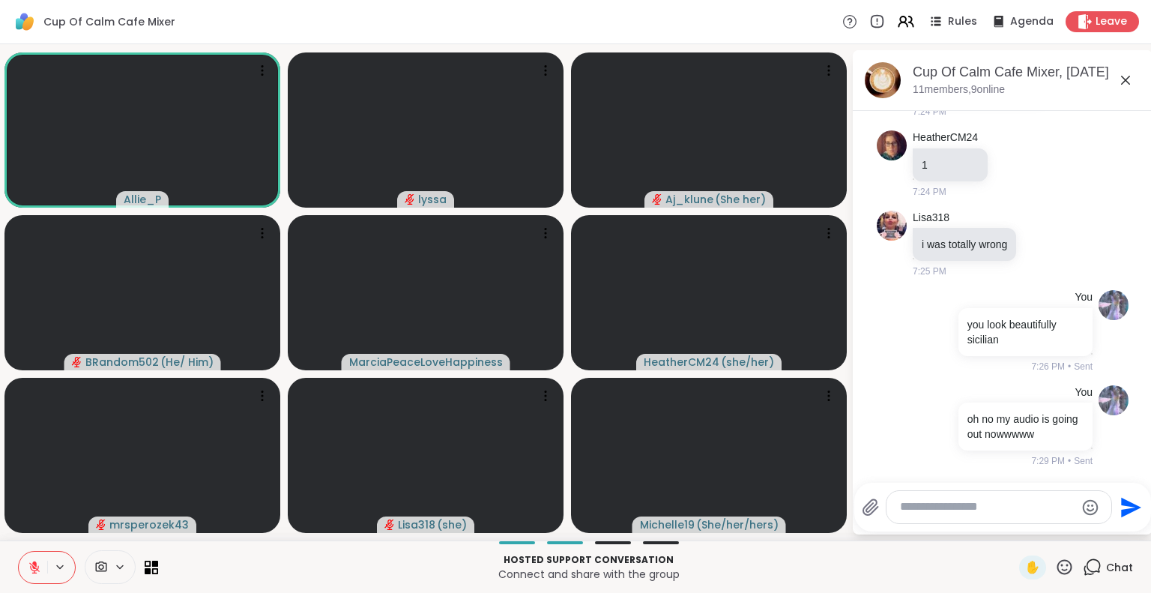
click at [1130, 82] on icon at bounding box center [1126, 80] width 18 height 18
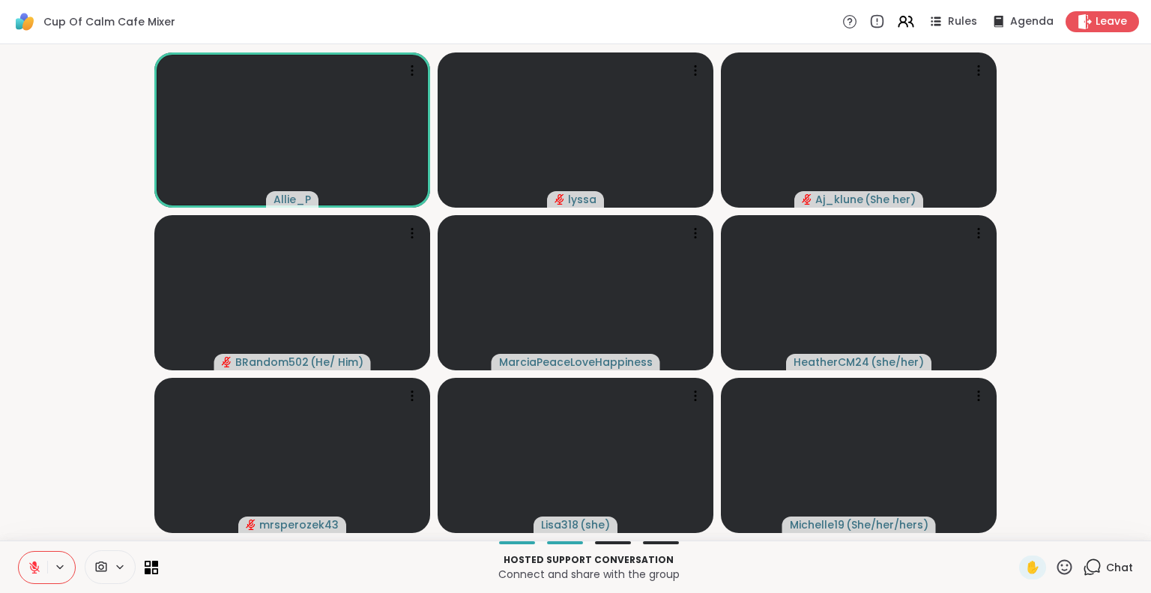
click at [42, 563] on button at bounding box center [33, 567] width 28 height 31
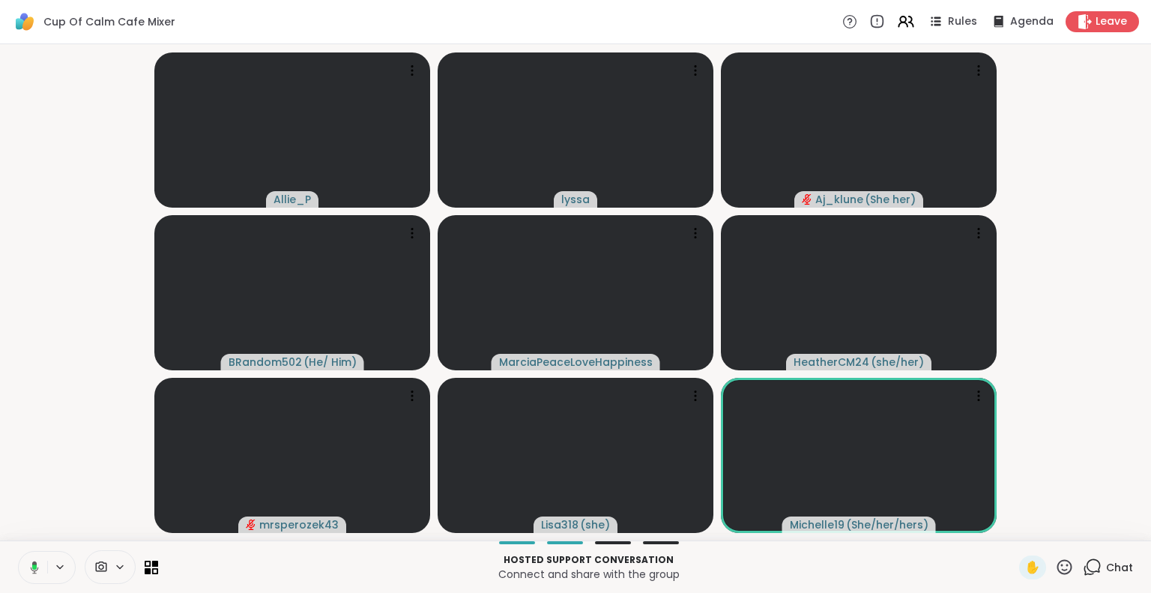
click at [34, 566] on icon at bounding box center [34, 566] width 4 height 5
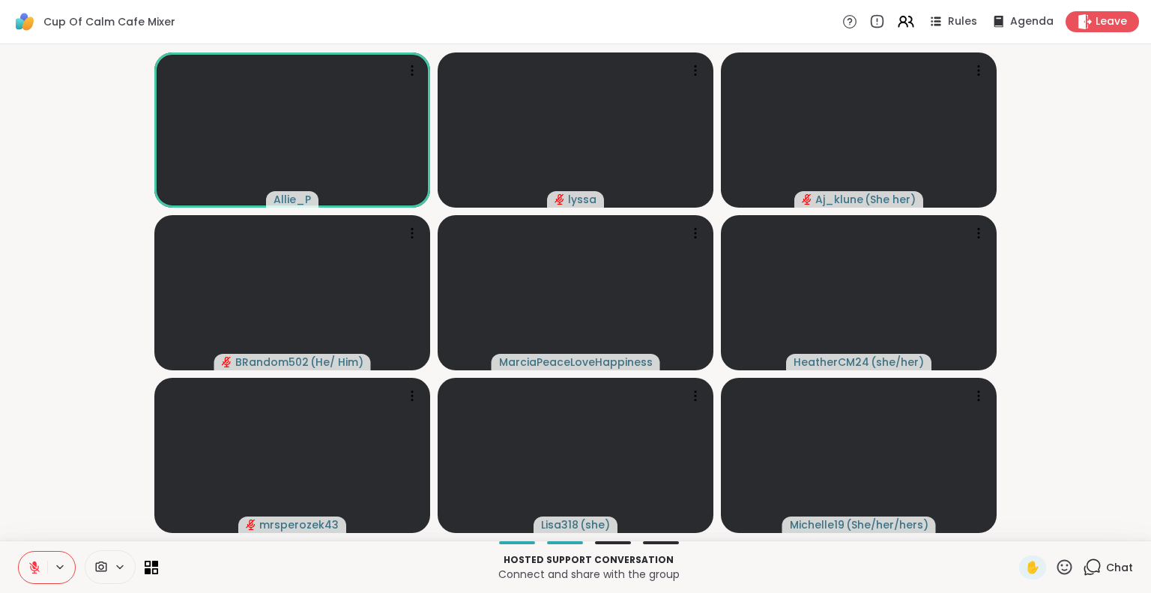
click at [30, 561] on icon at bounding box center [34, 567] width 13 height 13
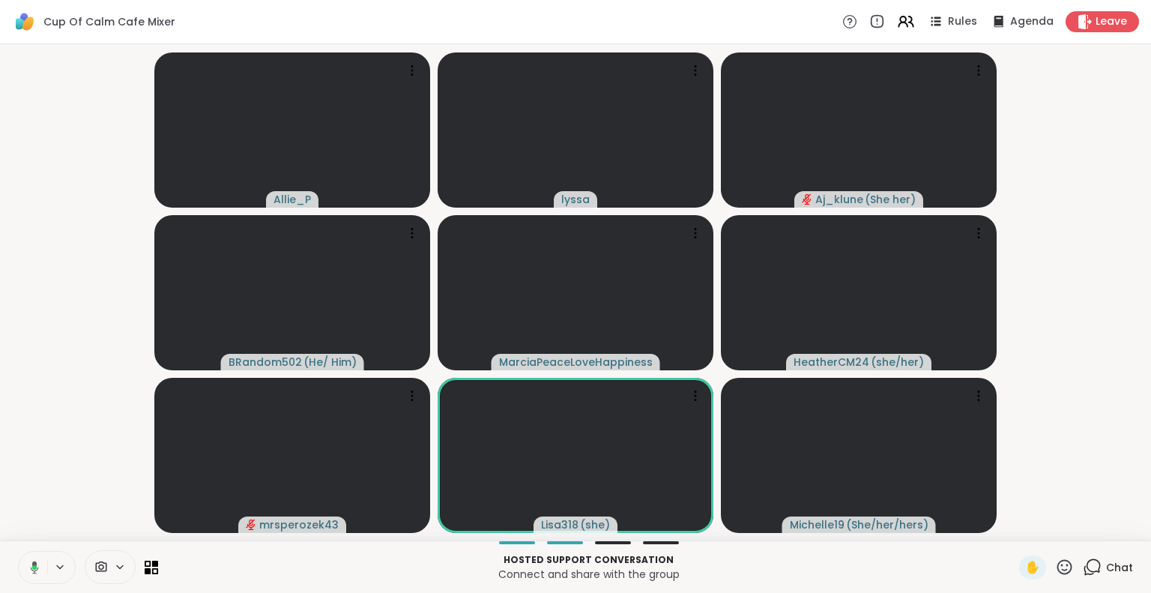
click at [36, 567] on icon at bounding box center [31, 567] width 13 height 13
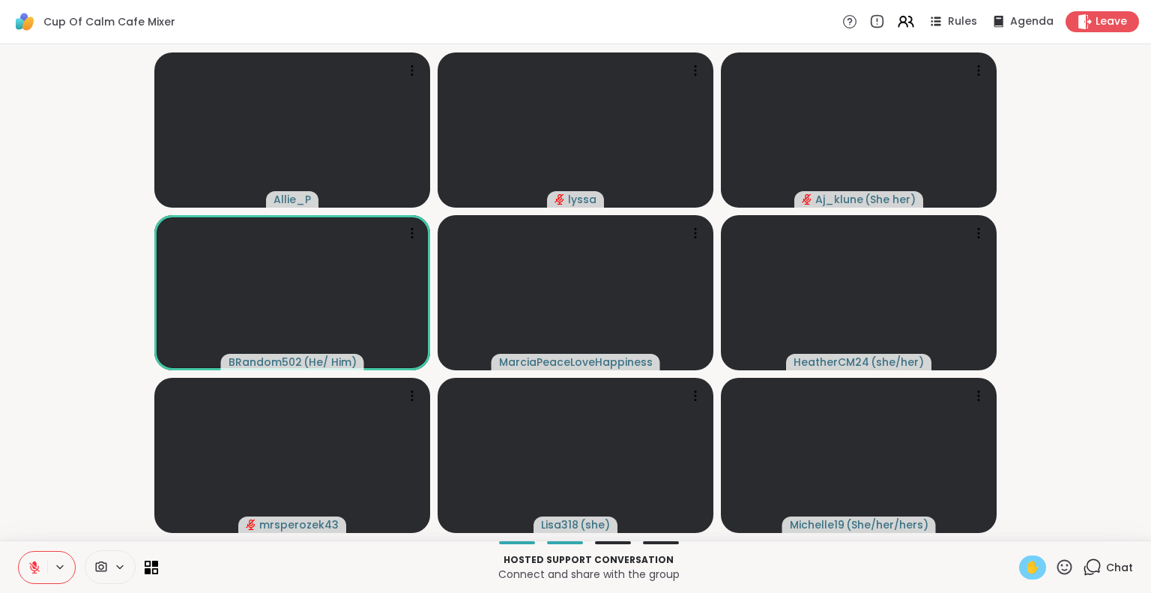
click at [1025, 564] on span "✋" at bounding box center [1032, 567] width 15 height 18
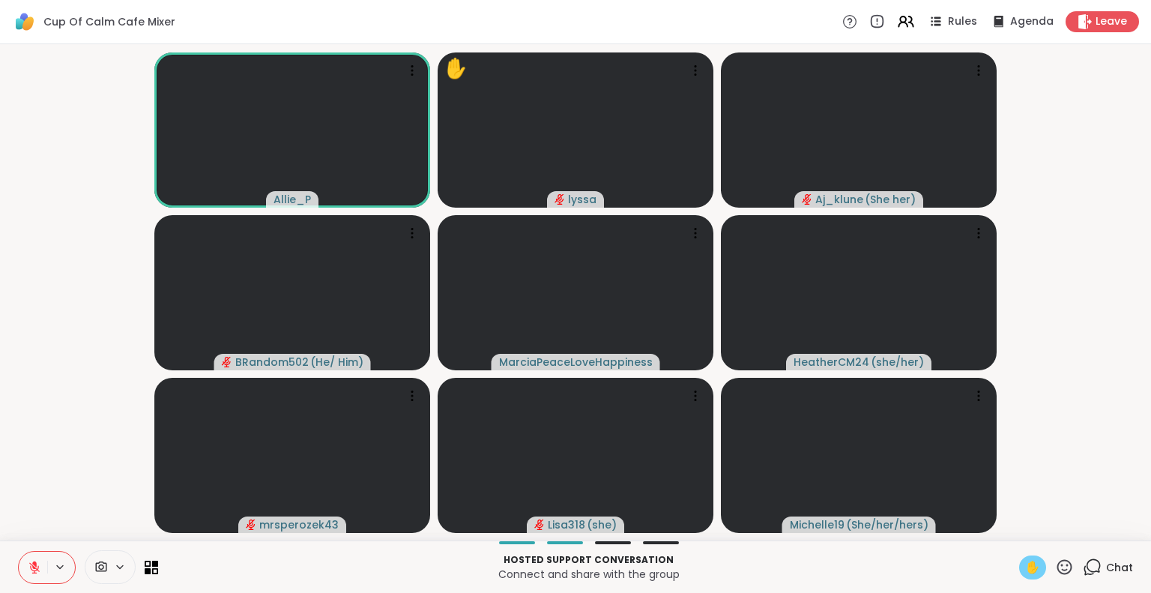
click at [1025, 573] on span "✋" at bounding box center [1032, 567] width 15 height 18
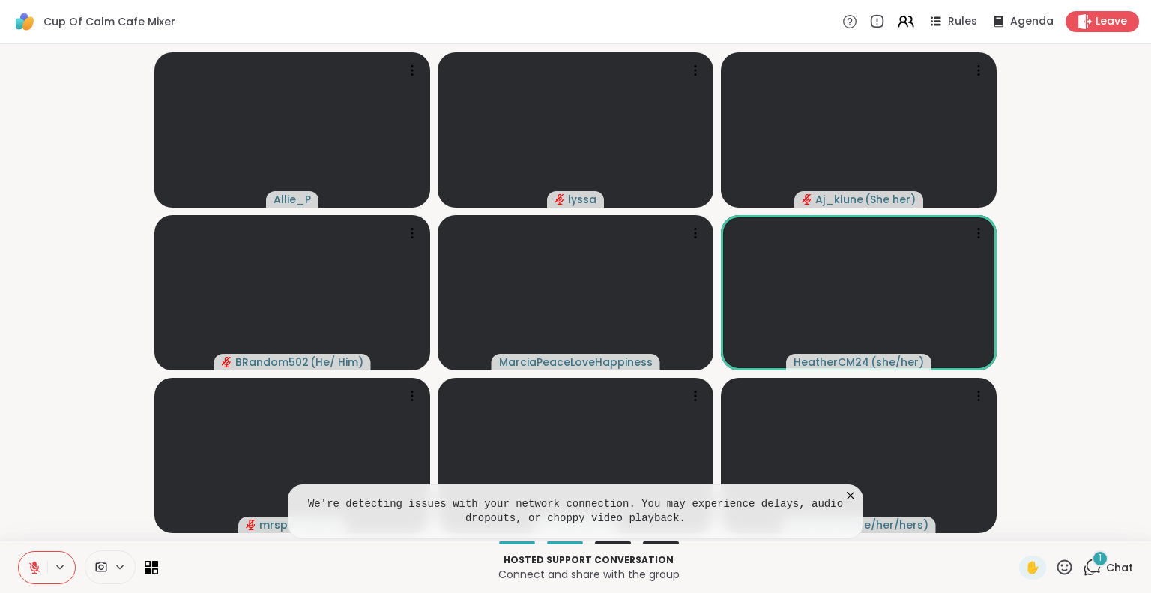
click at [33, 567] on icon at bounding box center [34, 567] width 10 height 10
click at [848, 495] on icon at bounding box center [850, 495] width 15 height 15
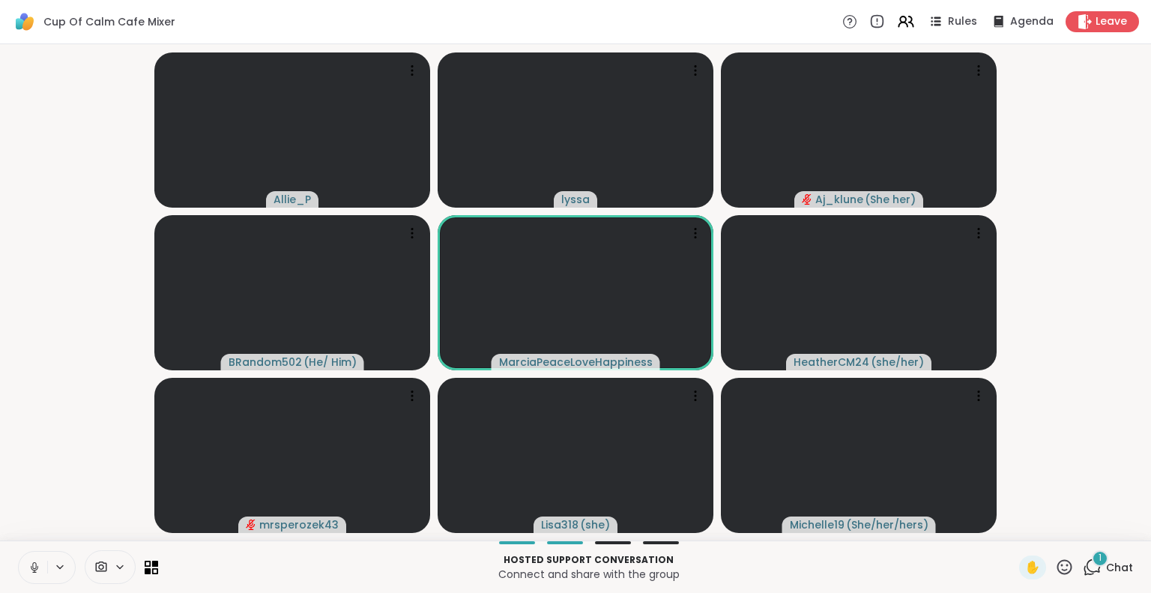
click at [35, 564] on icon at bounding box center [34, 567] width 13 height 13
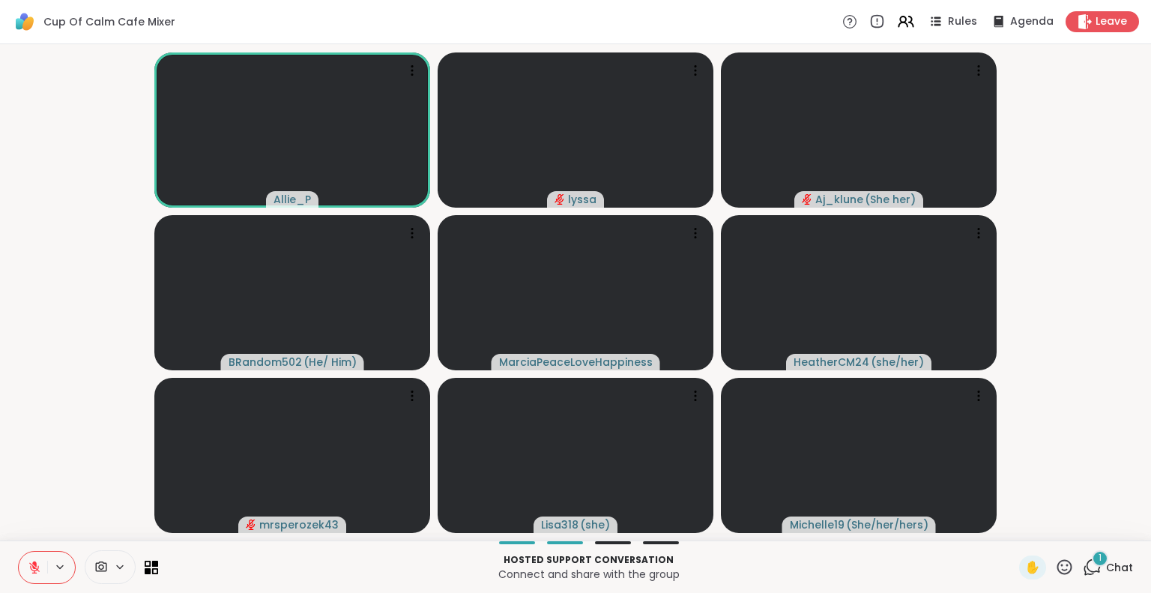
click at [37, 557] on button at bounding box center [33, 567] width 28 height 31
click at [27, 570] on button at bounding box center [33, 567] width 28 height 31
click at [34, 562] on icon at bounding box center [34, 564] width 4 height 6
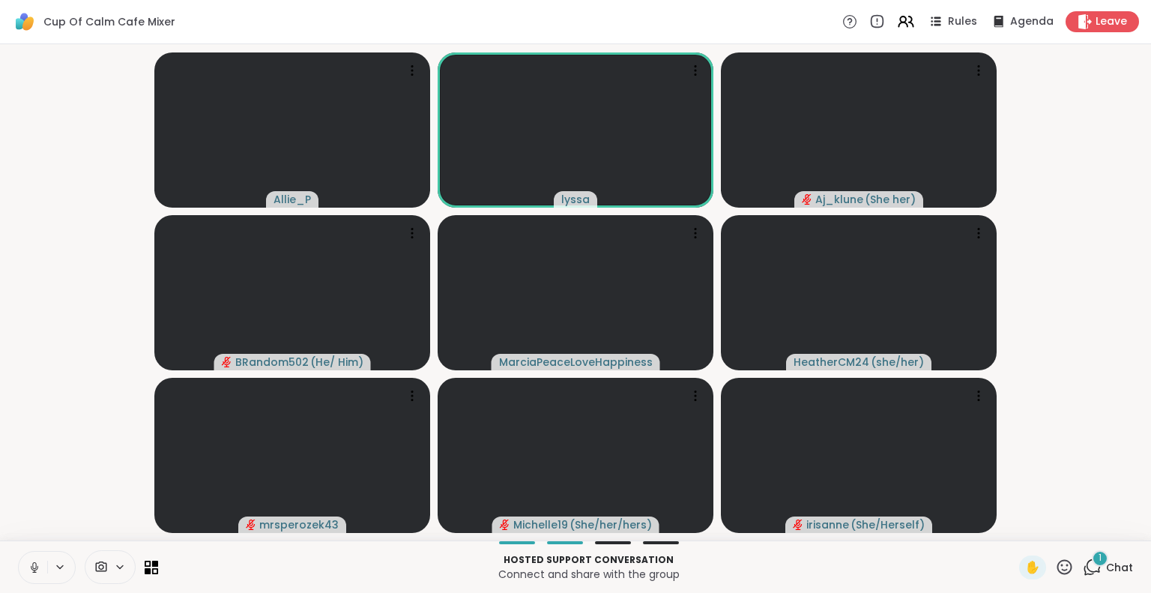
click at [34, 565] on icon at bounding box center [34, 567] width 13 height 13
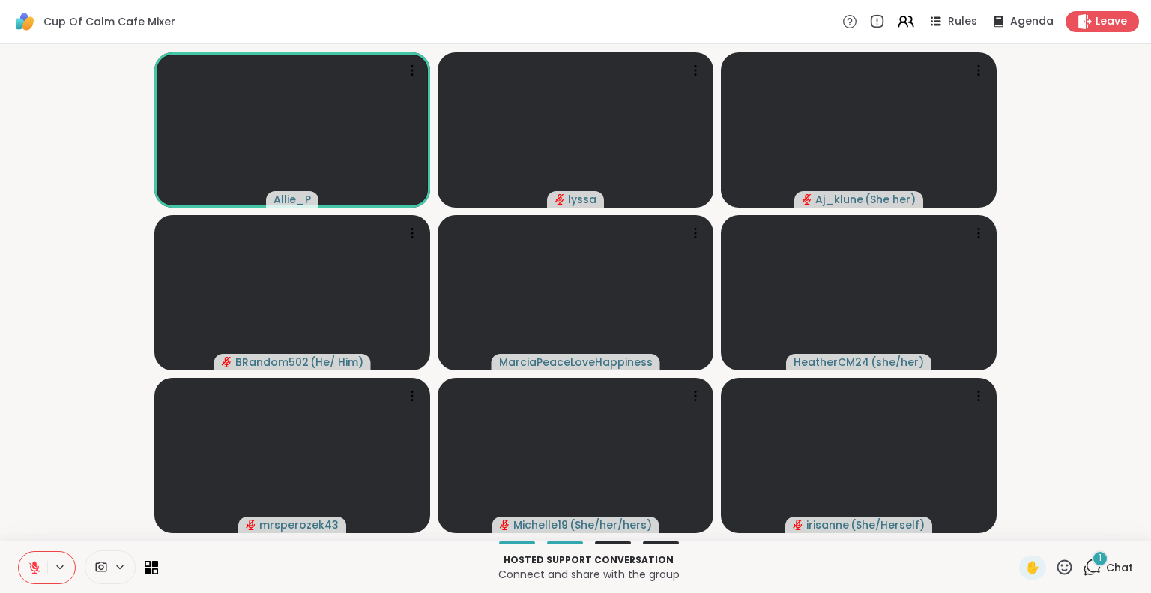
click at [34, 564] on icon at bounding box center [34, 564] width 4 height 6
click at [31, 568] on icon at bounding box center [34, 567] width 7 height 4
click at [32, 569] on icon at bounding box center [34, 567] width 13 height 13
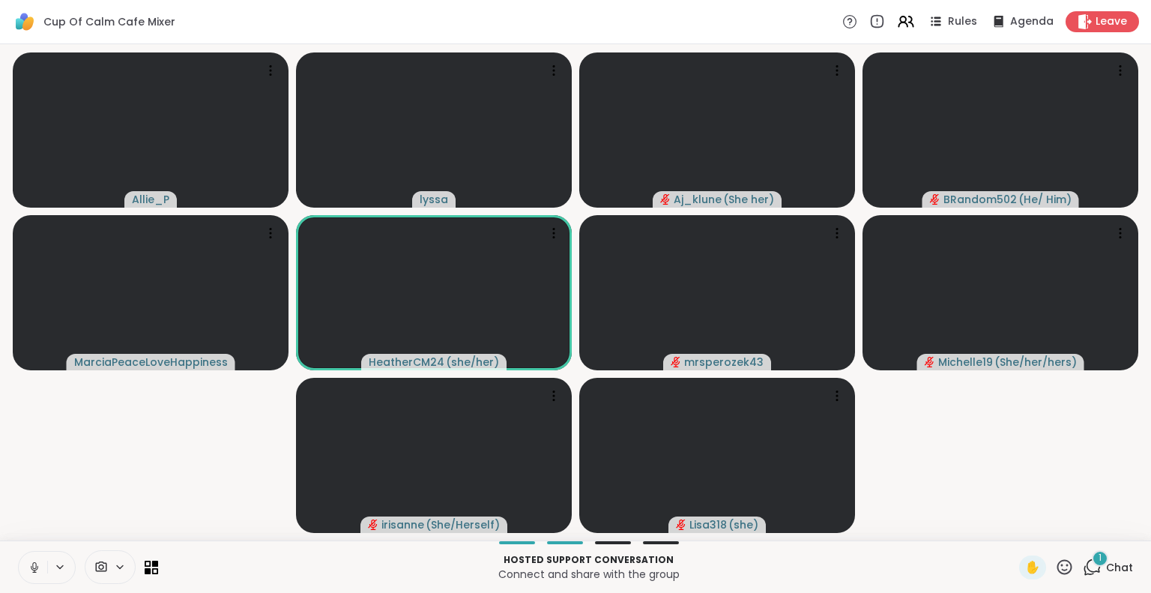
click at [37, 559] on button at bounding box center [33, 567] width 28 height 31
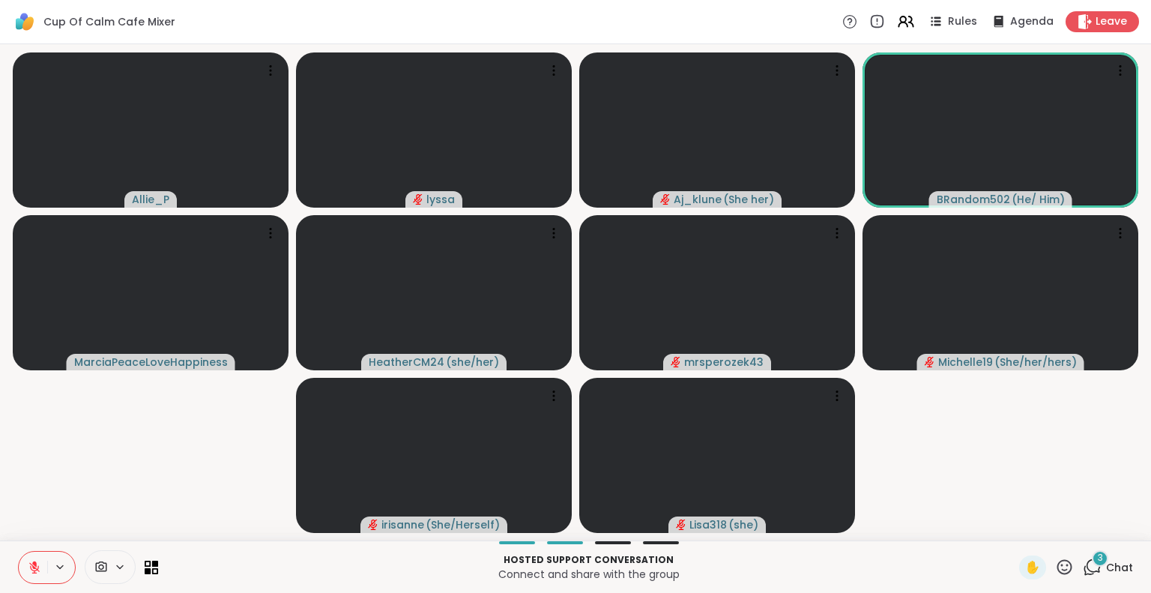
click at [33, 567] on icon at bounding box center [34, 567] width 10 height 10
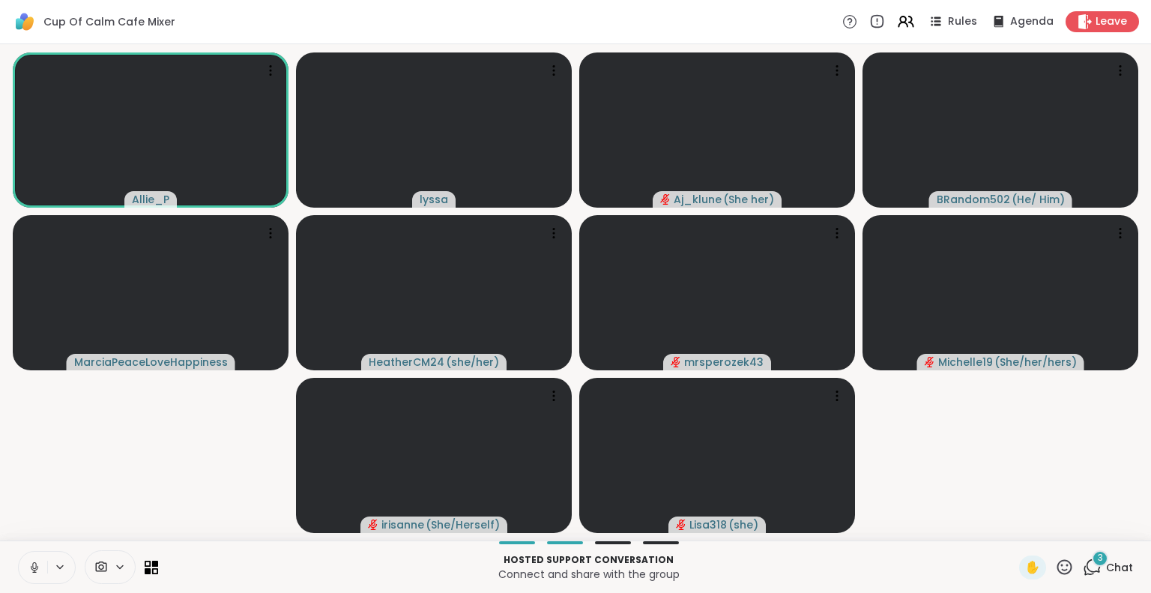
click at [38, 569] on icon at bounding box center [34, 567] width 13 height 13
click at [30, 569] on icon at bounding box center [34, 567] width 13 height 13
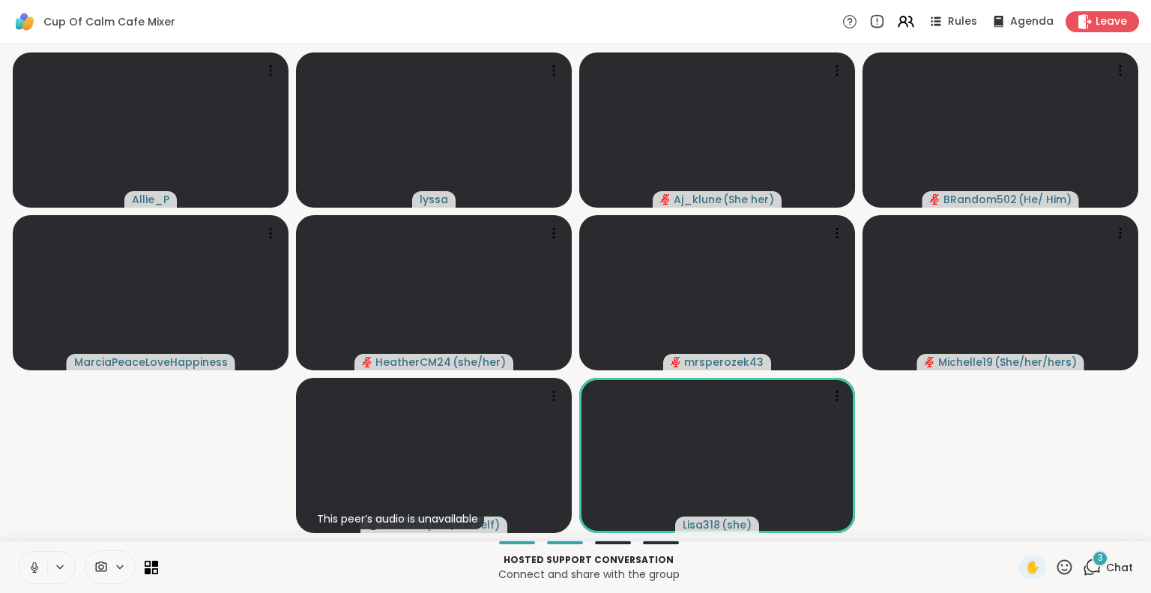
click at [28, 573] on icon at bounding box center [34, 567] width 13 height 13
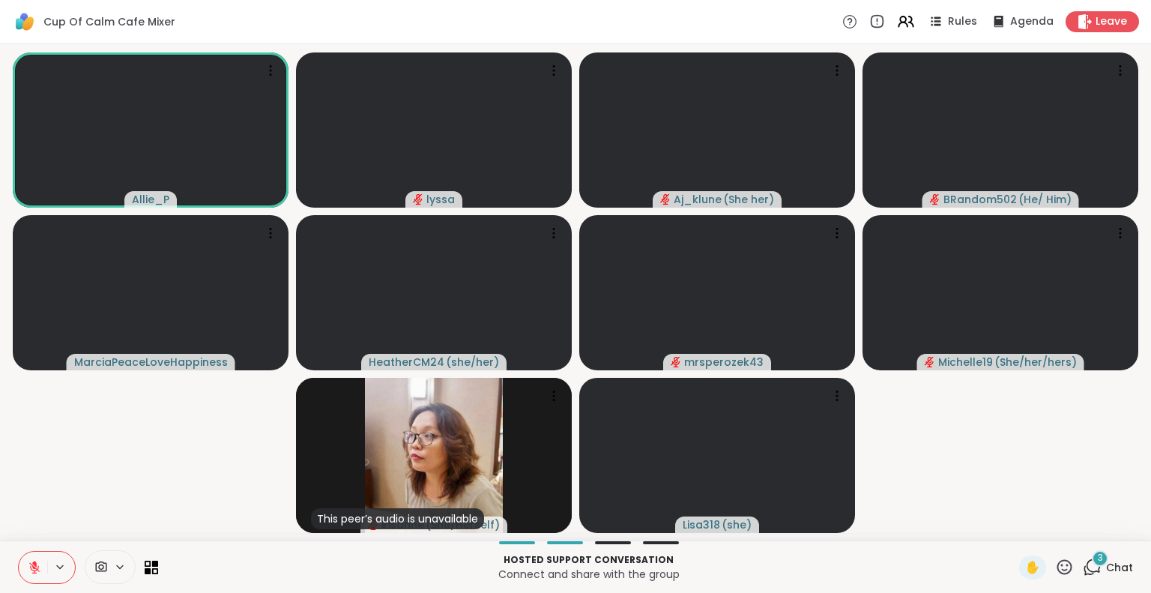
click at [19, 558] on button at bounding box center [33, 567] width 28 height 31
click at [30, 567] on icon at bounding box center [34, 567] width 13 height 13
click at [1060, 570] on icon at bounding box center [1065, 566] width 15 height 15
click at [1013, 522] on span "❤️" at bounding box center [1020, 528] width 15 height 18
click at [1122, 568] on div "Hosted support conversation Connect and share with the group ✋ 3 Chat" at bounding box center [575, 566] width 1151 height 52
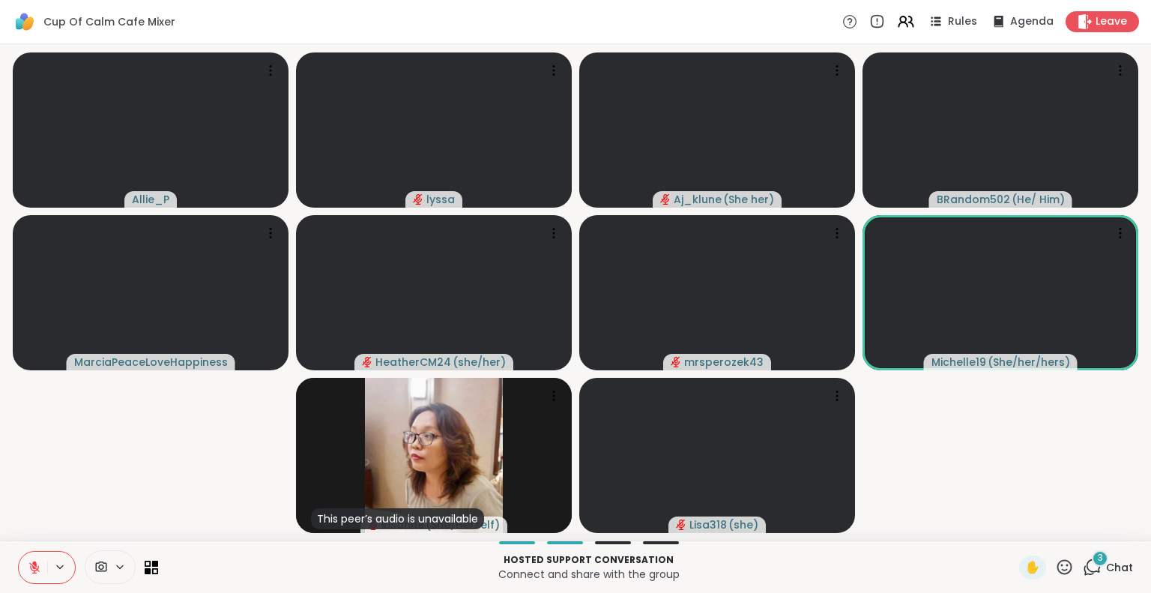
click at [1111, 568] on span "Chat" at bounding box center [1119, 567] width 27 height 15
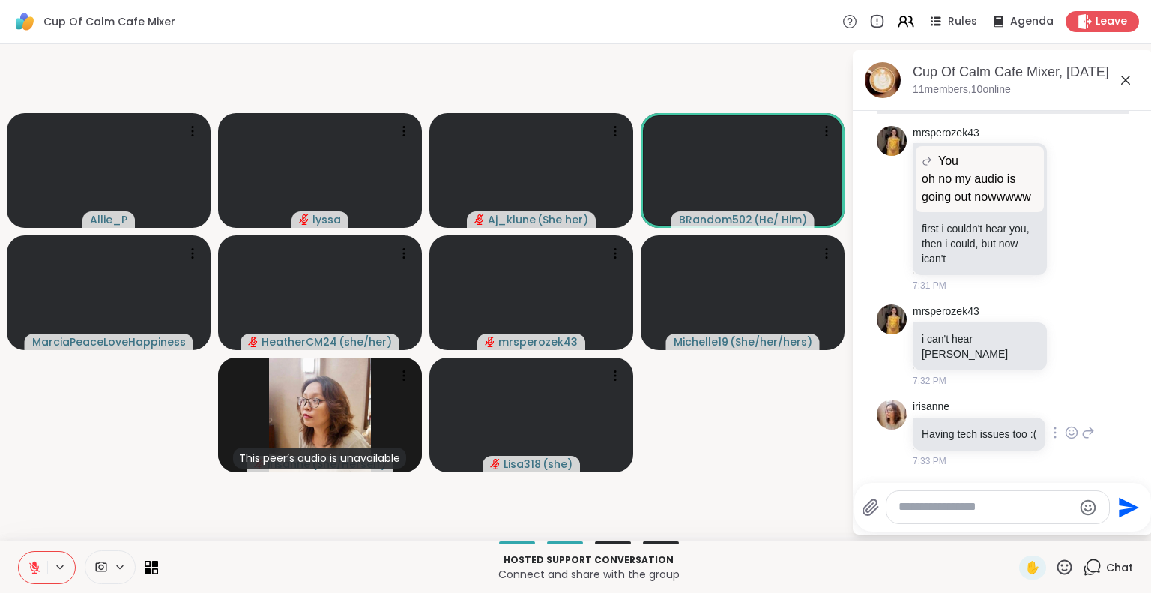
scroll to position [6697, 0]
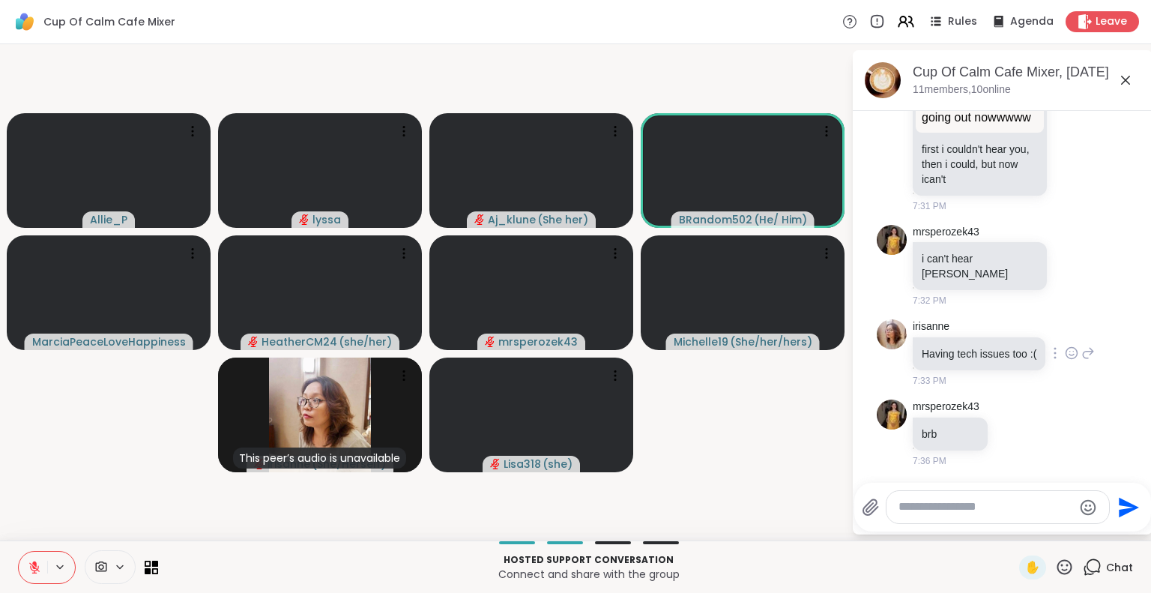
click at [1065, 350] on icon at bounding box center [1071, 353] width 13 height 15
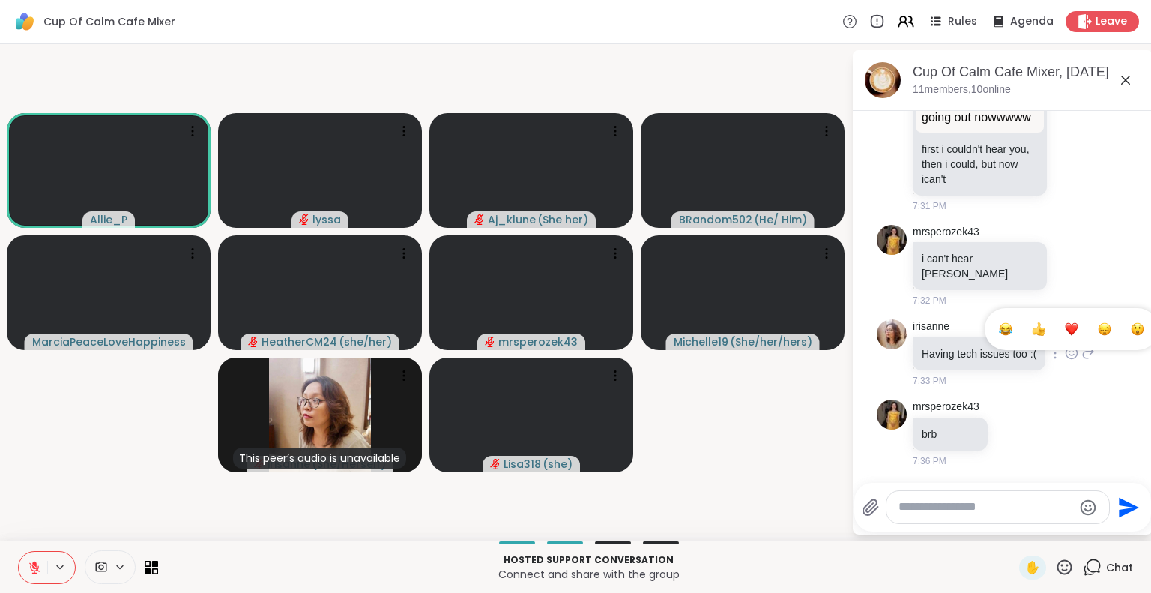
click at [1090, 322] on button "Select Reaction: Sad" at bounding box center [1105, 329] width 30 height 30
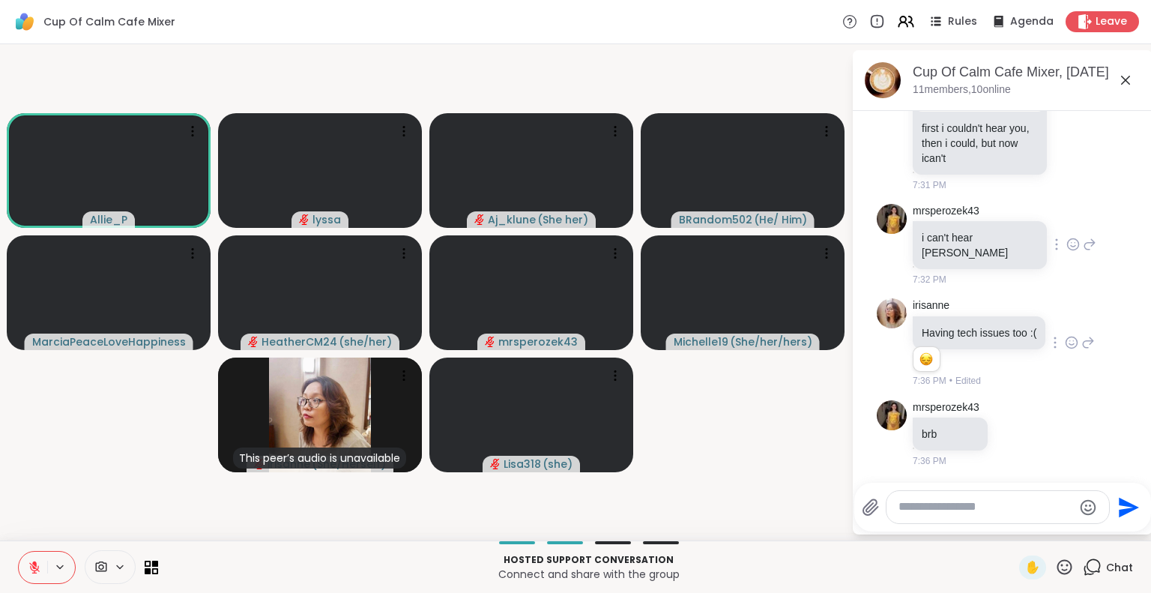
click at [1067, 252] on icon at bounding box center [1073, 244] width 13 height 15
click at [1100, 227] on div "Select Reaction: Sad" at bounding box center [1106, 220] width 13 height 13
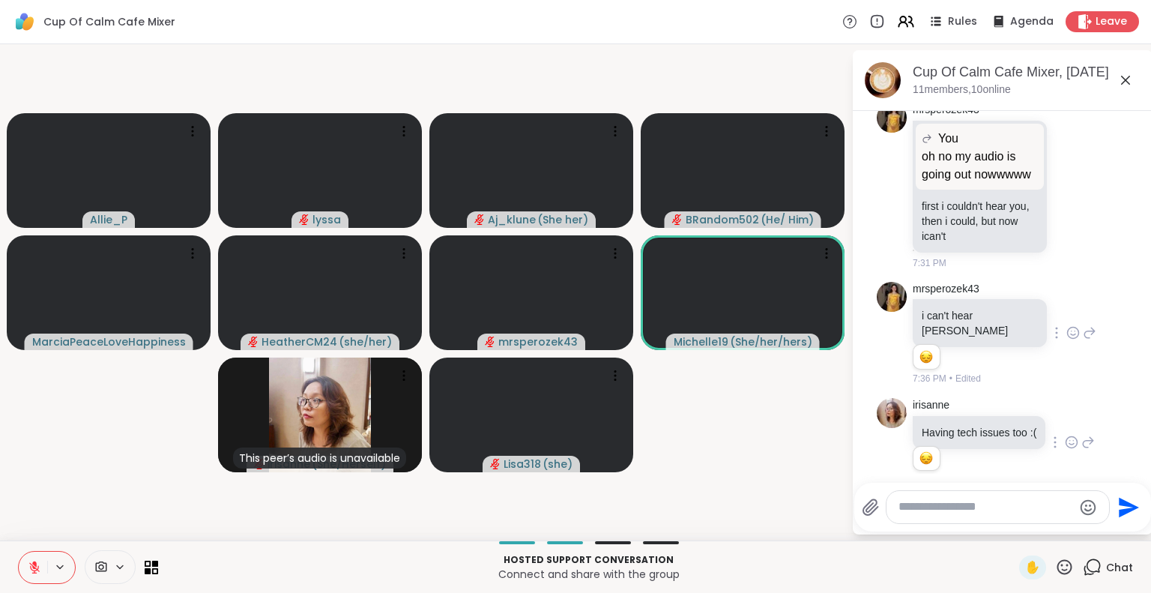
scroll to position [6740, 0]
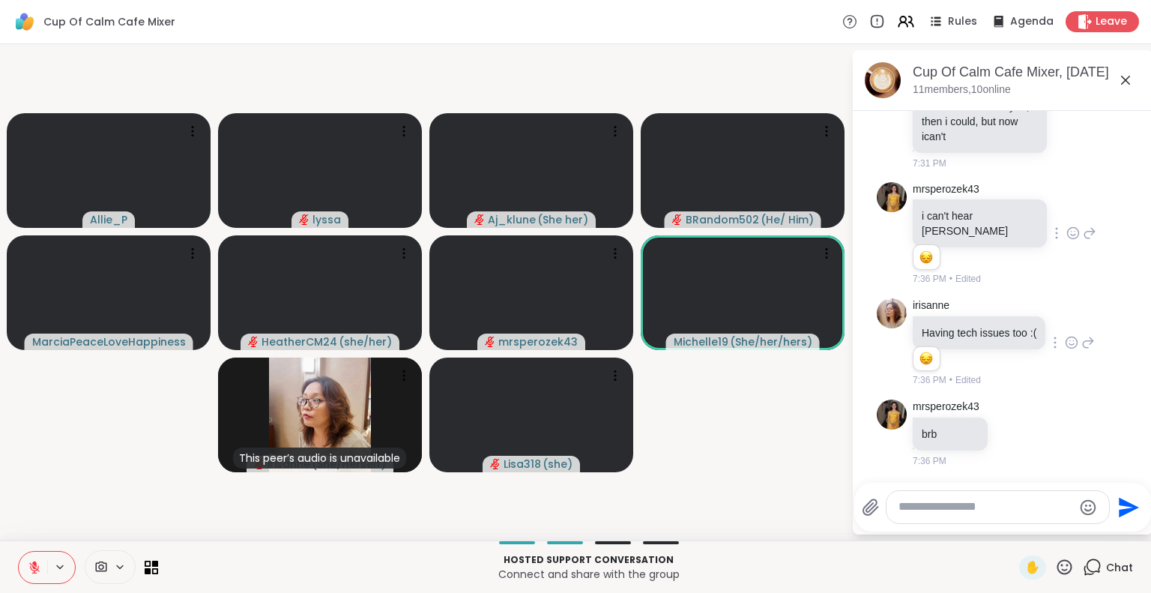
click at [1067, 227] on icon at bounding box center [1073, 233] width 13 height 15
click at [1061, 230] on div "mrsperozek43 i can't hear Lyssa 1 1 7:36 PM • Edited" at bounding box center [1003, 234] width 252 height 116
click at [1083, 224] on icon at bounding box center [1089, 233] width 13 height 18
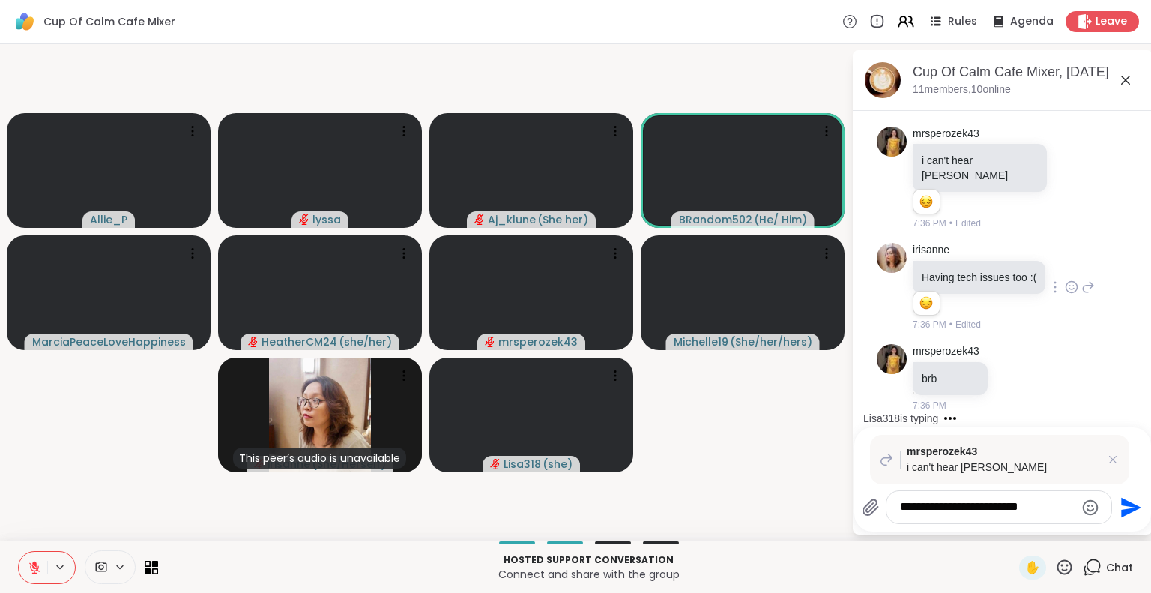
type textarea "**********"
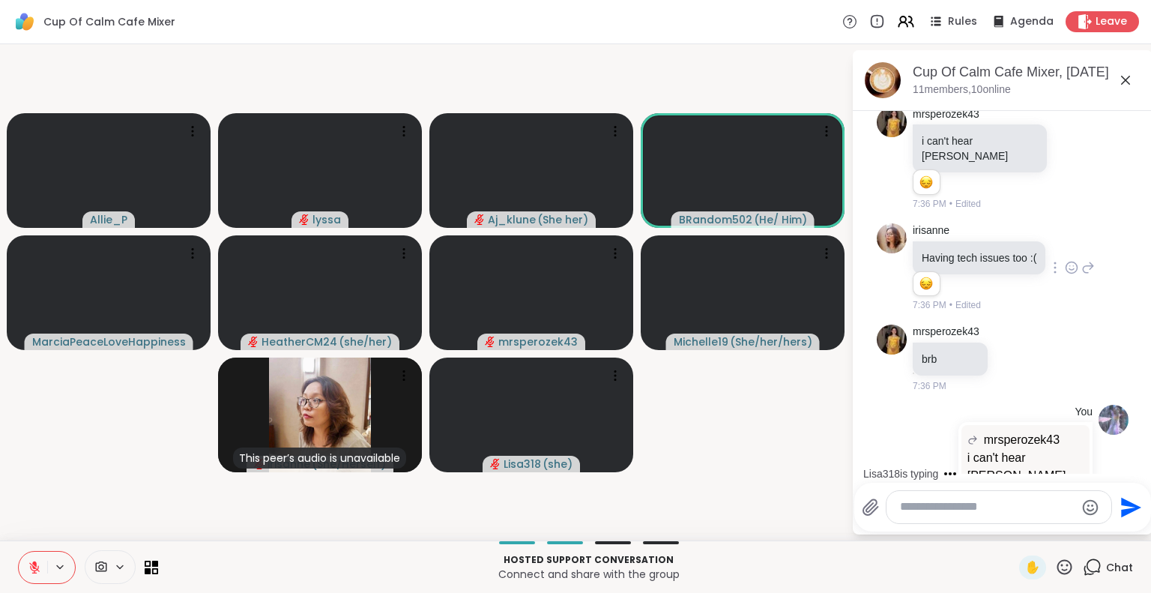
scroll to position [6886, 0]
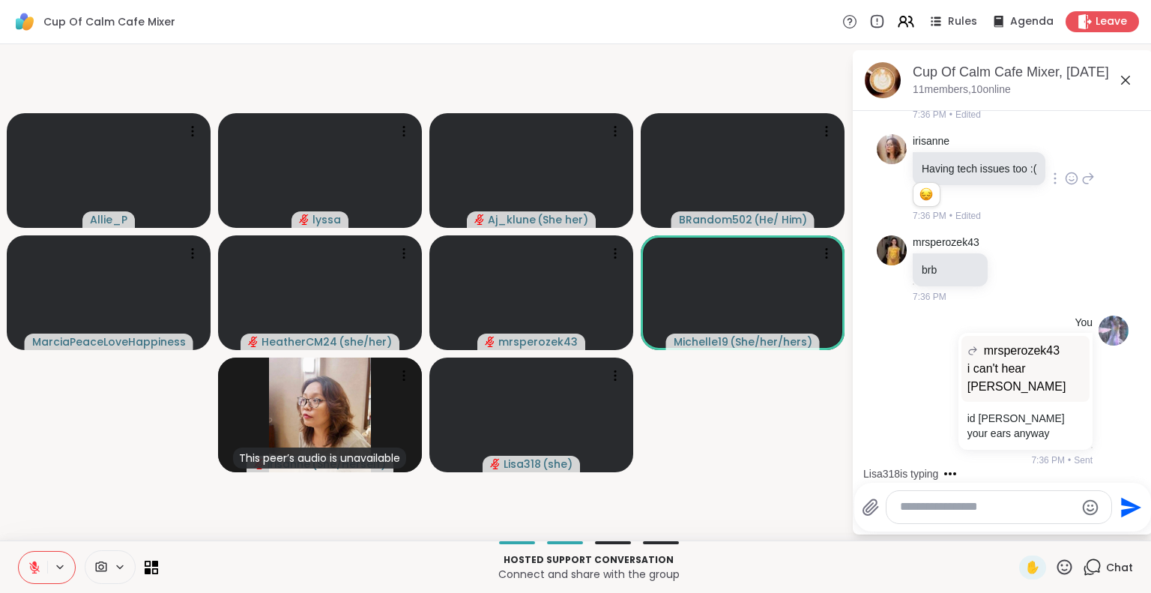
click at [1124, 80] on icon at bounding box center [1126, 80] width 18 height 18
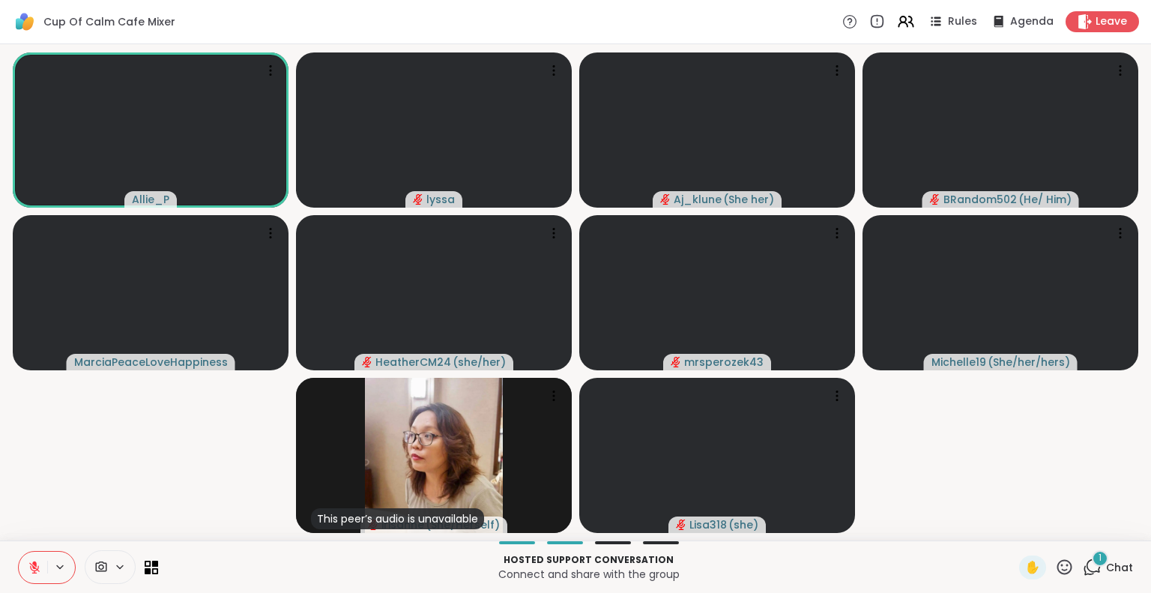
click at [32, 566] on icon at bounding box center [34, 567] width 10 height 10
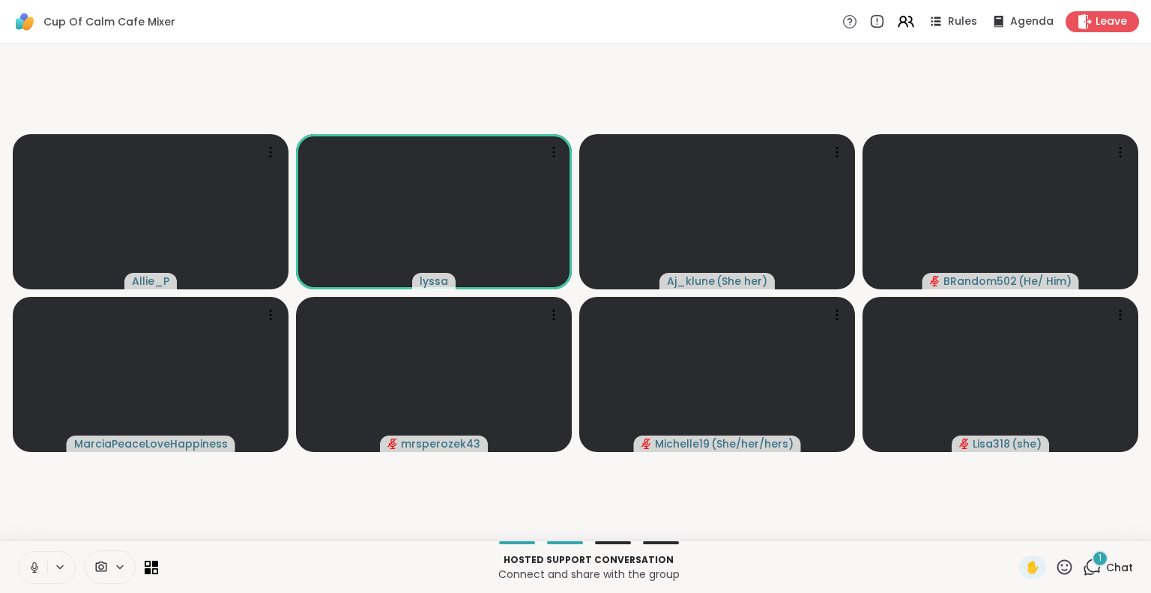
click at [43, 564] on button at bounding box center [33, 567] width 28 height 31
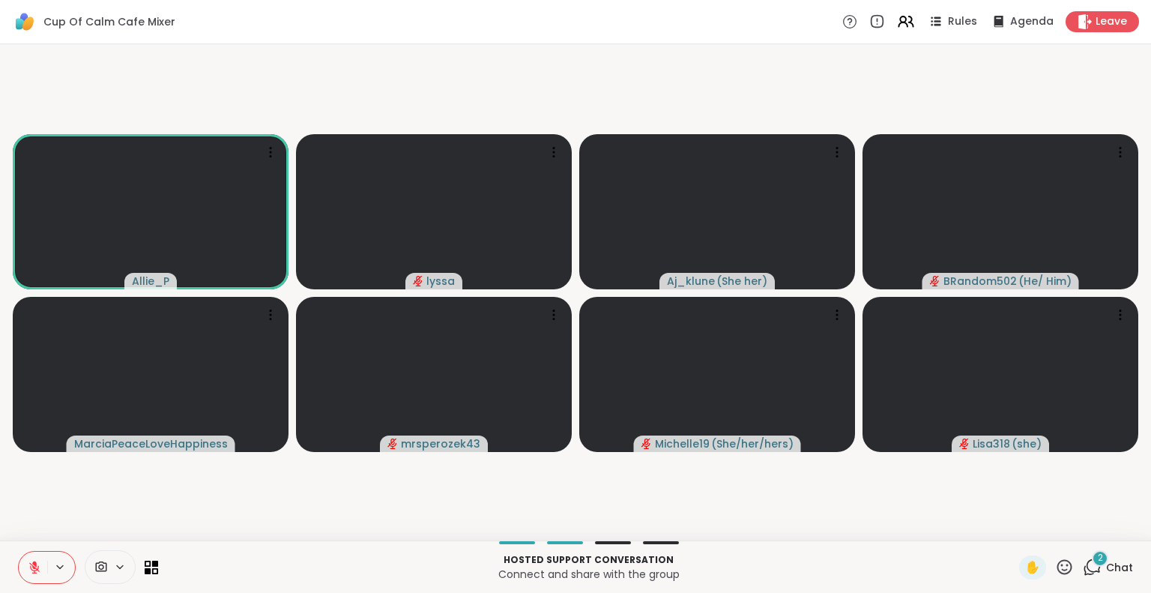
click at [1056, 564] on icon at bounding box center [1064, 567] width 19 height 19
click at [996, 515] on div "✋ ❤️ 👍 🌟 🎉" at bounding box center [1070, 528] width 150 height 48
click at [1057, 563] on icon at bounding box center [1064, 567] width 19 height 19
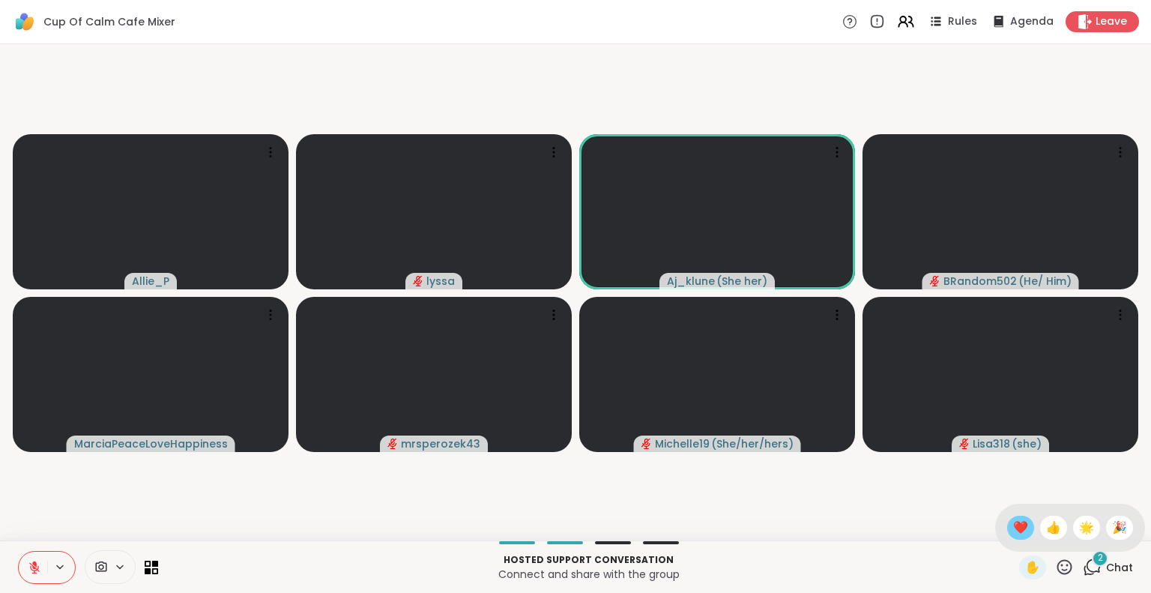
click at [1013, 522] on span "❤️" at bounding box center [1020, 528] width 15 height 18
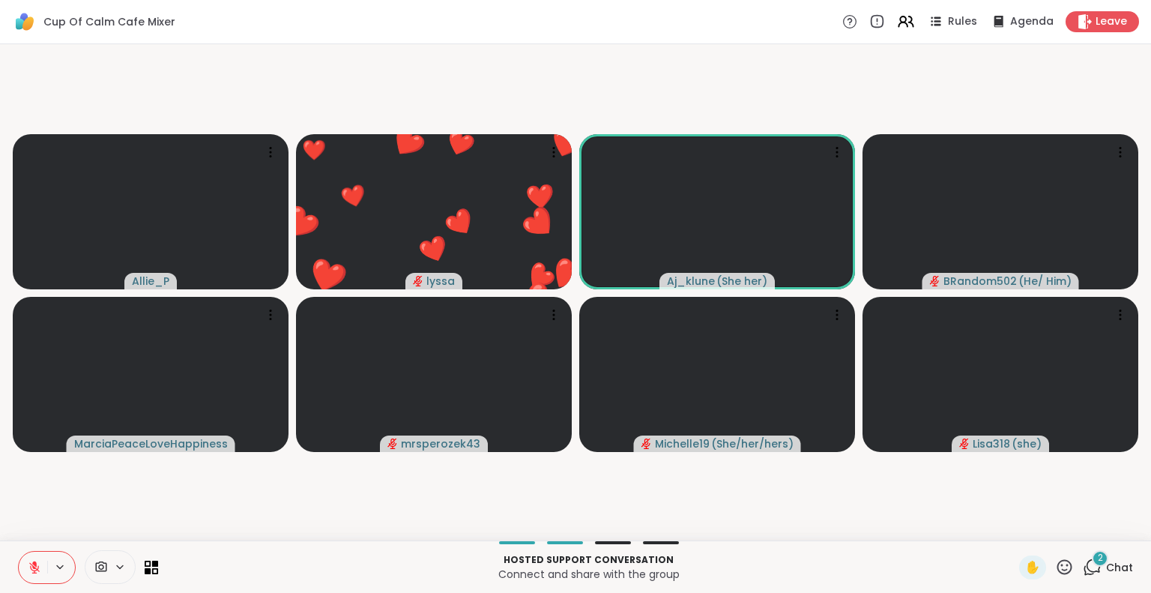
click at [39, 563] on icon at bounding box center [34, 567] width 13 height 13
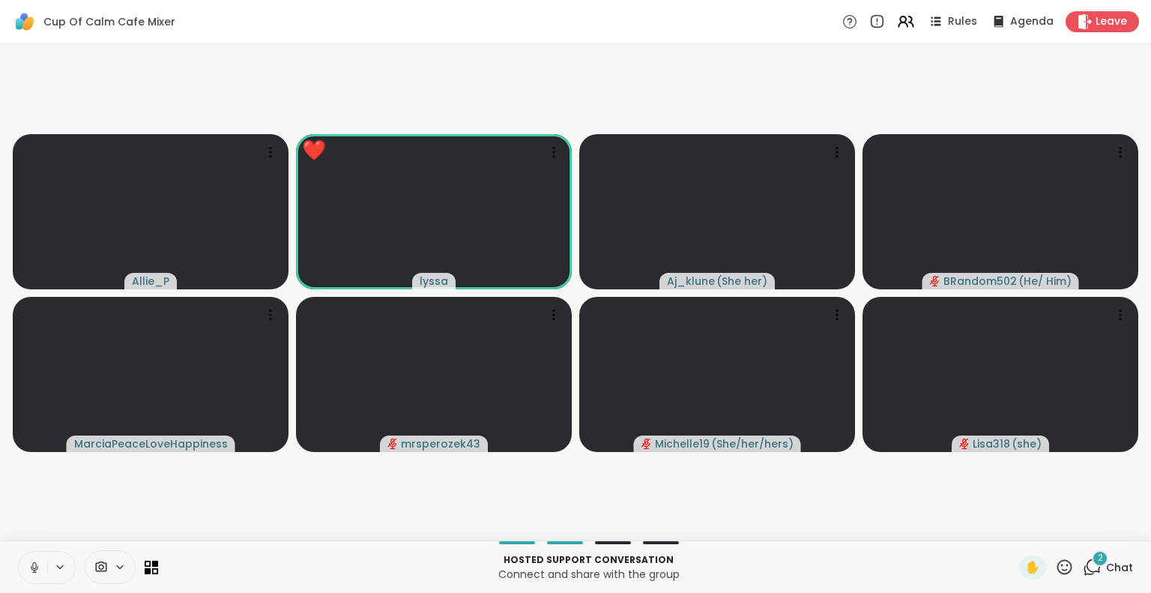
click at [30, 564] on icon at bounding box center [34, 567] width 13 height 13
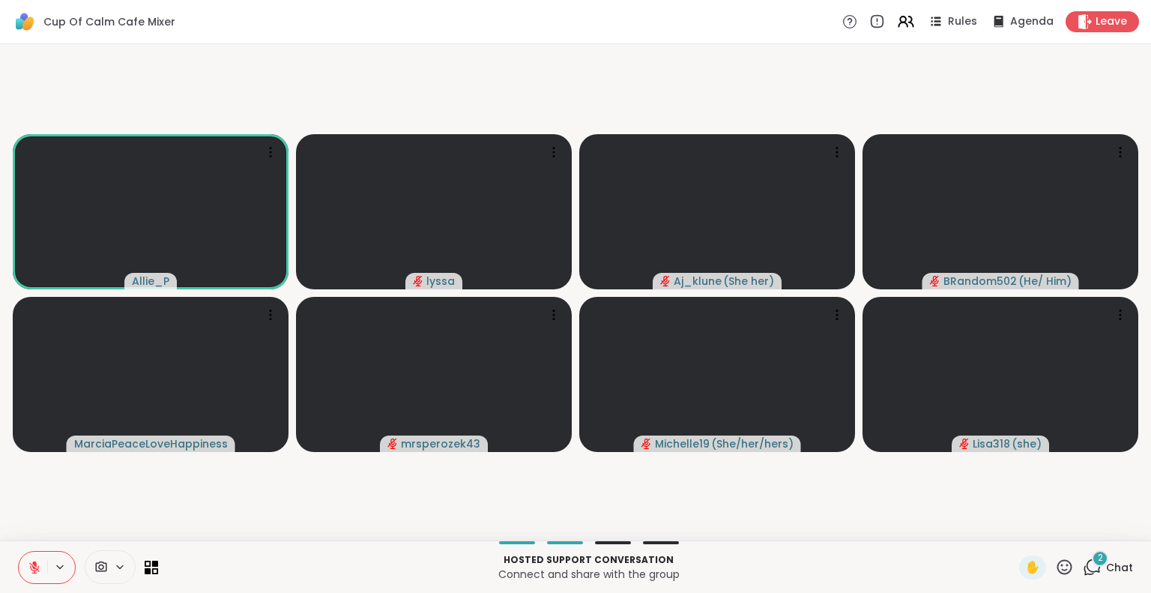
click at [1088, 572] on icon at bounding box center [1092, 567] width 19 height 19
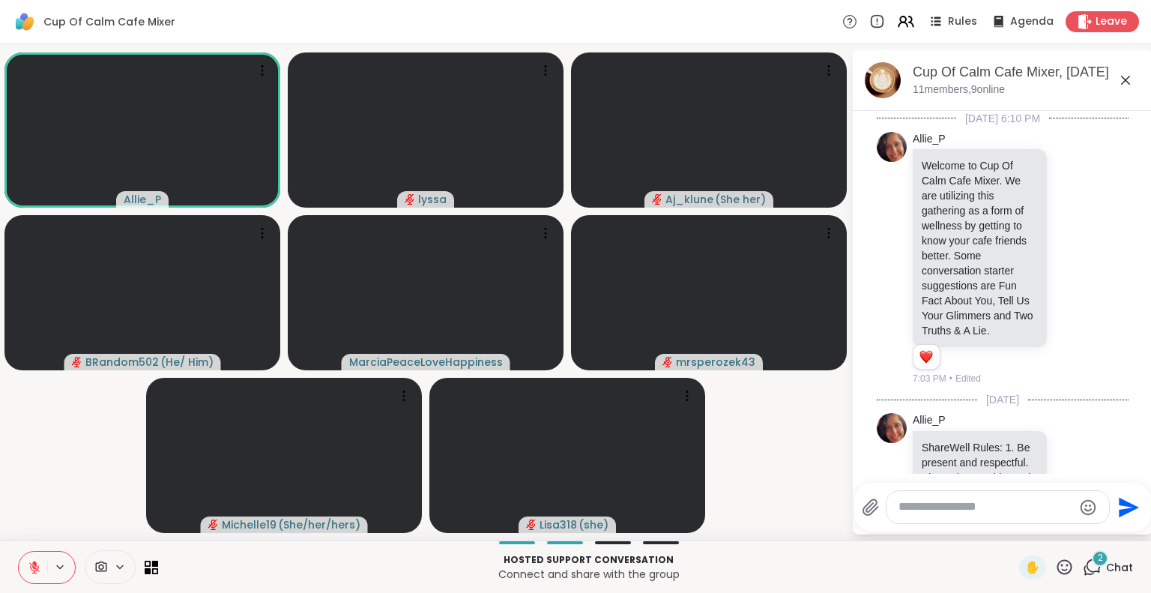
scroll to position [7081, 0]
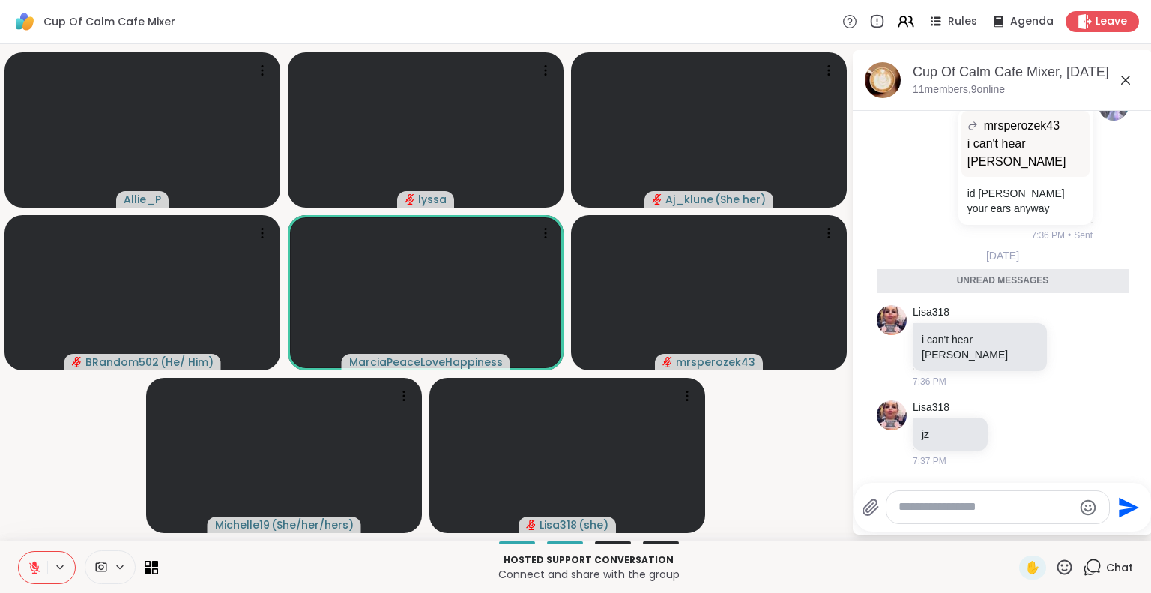
click at [1121, 84] on icon at bounding box center [1125, 80] width 9 height 9
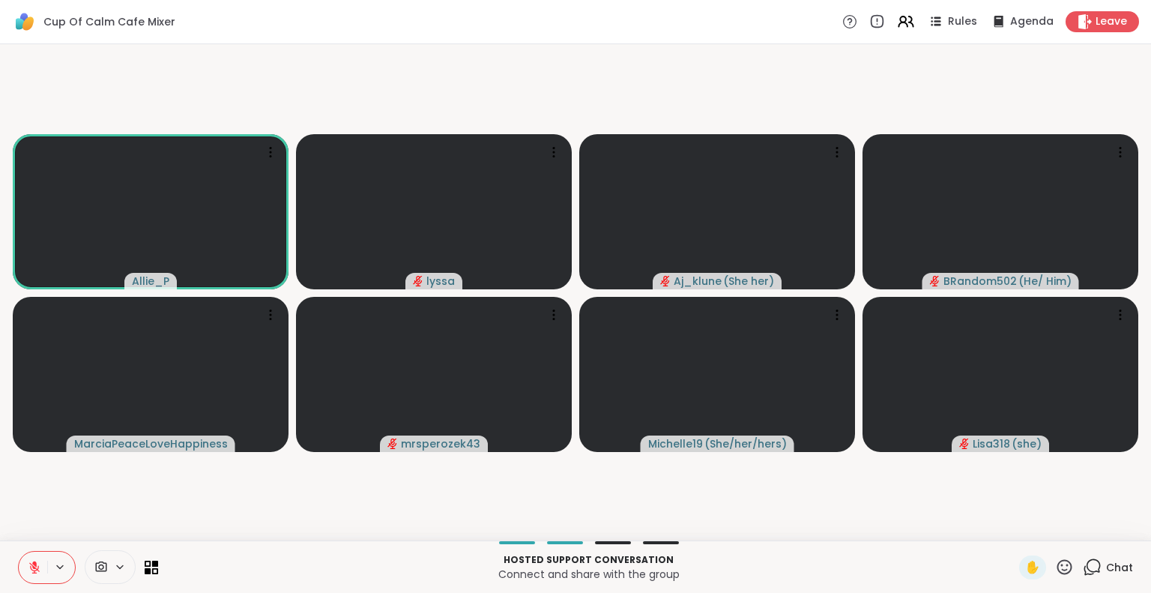
click at [141, 470] on video-player-container "Allie_P lyssa Aj_klune ( She her ) BRandom502 ( He/ Him ) MarciaPeaceLoveHappin…" at bounding box center [575, 292] width 1133 height 484
click at [34, 564] on icon at bounding box center [34, 564] width 4 height 6
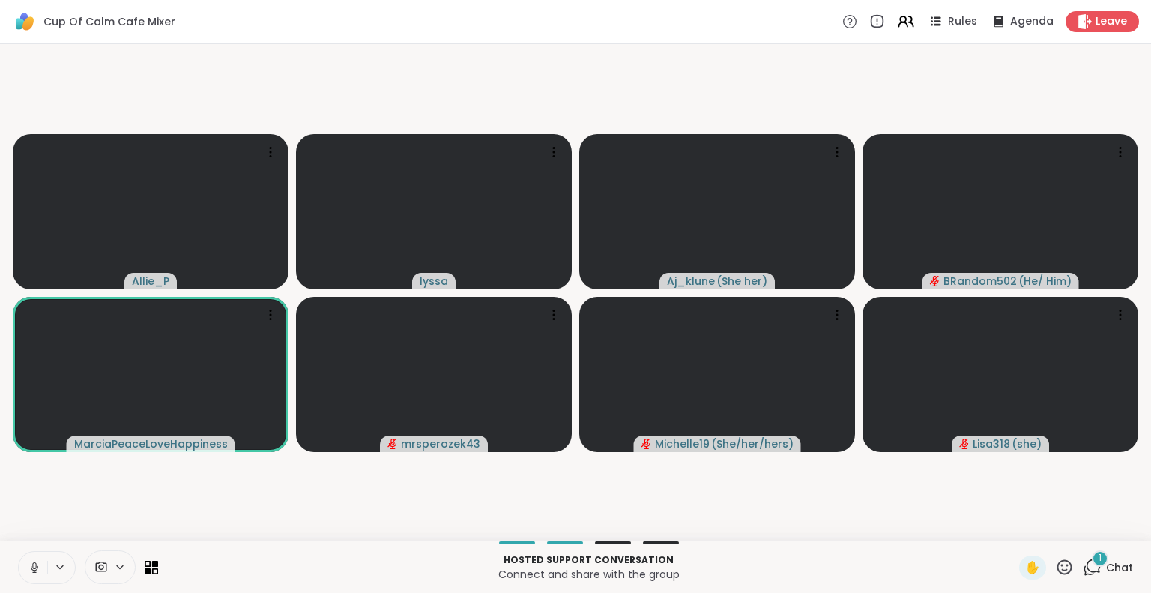
click at [34, 570] on icon at bounding box center [34, 571] width 1 height 3
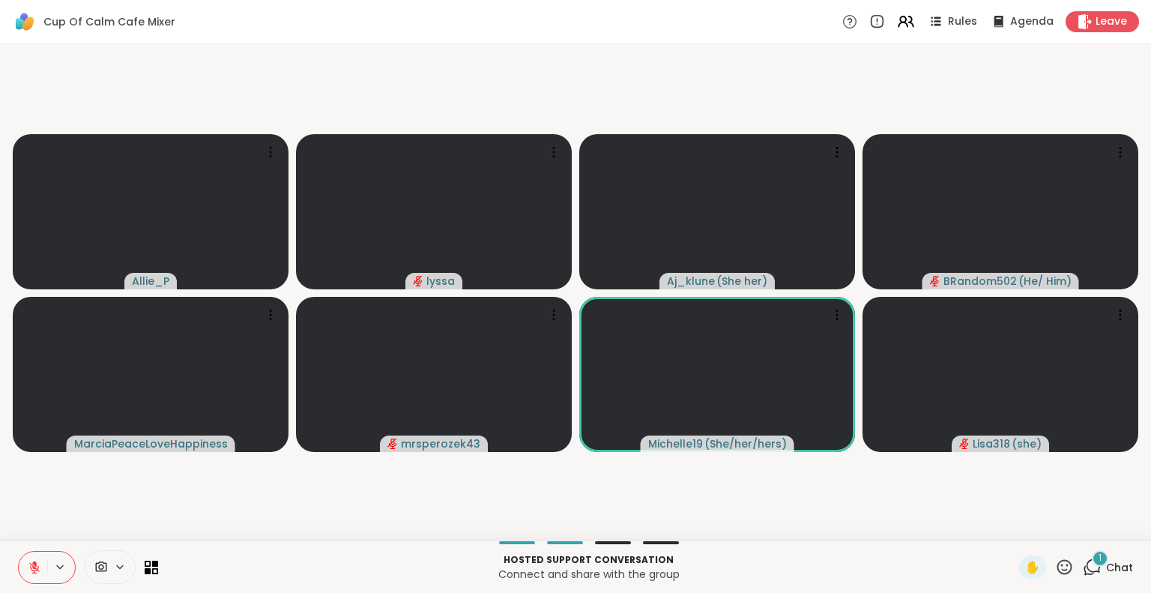
click at [39, 575] on button at bounding box center [33, 567] width 28 height 31
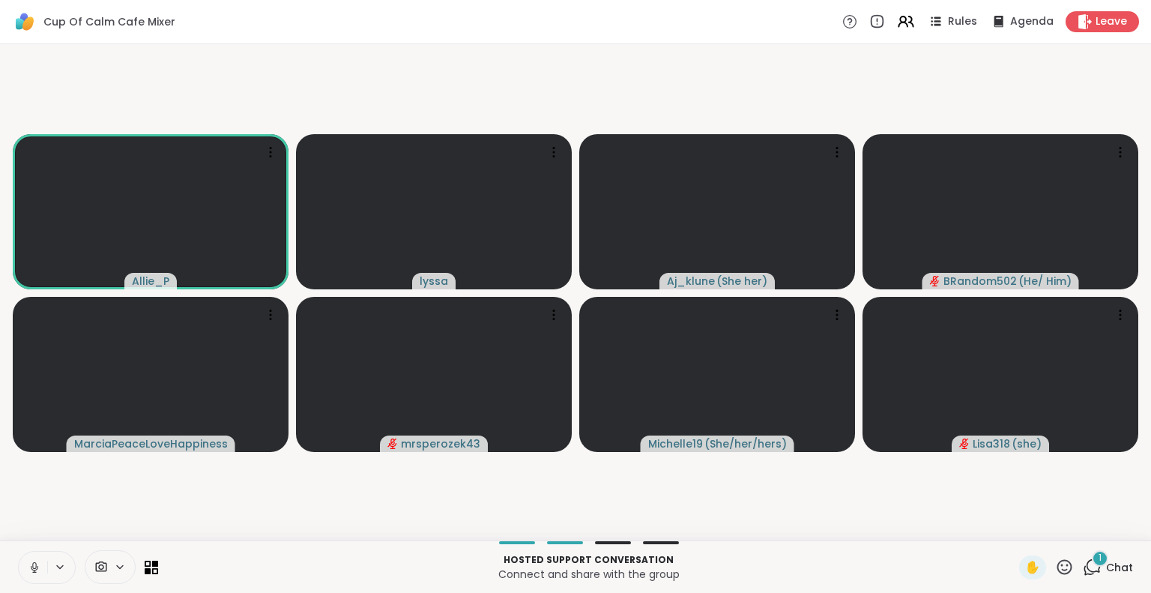
click at [39, 556] on button at bounding box center [33, 567] width 28 height 31
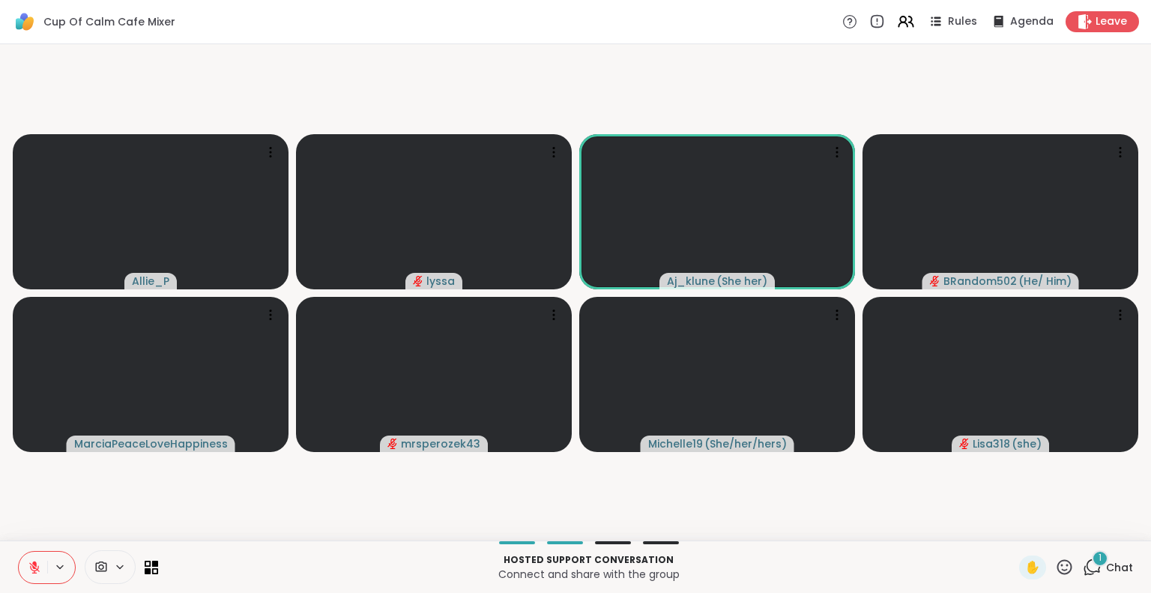
click at [1066, 575] on div "✋ 1 Chat" at bounding box center [1076, 567] width 114 height 24
click at [1092, 561] on div "1" at bounding box center [1100, 558] width 16 height 16
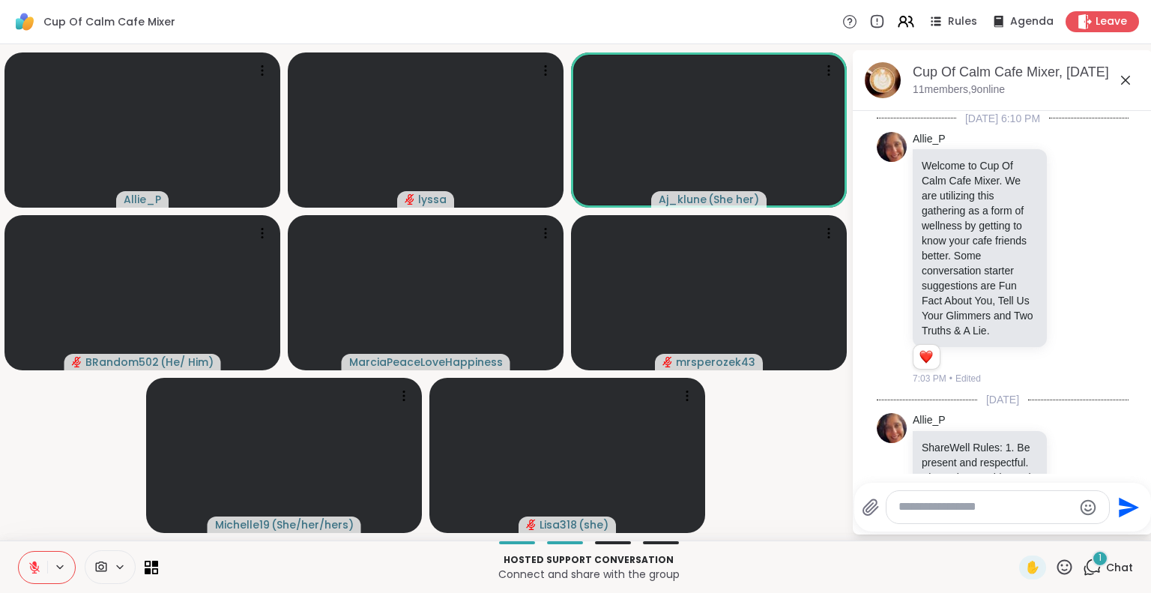
scroll to position [7175, 0]
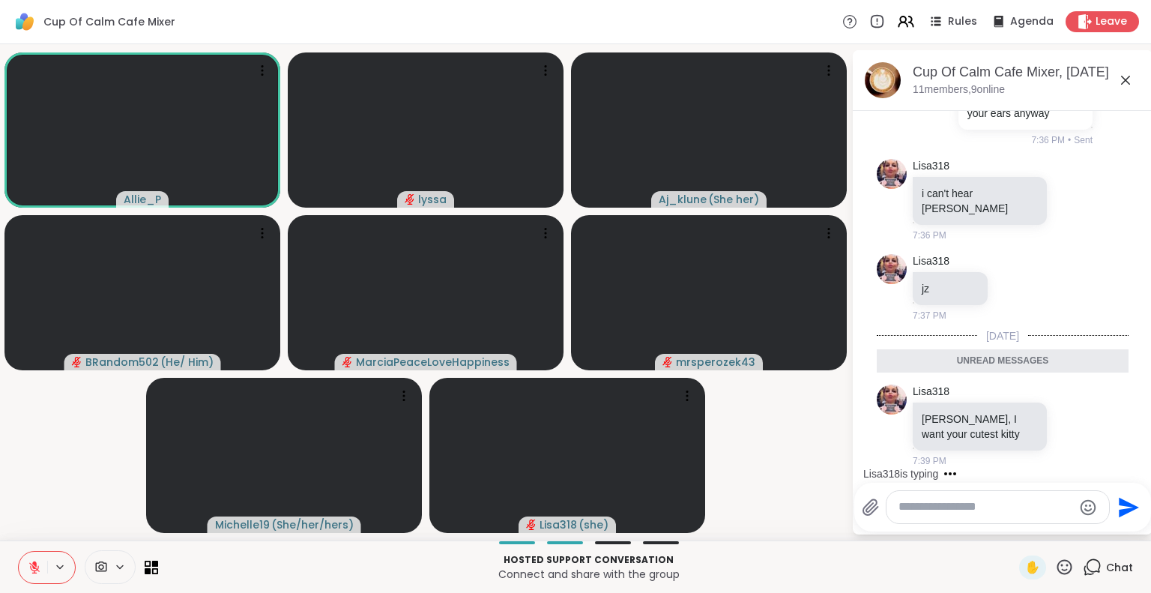
click at [1131, 77] on icon at bounding box center [1126, 80] width 18 height 18
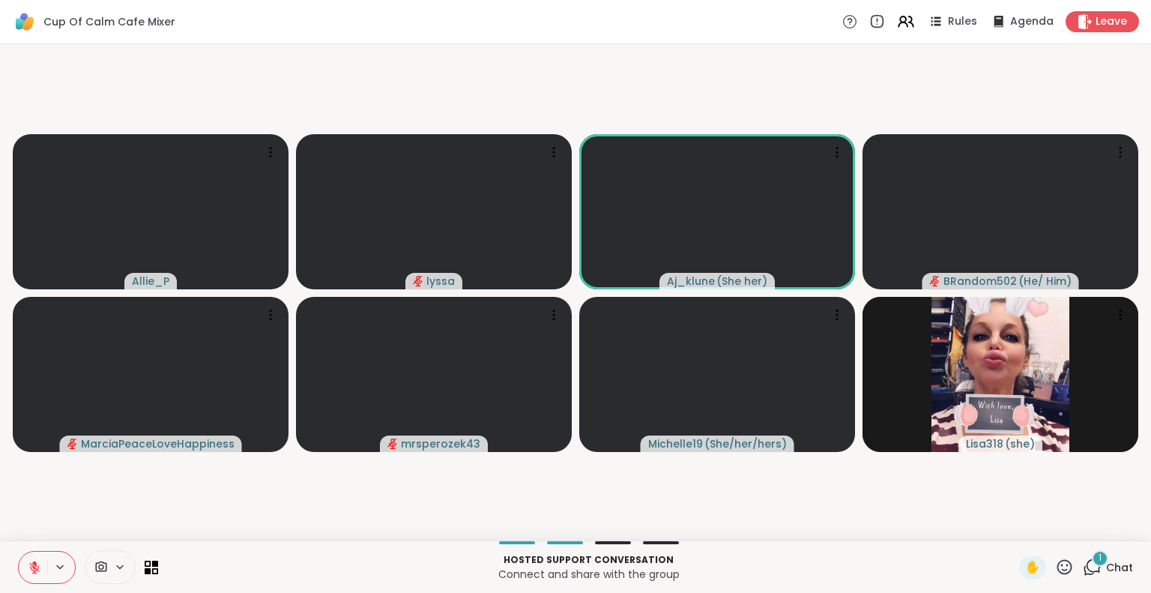
click at [25, 567] on button at bounding box center [33, 567] width 28 height 31
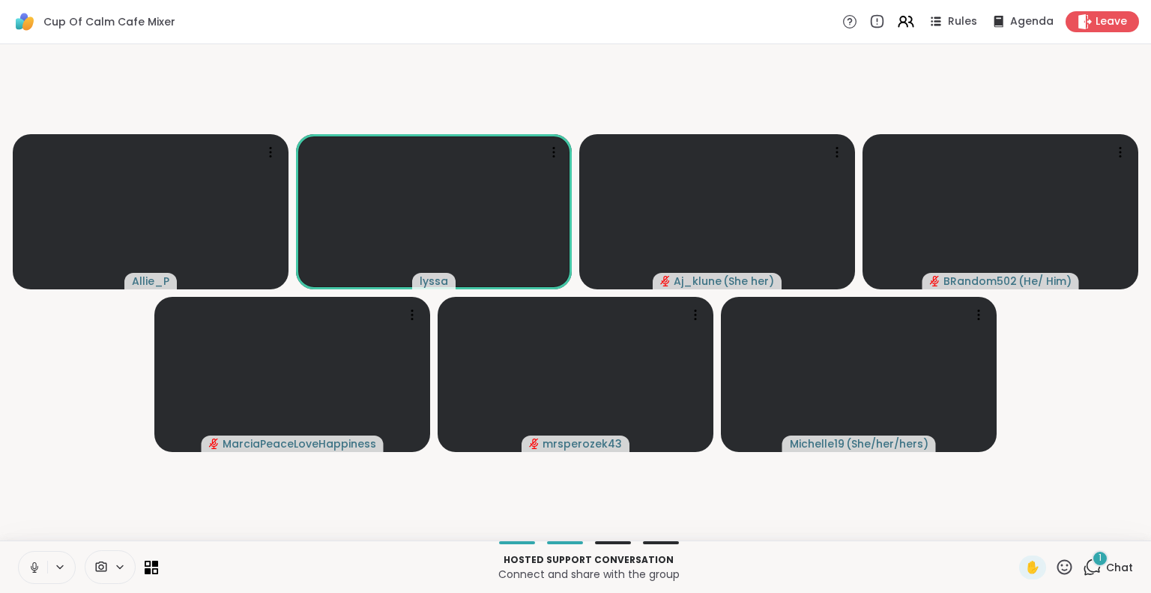
click at [36, 569] on icon at bounding box center [34, 567] width 7 height 4
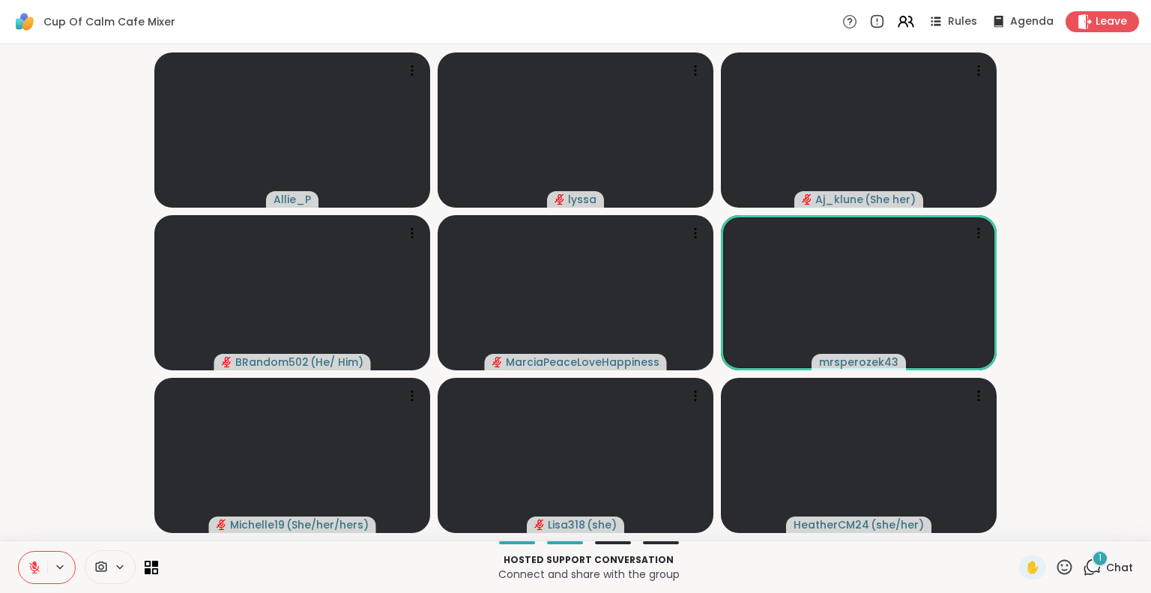
click at [1106, 571] on span "Chat" at bounding box center [1119, 567] width 27 height 15
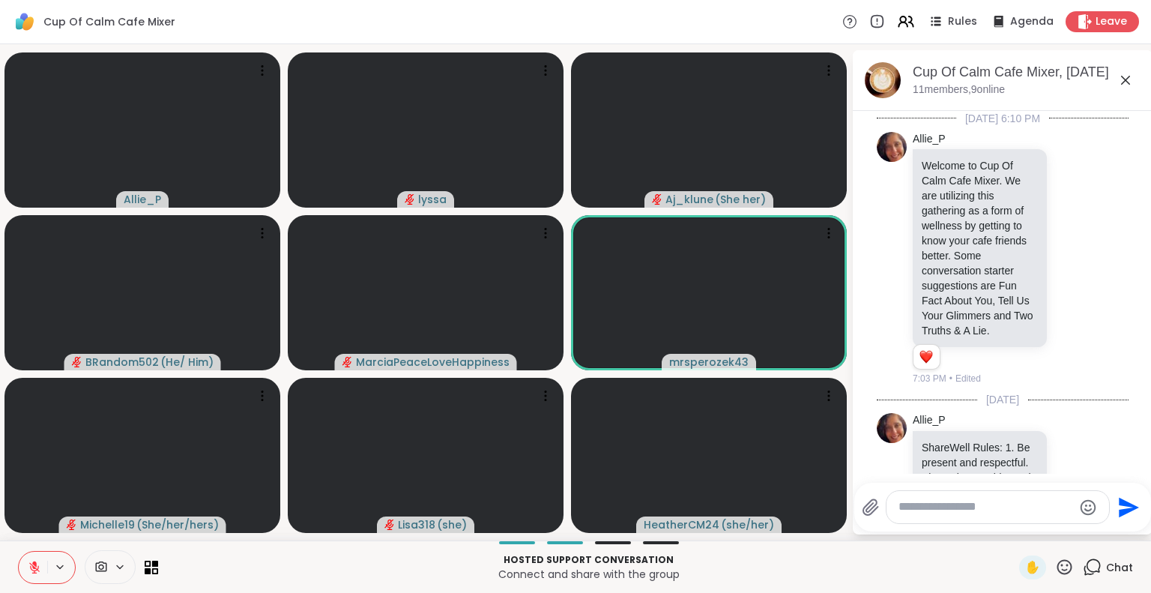
scroll to position [7270, 0]
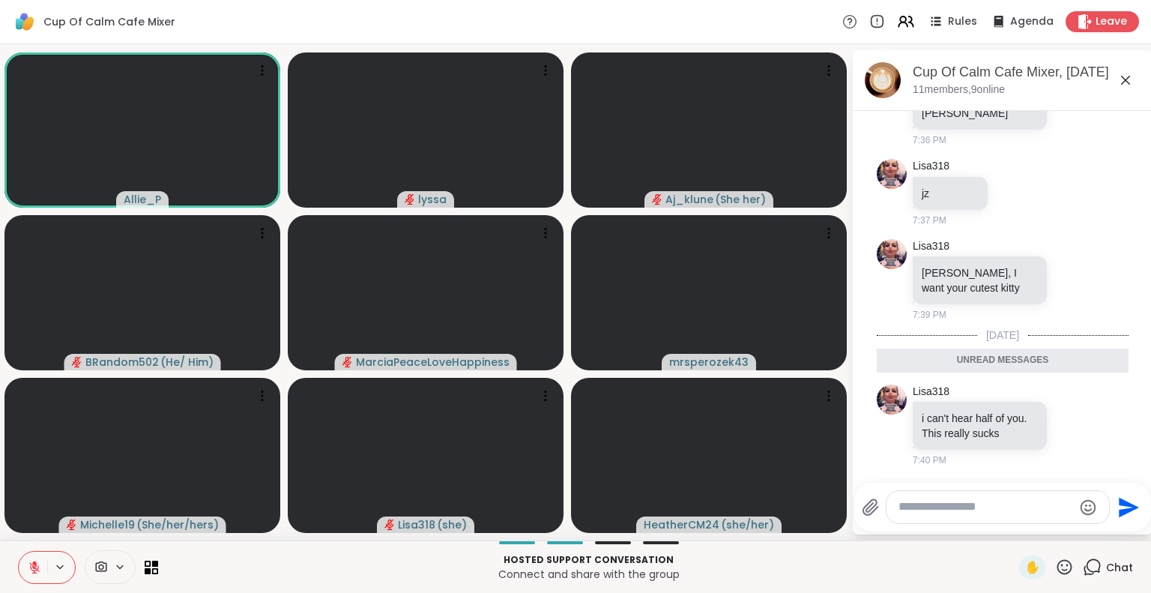
click at [33, 566] on icon at bounding box center [34, 567] width 13 height 13
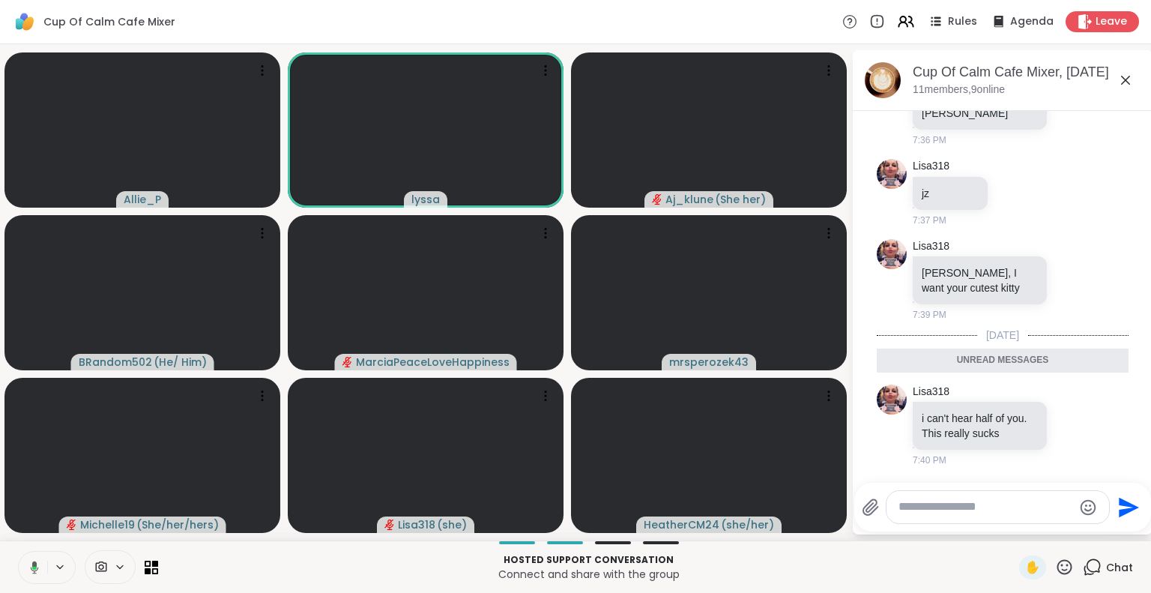
click at [1122, 80] on icon at bounding box center [1126, 80] width 18 height 18
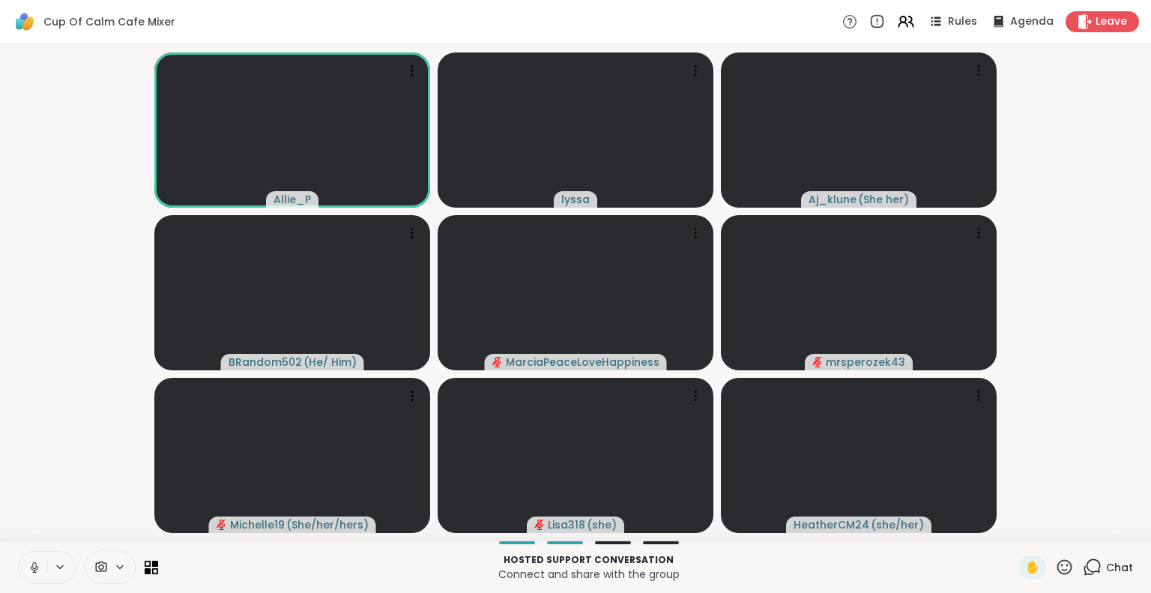
click at [37, 567] on icon at bounding box center [34, 567] width 7 height 4
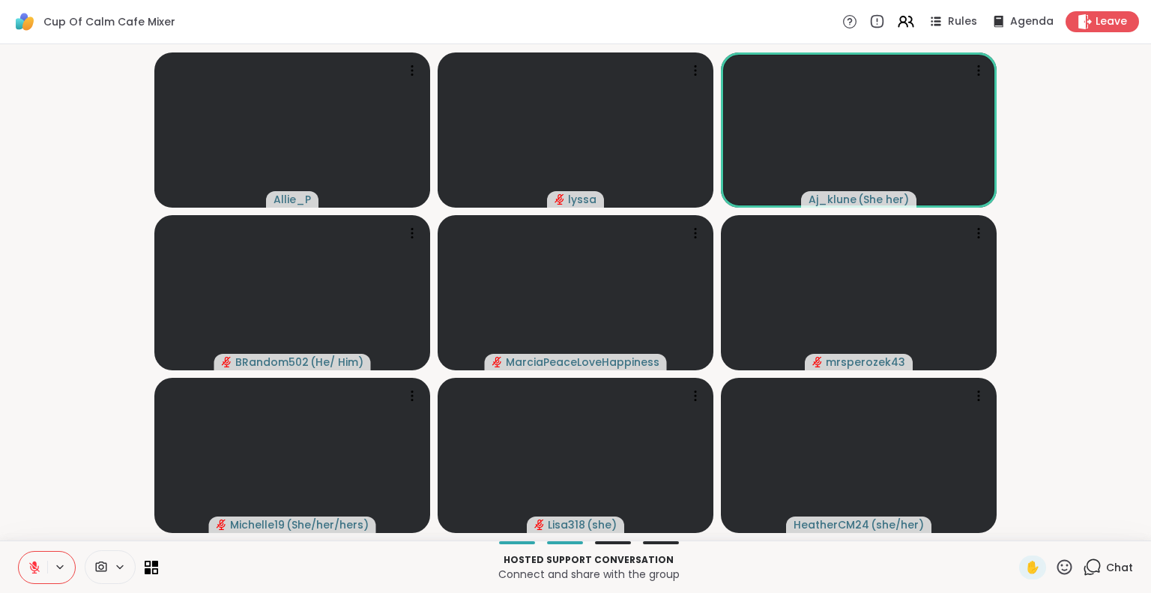
click at [36, 567] on icon at bounding box center [34, 567] width 13 height 13
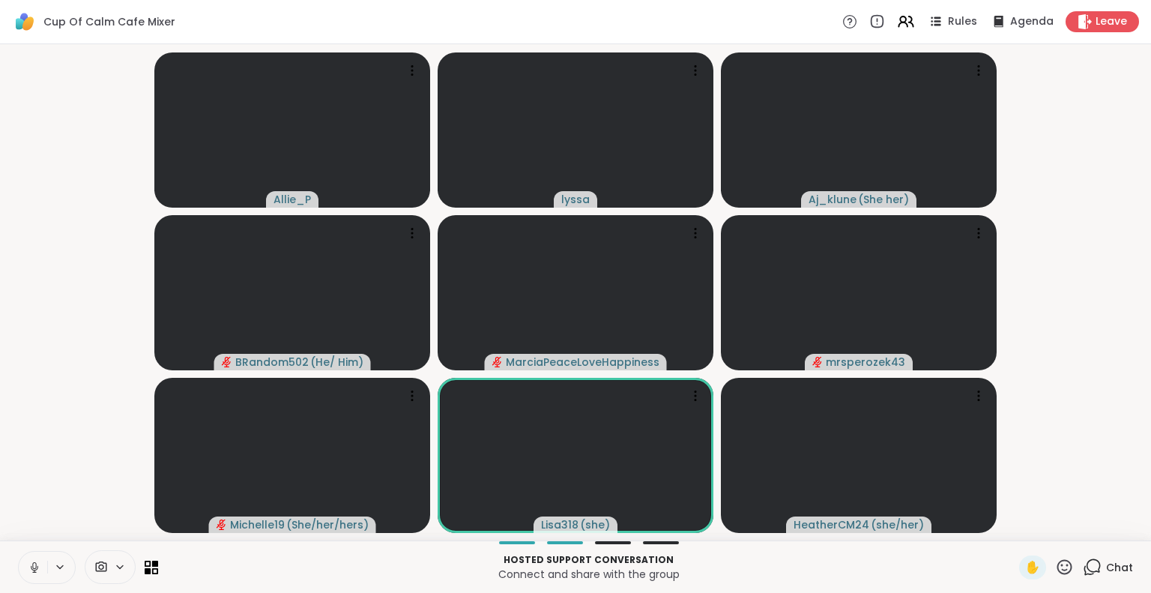
click at [32, 564] on icon at bounding box center [34, 565] width 4 height 7
click at [36, 564] on icon at bounding box center [34, 567] width 13 height 13
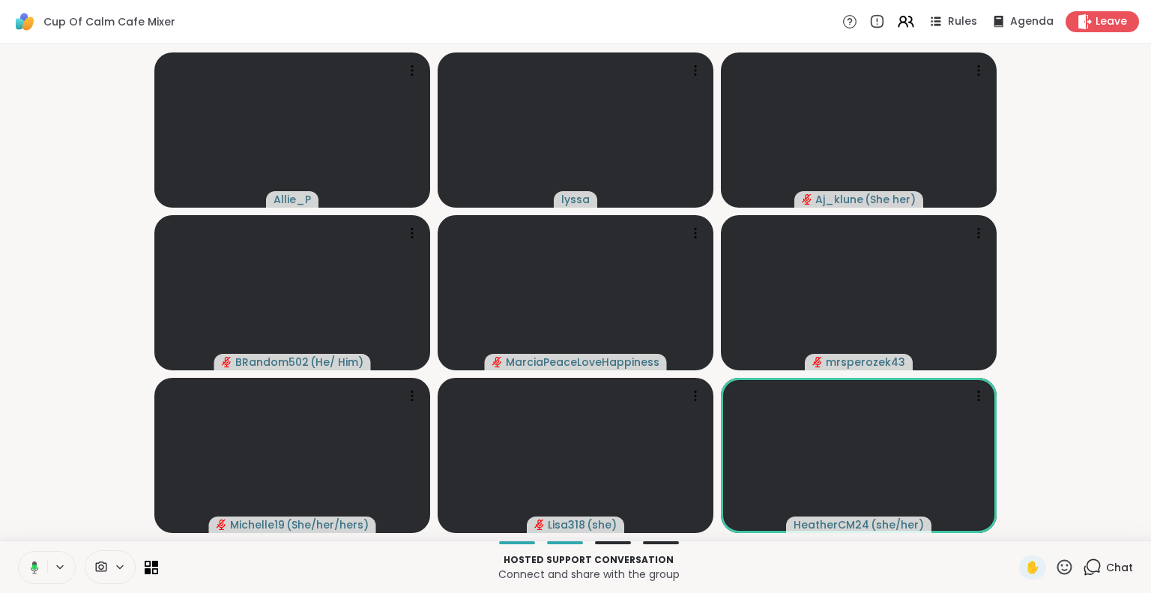
click at [32, 566] on icon at bounding box center [34, 566] width 4 height 5
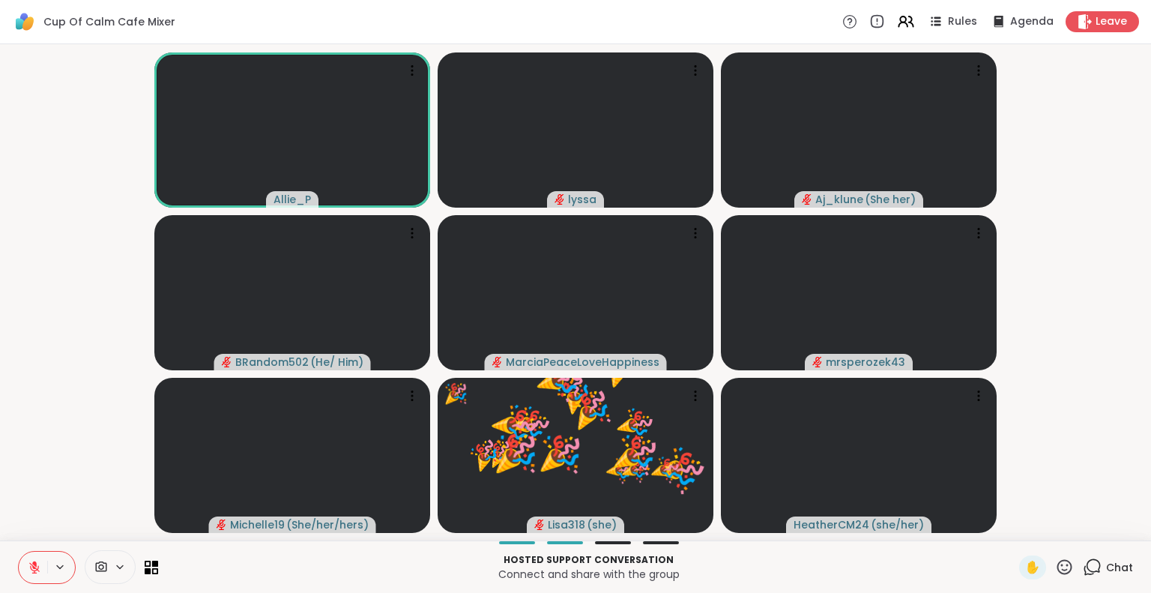
click at [36, 559] on button at bounding box center [33, 567] width 28 height 31
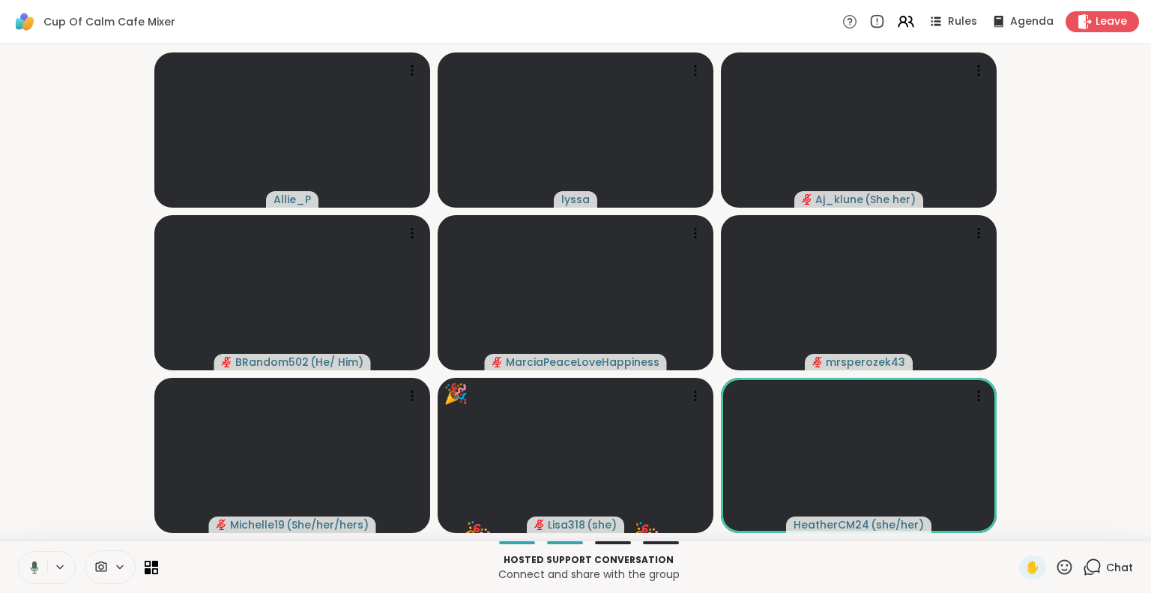
click at [37, 567] on icon at bounding box center [31, 567] width 13 height 13
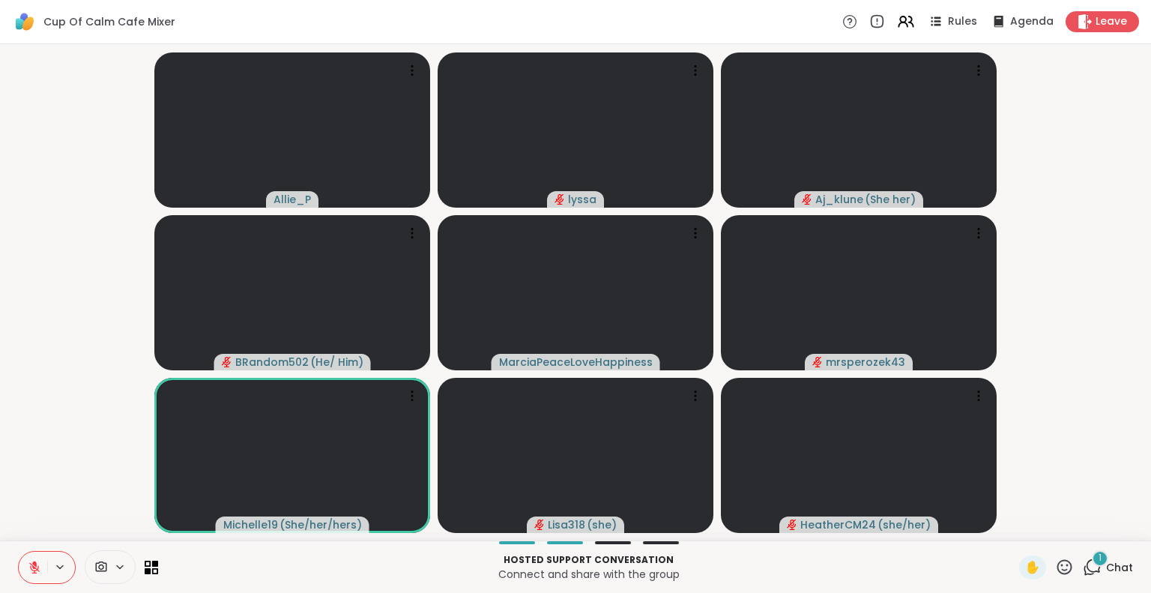
click at [1055, 564] on icon at bounding box center [1064, 567] width 19 height 19
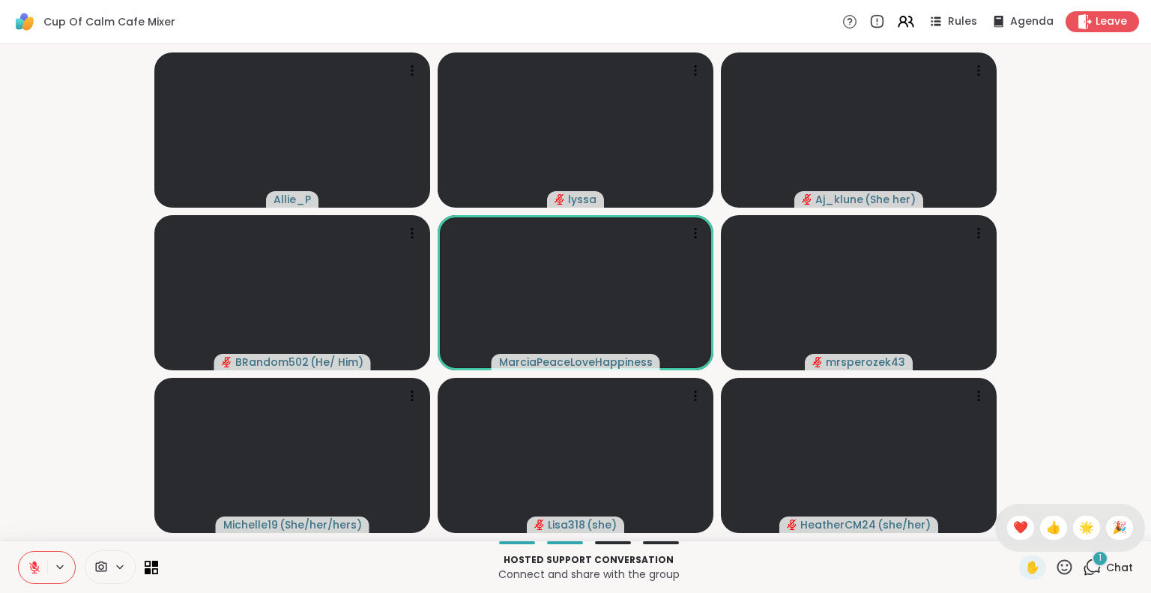
click at [995, 533] on div "✋ ❤️ 👍 🌟 🎉" at bounding box center [1070, 528] width 150 height 48
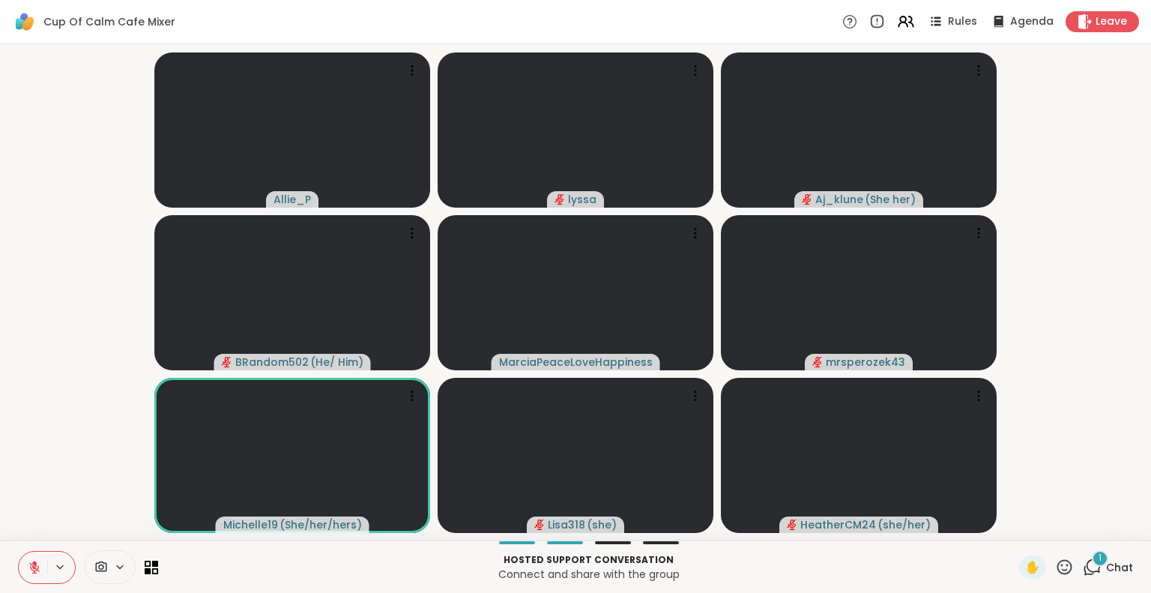
click at [33, 567] on icon at bounding box center [34, 567] width 10 height 10
click at [1058, 563] on icon at bounding box center [1064, 567] width 19 height 19
click at [1079, 530] on span "🌟" at bounding box center [1086, 528] width 15 height 18
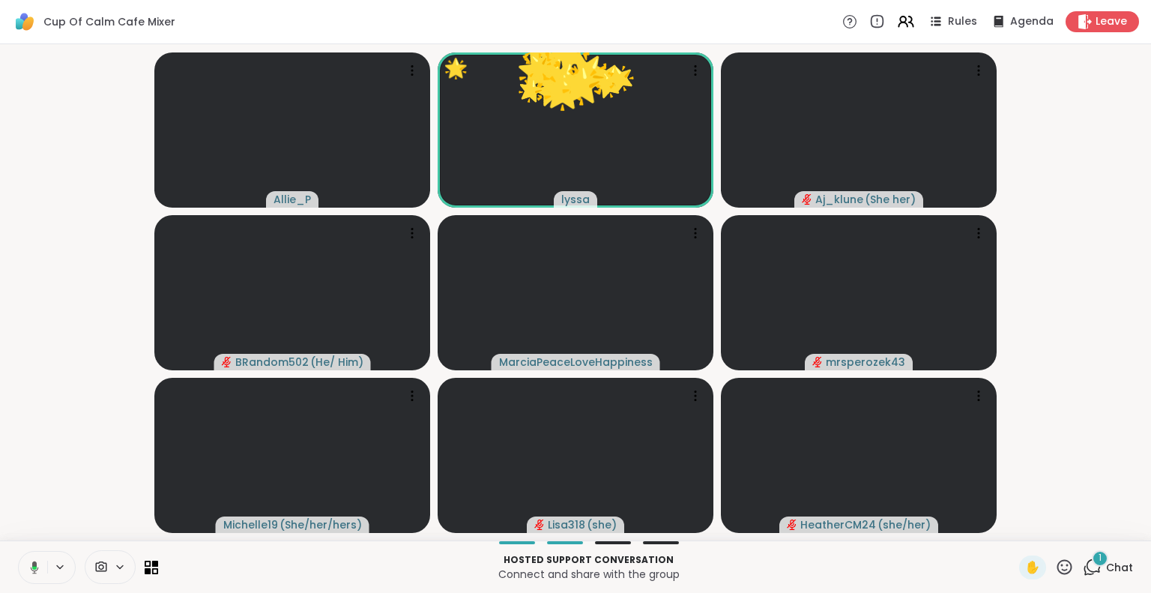
click at [1055, 564] on icon at bounding box center [1064, 567] width 19 height 19
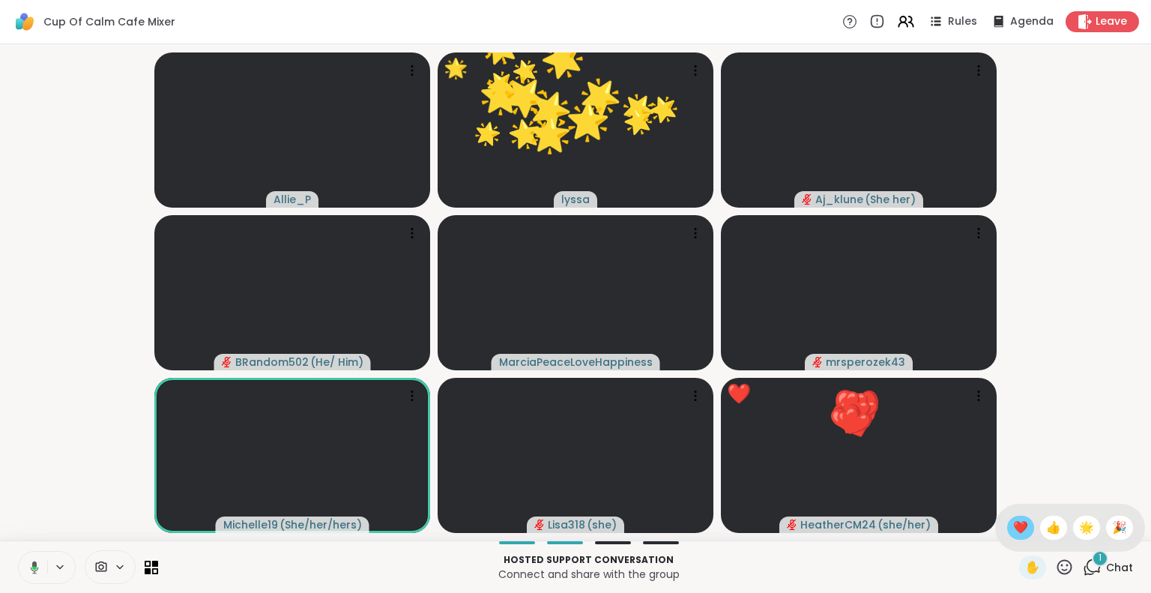
click at [1013, 532] on span "❤️" at bounding box center [1020, 528] width 15 height 18
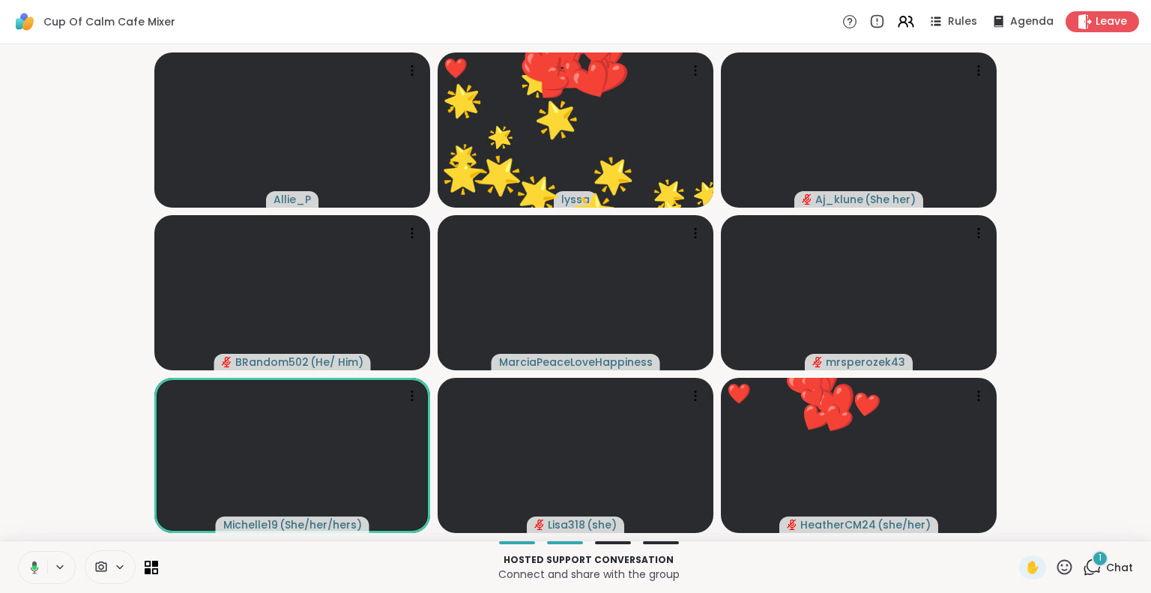
click at [1055, 567] on icon at bounding box center [1064, 567] width 19 height 19
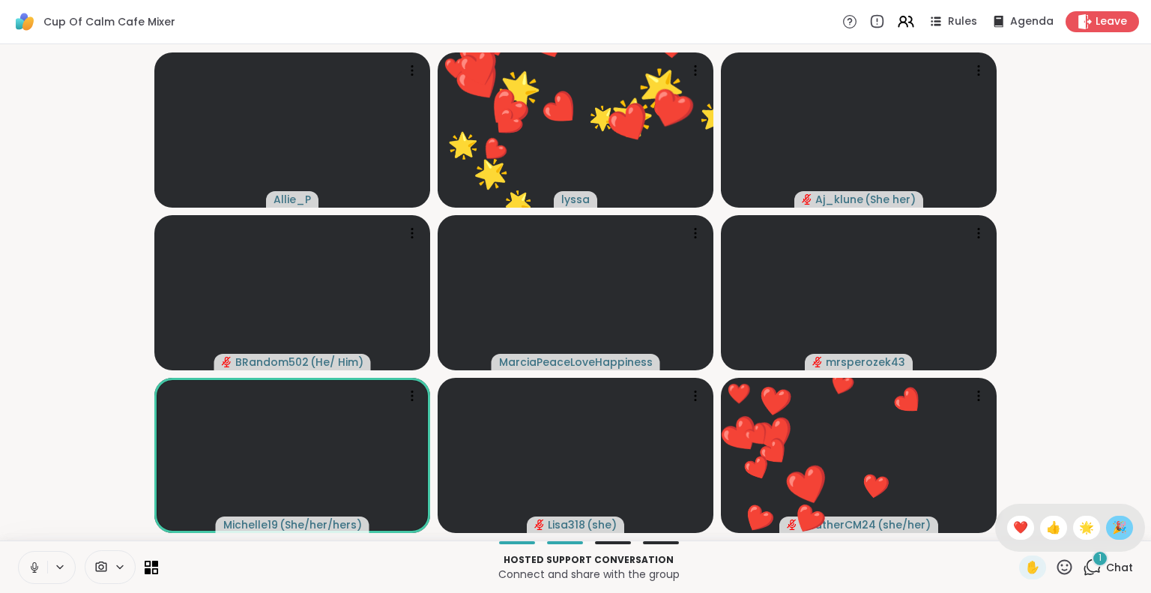
click at [1112, 525] on span "🎉" at bounding box center [1119, 528] width 15 height 18
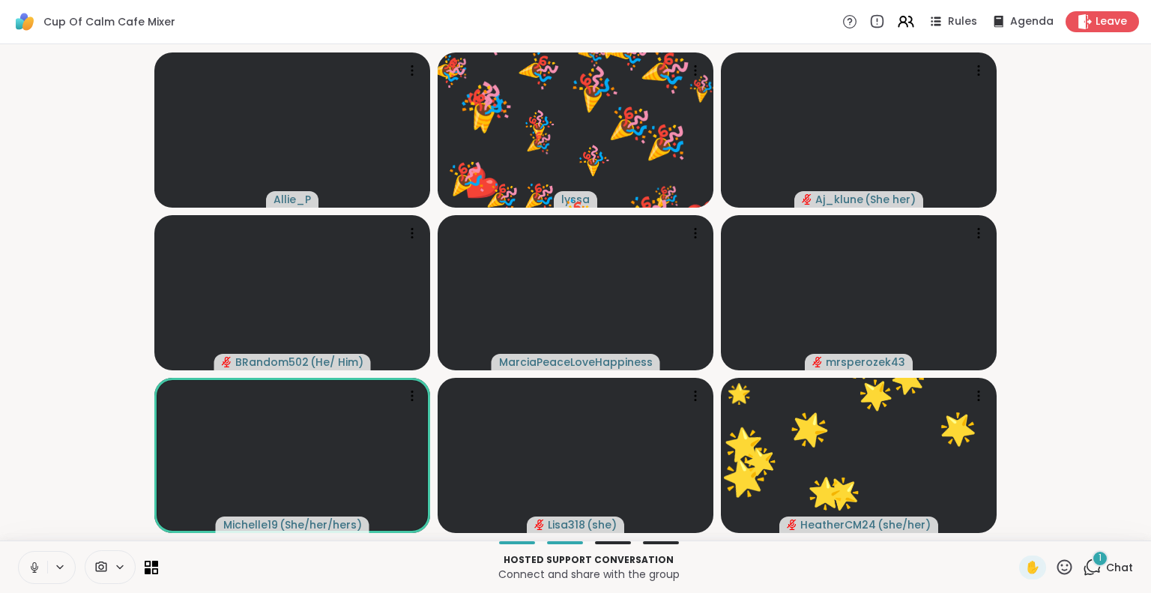
click at [34, 567] on icon at bounding box center [34, 567] width 13 height 13
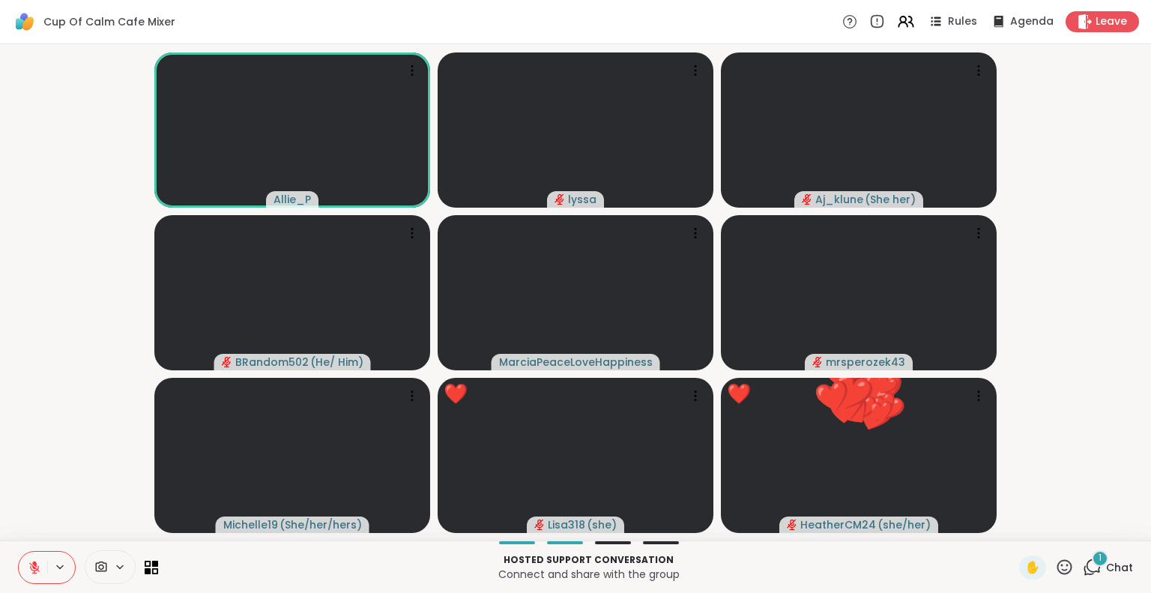
click at [1109, 566] on span "Chat" at bounding box center [1119, 567] width 27 height 15
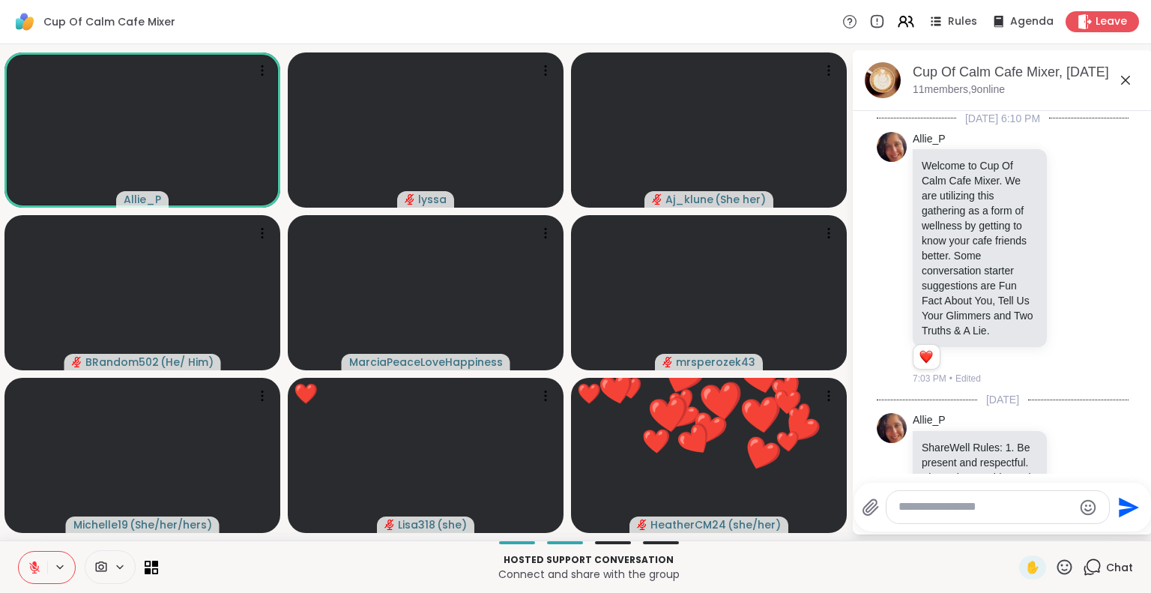
scroll to position [7436, 0]
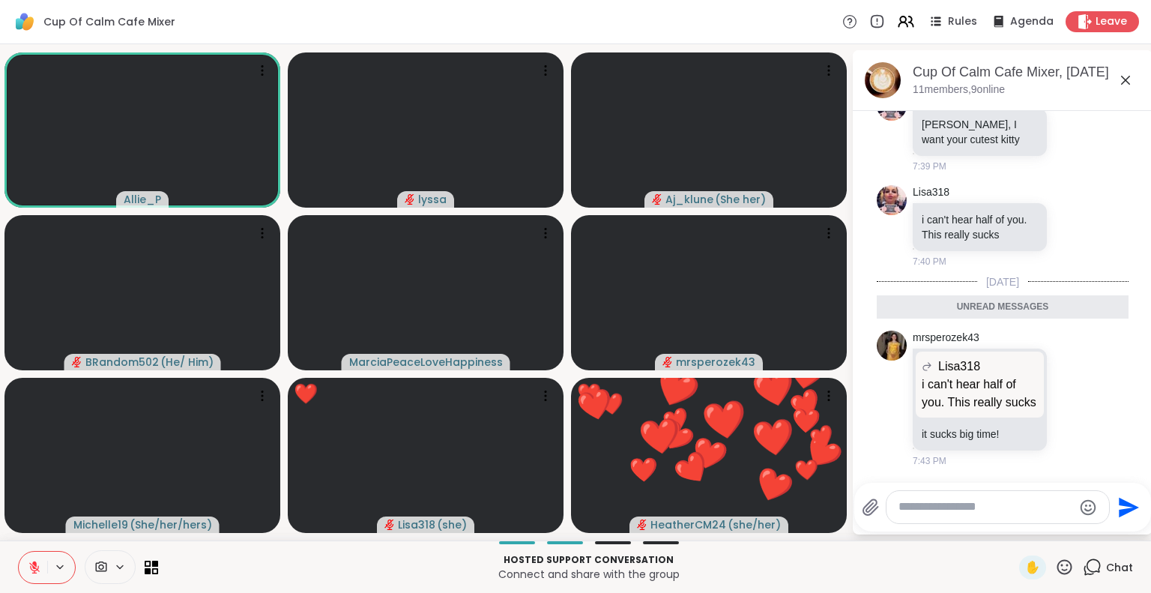
click at [1007, 510] on textarea "Type your message" at bounding box center [986, 507] width 175 height 16
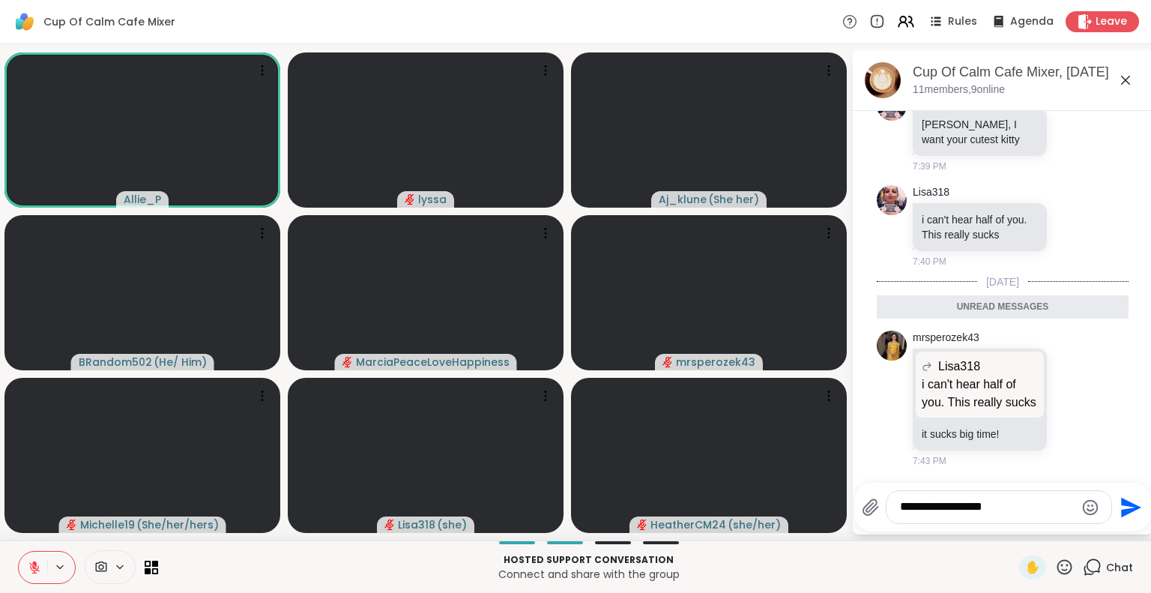
type textarea "**********"
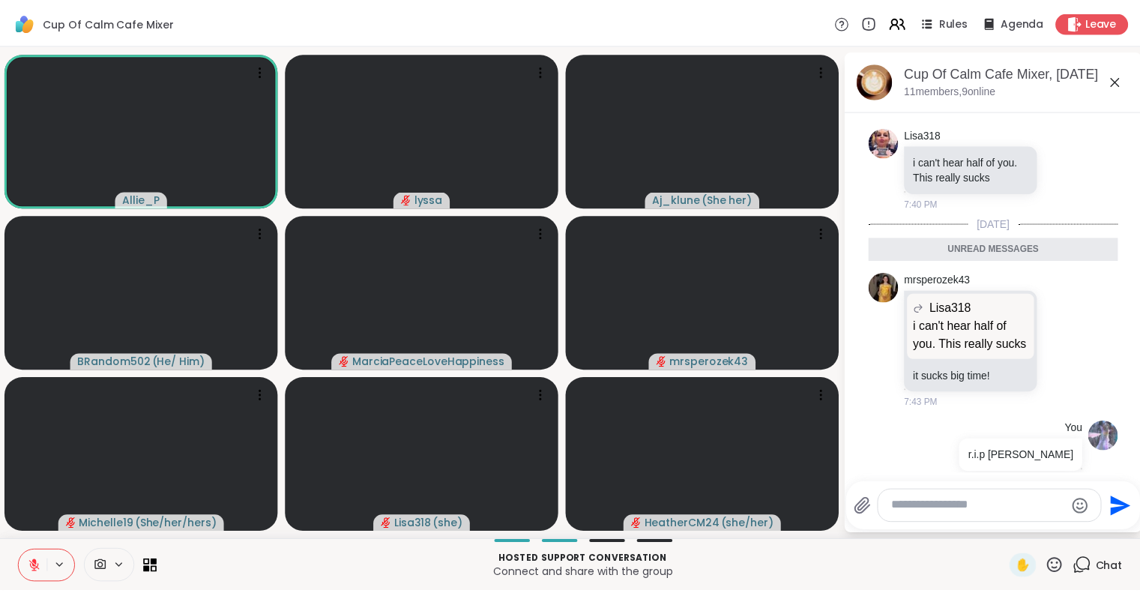
scroll to position [7480, 0]
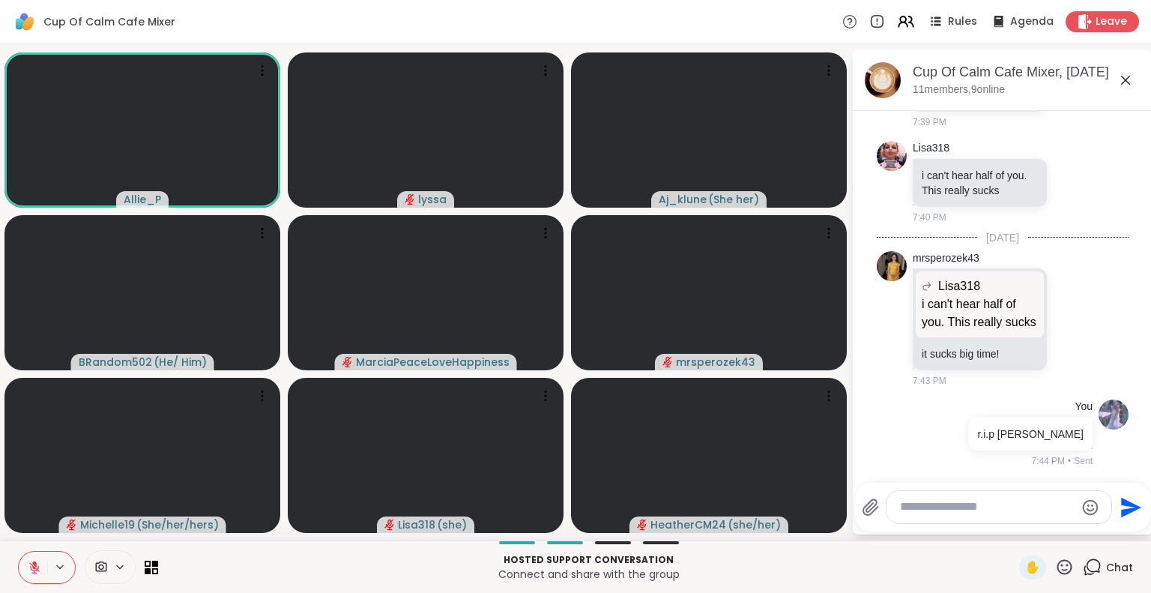
click at [1124, 82] on icon at bounding box center [1125, 80] width 9 height 9
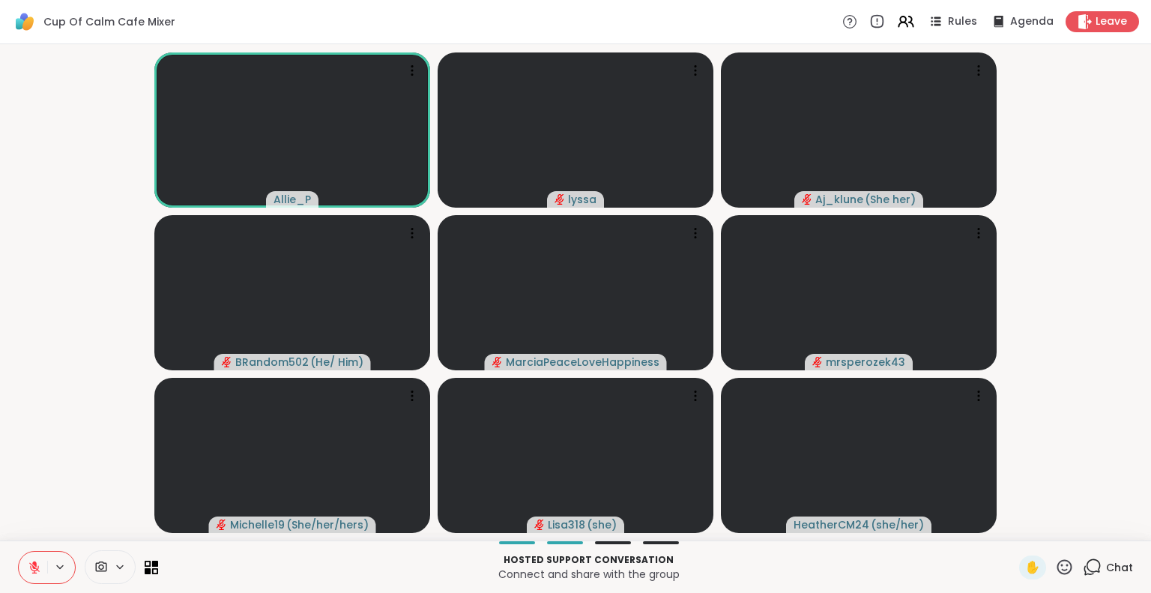
click at [34, 564] on icon at bounding box center [34, 564] width 4 height 6
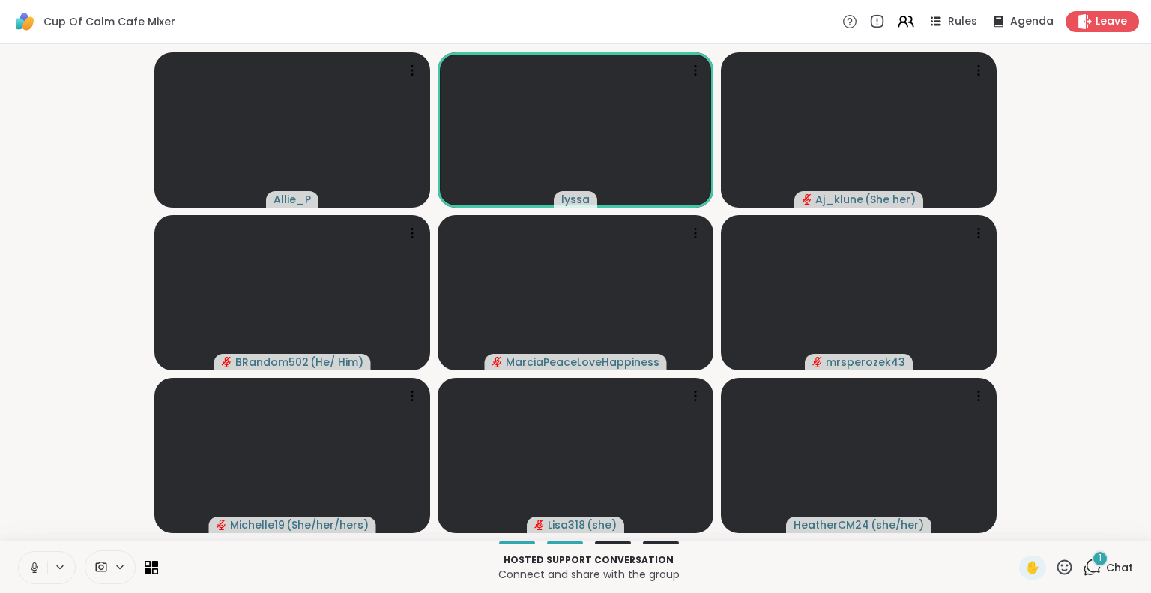
click at [36, 558] on button at bounding box center [33, 567] width 28 height 31
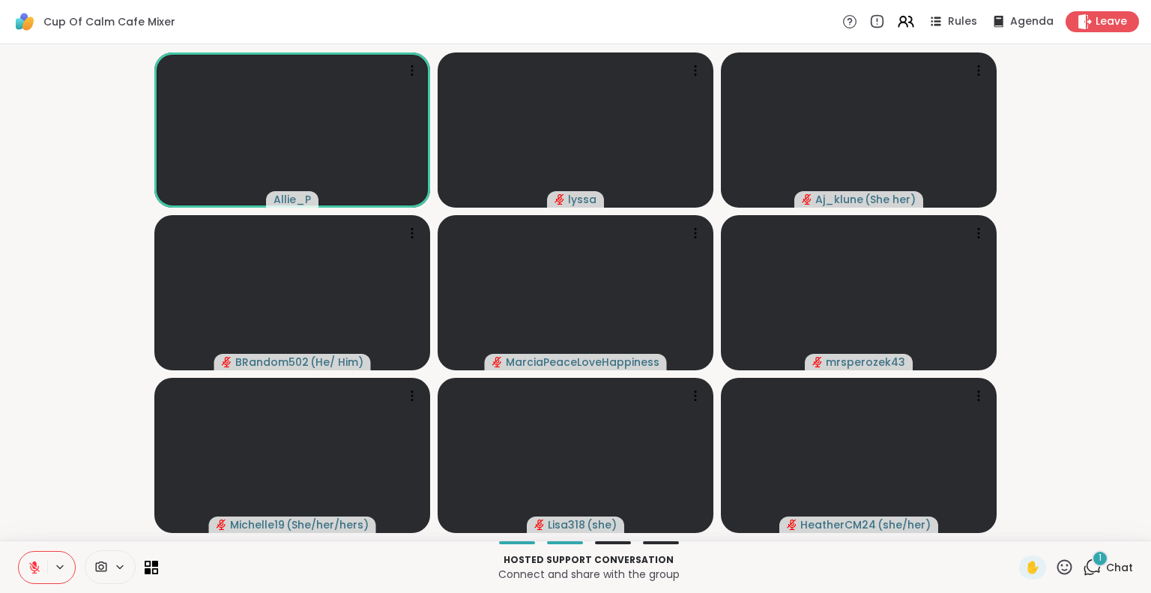
click at [33, 563] on icon at bounding box center [34, 564] width 4 height 6
click at [33, 561] on icon at bounding box center [34, 567] width 13 height 13
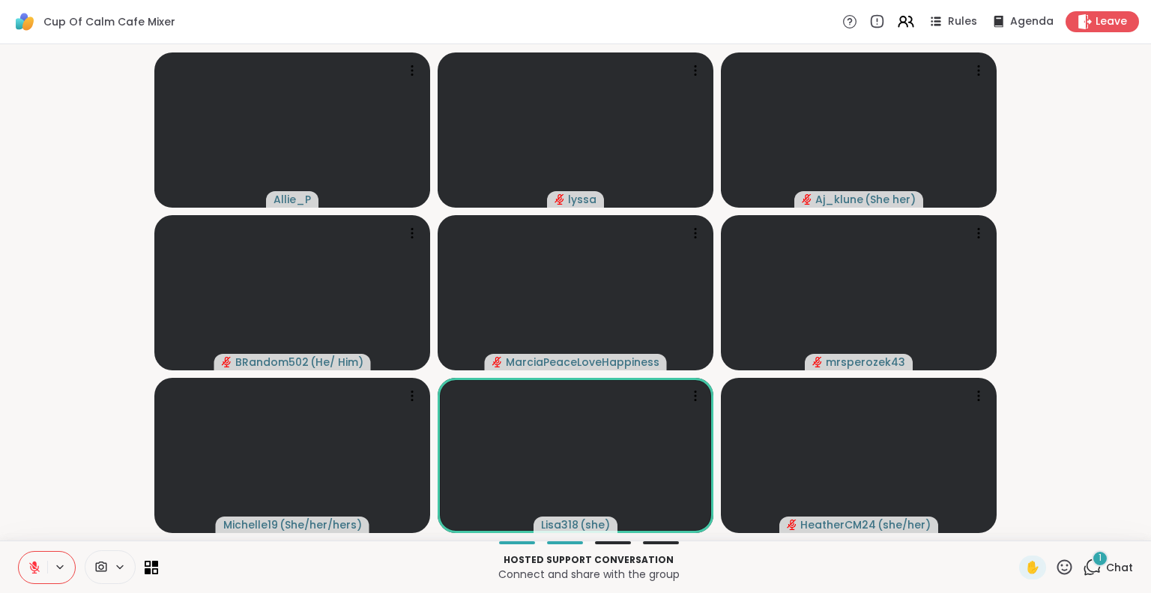
click at [36, 565] on icon at bounding box center [34, 567] width 13 height 13
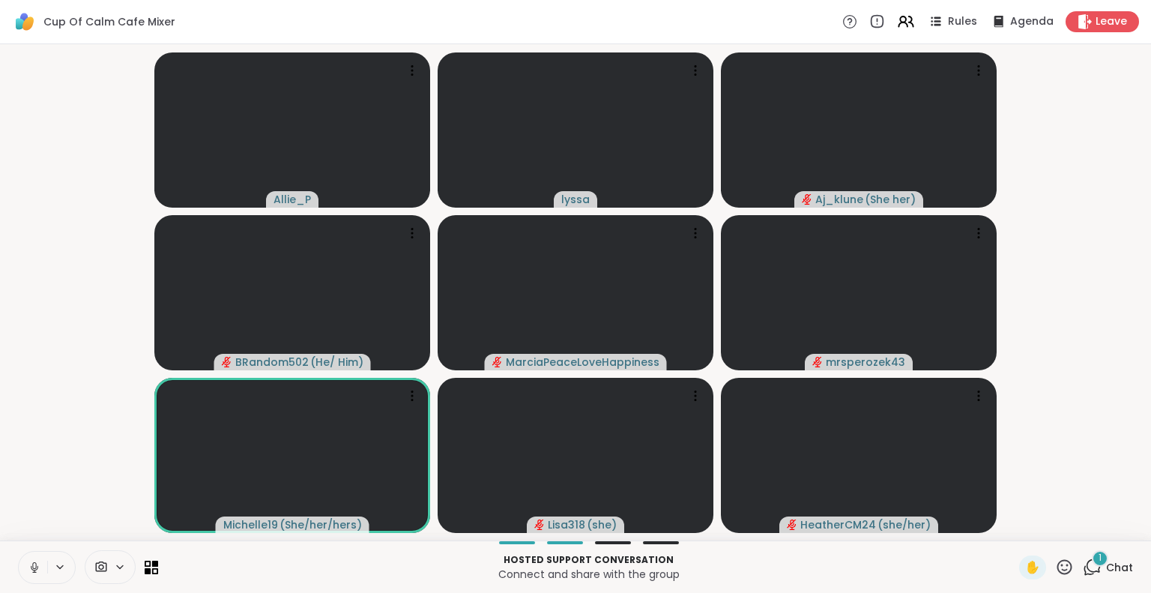
click at [1055, 558] on icon at bounding box center [1064, 567] width 19 height 19
click at [1073, 525] on div "🌟" at bounding box center [1086, 528] width 27 height 24
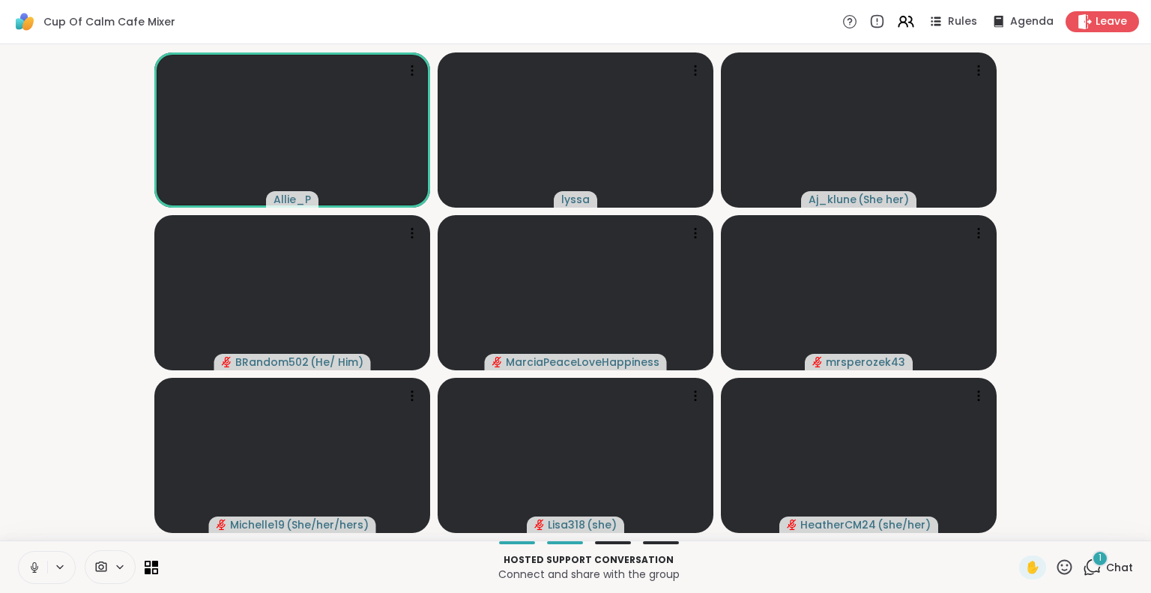
click at [33, 567] on icon at bounding box center [34, 567] width 13 height 13
click at [28, 565] on icon at bounding box center [34, 567] width 13 height 13
click at [33, 581] on button at bounding box center [33, 567] width 28 height 31
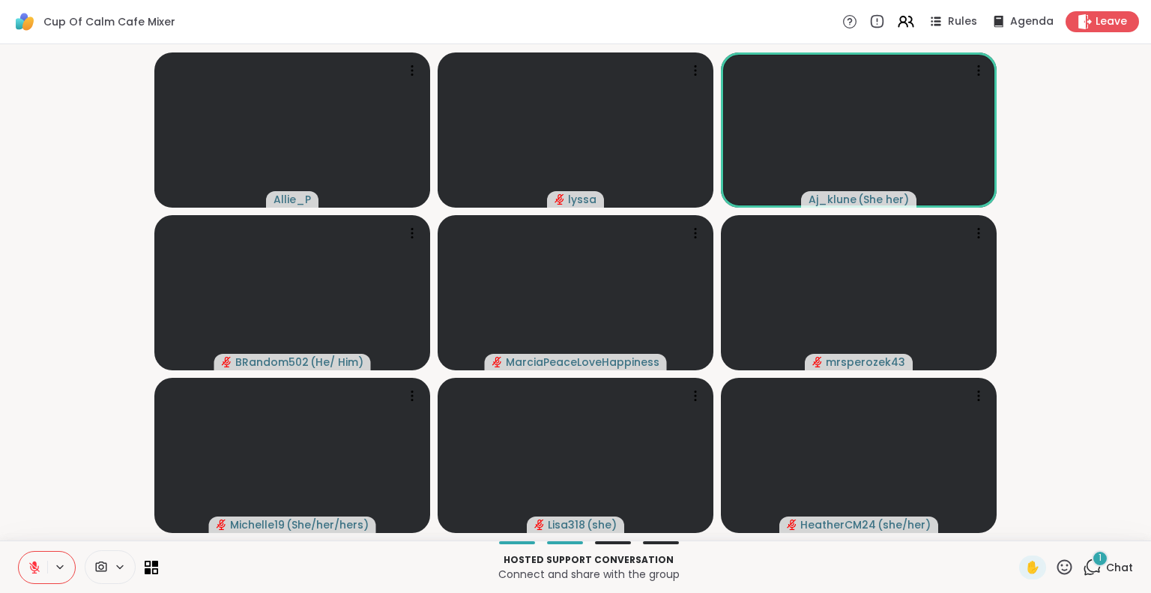
click at [39, 566] on icon at bounding box center [34, 567] width 13 height 13
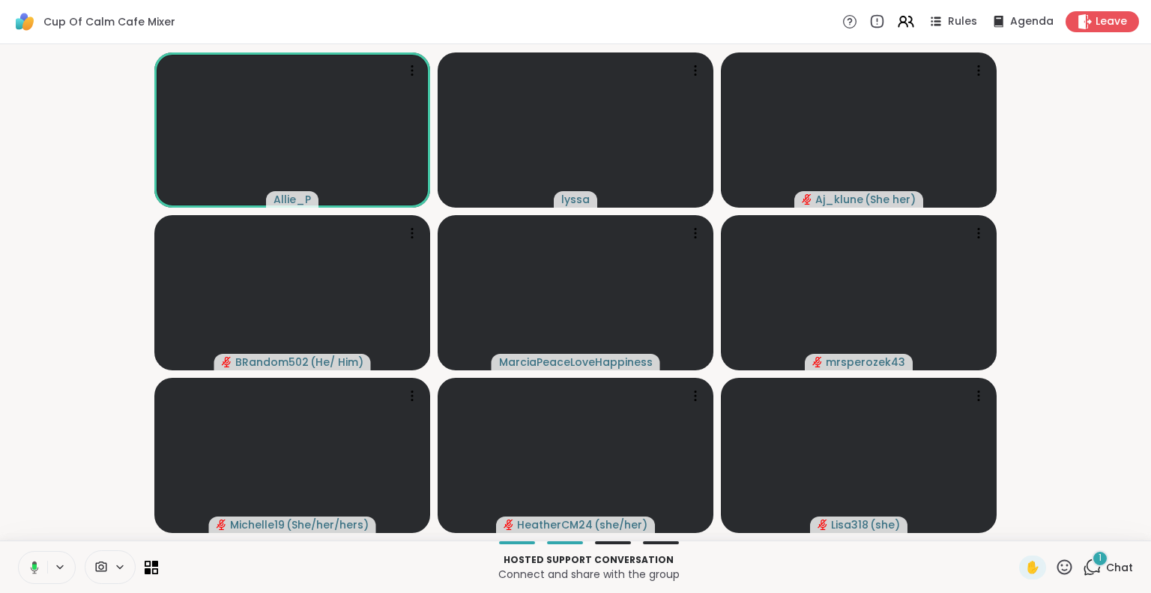
click at [28, 565] on icon at bounding box center [31, 567] width 13 height 13
click at [28, 564] on icon at bounding box center [34, 567] width 13 height 13
click at [34, 561] on icon at bounding box center [34, 567] width 13 height 13
click at [38, 561] on icon at bounding box center [34, 567] width 13 height 13
click at [31, 569] on icon at bounding box center [34, 567] width 13 height 13
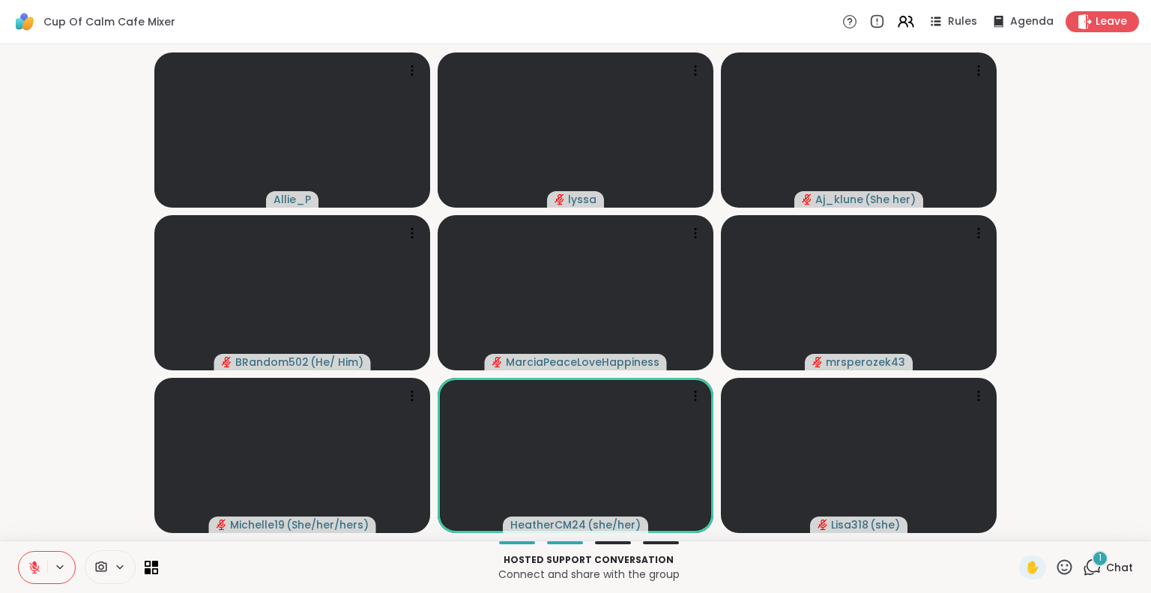
click at [31, 571] on icon at bounding box center [34, 567] width 13 height 13
click at [30, 555] on button at bounding box center [33, 567] width 28 height 31
click at [1055, 560] on icon at bounding box center [1064, 567] width 19 height 19
click at [1013, 523] on span "❤️" at bounding box center [1020, 528] width 15 height 18
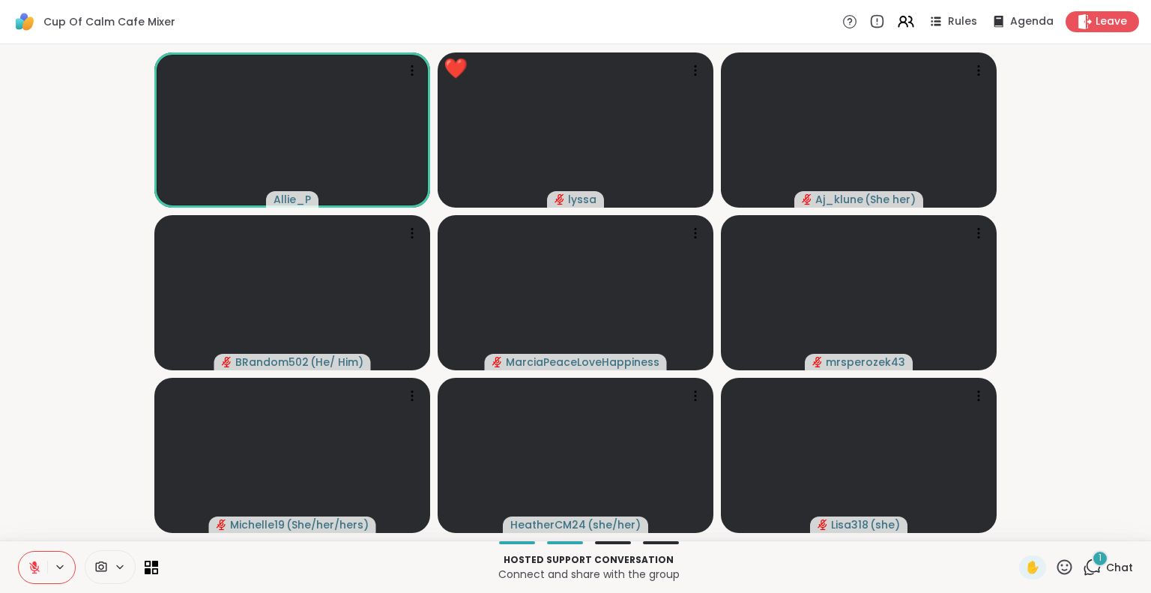
click at [23, 558] on button at bounding box center [33, 567] width 28 height 31
click at [32, 563] on icon at bounding box center [34, 567] width 13 height 13
click at [39, 565] on icon at bounding box center [34, 567] width 13 height 13
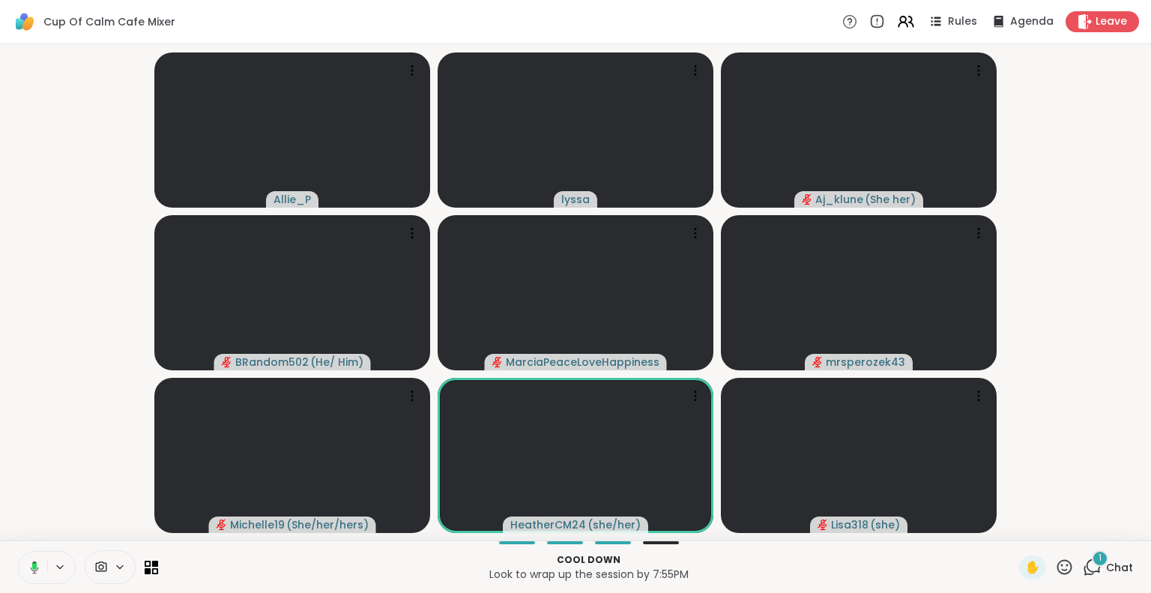
click at [31, 564] on icon at bounding box center [31, 567] width 13 height 13
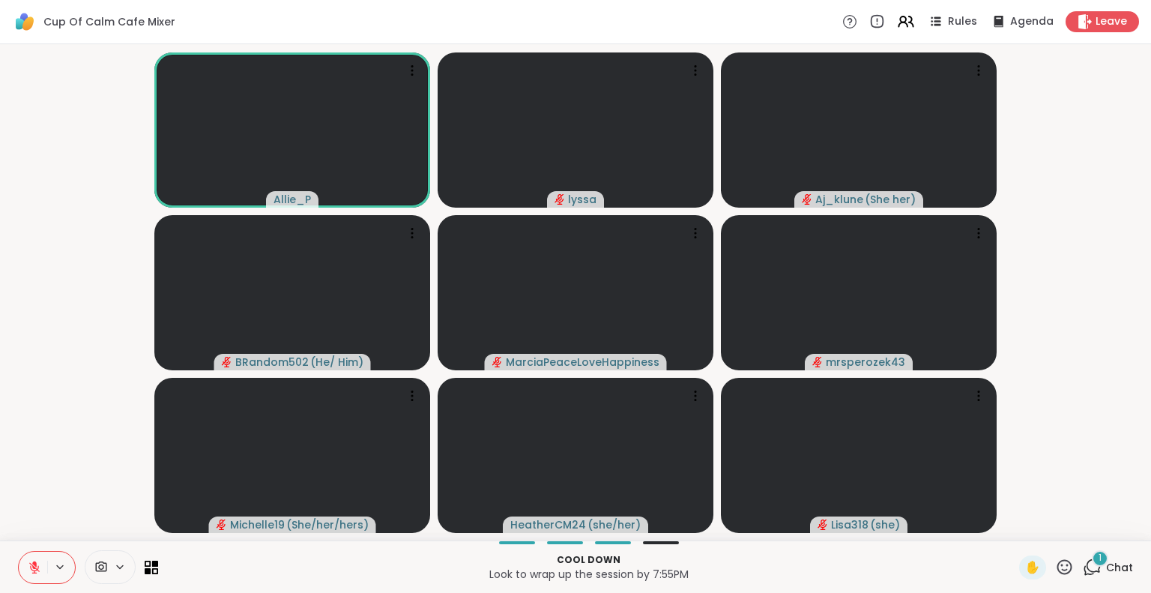
click at [33, 561] on icon at bounding box center [34, 567] width 13 height 13
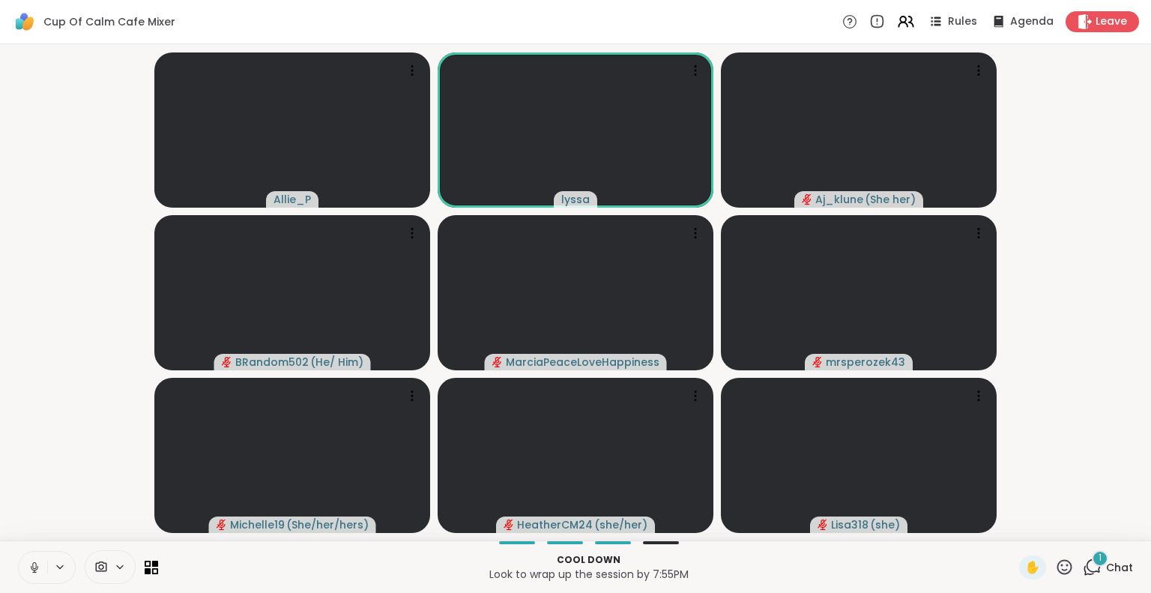
click at [34, 561] on icon at bounding box center [34, 567] width 13 height 13
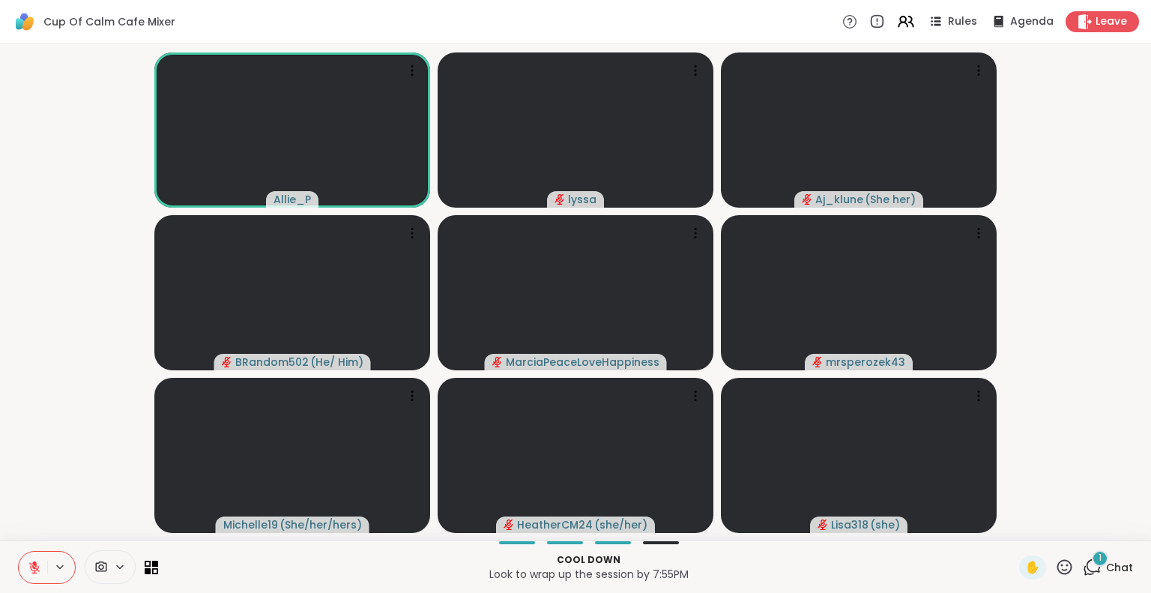
click at [31, 566] on icon at bounding box center [34, 567] width 13 height 13
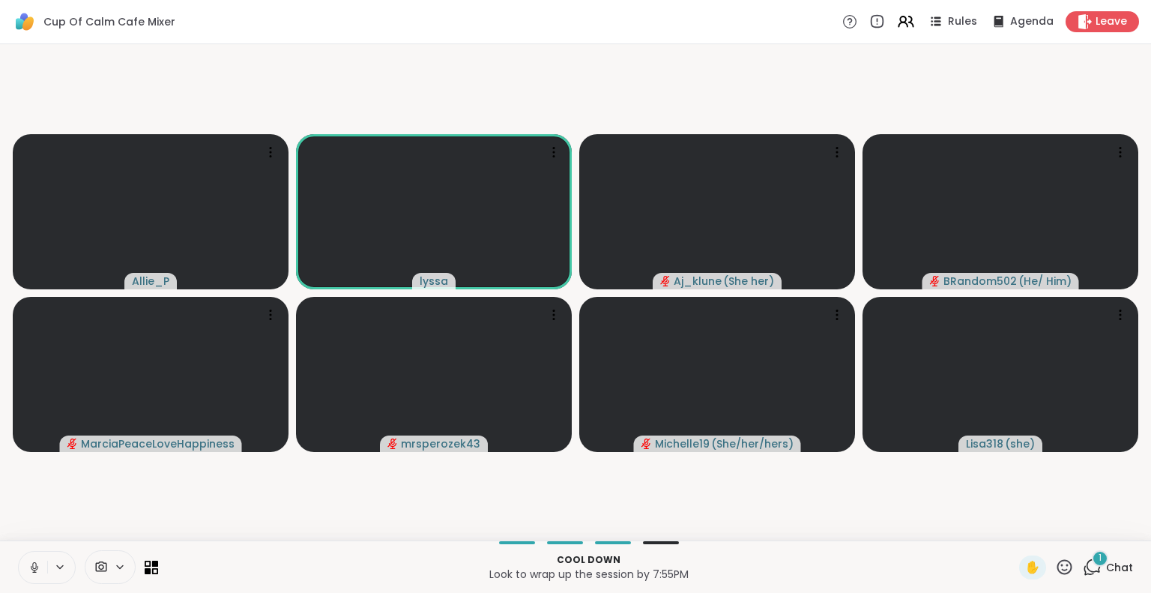
click at [32, 568] on icon at bounding box center [34, 567] width 13 height 13
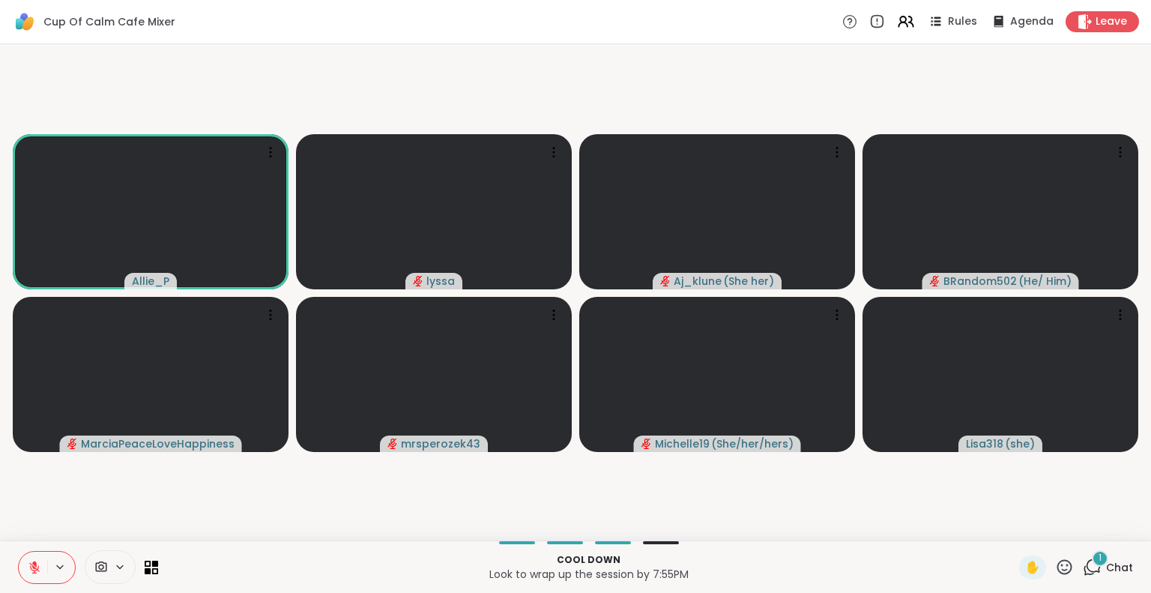
click at [35, 570] on icon at bounding box center [34, 567] width 10 height 10
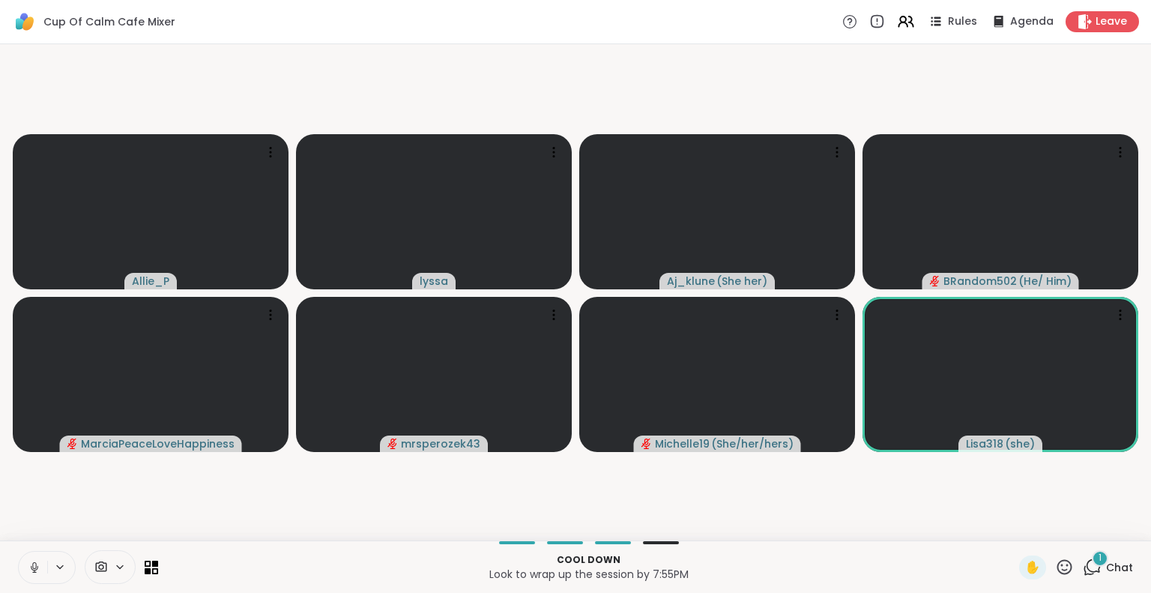
click at [35, 560] on button at bounding box center [33, 567] width 28 height 31
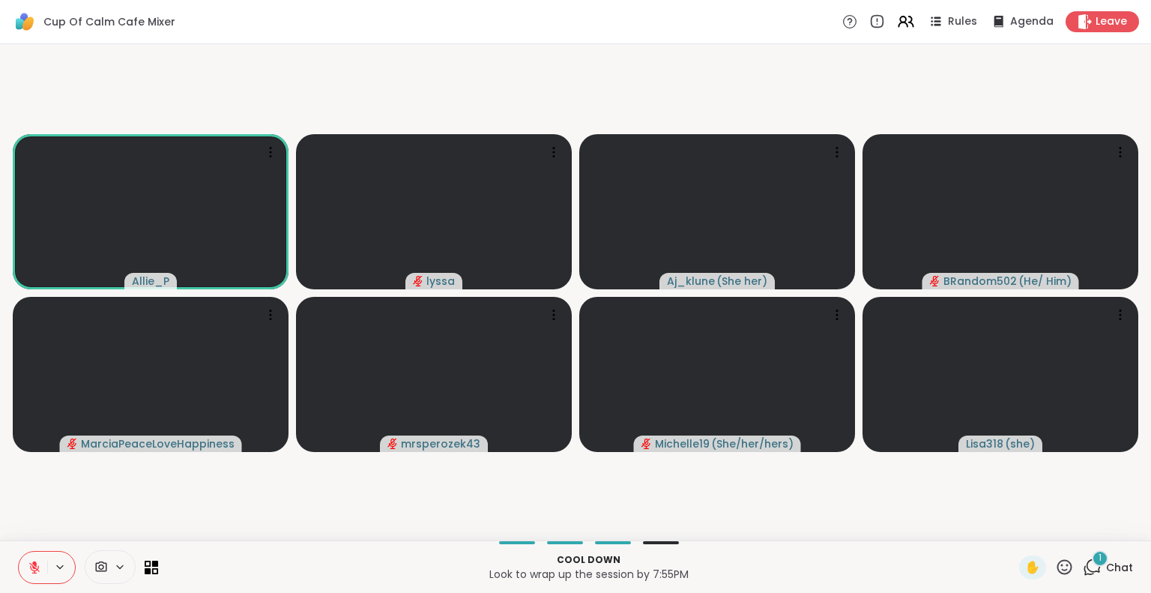
click at [37, 567] on icon at bounding box center [34, 567] width 13 height 13
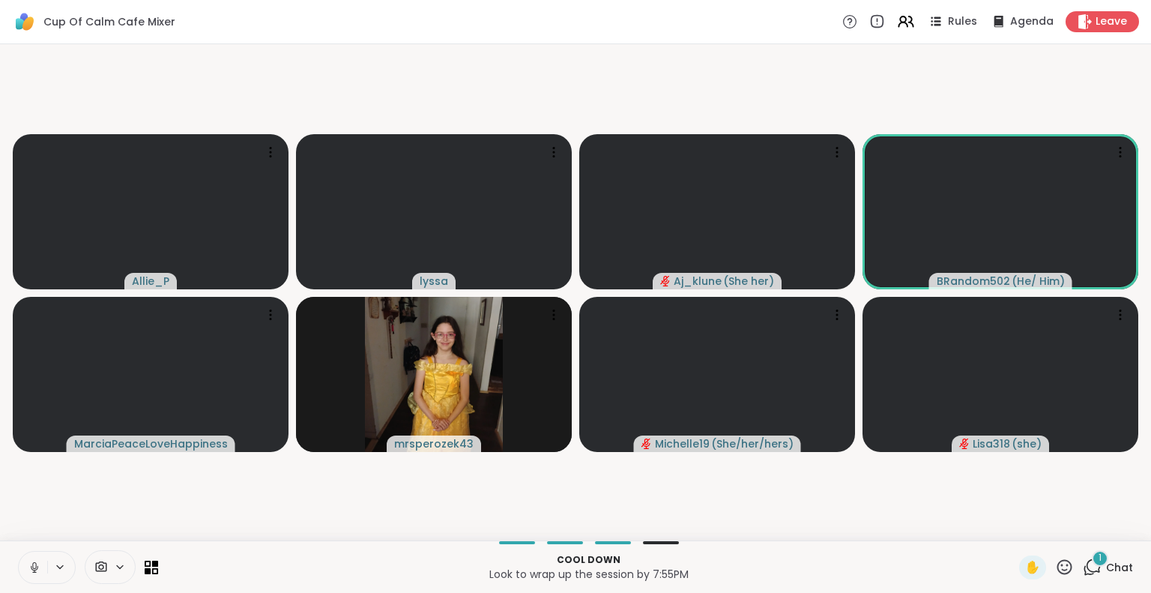
click at [23, 566] on button at bounding box center [33, 567] width 28 height 31
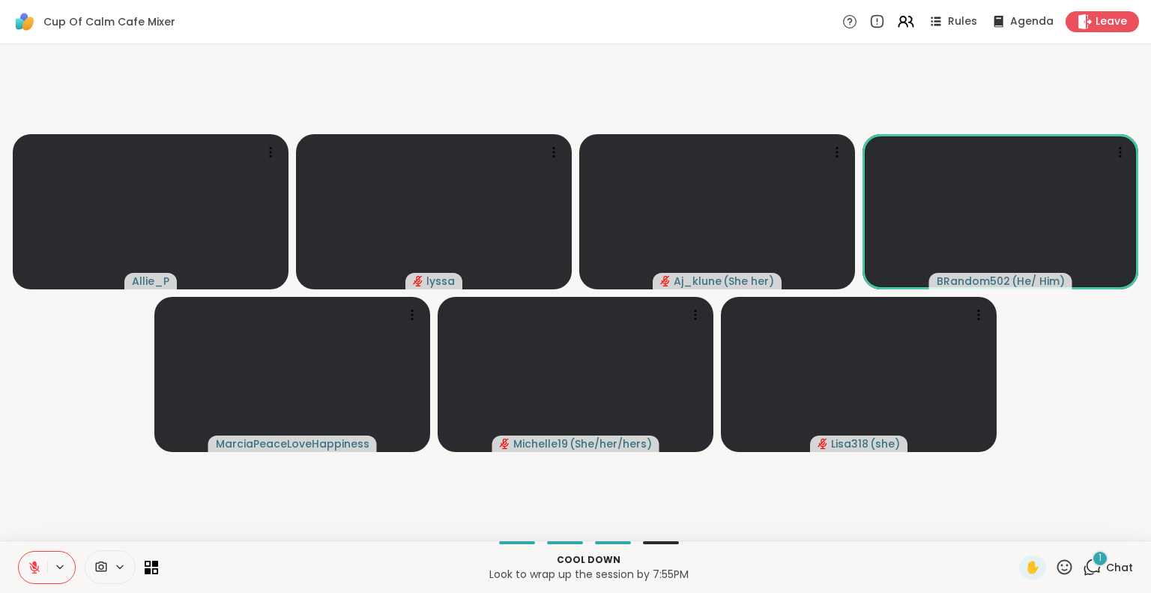
click at [32, 563] on icon at bounding box center [34, 564] width 4 height 6
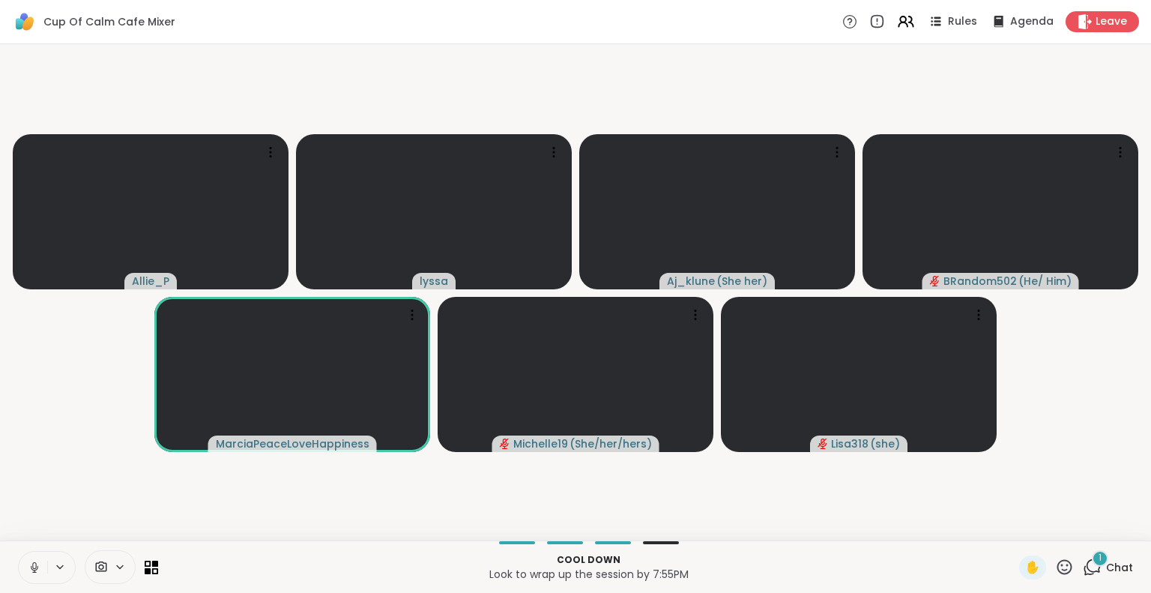
click at [37, 570] on icon at bounding box center [34, 567] width 13 height 13
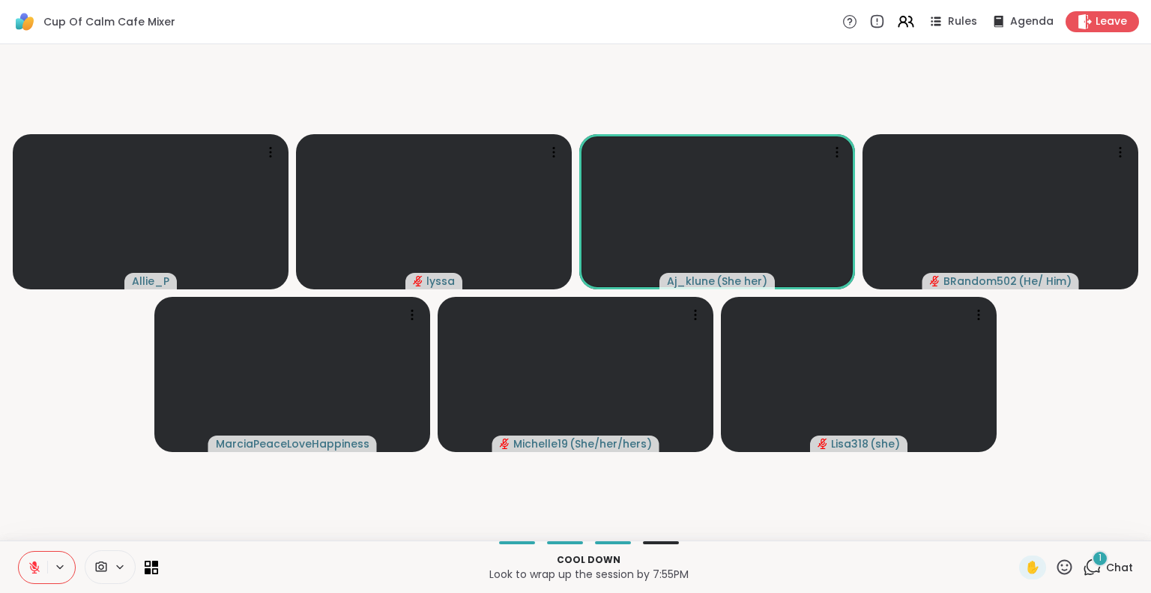
click at [39, 577] on button at bounding box center [33, 567] width 28 height 31
click at [35, 567] on icon at bounding box center [34, 567] width 13 height 13
click at [33, 577] on button at bounding box center [33, 567] width 28 height 31
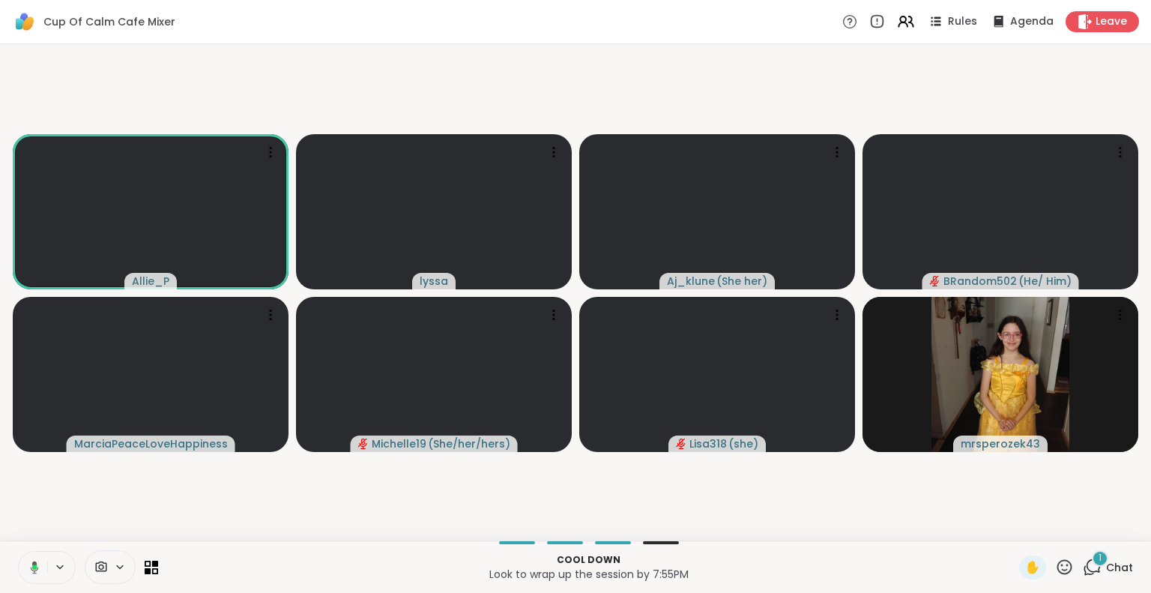
click at [39, 563] on button at bounding box center [31, 567] width 31 height 31
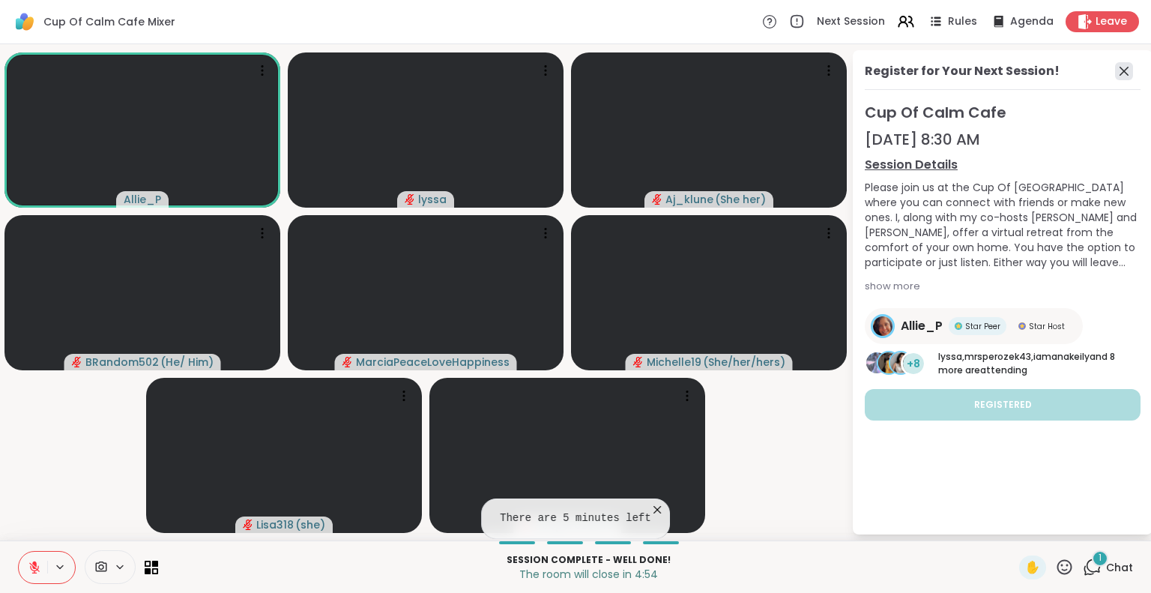
click at [1125, 68] on icon at bounding box center [1124, 71] width 18 height 18
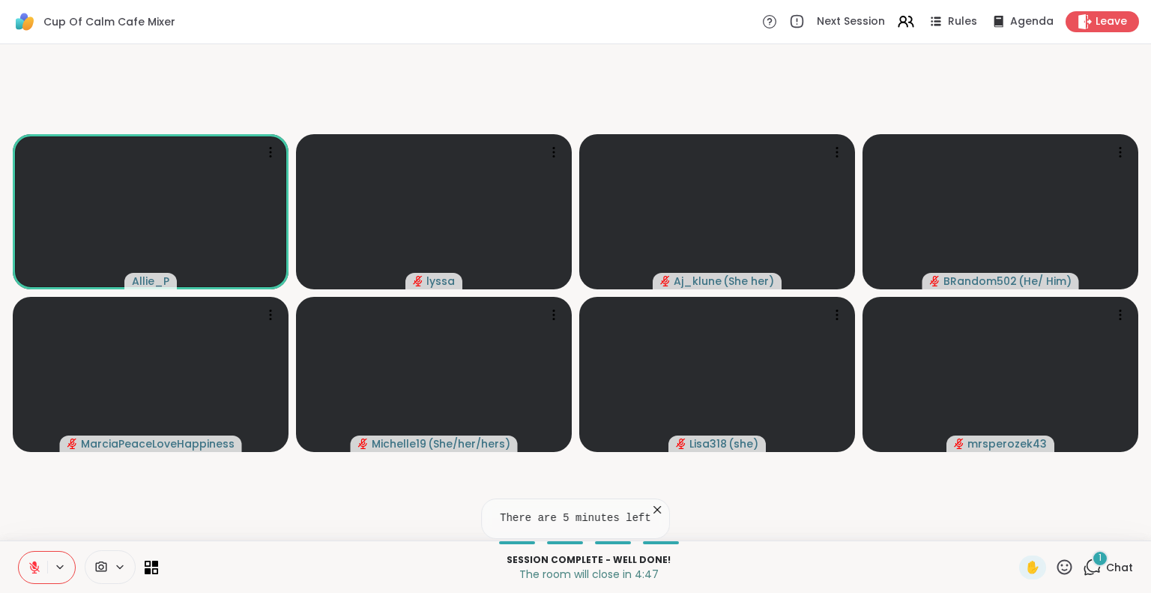
click at [33, 557] on button at bounding box center [33, 567] width 28 height 31
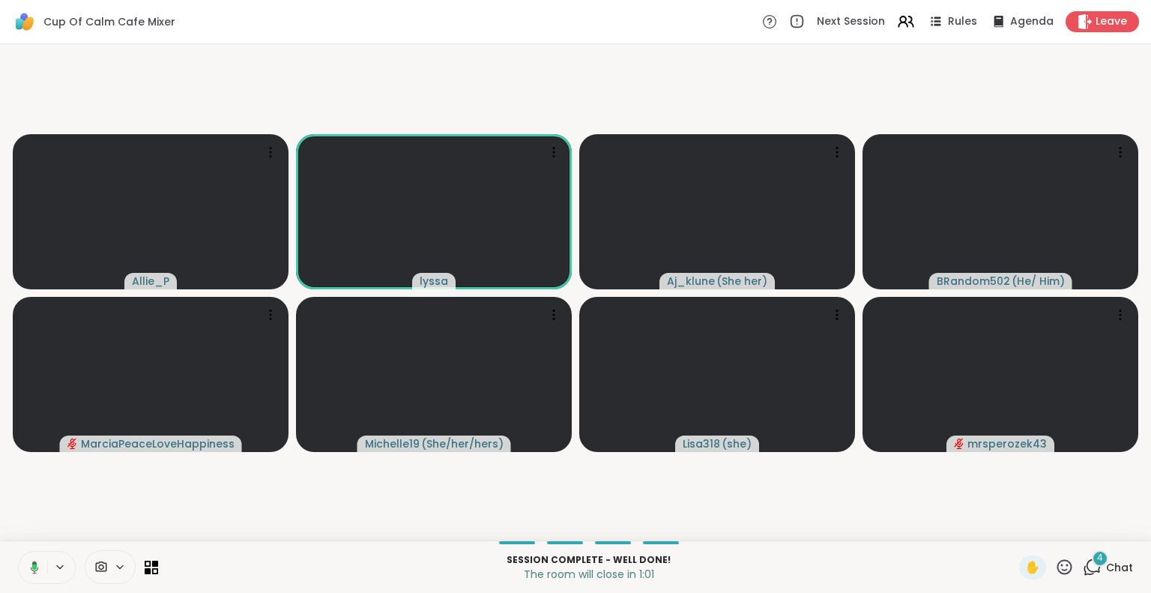
click at [35, 564] on icon at bounding box center [34, 567] width 4 height 6
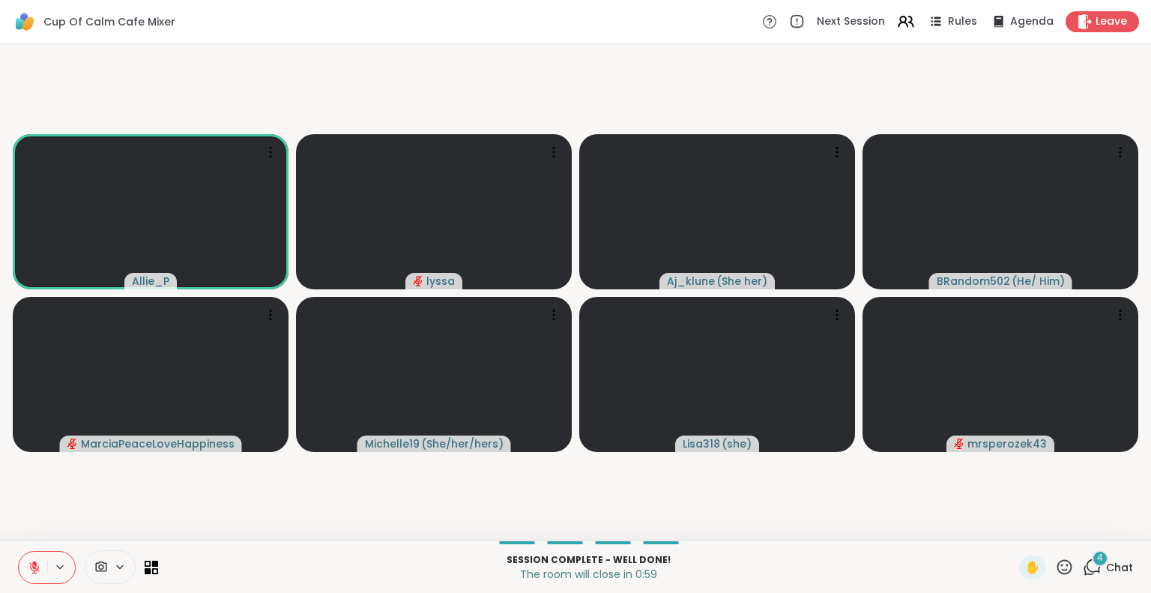
click at [33, 561] on icon at bounding box center [34, 567] width 13 height 13
click at [35, 575] on button at bounding box center [33, 567] width 28 height 31
click at [34, 565] on icon at bounding box center [34, 564] width 4 height 6
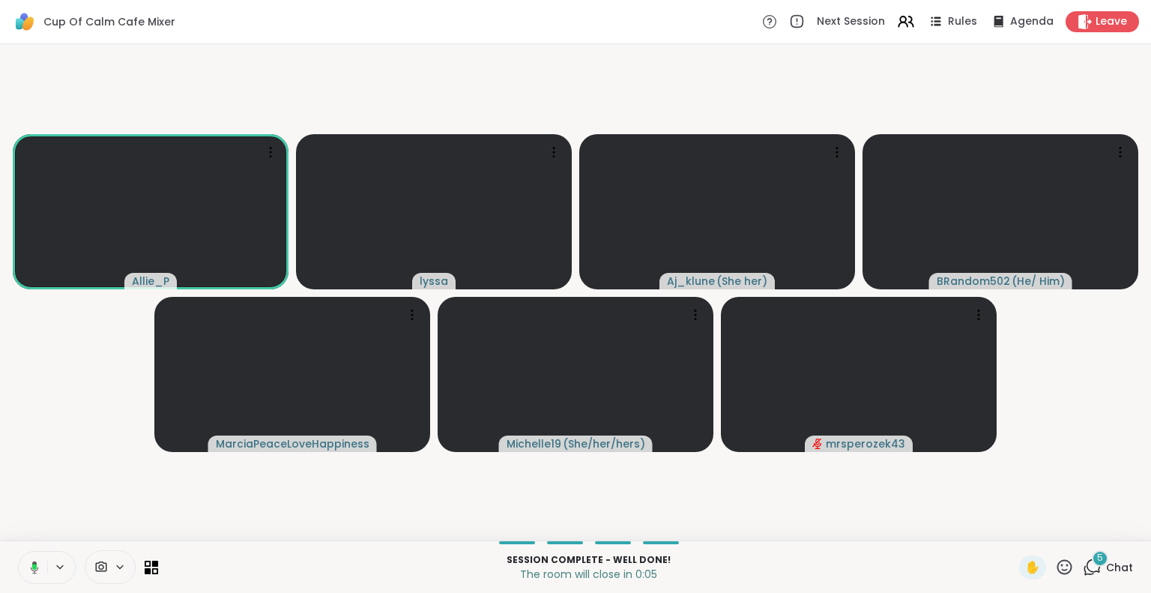
click at [1055, 569] on icon at bounding box center [1064, 567] width 19 height 19
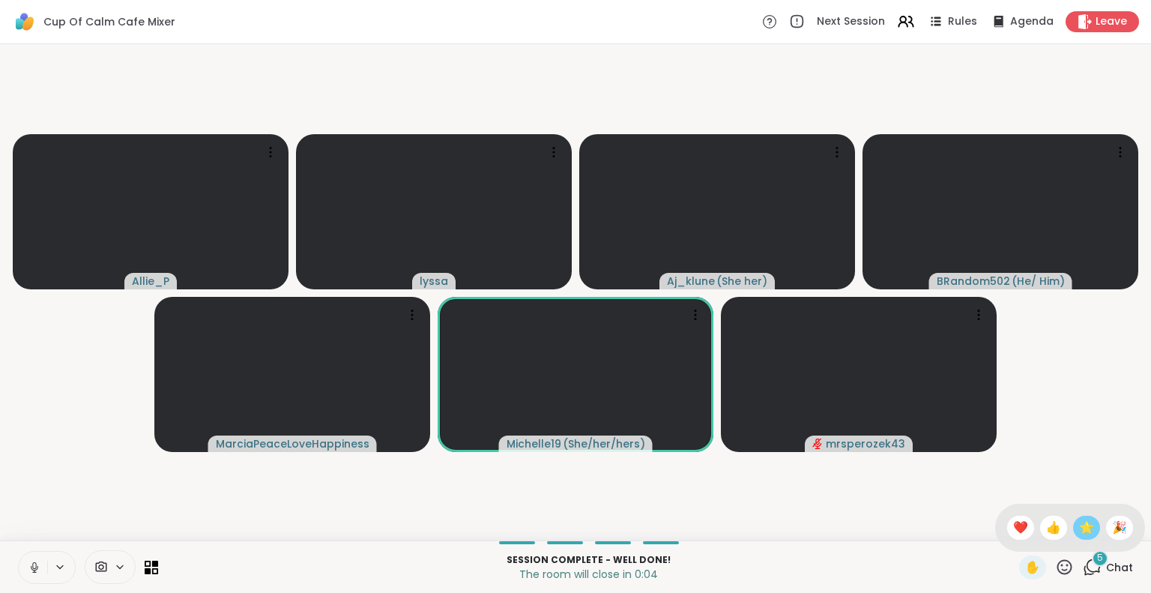
click at [1082, 526] on div "🌟" at bounding box center [1086, 528] width 27 height 24
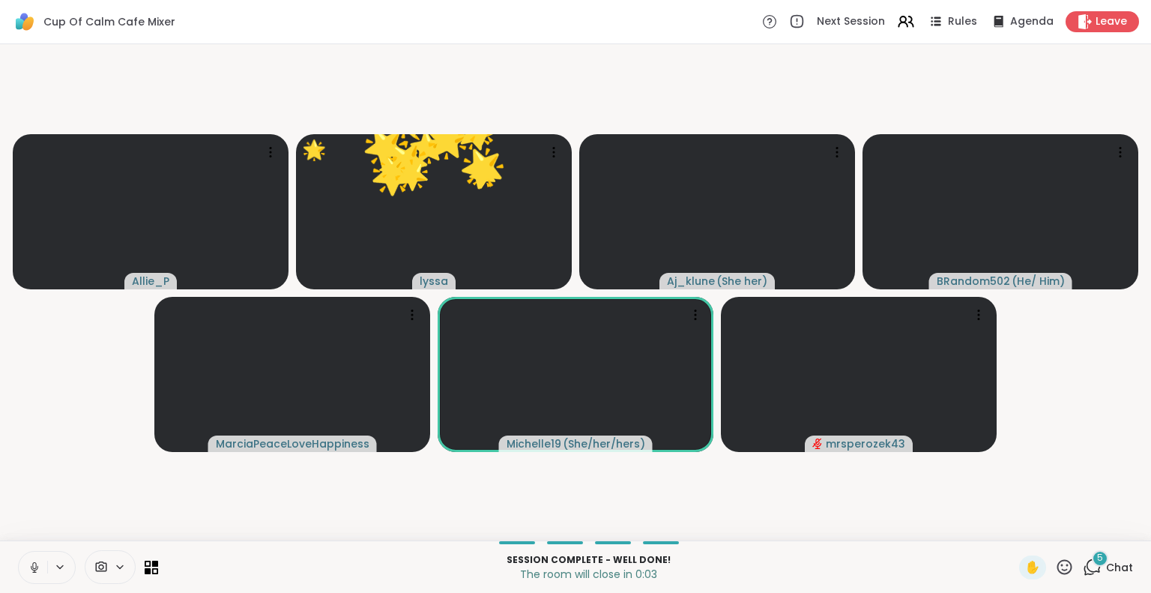
click at [1058, 557] on div "✋" at bounding box center [1046, 567] width 55 height 24
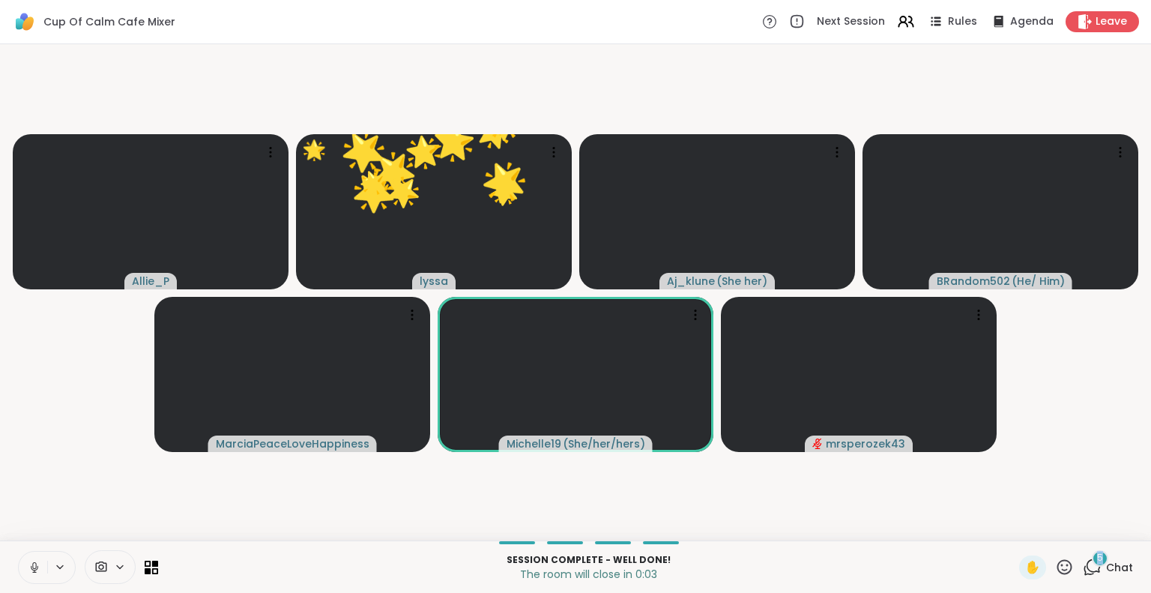
click at [1058, 557] on div "✋" at bounding box center [1046, 567] width 55 height 24
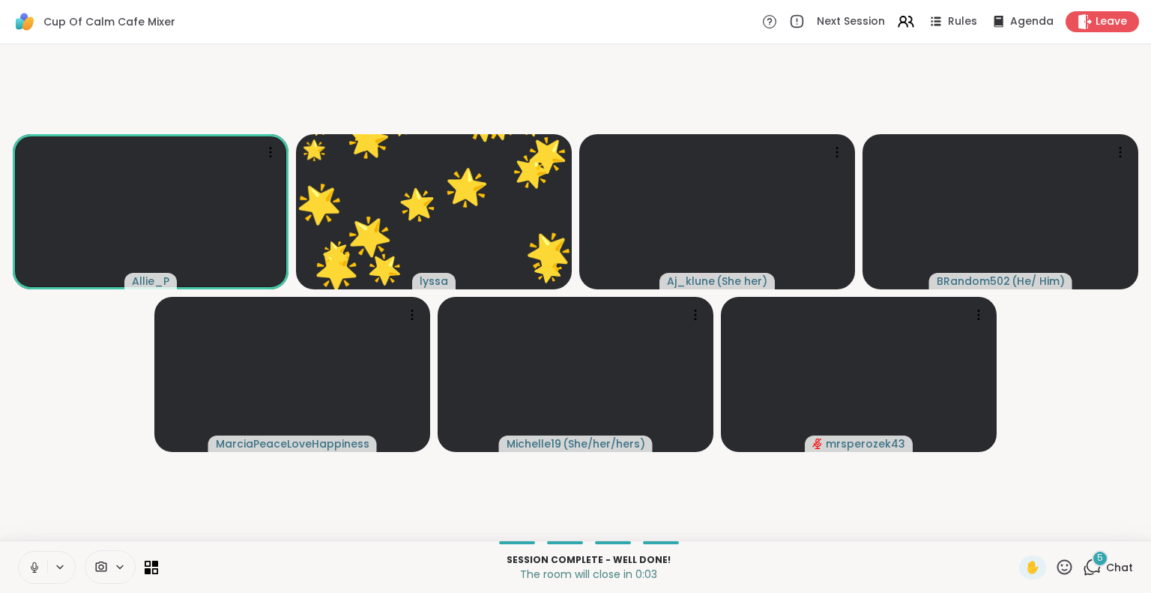
click at [1055, 558] on icon at bounding box center [1064, 567] width 19 height 19
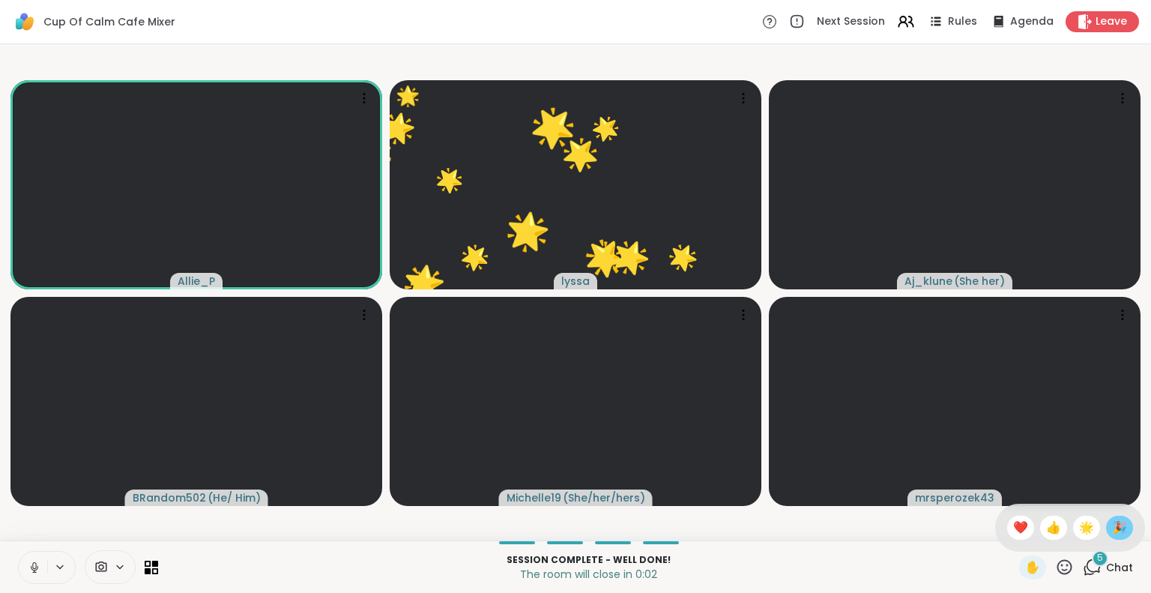
click at [1112, 528] on span "🎉" at bounding box center [1119, 528] width 15 height 18
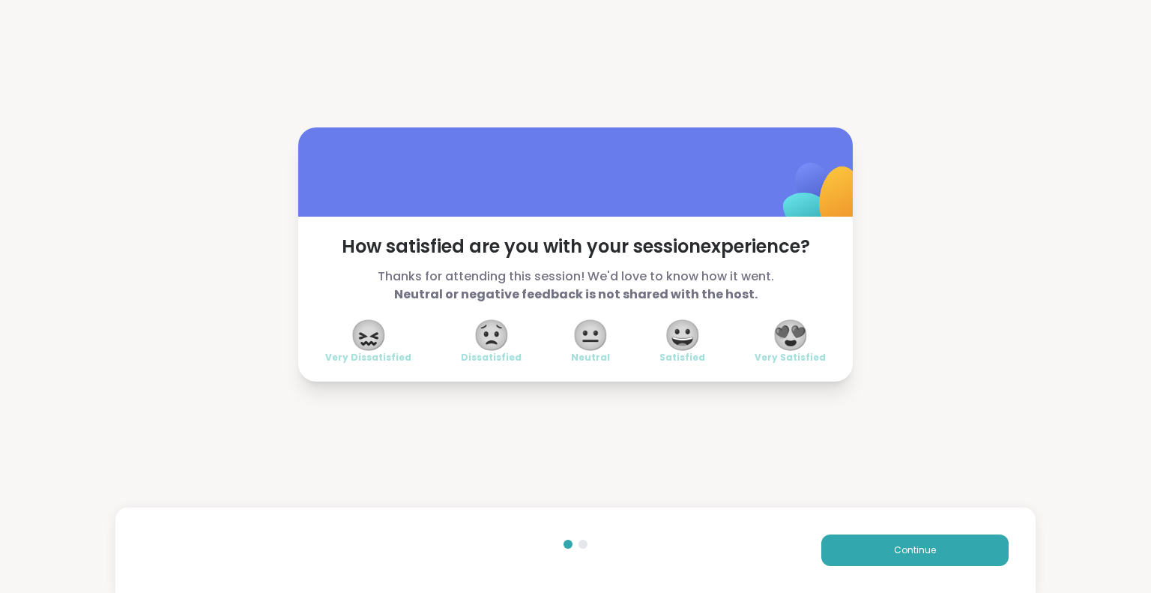
click at [750, 344] on div "😖 Very Dissatisfied 😟 Dissatisfied 😐 Neutral 😀 Satisfied 😍 Very Satisfied" at bounding box center [575, 343] width 501 height 42
click at [788, 344] on span "😍" at bounding box center [790, 335] width 37 height 27
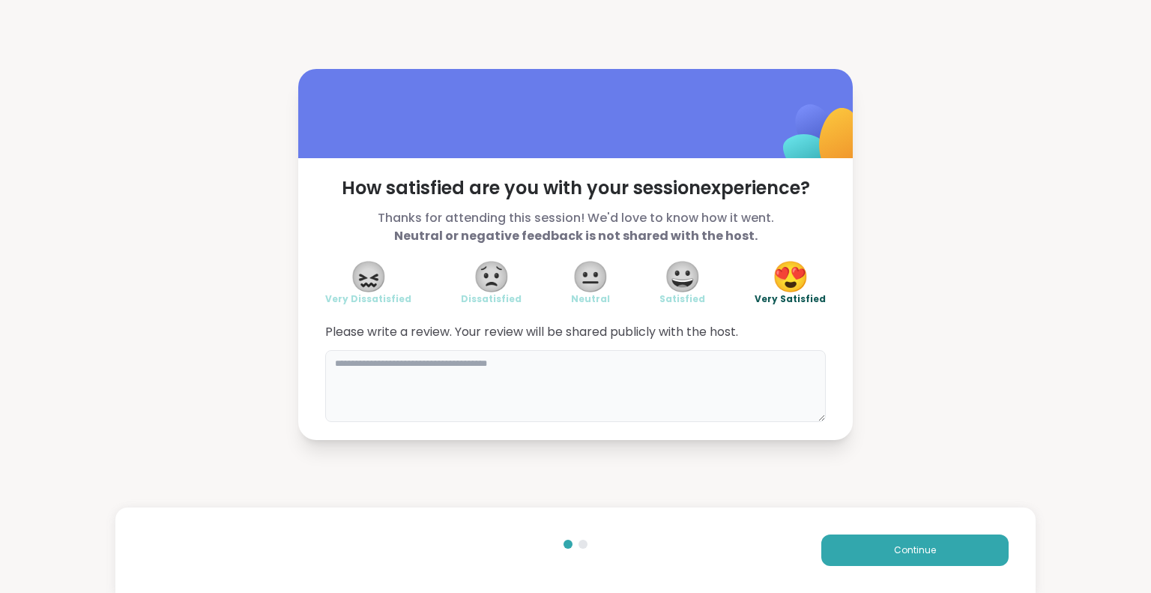
click at [601, 367] on textarea at bounding box center [575, 386] width 501 height 72
type textarea "**********"
click at [846, 548] on button "Continue" at bounding box center [914, 549] width 187 height 31
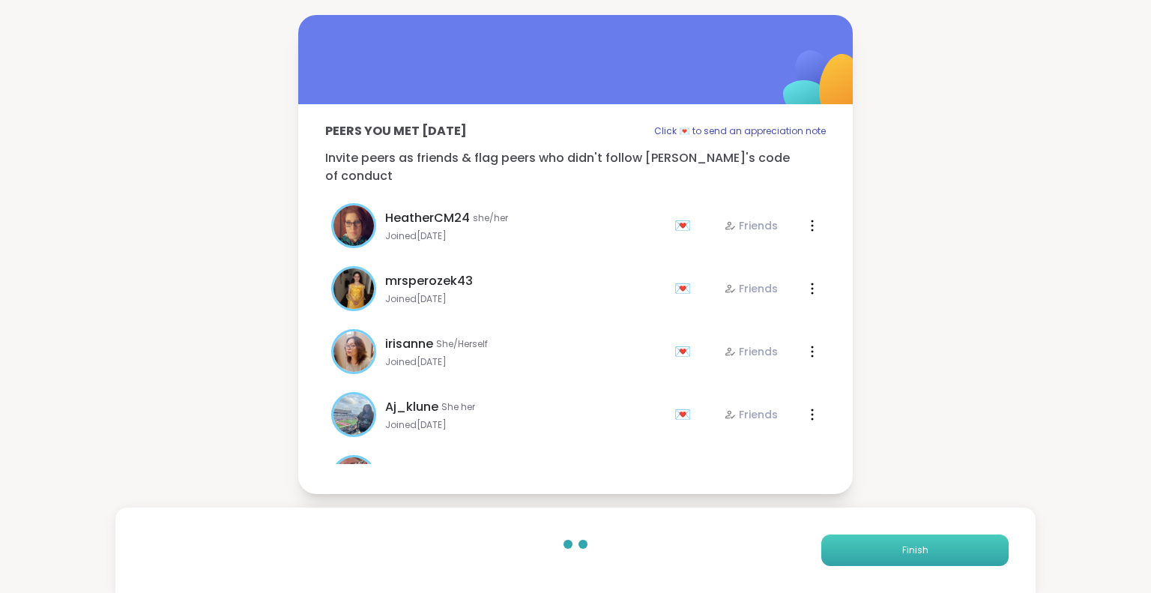
click at [846, 548] on button "Finish" at bounding box center [914, 549] width 187 height 31
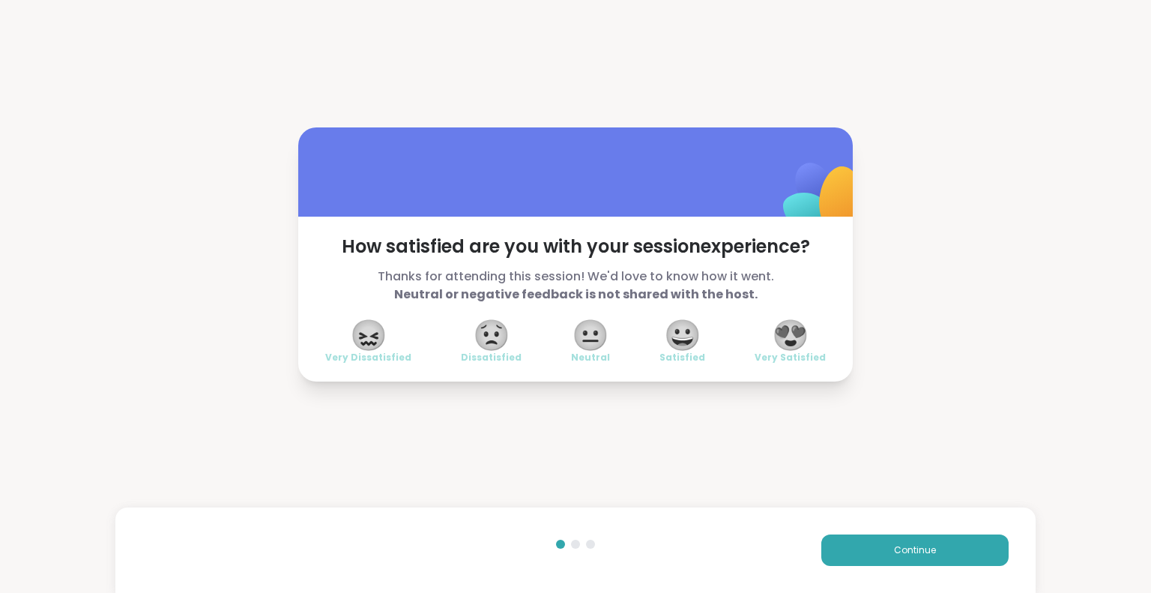
click at [99, 227] on div "How satisfied are you with your session experience? Thanks for attending this s…" at bounding box center [575, 254] width 1151 height 509
